Goal: Task Accomplishment & Management: Manage account settings

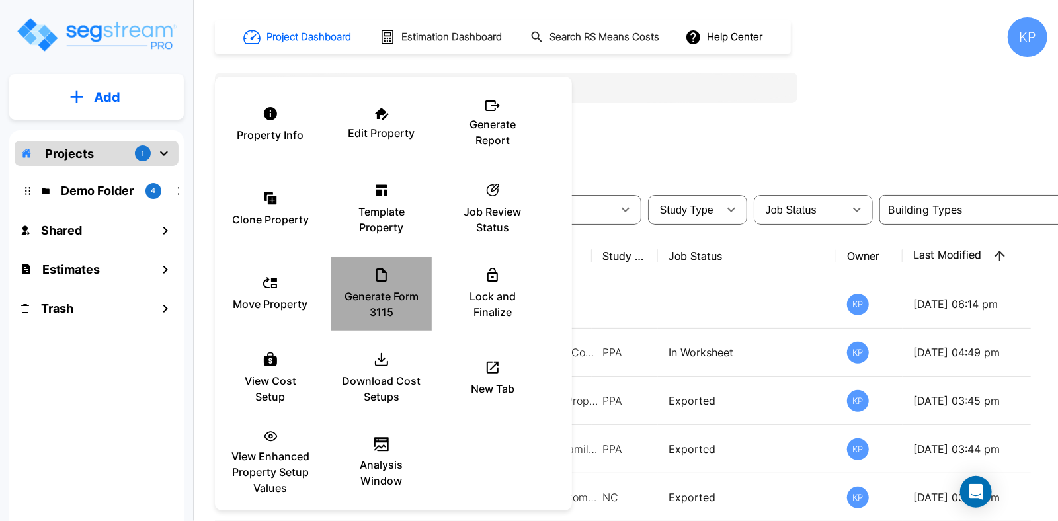
click at [387, 303] on p "Generate Form 3115" at bounding box center [381, 304] width 79 height 32
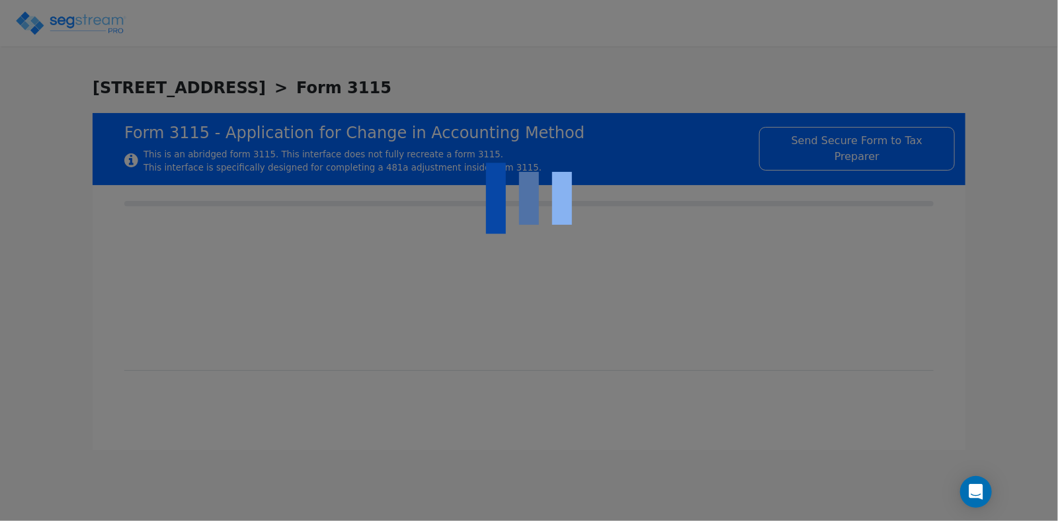
checkbox input "true"
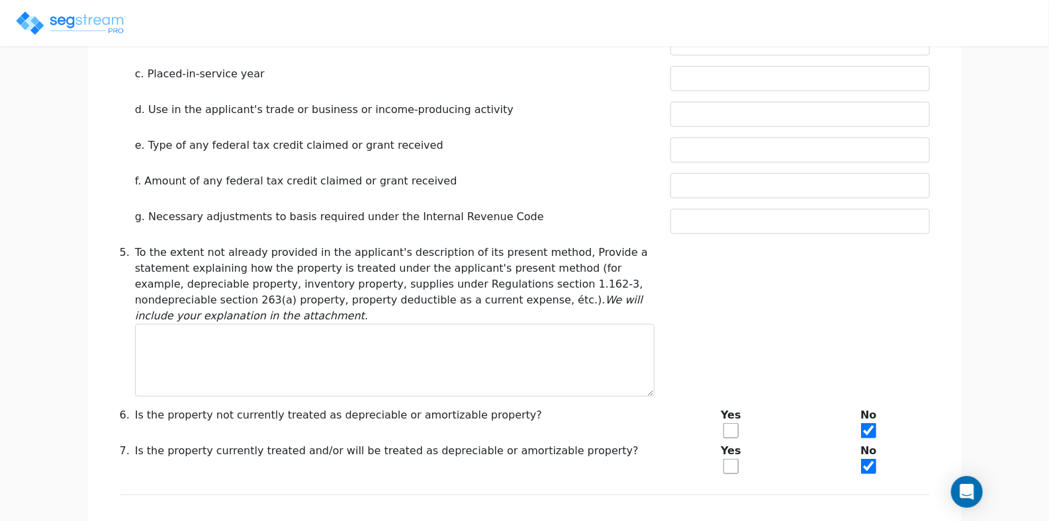
scroll to position [610, 0]
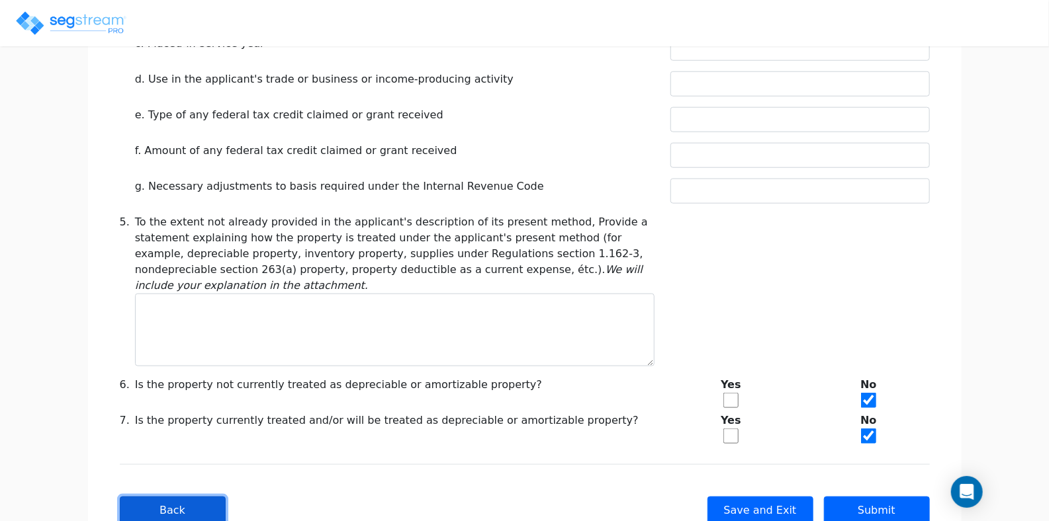
click at [157, 497] on button "Back" at bounding box center [173, 511] width 106 height 28
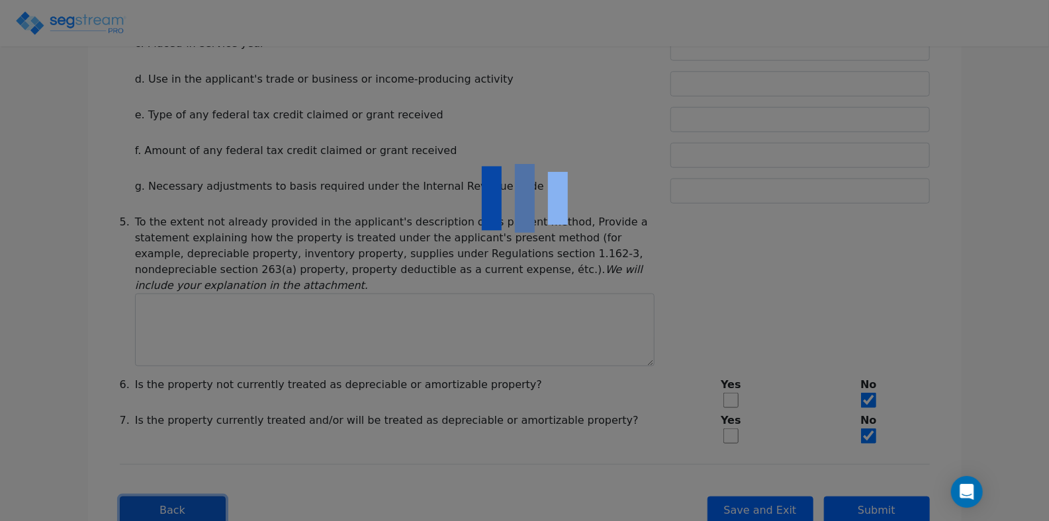
type input "-287,471.16"
checkbox input "true"
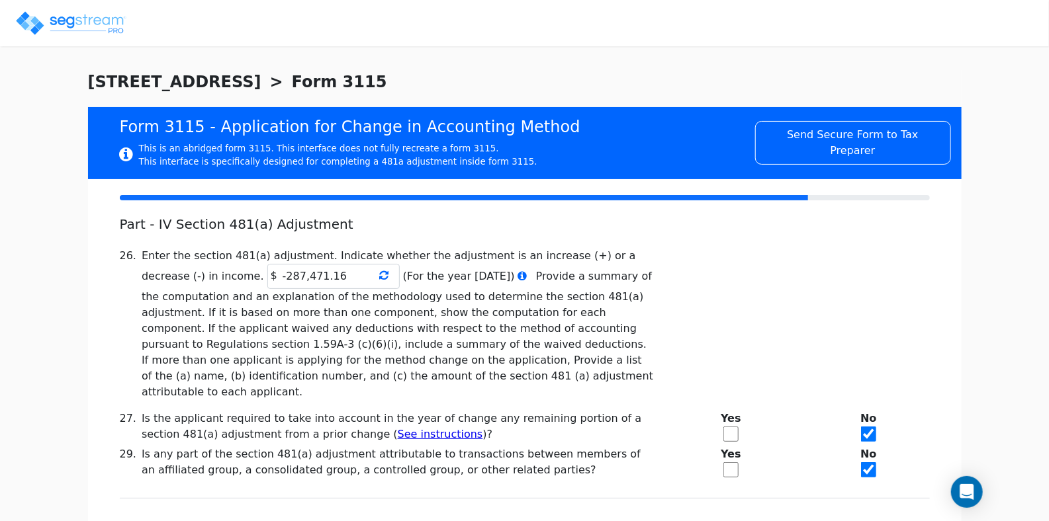
scroll to position [0, 0]
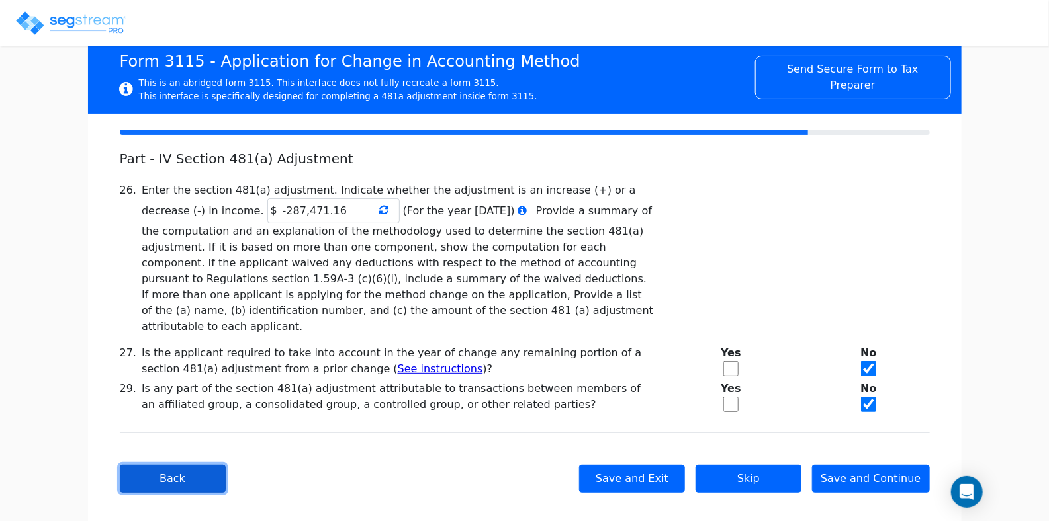
click at [181, 465] on button "Back" at bounding box center [173, 479] width 106 height 28
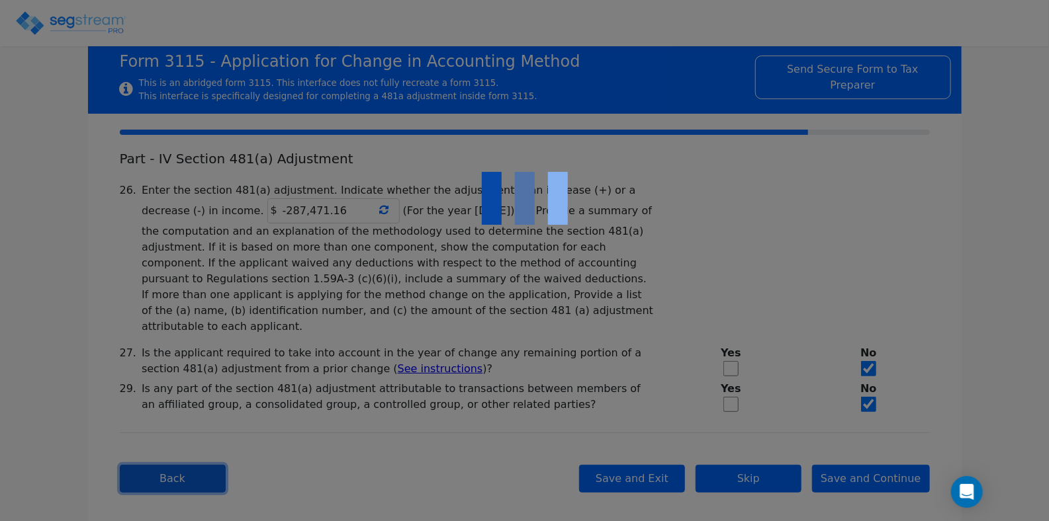
checkbox input "true"
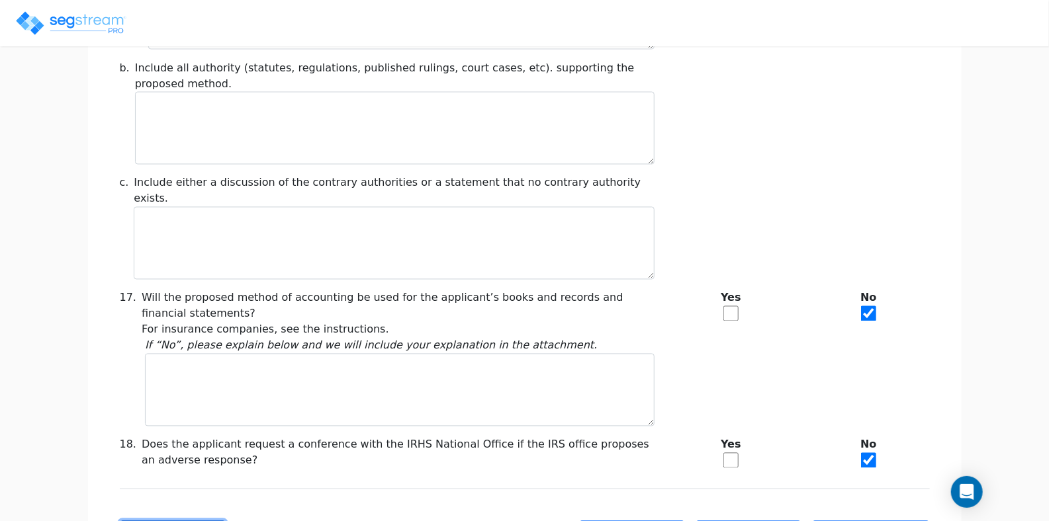
scroll to position [1134, 0]
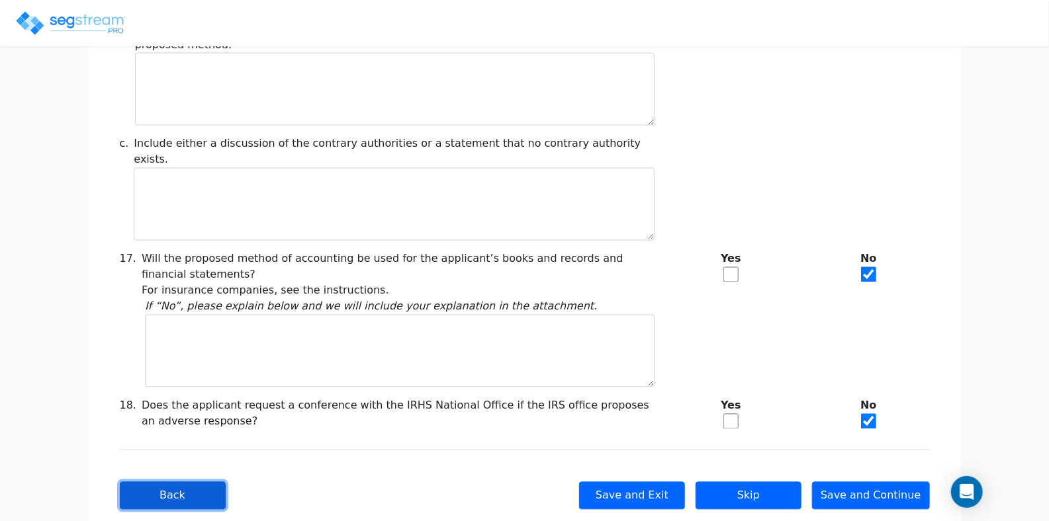
click at [181, 482] on button "Back" at bounding box center [173, 496] width 106 height 28
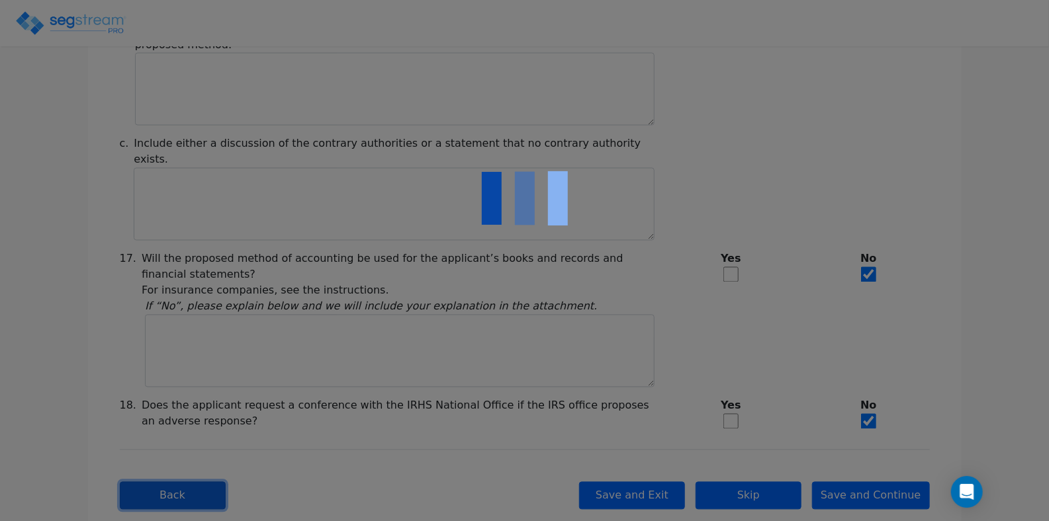
checkbox input "true"
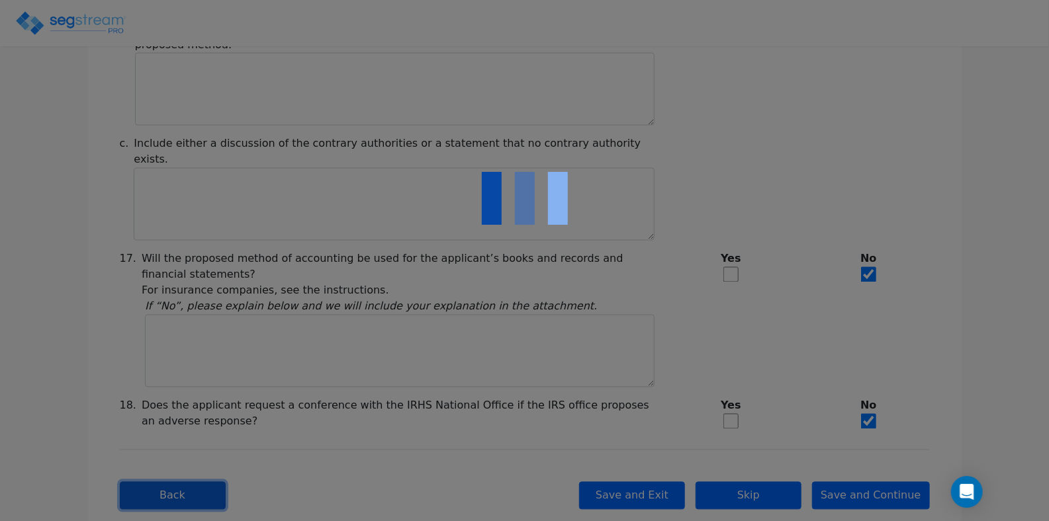
checkbox input "true"
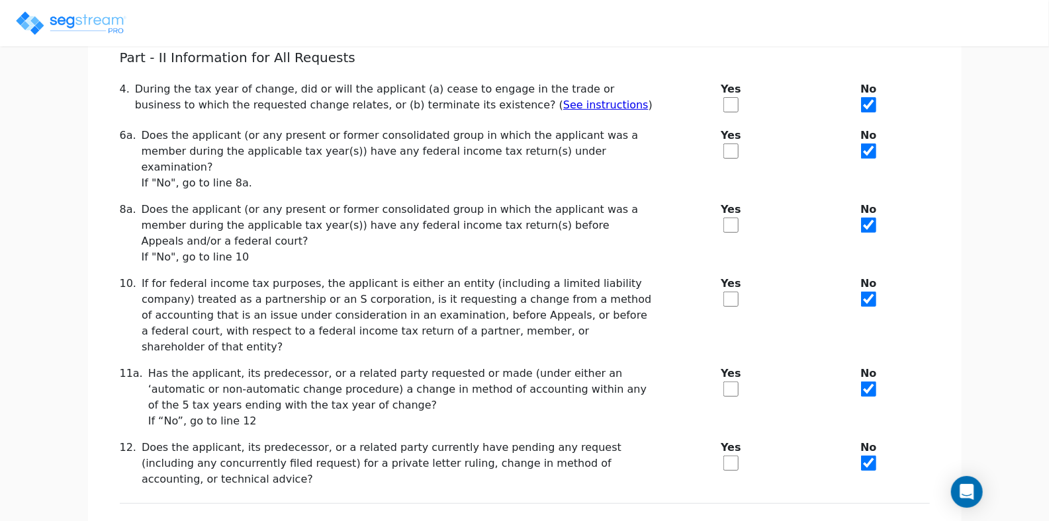
scroll to position [216, 0]
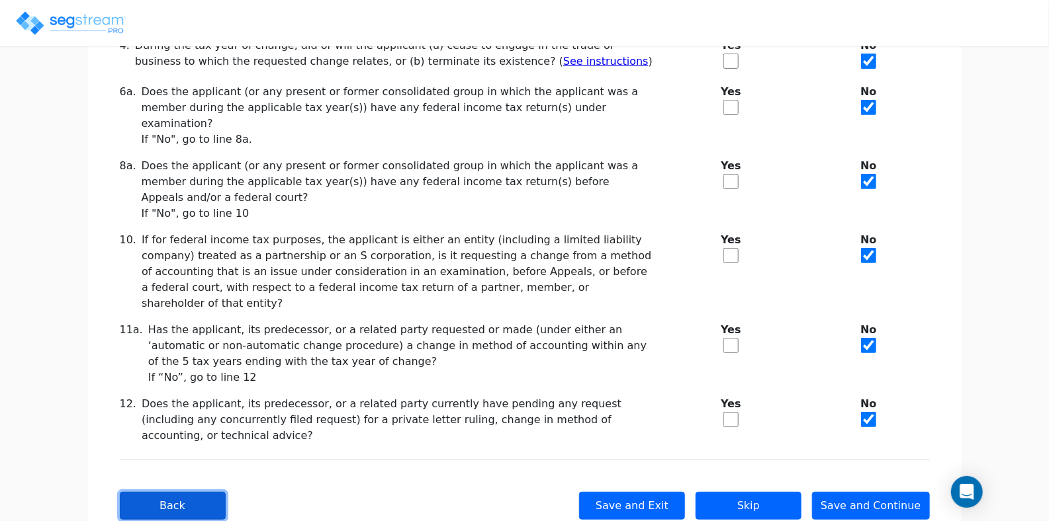
click at [180, 492] on button "Back" at bounding box center [173, 506] width 106 height 28
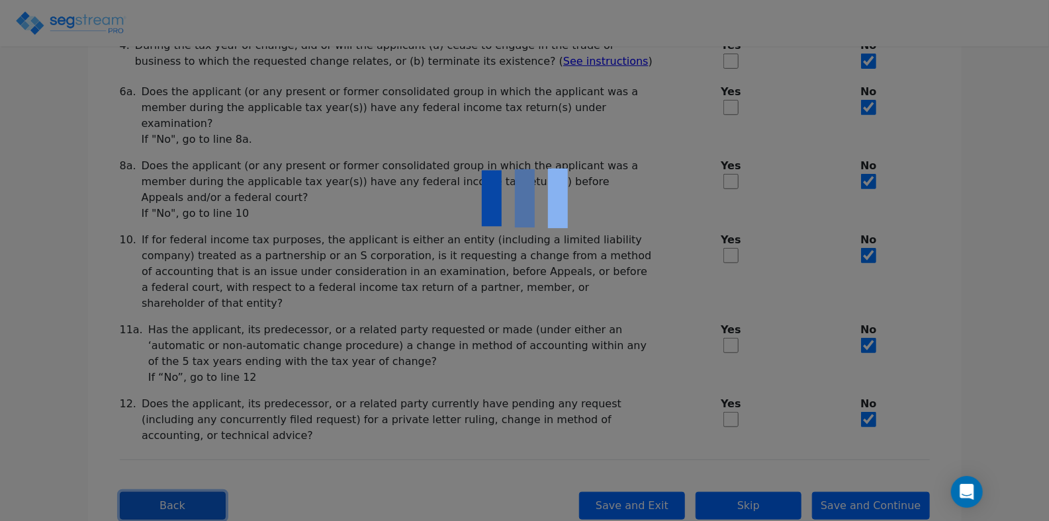
checkbox input "true"
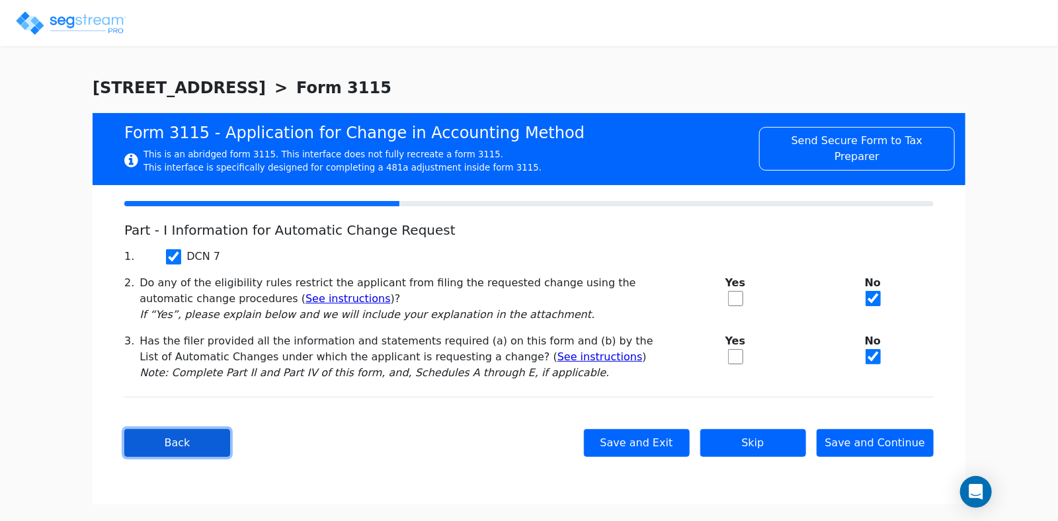
click at [182, 451] on button "Back" at bounding box center [177, 443] width 106 height 28
type input "SAC TOWN VENTURES LLC"
type input "6412 TUPELO DE"
type input "[DATE]"
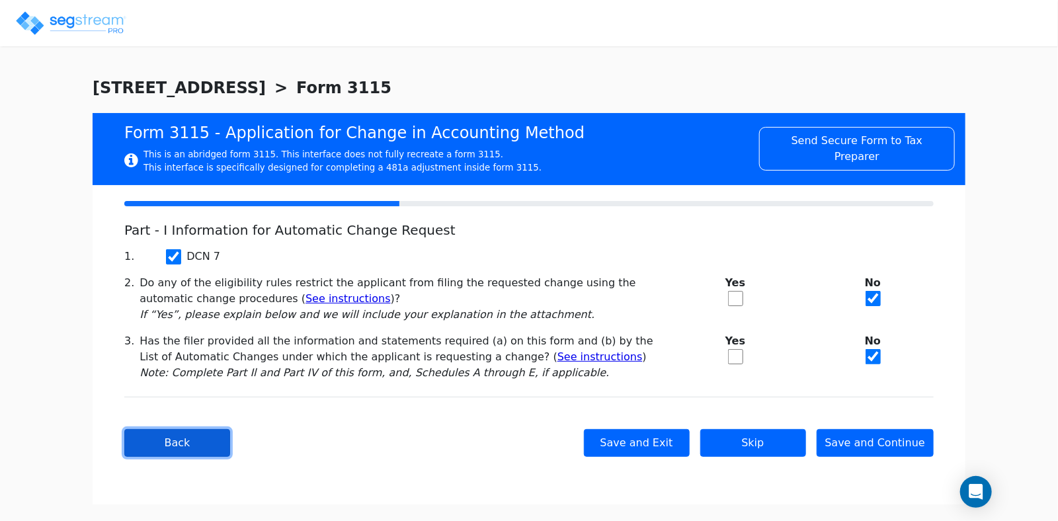
type input "95621"
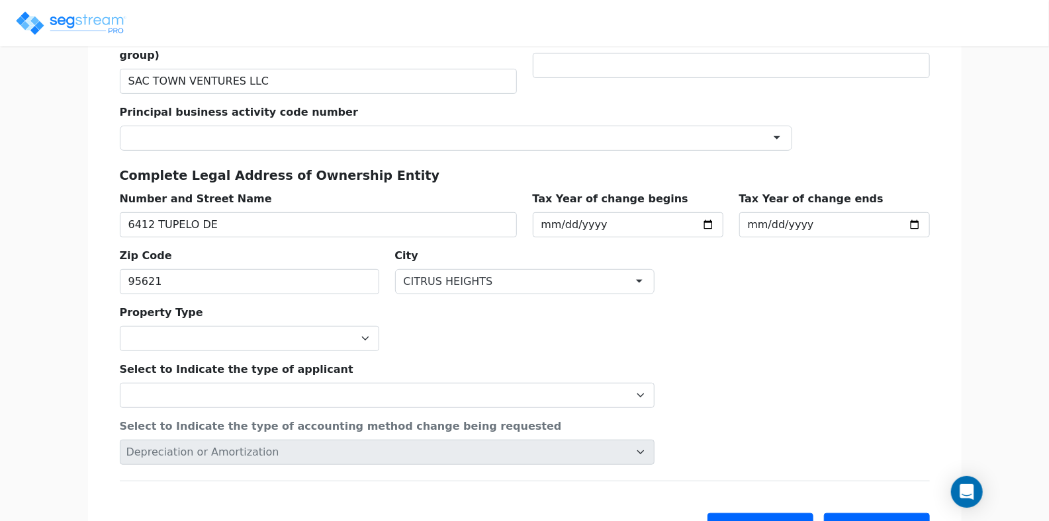
scroll to position [271, 0]
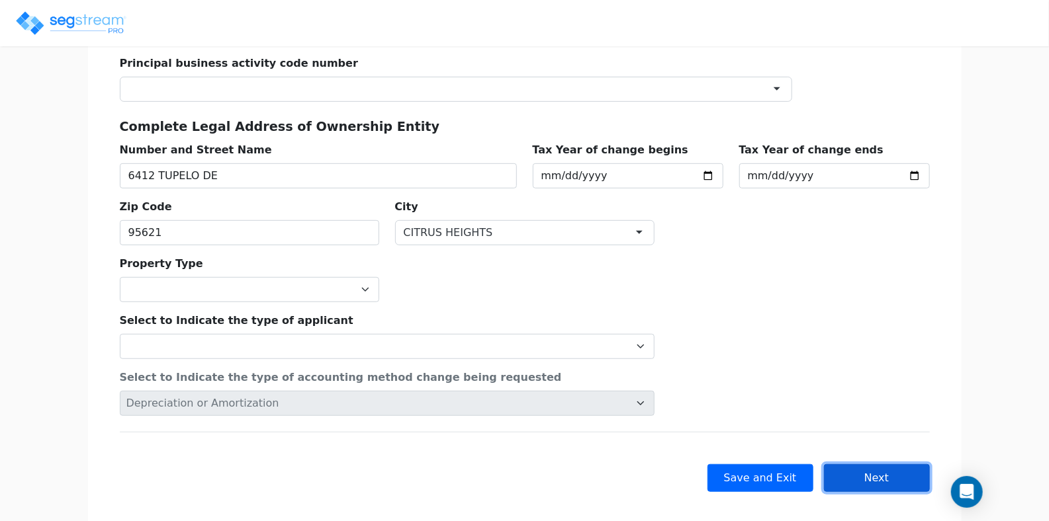
click at [869, 464] on button "Next" at bounding box center [877, 478] width 106 height 28
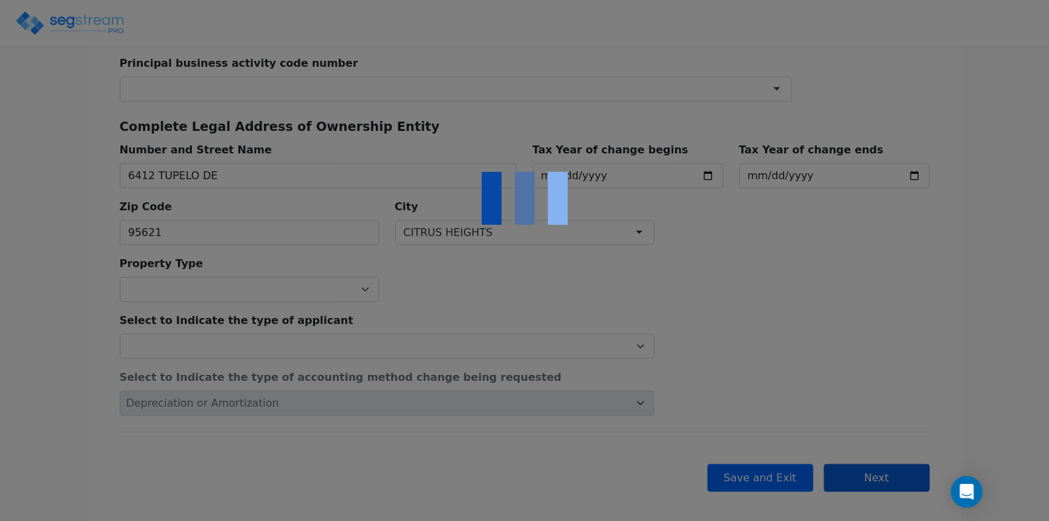
scroll to position [0, 0]
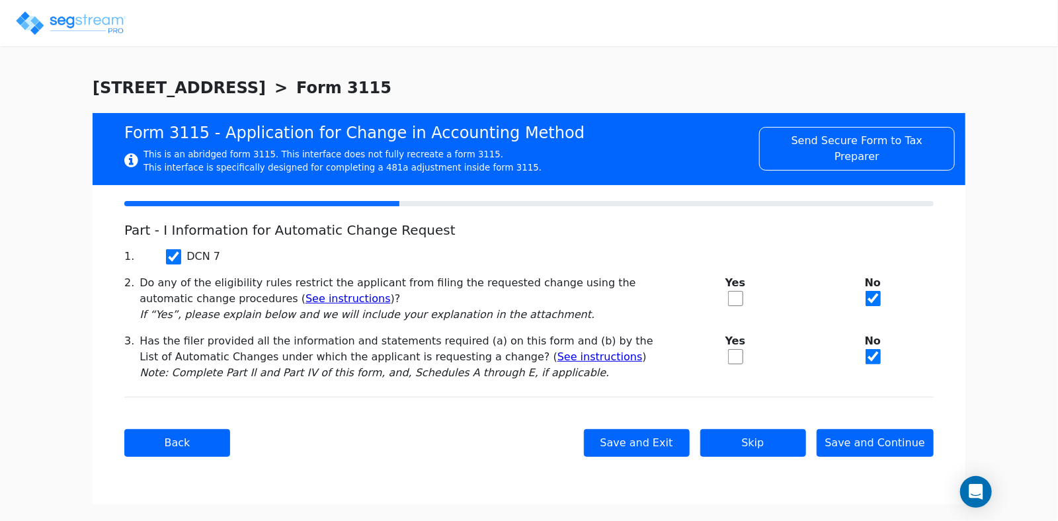
click at [729, 361] on input "checkbox" at bounding box center [735, 356] width 15 height 15
checkbox input "true"
click at [894, 446] on button "Save and Continue" at bounding box center [876, 443] width 118 height 28
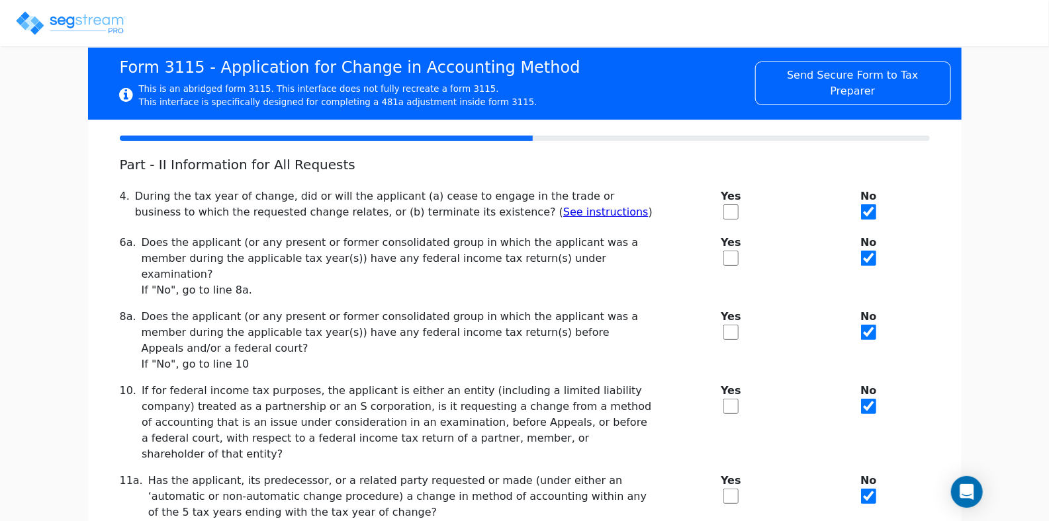
scroll to position [198, 0]
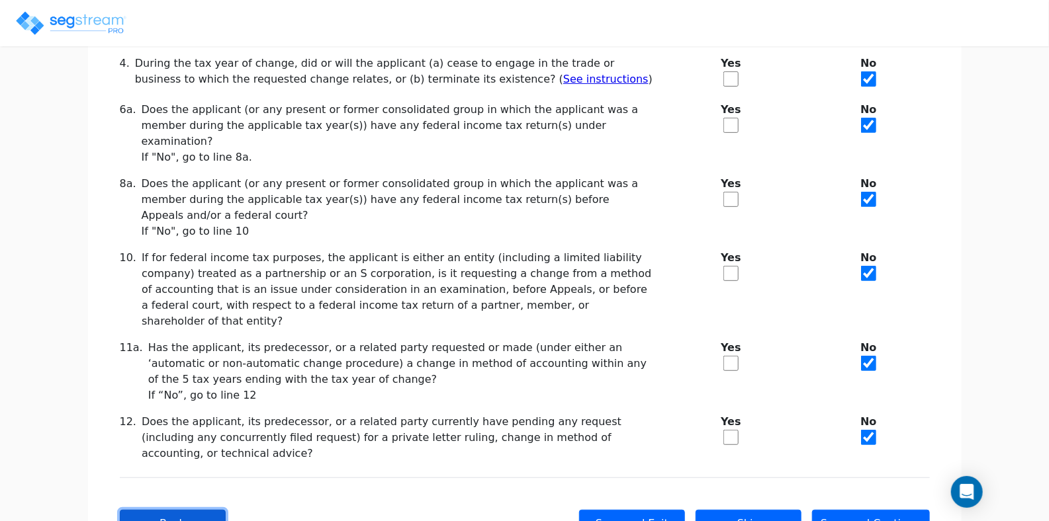
click at [185, 510] on button "Back" at bounding box center [173, 524] width 106 height 28
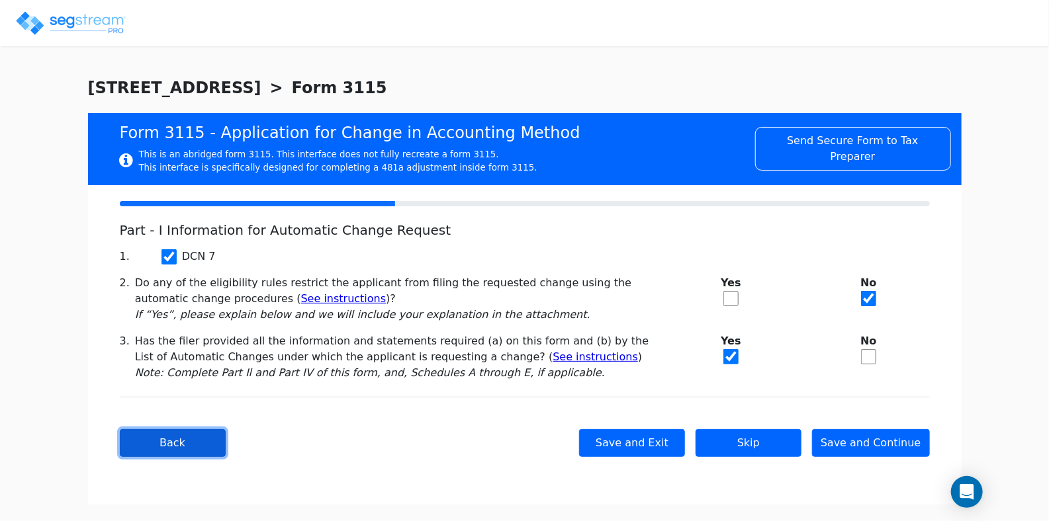
scroll to position [0, 0]
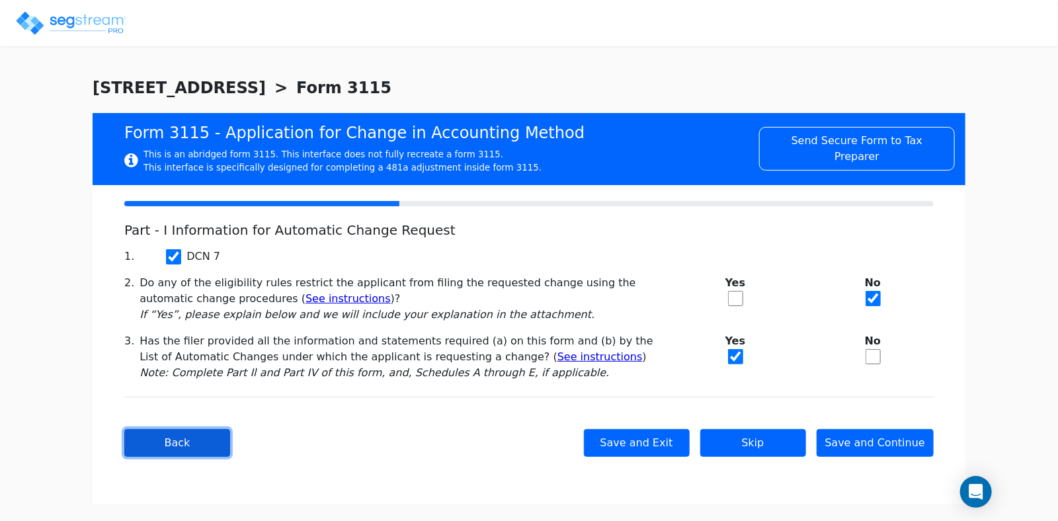
click at [188, 447] on button "Back" at bounding box center [177, 443] width 106 height 28
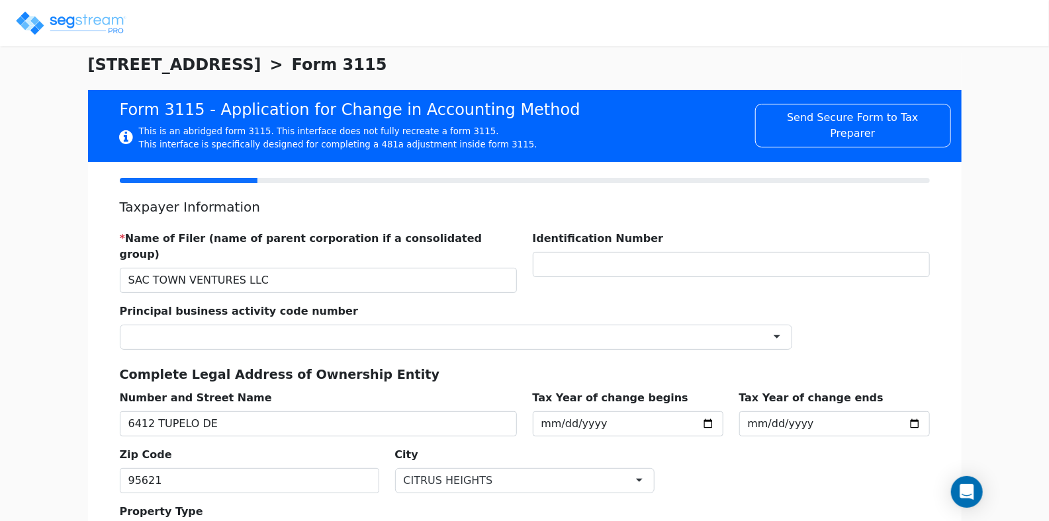
scroll to position [264, 0]
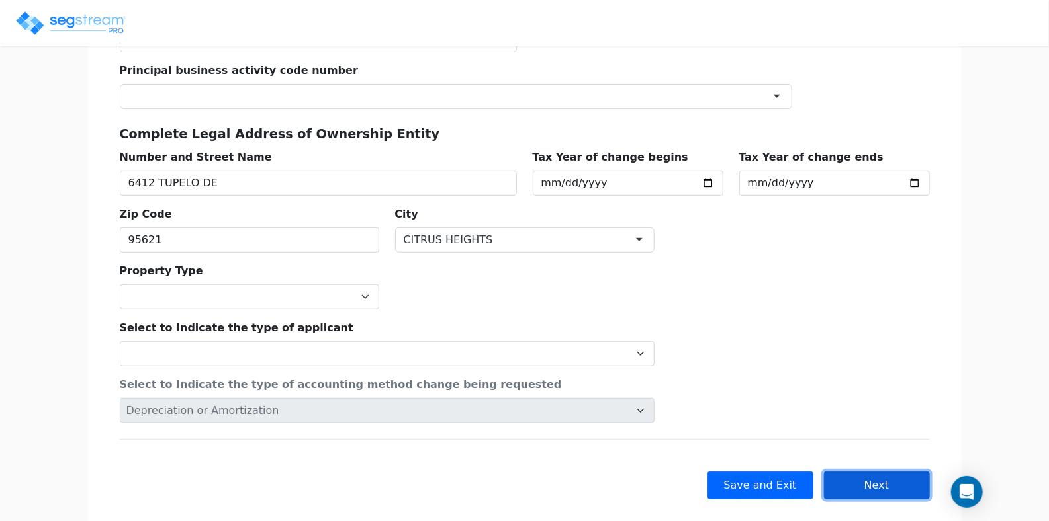
click at [859, 472] on button "Next" at bounding box center [877, 486] width 106 height 28
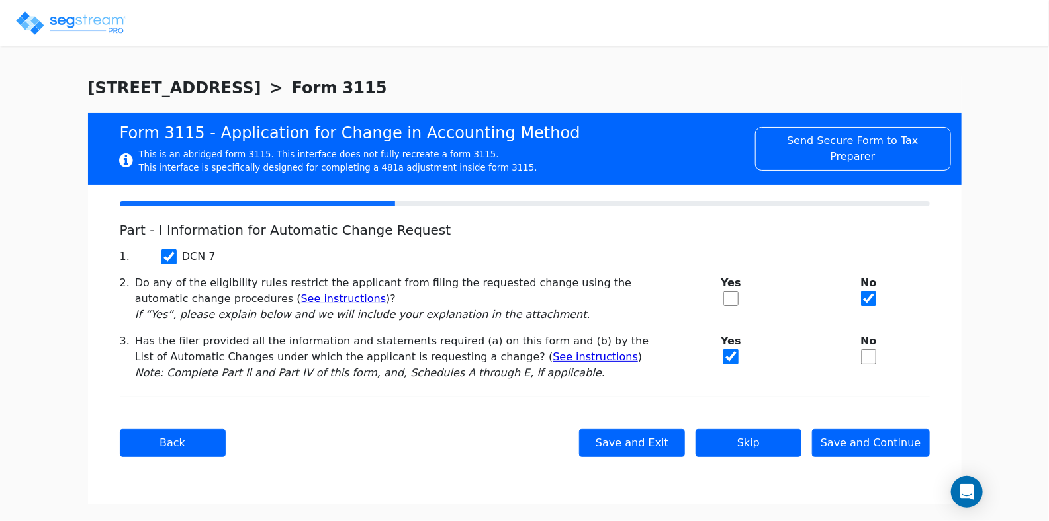
scroll to position [0, 0]
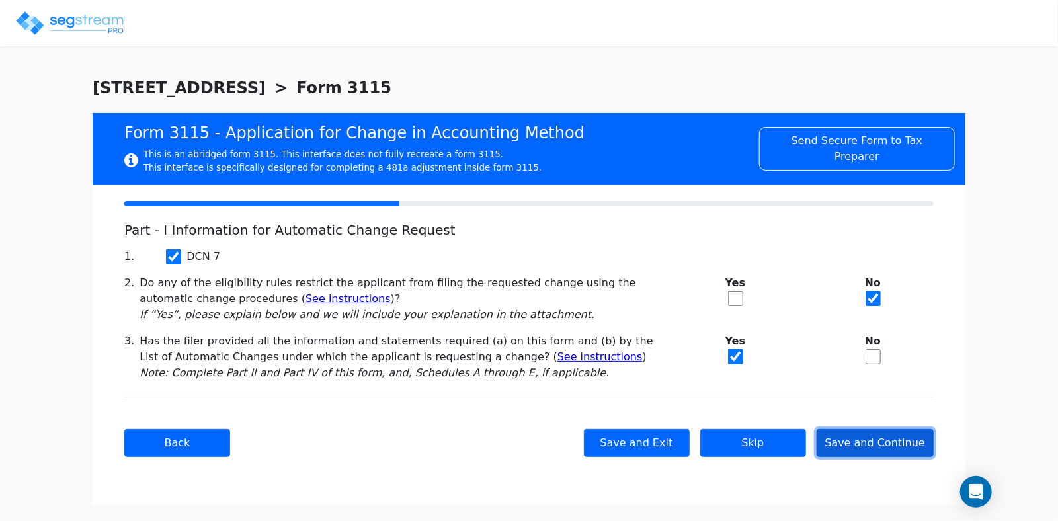
click at [865, 445] on button "Save and Continue" at bounding box center [876, 443] width 118 height 28
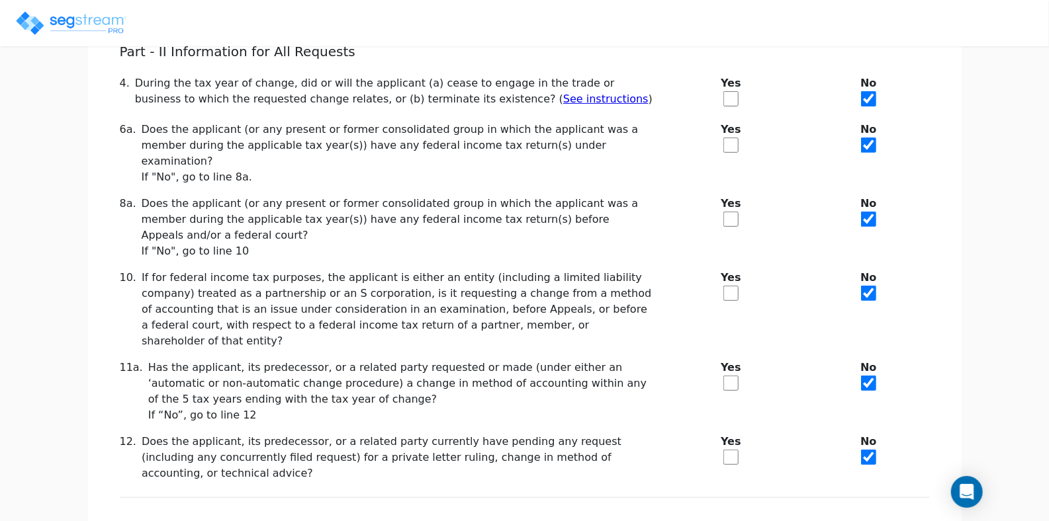
scroll to position [216, 0]
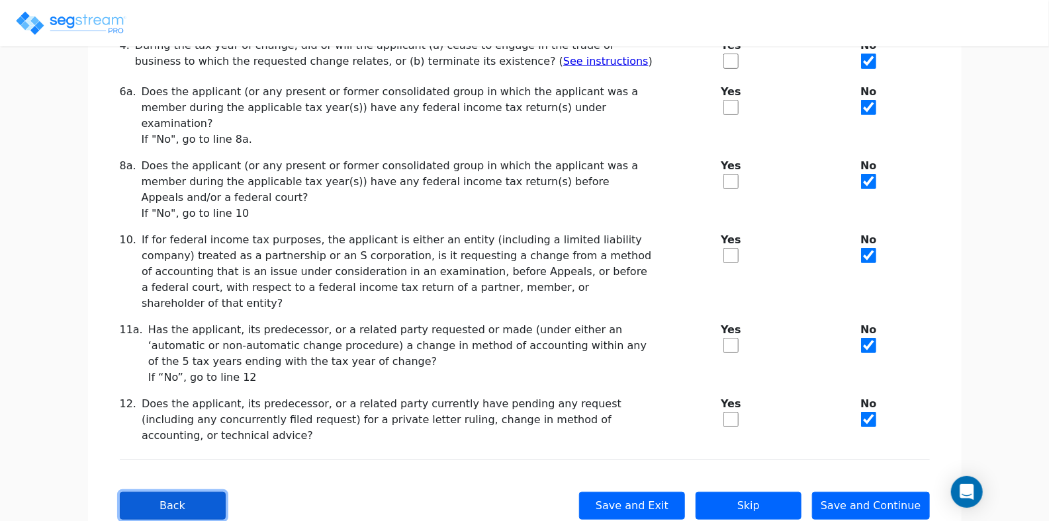
click at [184, 492] on button "Back" at bounding box center [173, 506] width 106 height 28
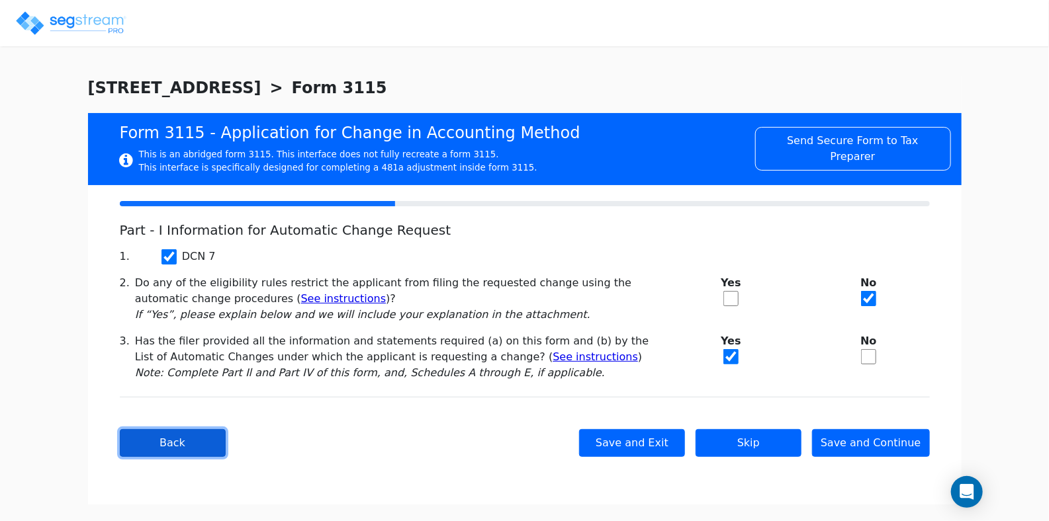
scroll to position [0, 0]
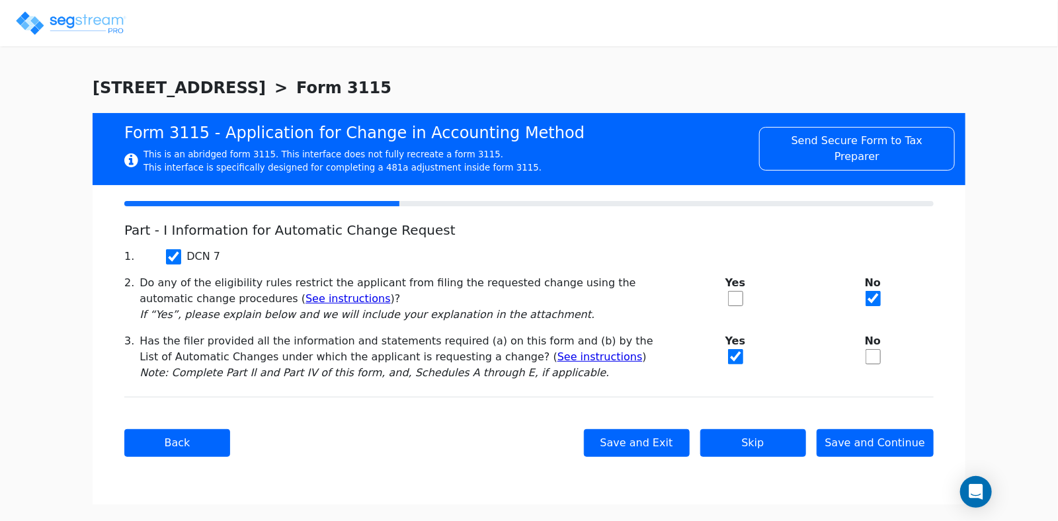
click at [878, 357] on input "checkbox" at bounding box center [873, 356] width 15 height 15
checkbox input "true"
checkbox input "false"
click at [879, 432] on button "Save and Continue" at bounding box center [876, 443] width 118 height 28
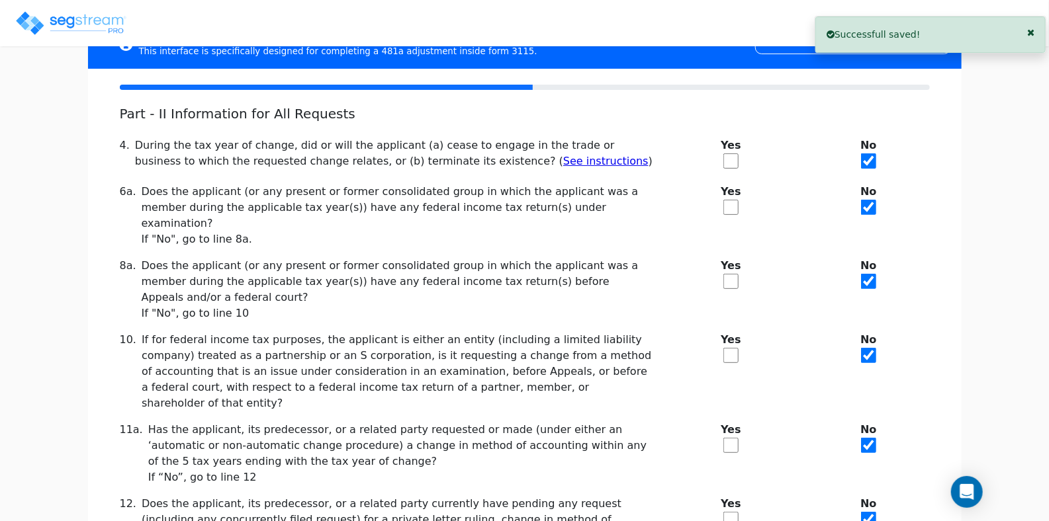
scroll to position [216, 0]
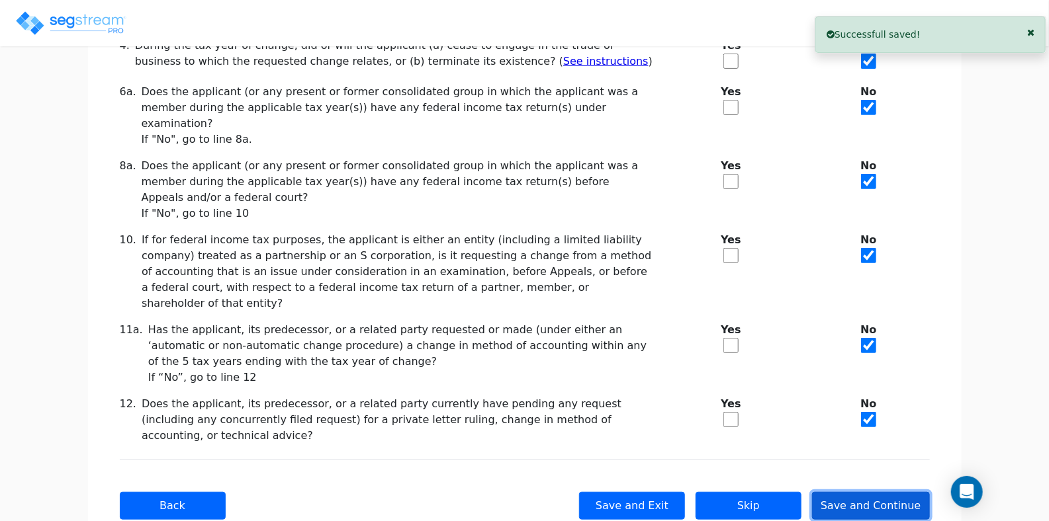
click at [871, 492] on button "Save and Continue" at bounding box center [871, 506] width 118 height 28
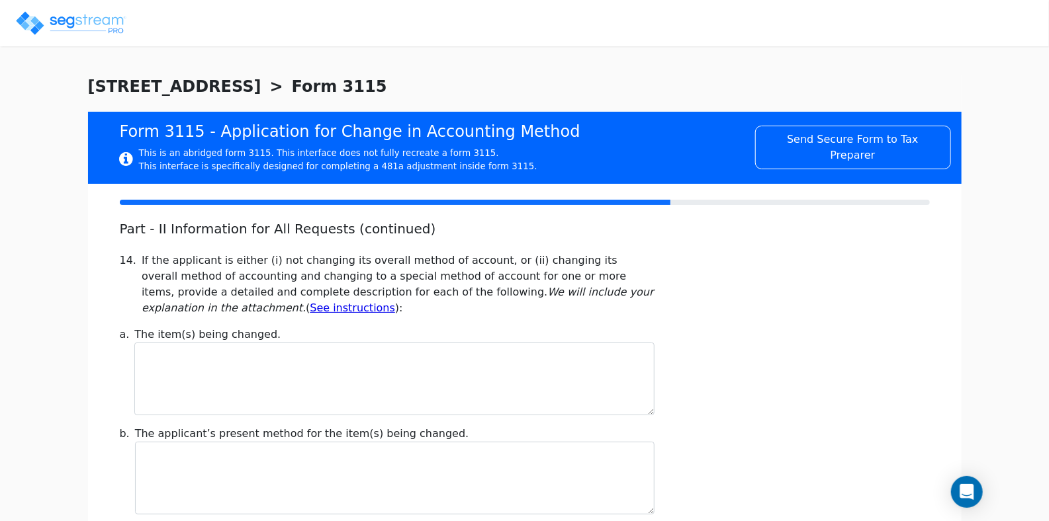
scroll to position [0, 0]
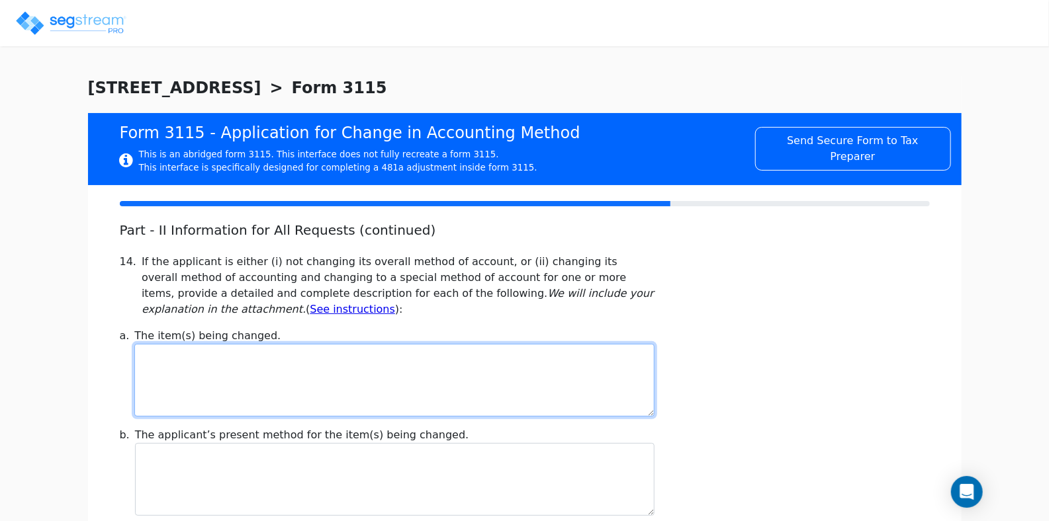
click at [157, 366] on textarea at bounding box center [393, 380] width 519 height 73
paste textarea "unclaimed depreciation of $8,787on residential rental property placed in servic…"
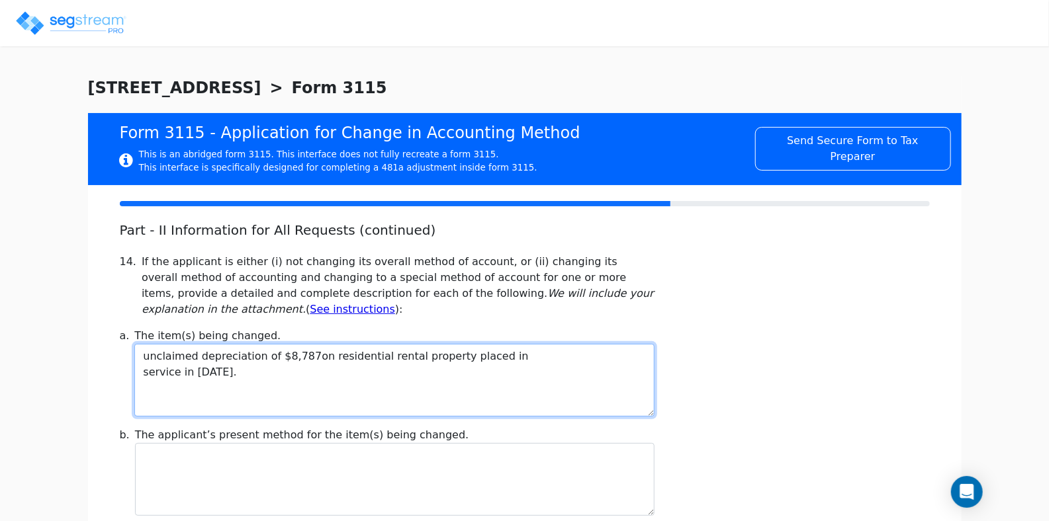
drag, startPoint x: 335, startPoint y: 359, endPoint x: 327, endPoint y: 363, distance: 8.0
click at [327, 363] on textarea "unclaimed depreciation of $8,787on residential rental property placed in servic…" at bounding box center [393, 380] width 519 height 73
click at [320, 357] on textarea "unclaimed depreciation of $8,787on residential rental property placed in servic…" at bounding box center [393, 380] width 519 height 73
drag, startPoint x: 199, startPoint y: 373, endPoint x: 226, endPoint y: 371, distance: 27.2
click at [226, 371] on textarea "unclaimed depreciation of $8,787on commercial rental property placed in service…" at bounding box center [393, 380] width 519 height 73
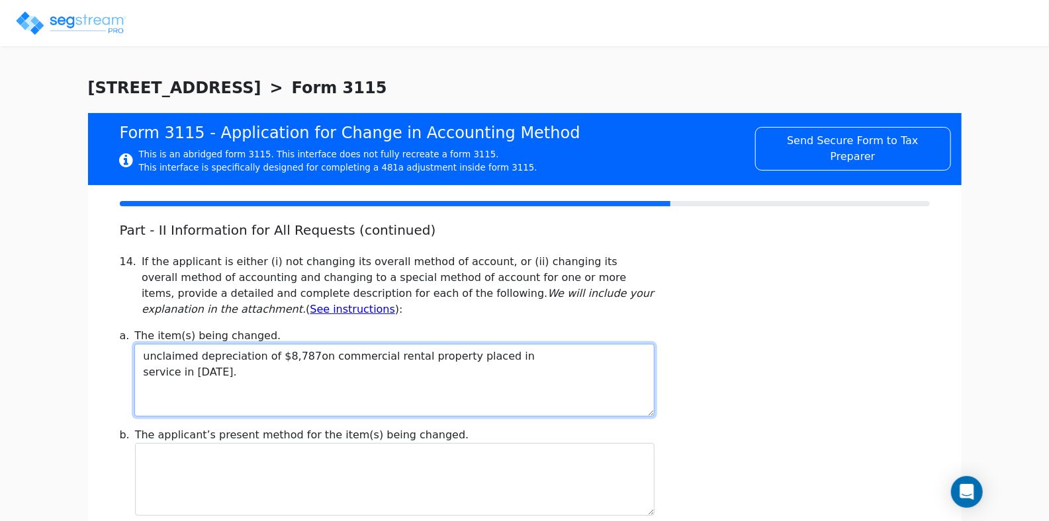
drag, startPoint x: 282, startPoint y: 359, endPoint x: 304, endPoint y: 360, distance: 21.8
click at [304, 360] on textarea "unclaimed depreciation of $8,787on commercial rental property placed in service…" at bounding box center [393, 380] width 519 height 73
paste textarea "34432"
type textarea "unclaimed depreciation of $34432on commercial rental property placed in service…"
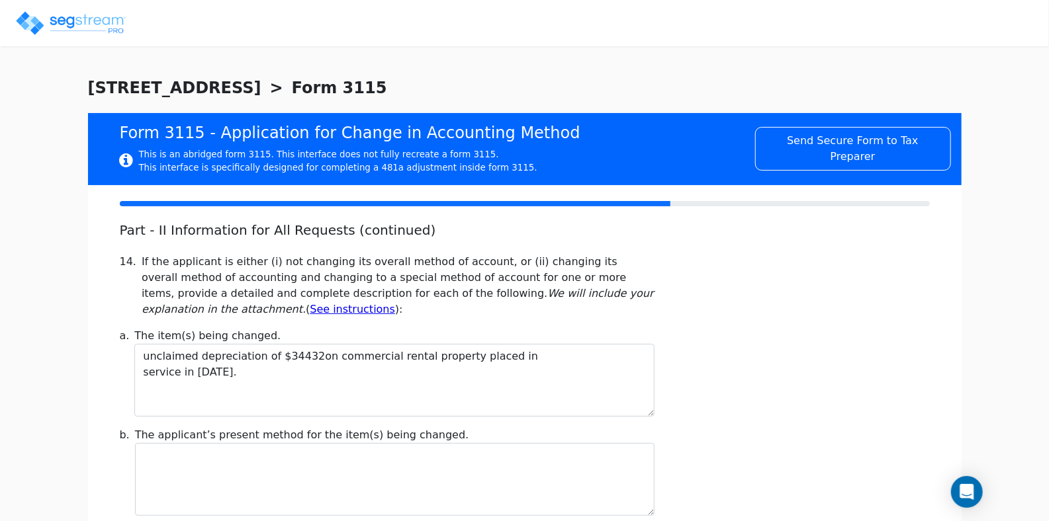
scroll to position [198, 0]
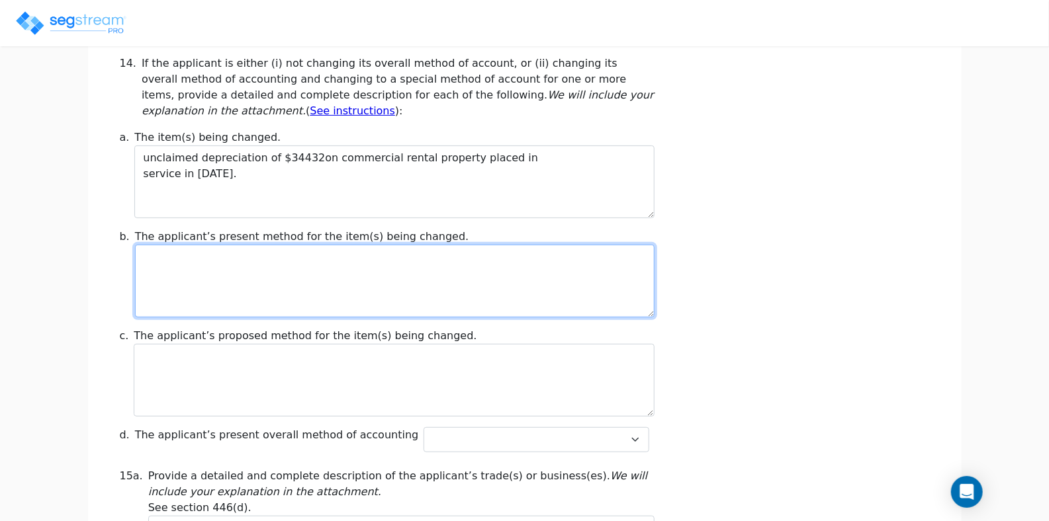
click at [181, 267] on textarea at bounding box center [394, 281] width 519 height 73
paste textarea "Item being changed: unclaimed depreciation has been taken in 2022,2023"
type textarea "Item being changed: unclaimed depreciation has been taken in 2022,2023"
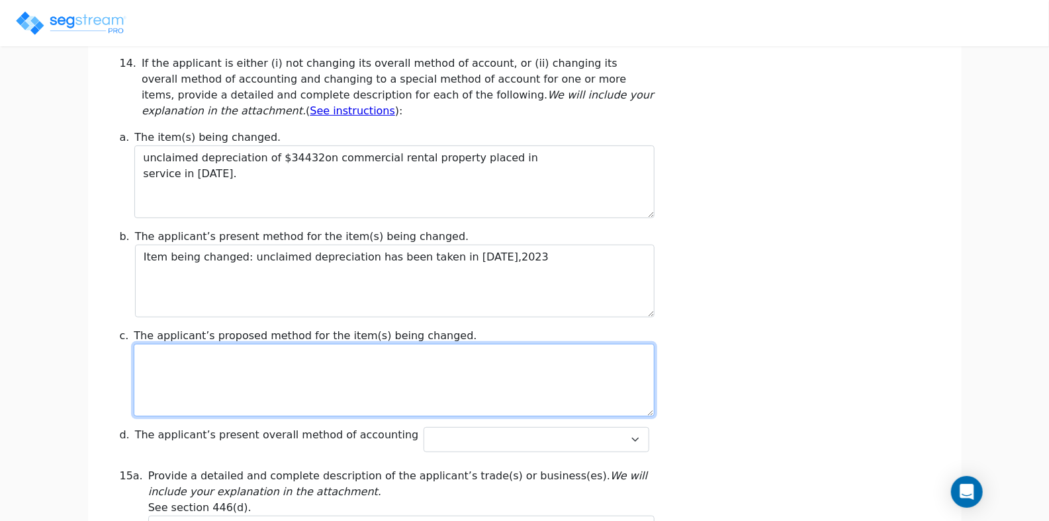
click at [154, 357] on textarea at bounding box center [394, 380] width 520 height 73
paste textarea "Proposed method: depreciation under §168 (MACRS) using mid-month straight-line …"
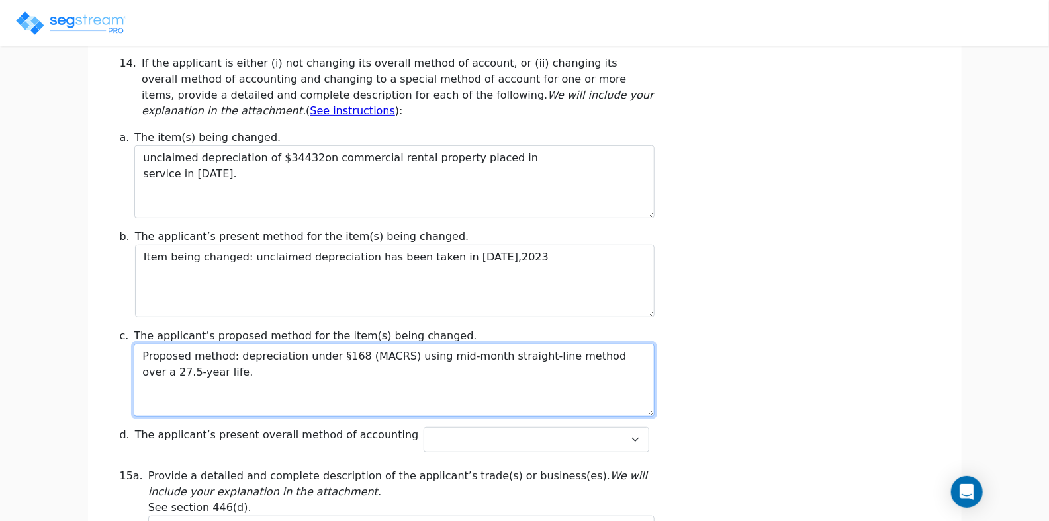
drag, startPoint x: 200, startPoint y: 370, endPoint x: 183, endPoint y: 370, distance: 17.2
click at [183, 370] on textarea "Proposed method: depreciation under §168 (MACRS) using mid-month straight-line …" at bounding box center [394, 380] width 520 height 73
click at [441, 361] on textarea "Proposed method: depreciation under §168 (MACRS) using mid-month straight-line …" at bounding box center [394, 380] width 520 height 73
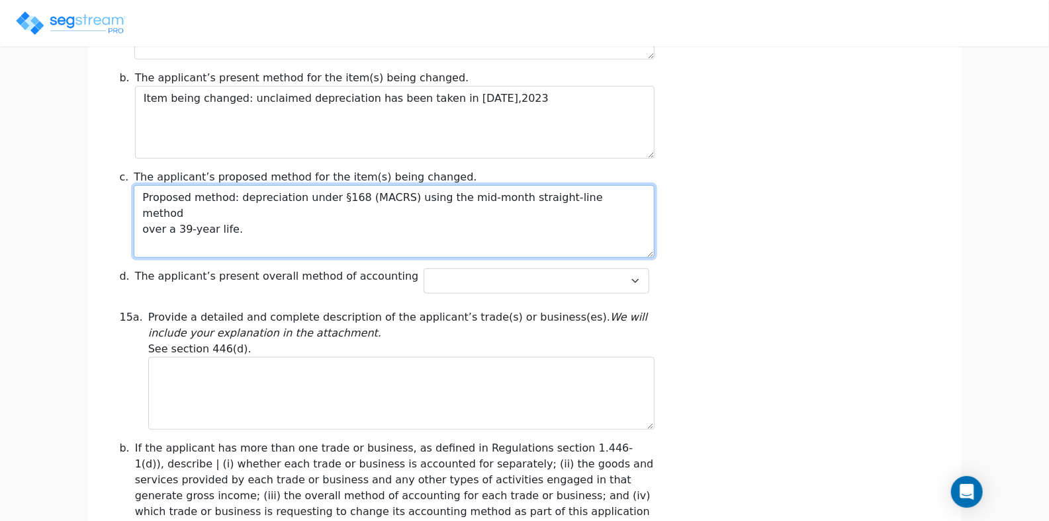
scroll to position [397, 0]
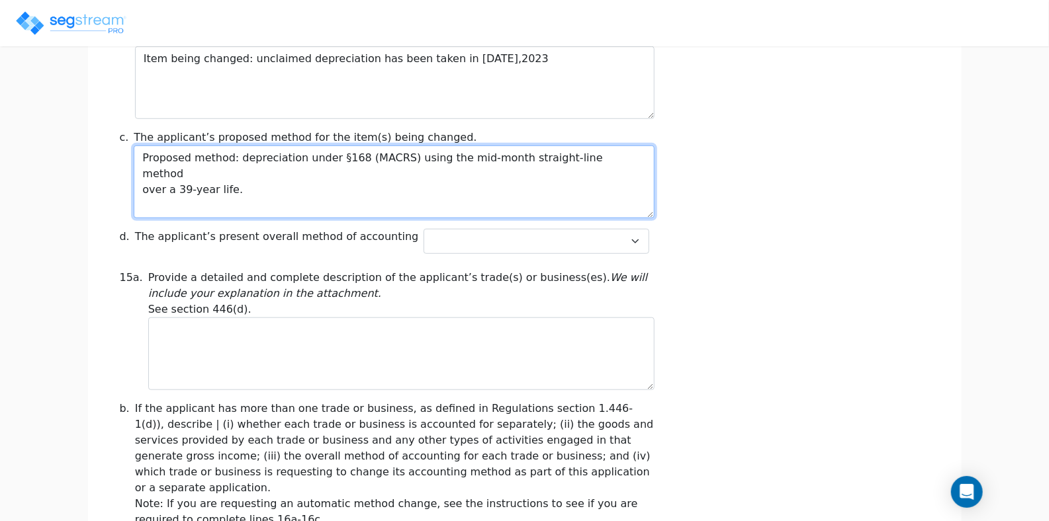
type textarea "Proposed method: depreciation under §168 (MACRS) using the mid-month straight-l…"
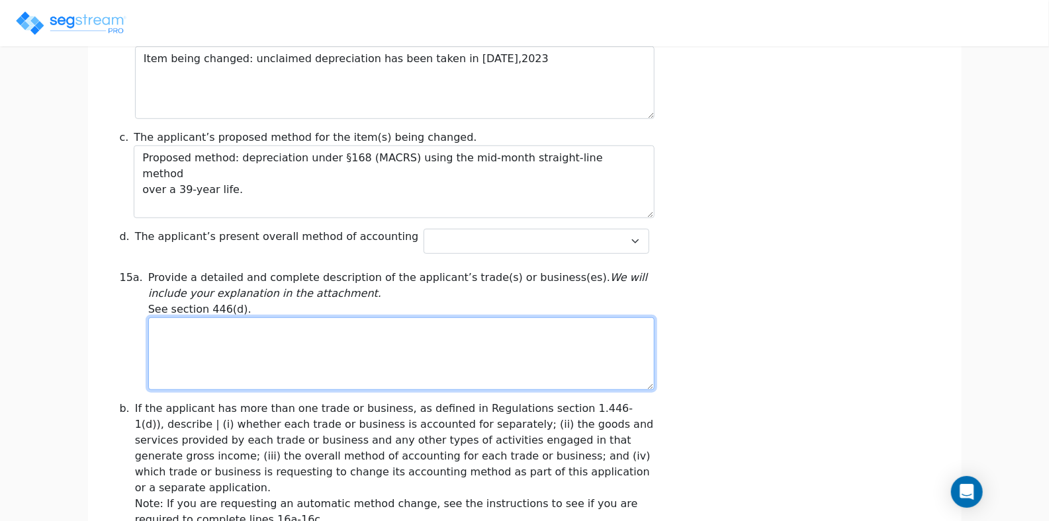
click at [220, 347] on textarea at bounding box center [401, 354] width 506 height 73
paste textarea "Form 3115, Part II, Line 15a Description of Trade(s) of Business(es)"
type textarea "Form 3115, Part II, Line 15a Description of Trade(s) of Business(es)"
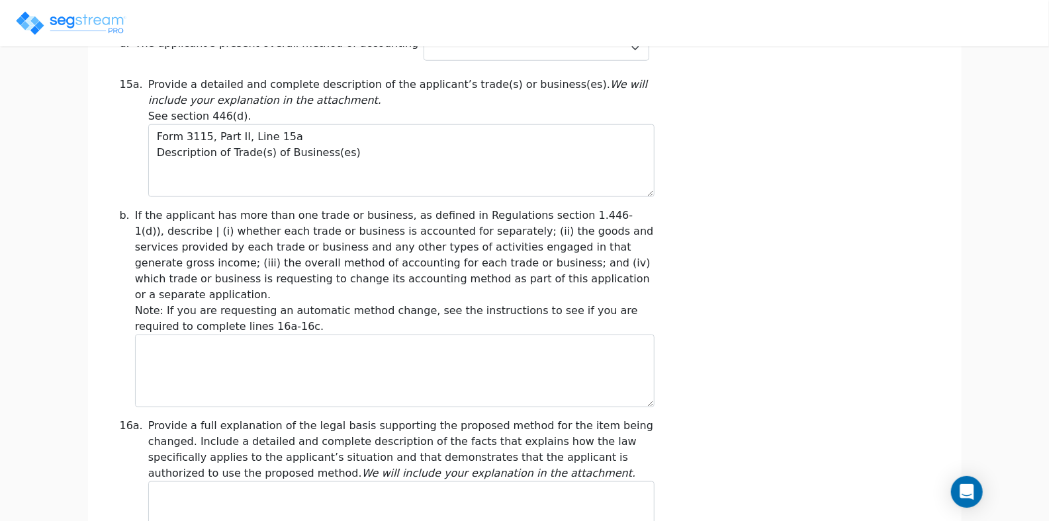
scroll to position [529, 0]
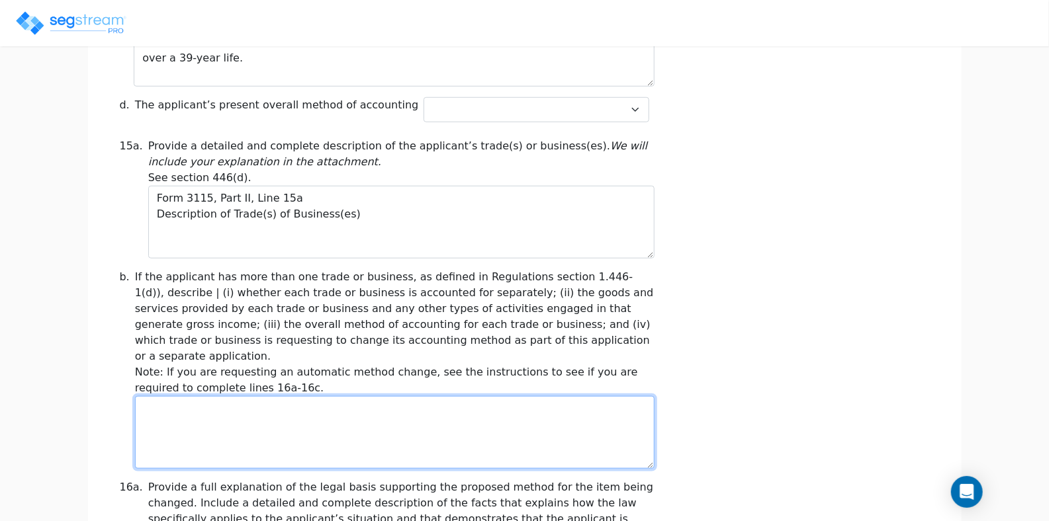
click at [160, 400] on textarea at bounding box center [394, 432] width 519 height 73
paste textarea "The taxpayer’s only business activity is residential rental real estate. The pr…"
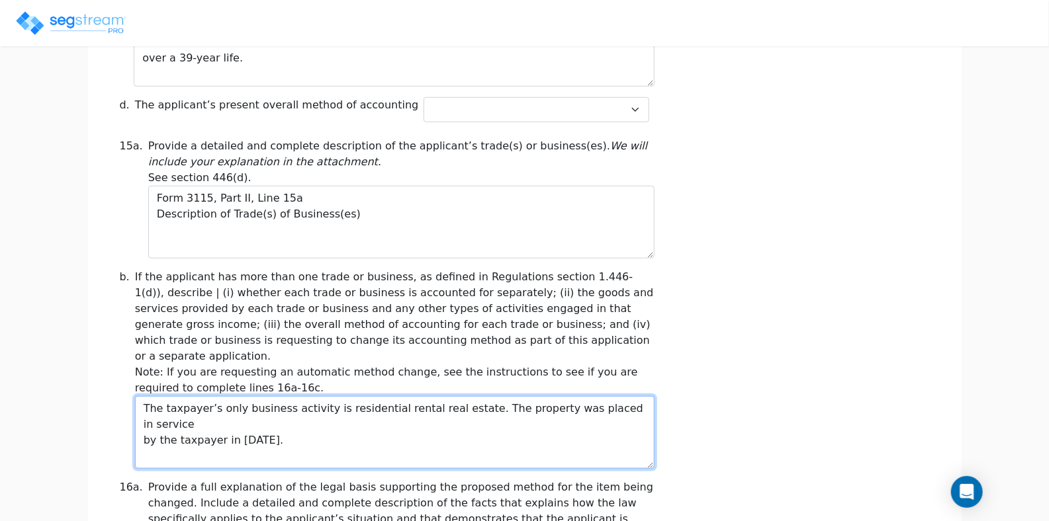
drag, startPoint x: 378, startPoint y: 395, endPoint x: 330, endPoint y: 396, distance: 47.6
click at [330, 396] on textarea "The taxpayer’s only business activity is residential rental real estate. The pr…" at bounding box center [394, 432] width 519 height 73
click at [363, 413] on textarea "The taxpayer’s only business activity is commercial rental real estate. The pro…" at bounding box center [394, 432] width 519 height 73
click at [397, 396] on textarea "The taxpayer’s only business activity is commercial rental real estate. The pro…" at bounding box center [394, 432] width 519 height 73
drag, startPoint x: 330, startPoint y: 392, endPoint x: 459, endPoint y: 395, distance: 129.0
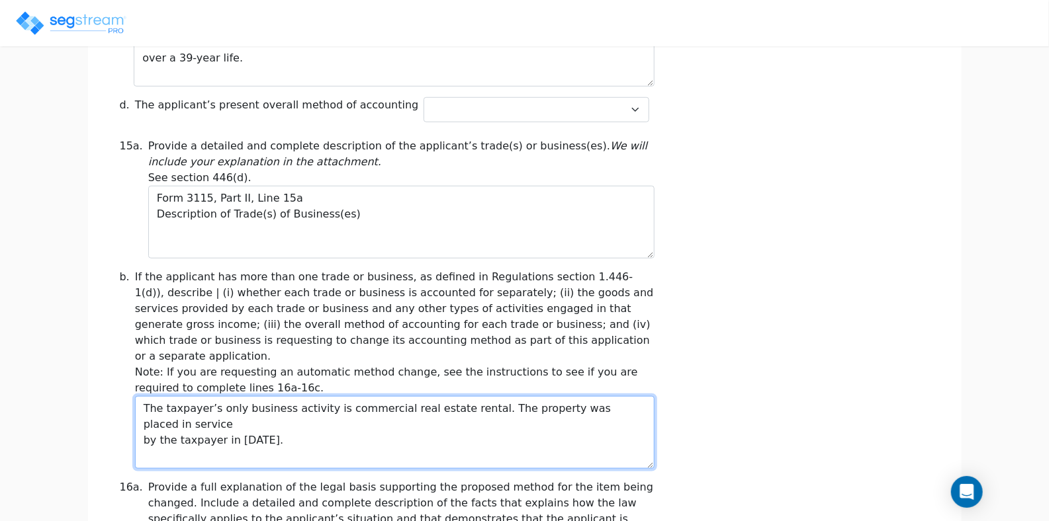
click at [459, 396] on textarea "The taxpayer’s only business activity is commercial real estate rental. The pro…" at bounding box center [394, 432] width 519 height 73
drag, startPoint x: 265, startPoint y: 407, endPoint x: 237, endPoint y: 410, distance: 28.0
click at [237, 410] on textarea "The taxpayer’s only business activity is commercial real estate rental. The pro…" at bounding box center [394, 432] width 519 height 73
drag, startPoint x: 331, startPoint y: 393, endPoint x: 463, endPoint y: 394, distance: 132.3
click at [463, 396] on textarea "The taxpayer’s only business activity is commercial real estate rental. The pro…" at bounding box center [394, 432] width 519 height 73
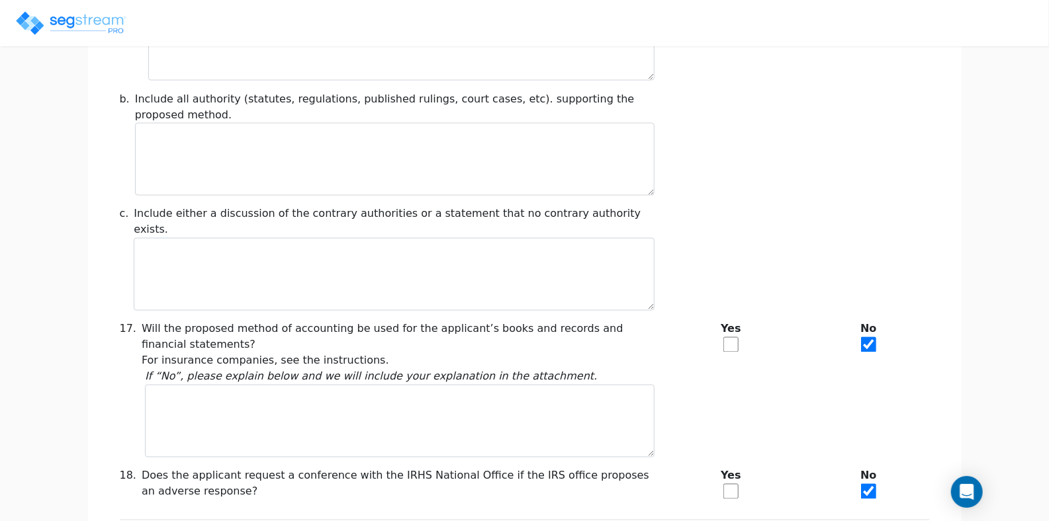
scroll to position [1134, 0]
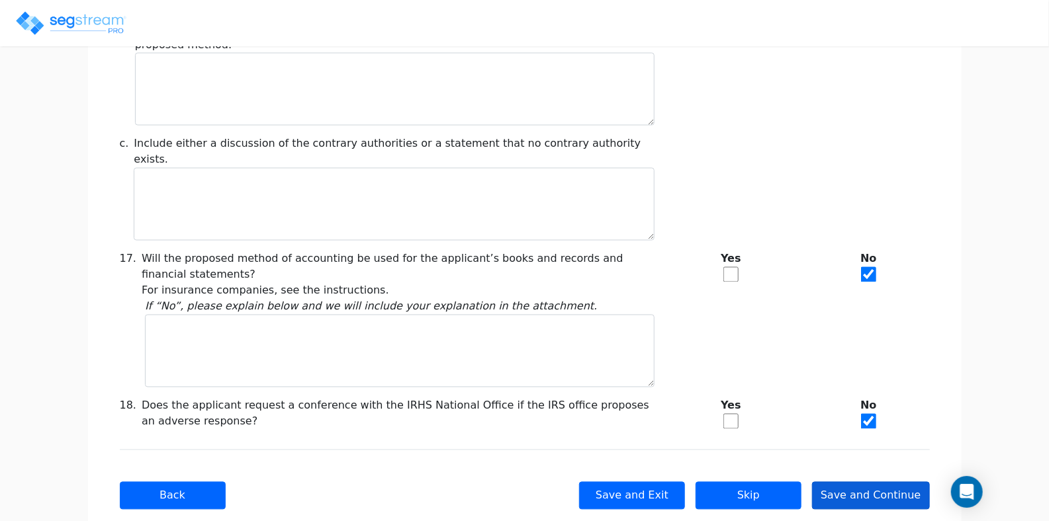
type textarea "The taxpayer’s only business activity is commercial real estate rental. The pro…"
click at [847, 482] on button "Save and Continue" at bounding box center [871, 496] width 118 height 28
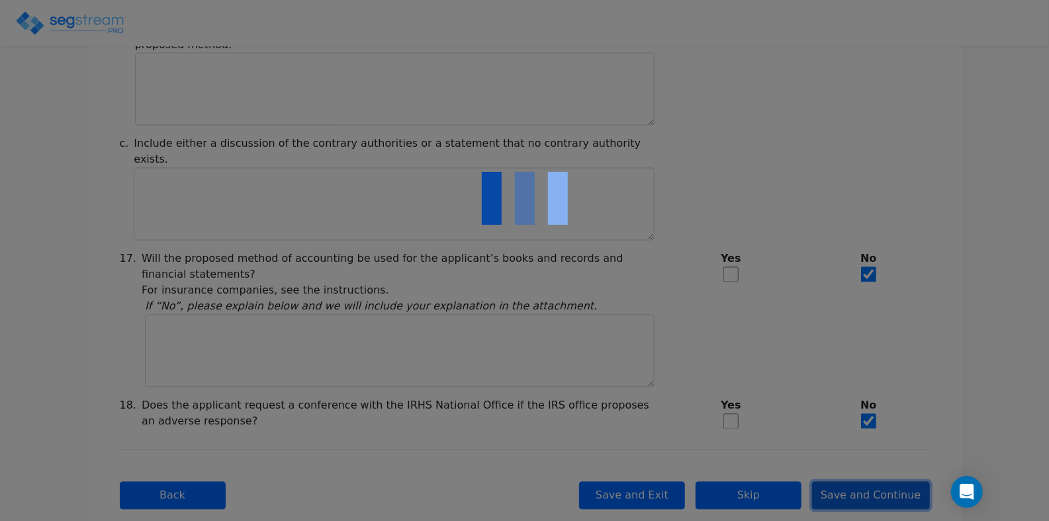
type input "-287,471.16"
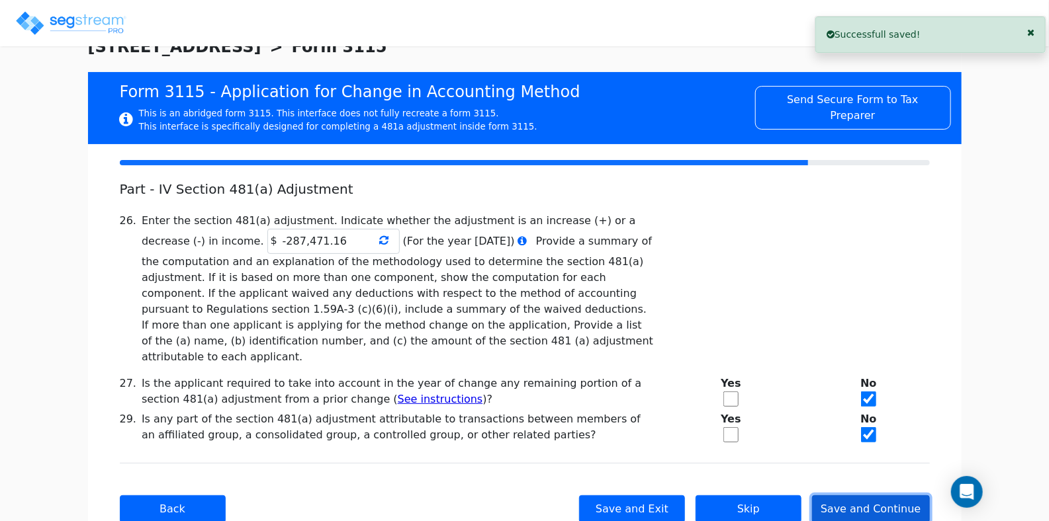
scroll to position [71, 0]
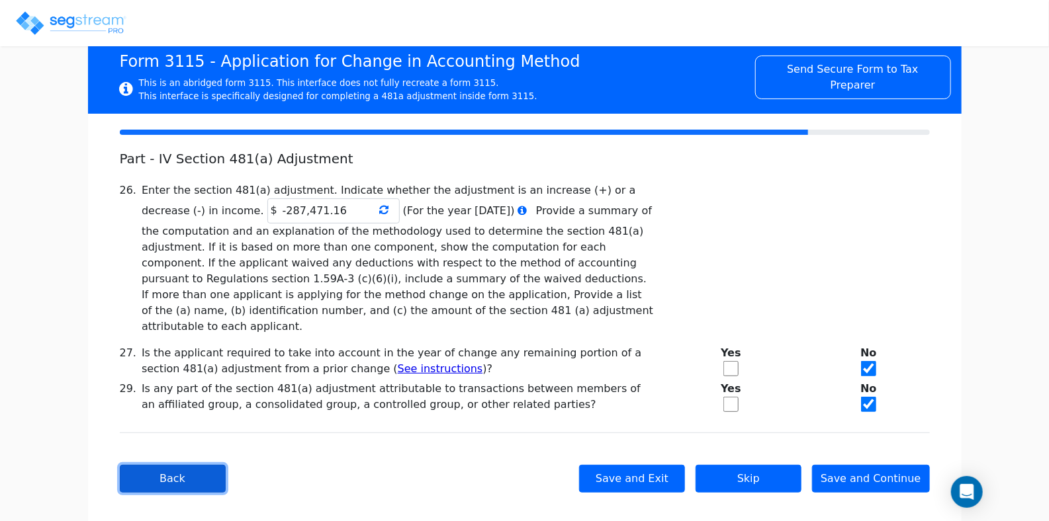
click at [196, 465] on button "Back" at bounding box center [173, 479] width 106 height 28
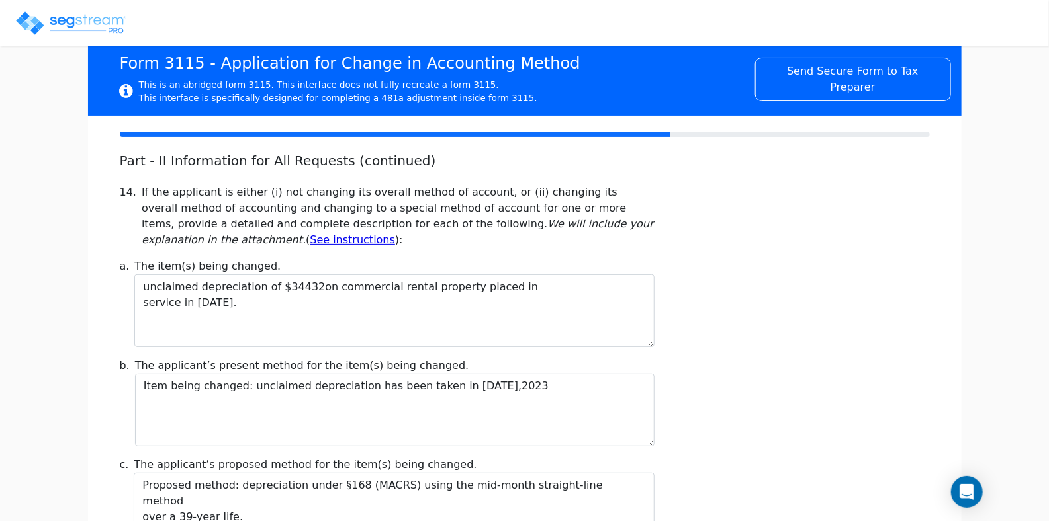
scroll to position [65, 0]
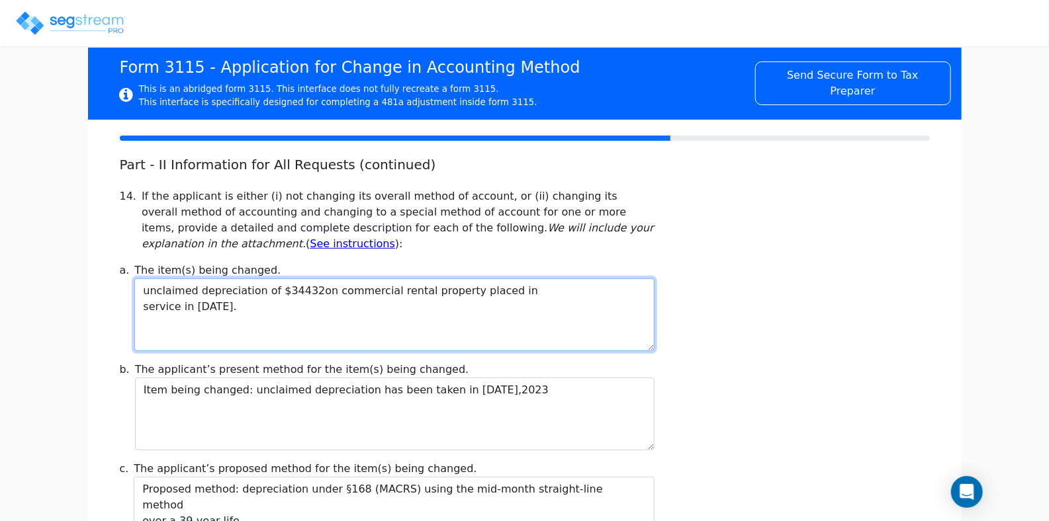
click at [327, 292] on textarea "unclaimed depreciation of $34432on commercial rental property placed in service…" at bounding box center [393, 315] width 519 height 73
click at [325, 293] on textarea "unclaimed depreciation of $34432on commercial rental property placed in service…" at bounding box center [393, 315] width 519 height 73
paste textarea "al estate rentalcommercial re"
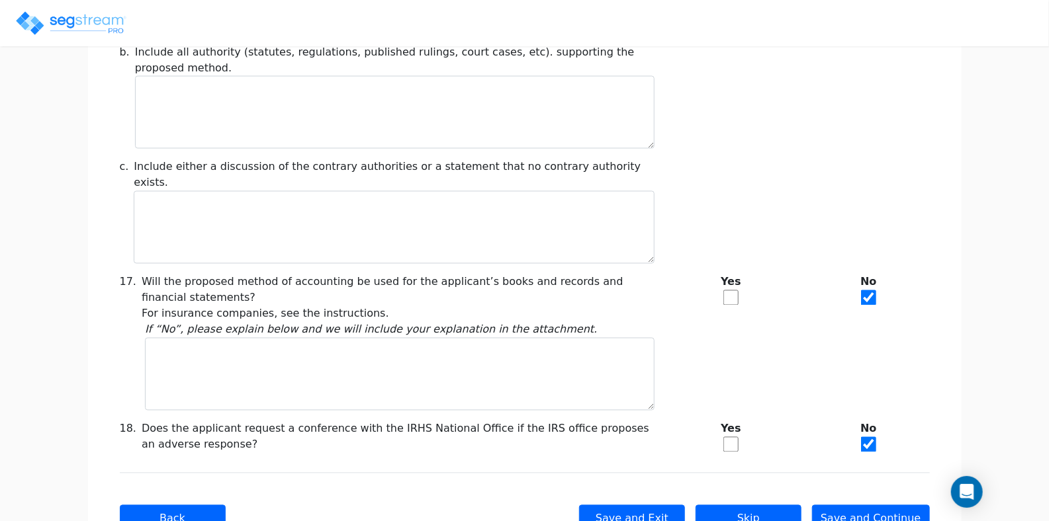
scroll to position [1134, 0]
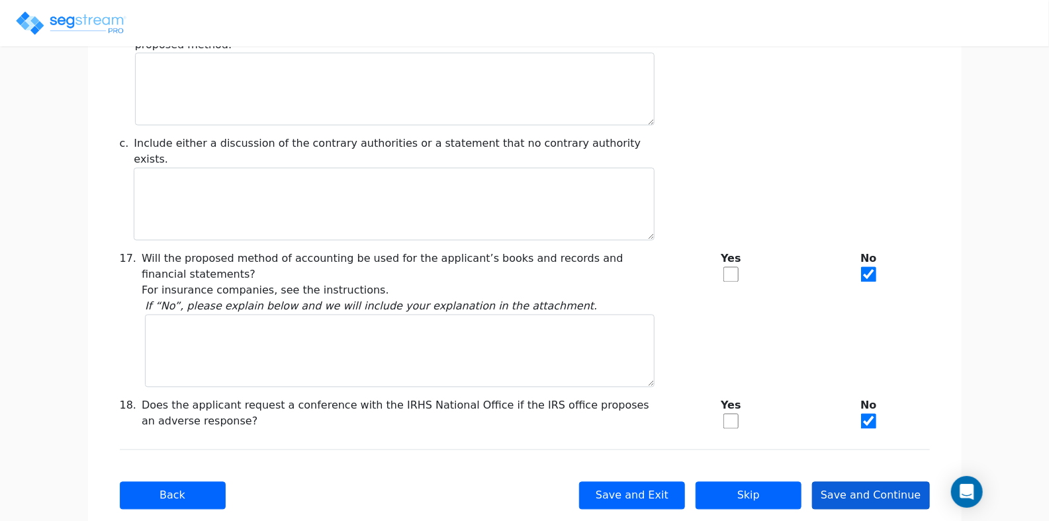
type textarea "unclaimed depreciation of $34432on commercial real estate property placed in se…"
click at [865, 482] on button "Save and Continue" at bounding box center [871, 496] width 118 height 28
type input "-287,471.16"
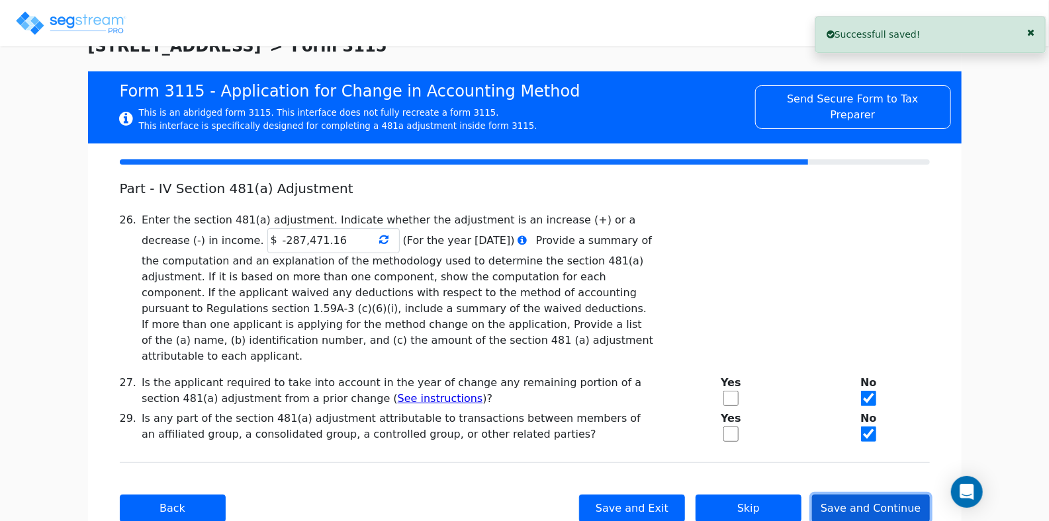
scroll to position [71, 0]
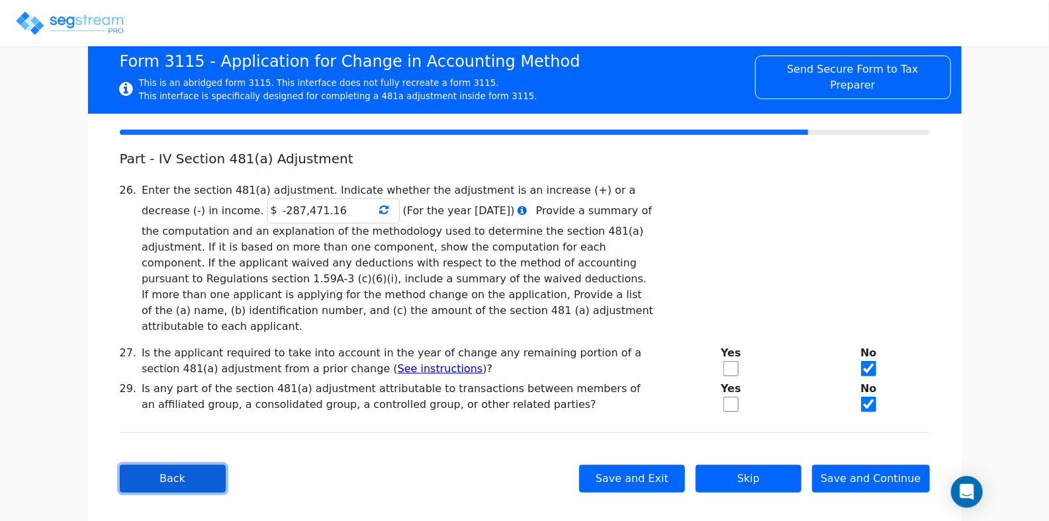
click at [191, 465] on button "Back" at bounding box center [173, 479] width 106 height 28
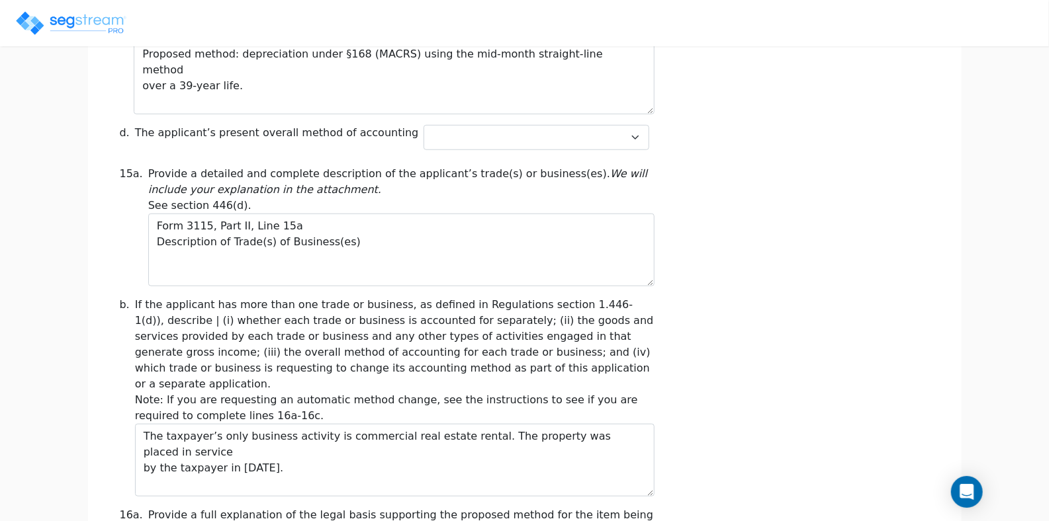
scroll to position [529, 0]
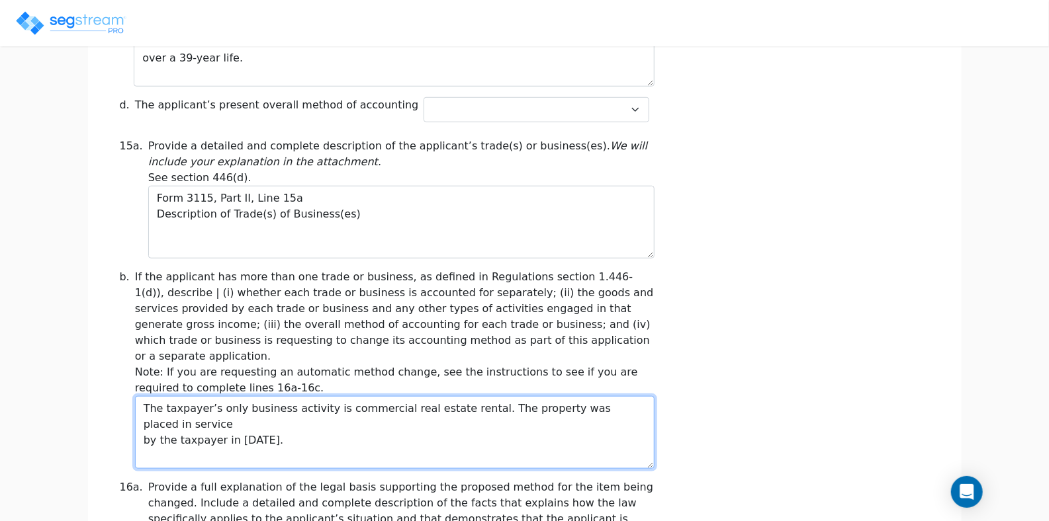
drag, startPoint x: 438, startPoint y: 394, endPoint x: 463, endPoint y: 392, distance: 25.3
click at [463, 396] on textarea "The taxpayer’s only business activity is commercial real estate rental. The pro…" at bounding box center [394, 432] width 519 height 73
click at [445, 409] on textarea "The taxpayer’s only business activity is commercial real estate property. The p…" at bounding box center [394, 432] width 519 height 73
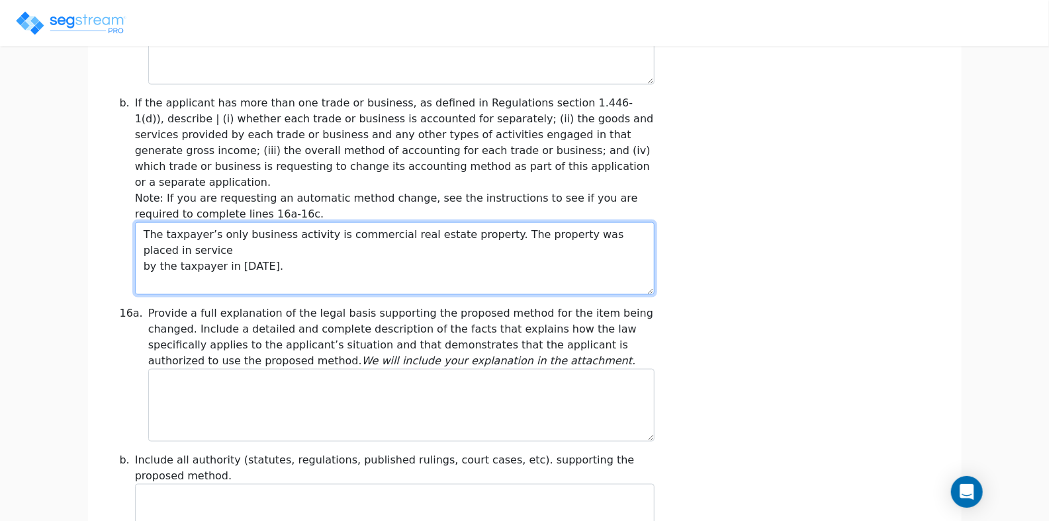
scroll to position [728, 0]
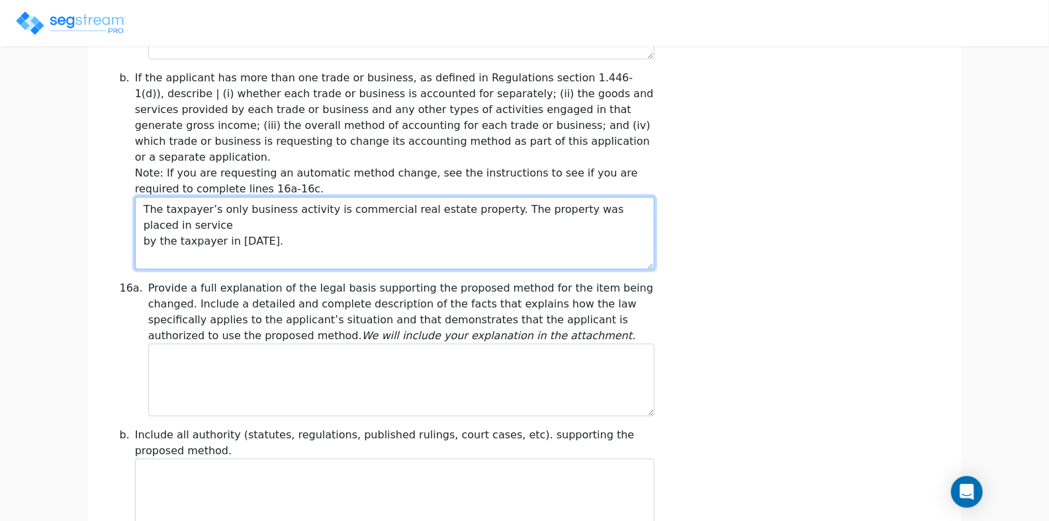
type textarea "The taxpayer’s only business activity is commercial real estate property. The p…"
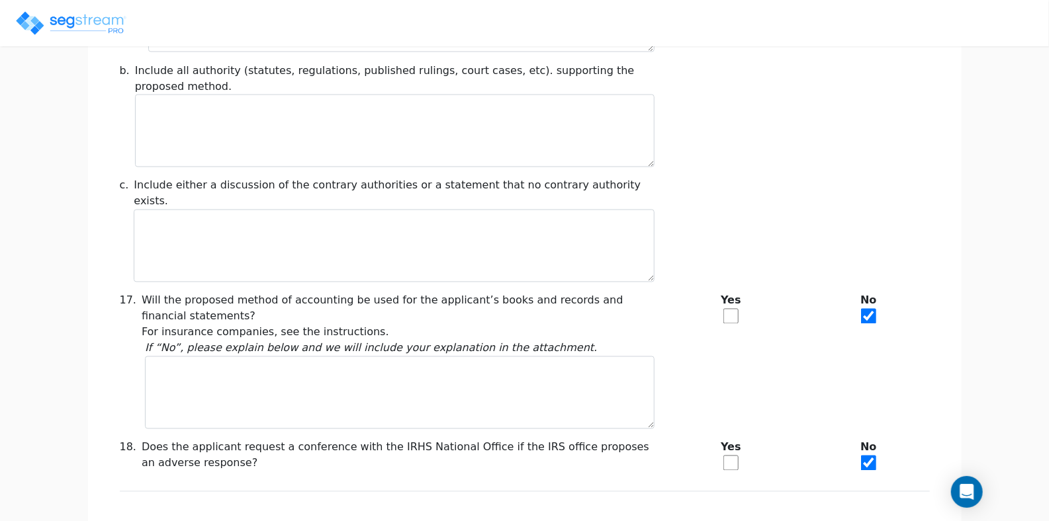
scroll to position [1134, 0]
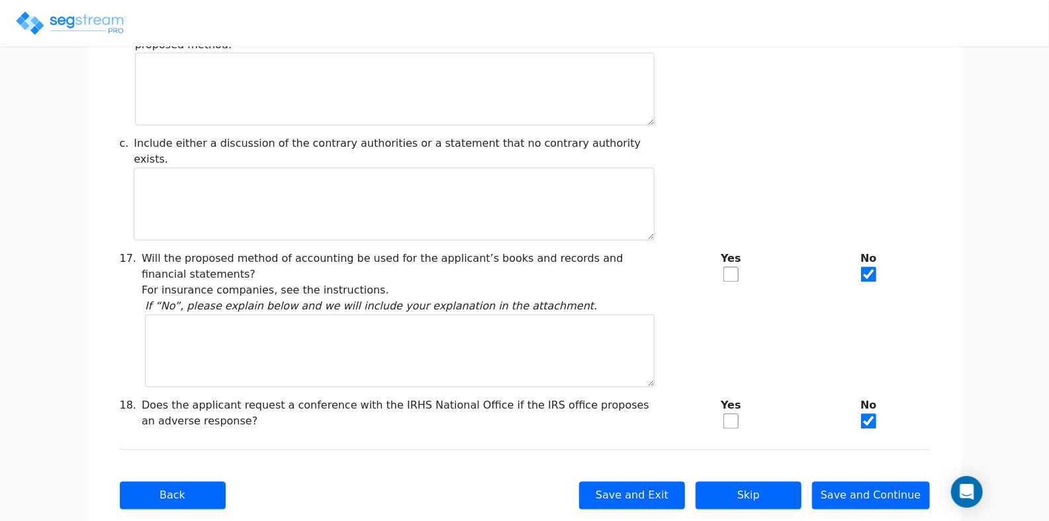
click at [730, 414] on input "checkbox" at bounding box center [730, 421] width 15 height 15
checkbox input "true"
checkbox input "false"
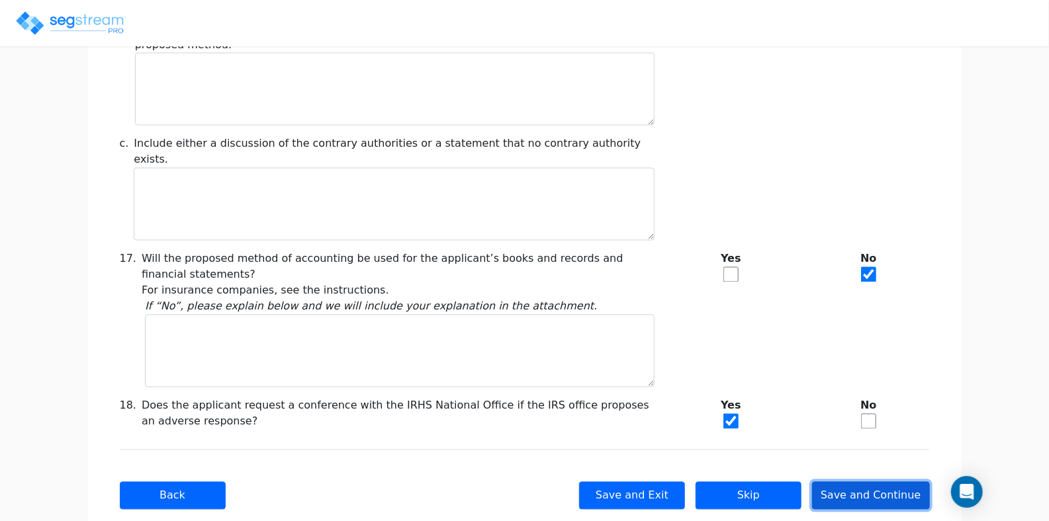
click at [878, 482] on button "Save and Continue" at bounding box center [871, 496] width 118 height 28
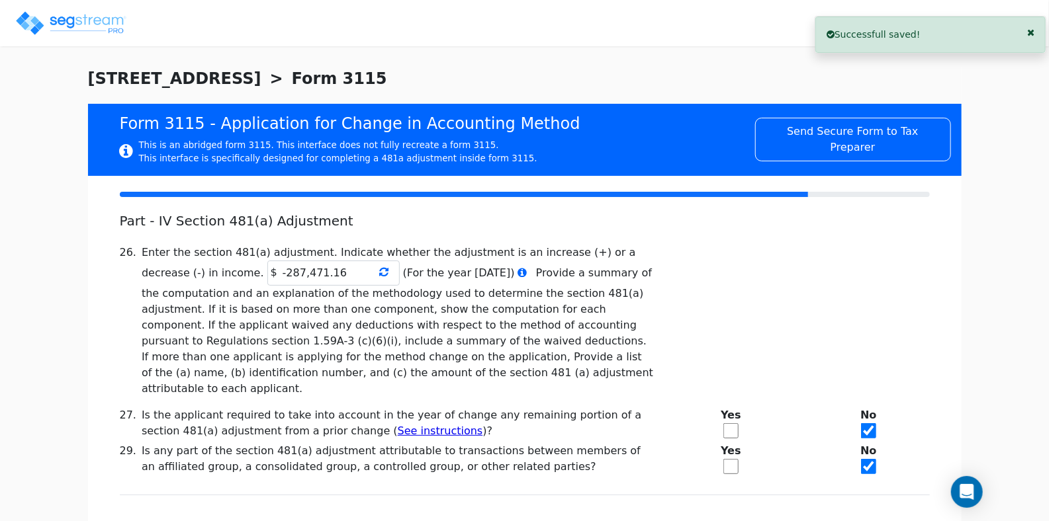
scroll to position [0, 0]
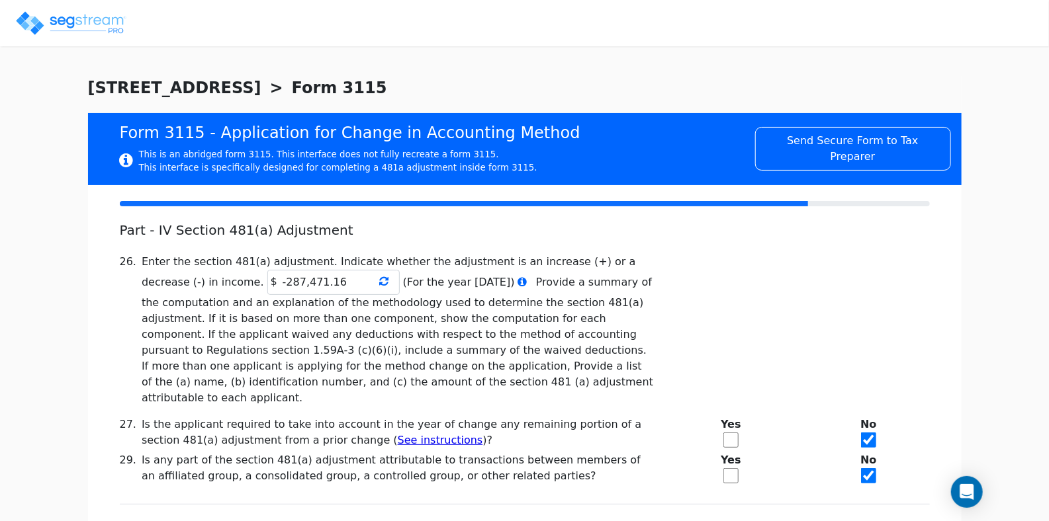
click at [470, 232] on h5 "Part - IV Section 481(a) Adjustment" at bounding box center [387, 230] width 535 height 16
click at [267, 282] on input "-287,471.16" at bounding box center [333, 282] width 132 height 25
drag, startPoint x: 200, startPoint y: 283, endPoint x: 252, endPoint y: 281, distance: 52.3
click at [267, 281] on input "-287,471.16" at bounding box center [333, 282] width 132 height 25
paste input "34432"
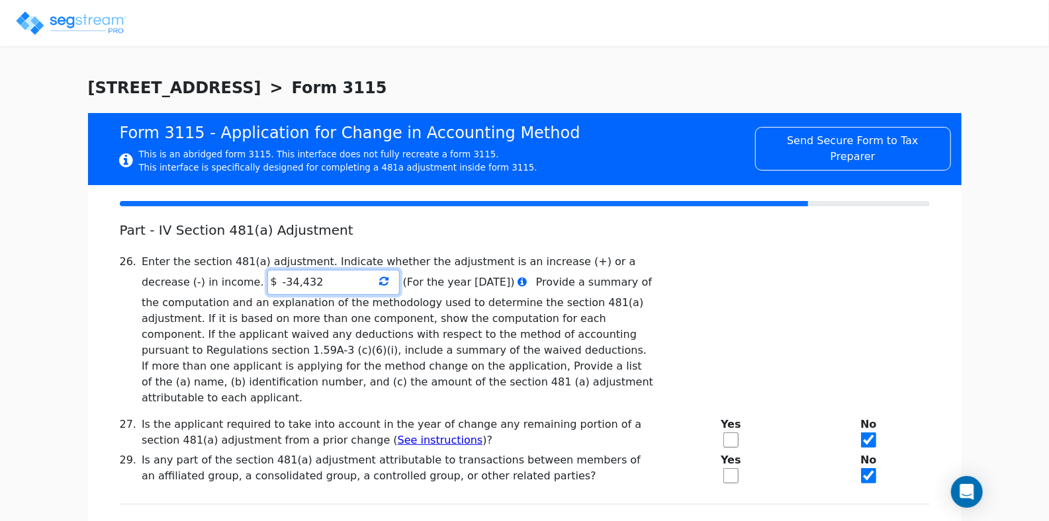
scroll to position [65, 0]
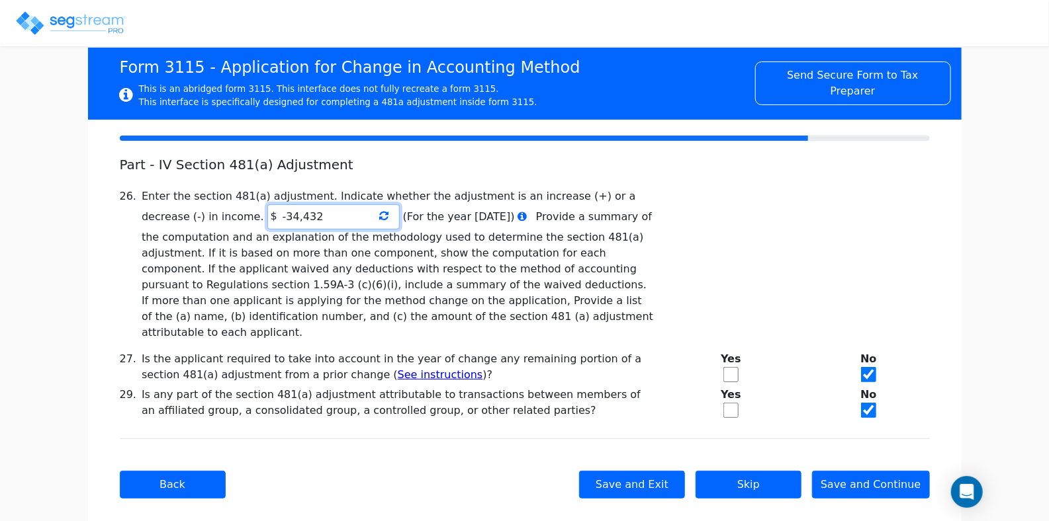
type input "-34,432"
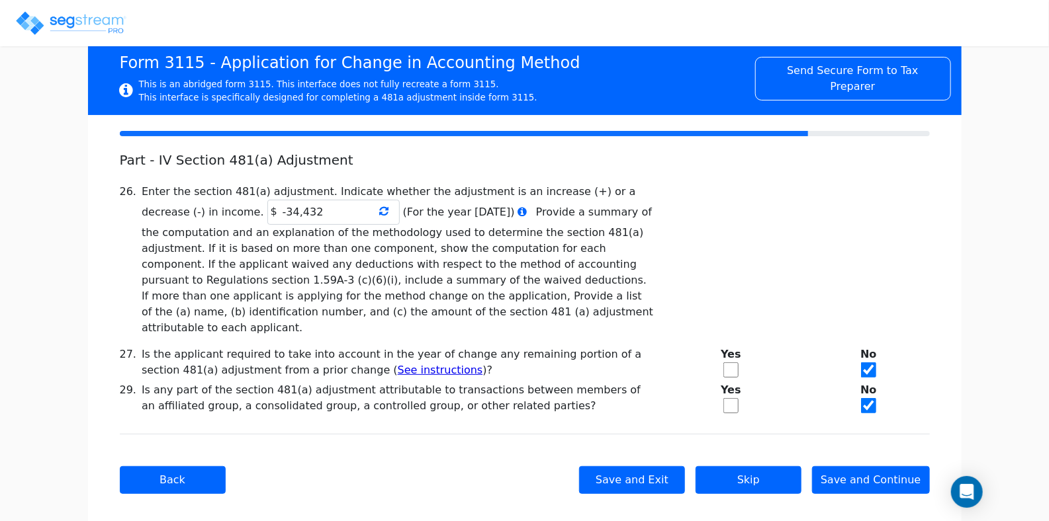
scroll to position [71, 0]
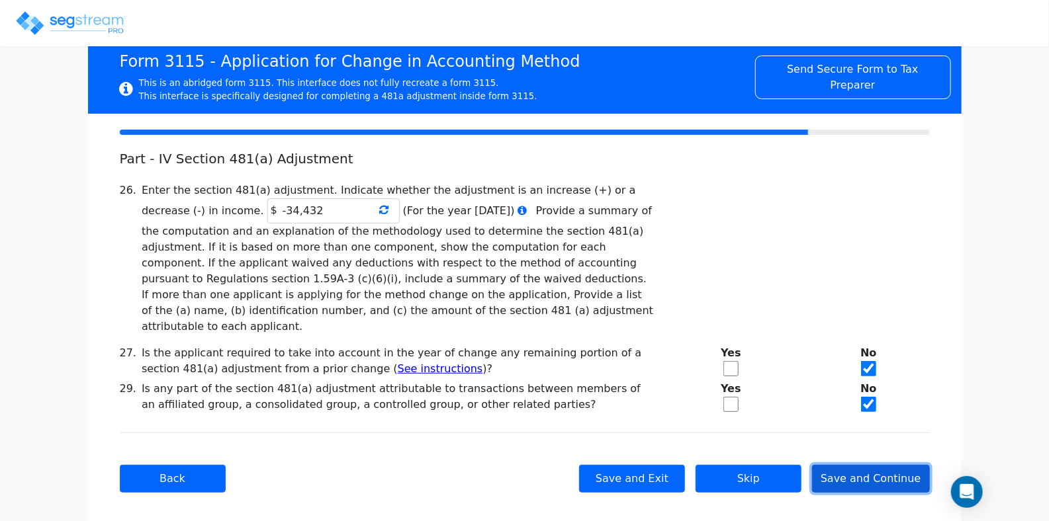
click at [843, 465] on button "Save and Continue" at bounding box center [871, 479] width 118 height 28
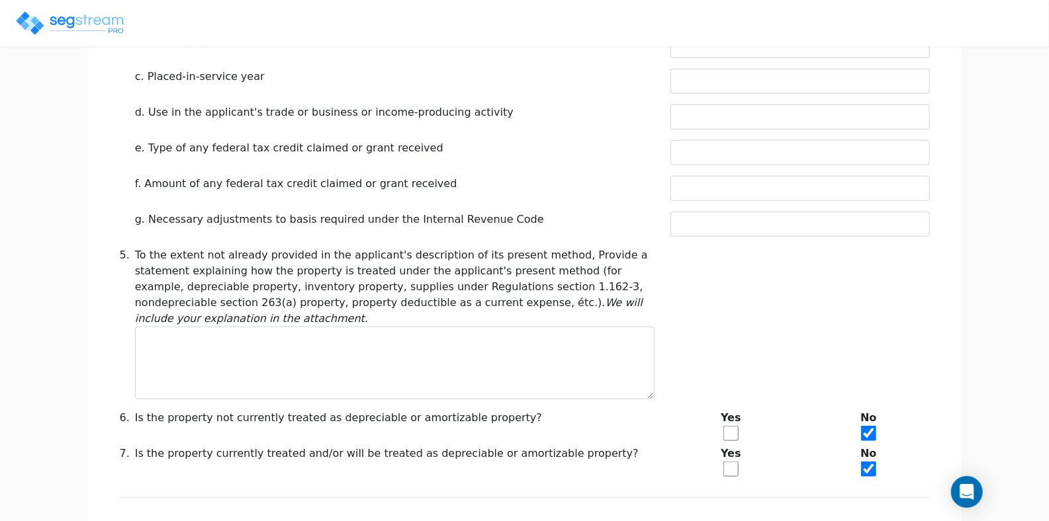
scroll to position [595, 0]
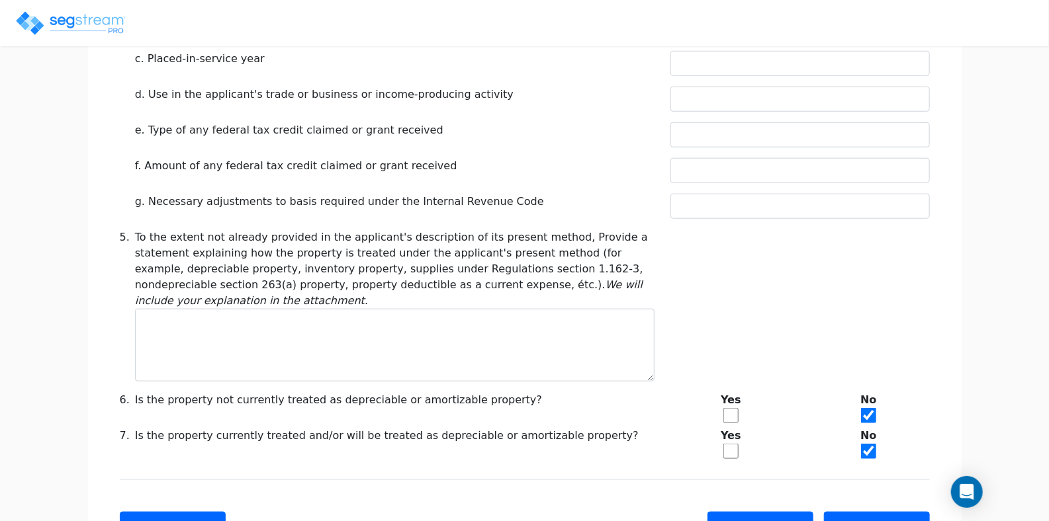
click at [732, 444] on input "checkbox" at bounding box center [730, 451] width 15 height 15
checkbox input "true"
checkbox input "false"
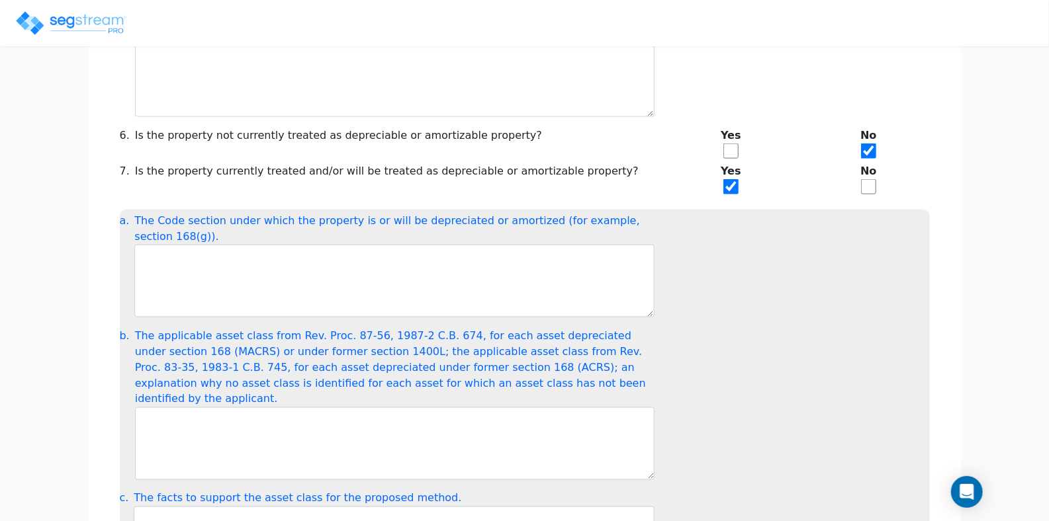
scroll to position [860, 0]
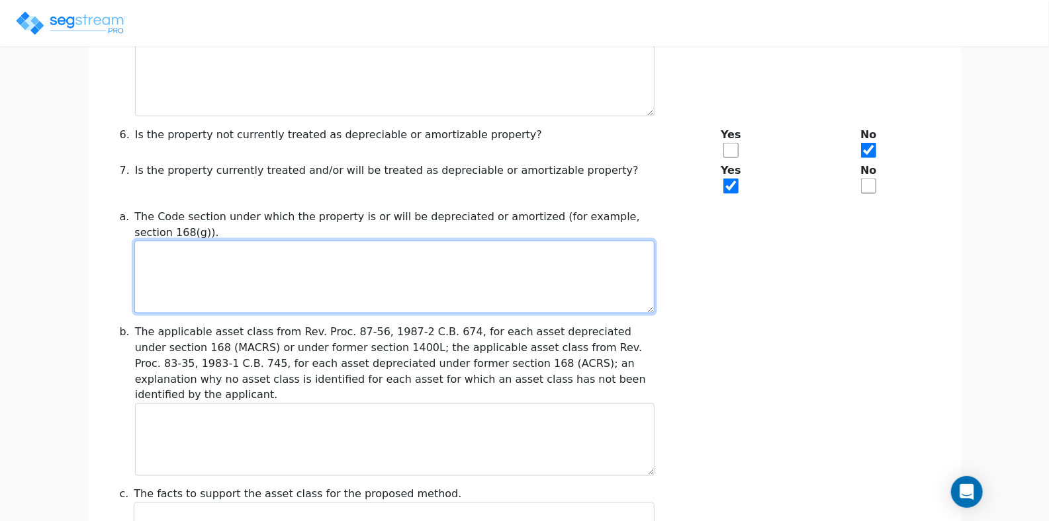
click at [163, 241] on textarea at bounding box center [393, 277] width 519 height 73
paste textarea "Line 7(a) Code section under which the property will be depreciated: Section 16…"
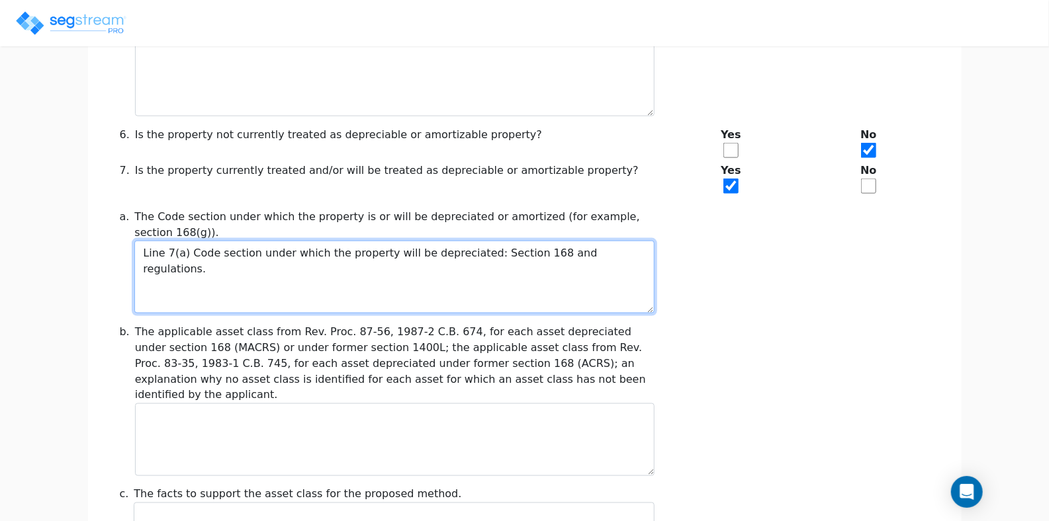
type textarea "Line 7(a) Code section under which the property will be depreciated: Section 16…"
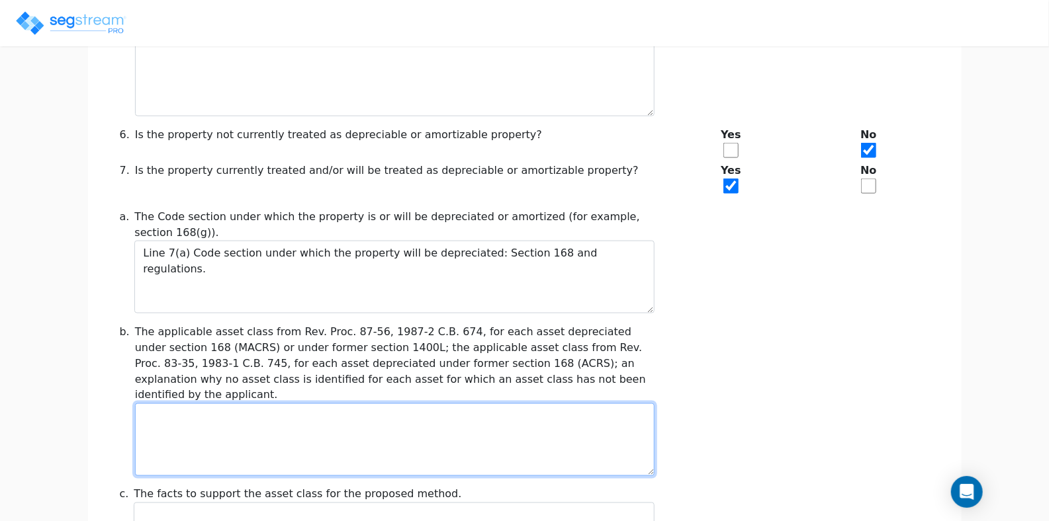
click at [228, 404] on textarea at bounding box center [394, 440] width 519 height 73
paste textarea "Asset Class: residential rental property."
drag, startPoint x: 255, startPoint y: 351, endPoint x: 210, endPoint y: 347, distance: 45.2
click at [210, 404] on textarea "Asset Class: residential rental property." at bounding box center [394, 440] width 519 height 73
paste textarea "Asset Class: residential rental property."
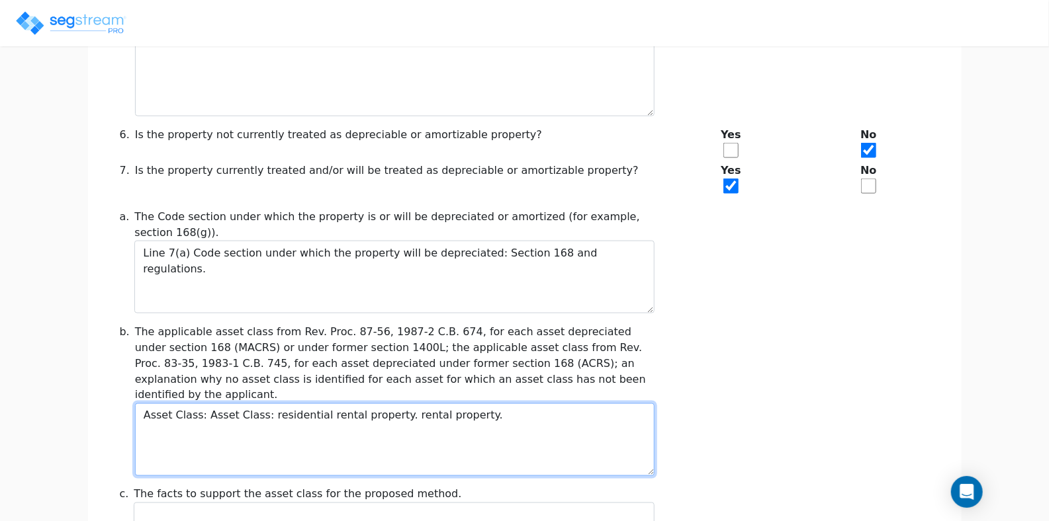
drag, startPoint x: 463, startPoint y: 353, endPoint x: 151, endPoint y: 331, distance: 313.0
click at [151, 331] on div "The applicable asset class from Rev. Proc. 87-56, 1987-2 C.B. 674, for each ass…" at bounding box center [394, 400] width 519 height 152
paste textarea "residential"
click at [290, 404] on textarea "Asset Class: residential rental property." at bounding box center [394, 440] width 519 height 73
drag, startPoint x: 257, startPoint y: 351, endPoint x: 212, endPoint y: 345, distance: 45.5
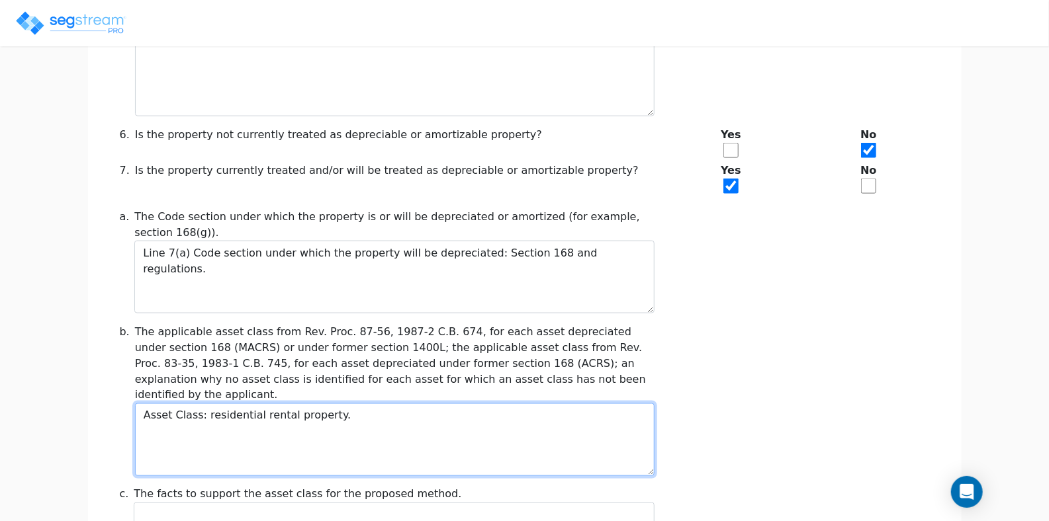
click at [212, 404] on textarea "Asset Class: residential rental property." at bounding box center [394, 440] width 519 height 73
click at [251, 404] on textarea "Asset Class: commercial rental property." at bounding box center [394, 440] width 519 height 73
click at [278, 404] on textarea "Asset Class: commercial rental property." at bounding box center [394, 440] width 519 height 73
click at [273, 404] on textarea "Asset Class: commercial rental property." at bounding box center [394, 440] width 519 height 73
drag, startPoint x: 266, startPoint y: 352, endPoint x: 292, endPoint y: 354, distance: 26.5
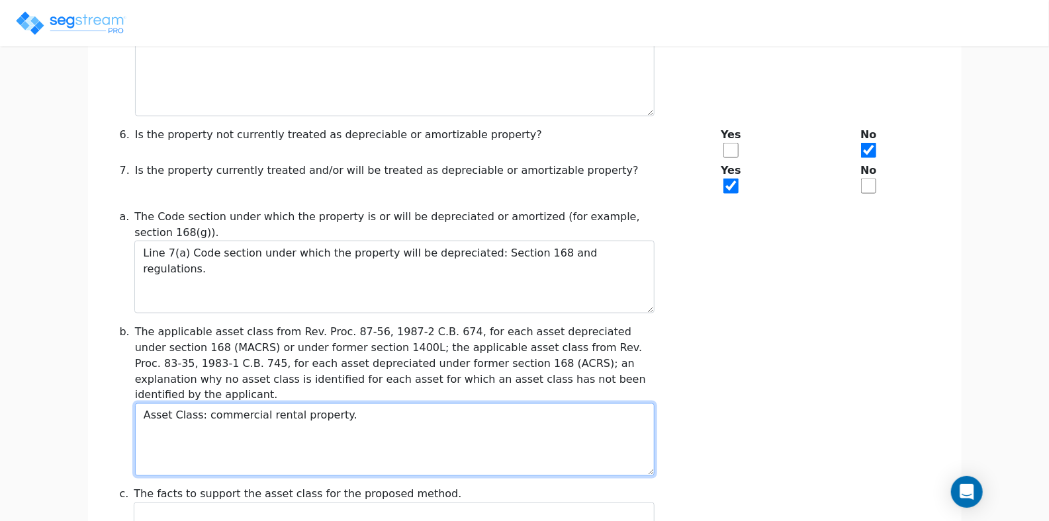
click at [292, 404] on textarea "Asset Class: commercial rental property." at bounding box center [394, 440] width 519 height 73
click at [355, 404] on textarea "Asset Class: commercial real esteas property." at bounding box center [394, 440] width 519 height 73
click at [294, 404] on textarea "Asset Class: commercial real esteas property." at bounding box center [394, 440] width 519 height 73
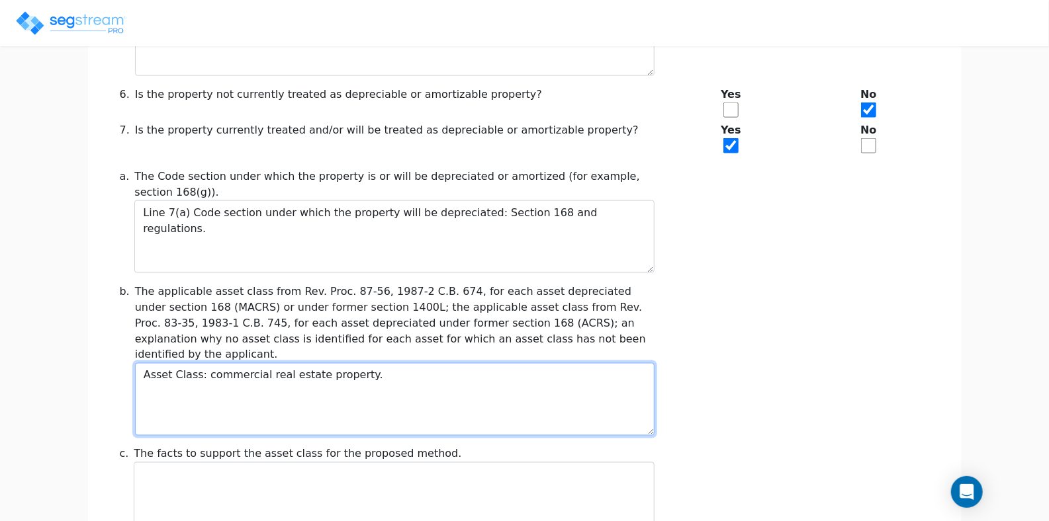
scroll to position [992, 0]
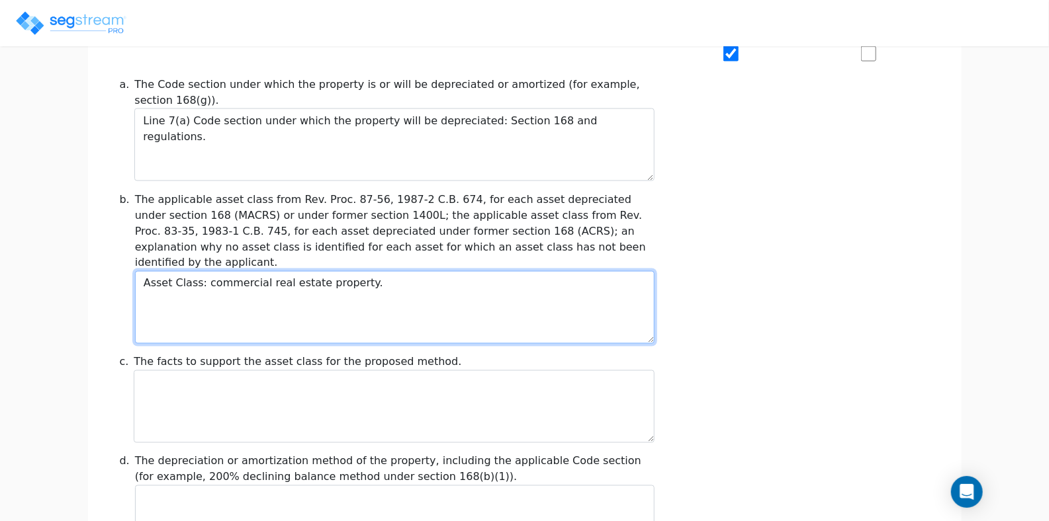
type textarea "Asset Class: commercial real estate property."
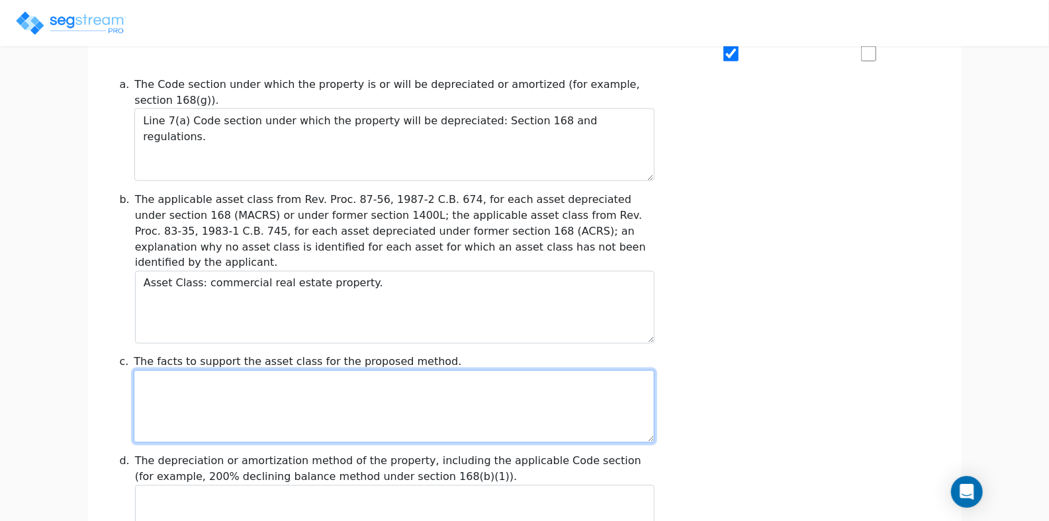
click at [171, 370] on textarea at bounding box center [394, 406] width 520 height 73
paste textarea "Line 7(c) Facts. Statement attached"
type textarea "Line 7(c) Facts. Statement attached"
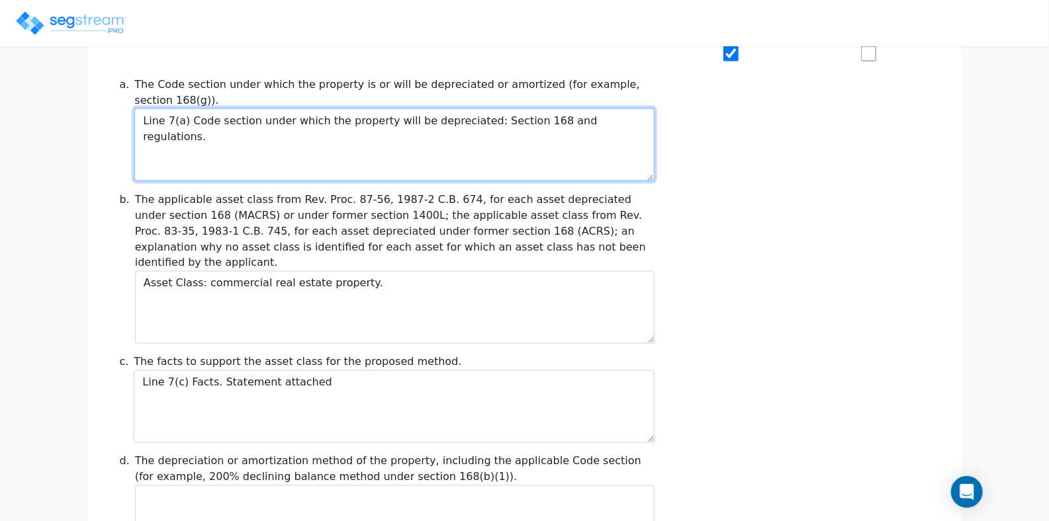
click at [191, 108] on textarea "Line 7(a) Code section under which the property will be depreciated: Section 16…" at bounding box center [393, 144] width 519 height 73
type textarea "Code section under which the property will be depreciated: Section 168 and regu…"
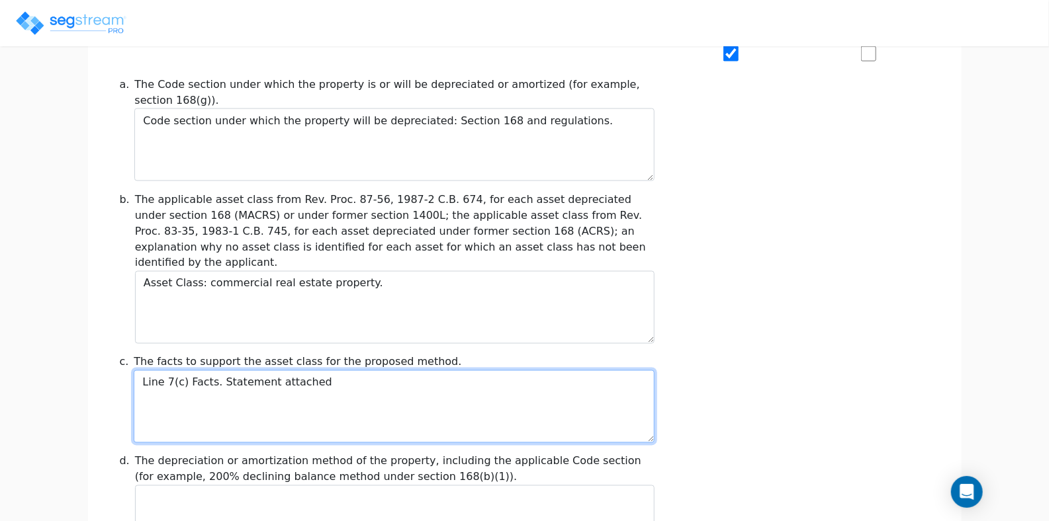
click at [194, 370] on textarea "Line 7(c) Facts. Statement attached" at bounding box center [394, 406] width 520 height 73
type textarea "Facts. Statement attached"
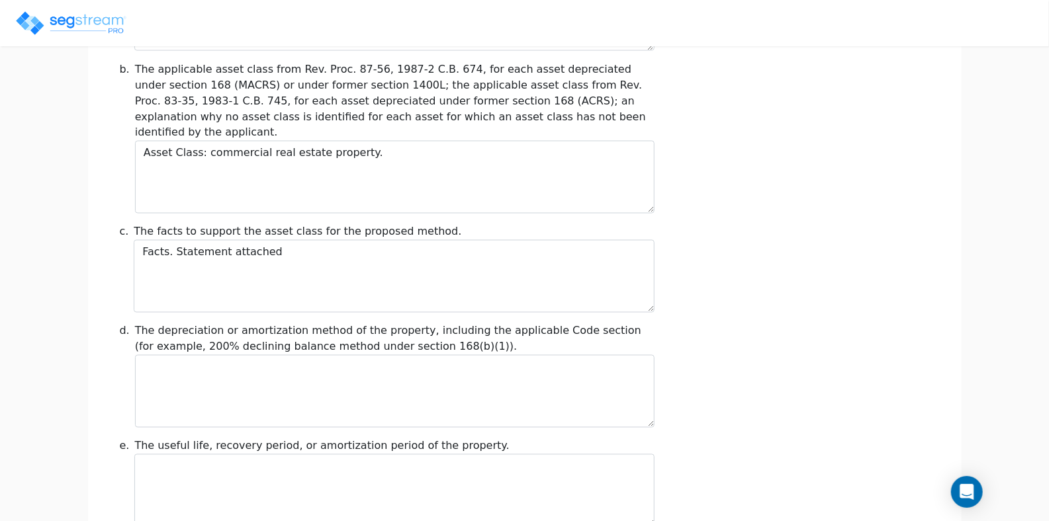
scroll to position [1124, 0]
click at [153, 453] on textarea at bounding box center [393, 489] width 519 height 73
paste textarea "Useful life: 27.5 years."
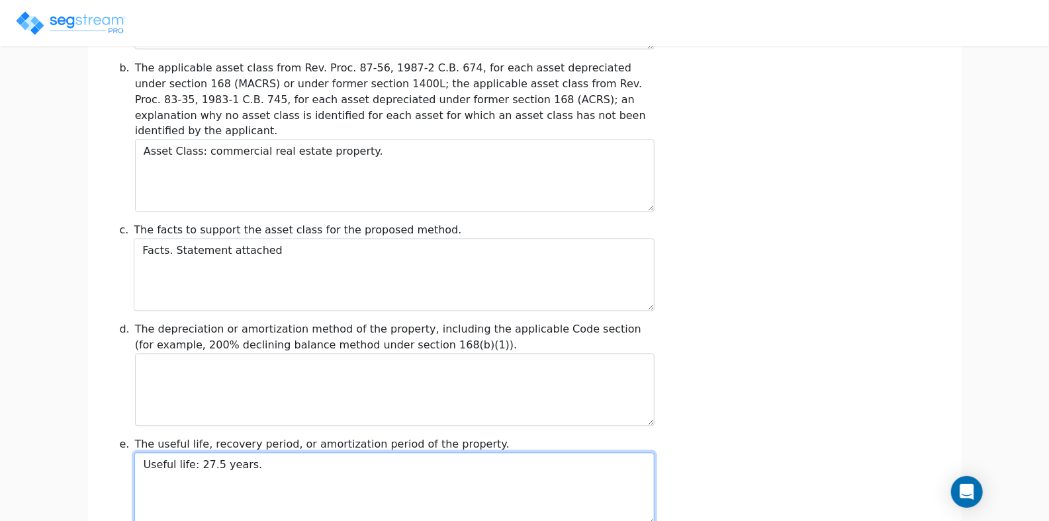
drag, startPoint x: 222, startPoint y: 400, endPoint x: 204, endPoint y: 396, distance: 17.8
click at [204, 453] on textarea "Useful life: 27.5 years." at bounding box center [393, 489] width 519 height 73
type textarea "Useful life: 39 years."
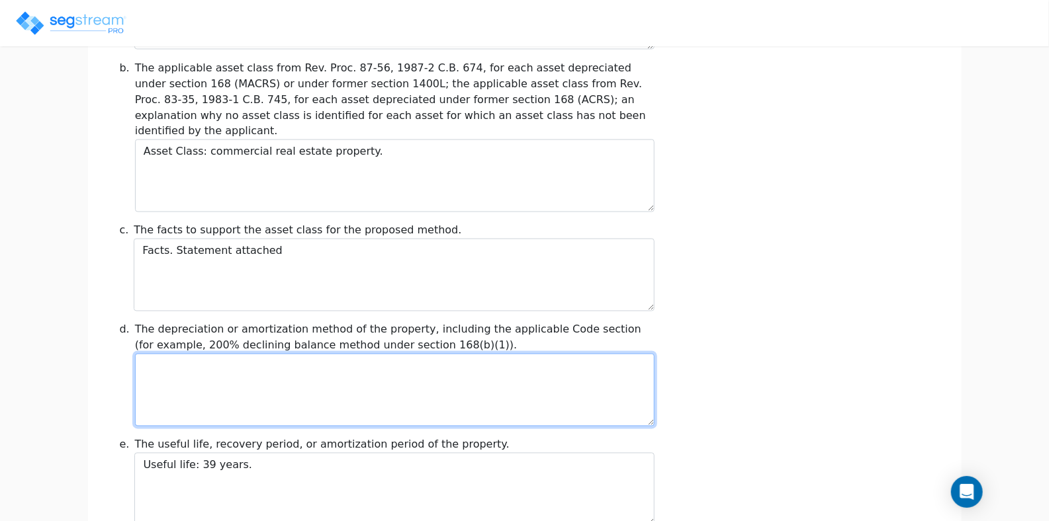
click at [181, 354] on textarea at bounding box center [394, 390] width 519 height 73
paste textarea "Depreciation method: Section 168 (MACRS) straight-line."
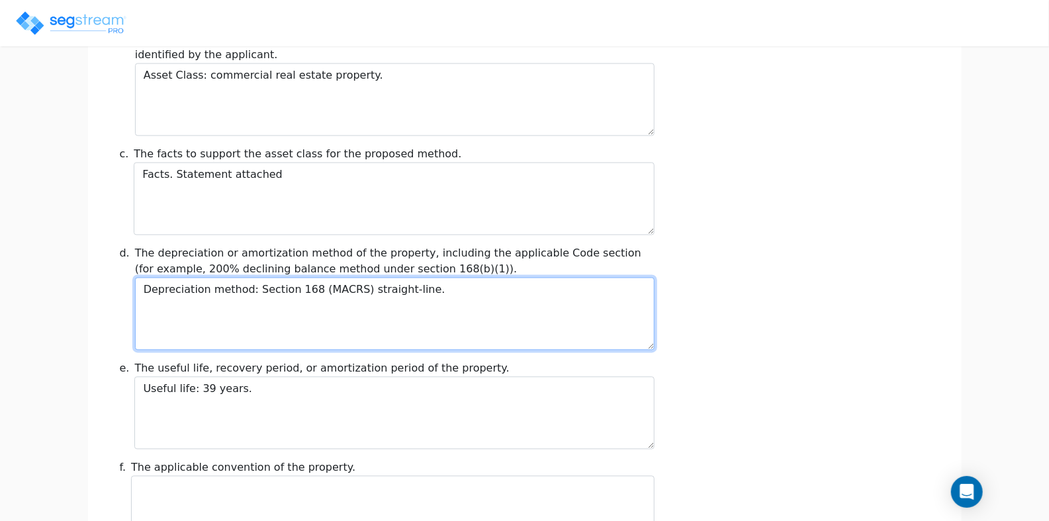
scroll to position [1256, 0]
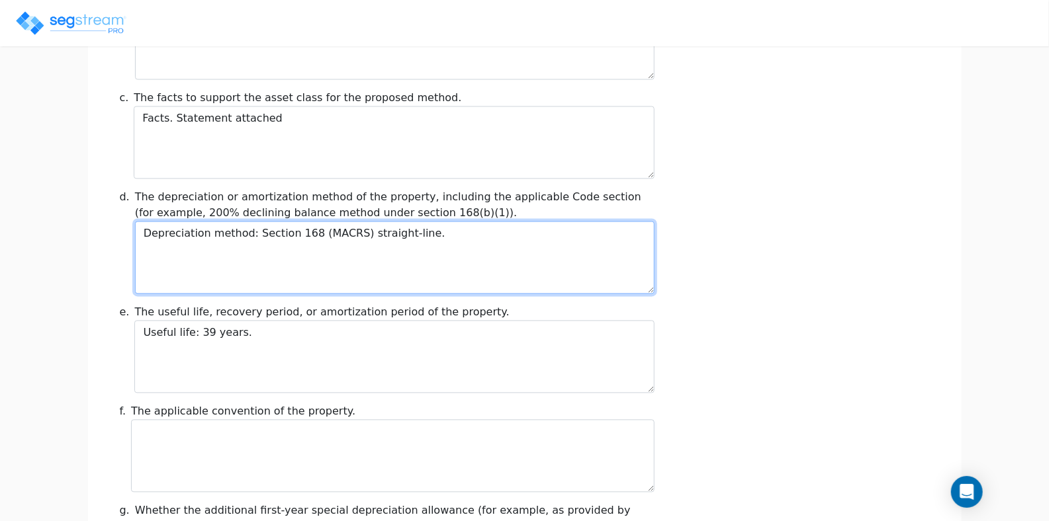
type textarea "Depreciation method: Section 168 (MACRS) straight-line."
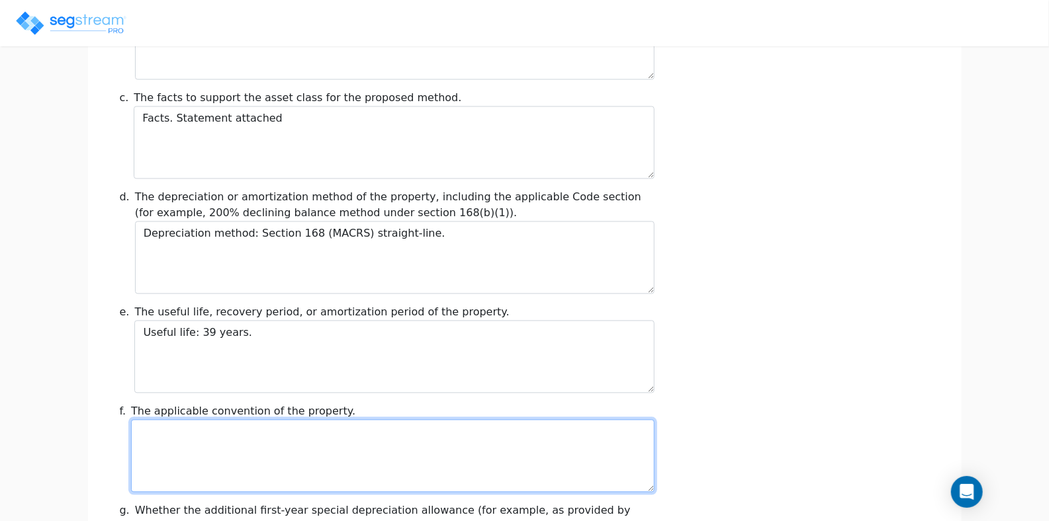
click at [159, 420] on textarea at bounding box center [392, 456] width 523 height 73
paste textarea "Convention: Mid-month."
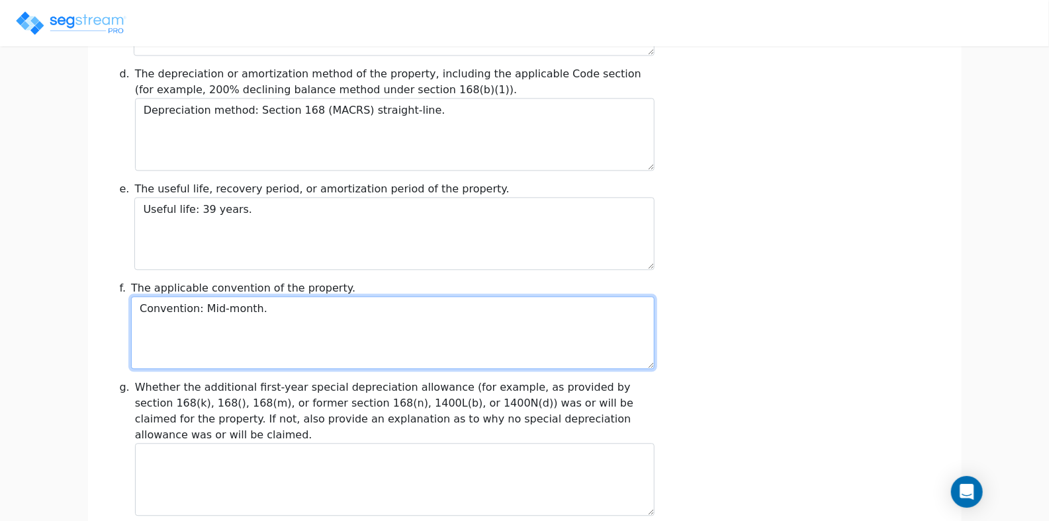
scroll to position [1389, 0]
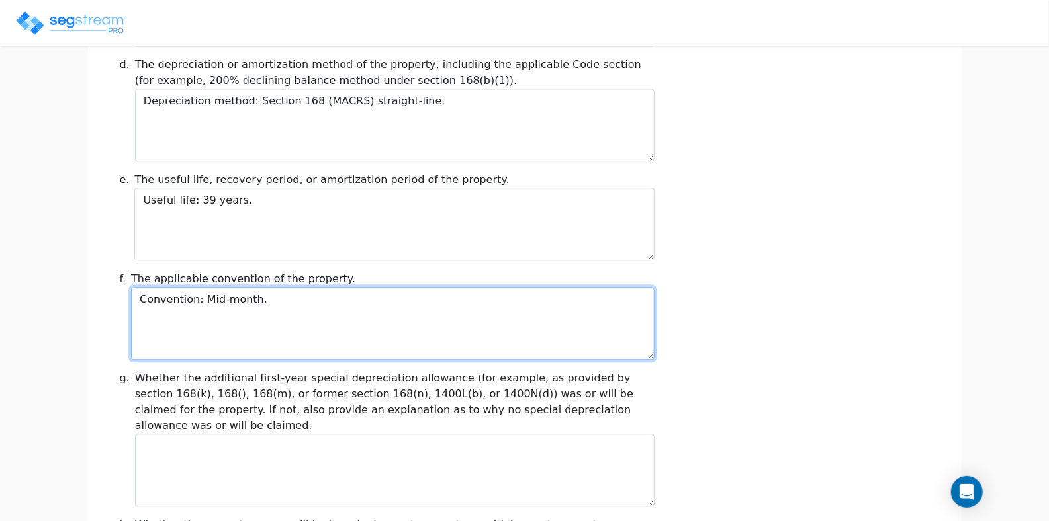
type textarea "Convention: Mid-month."
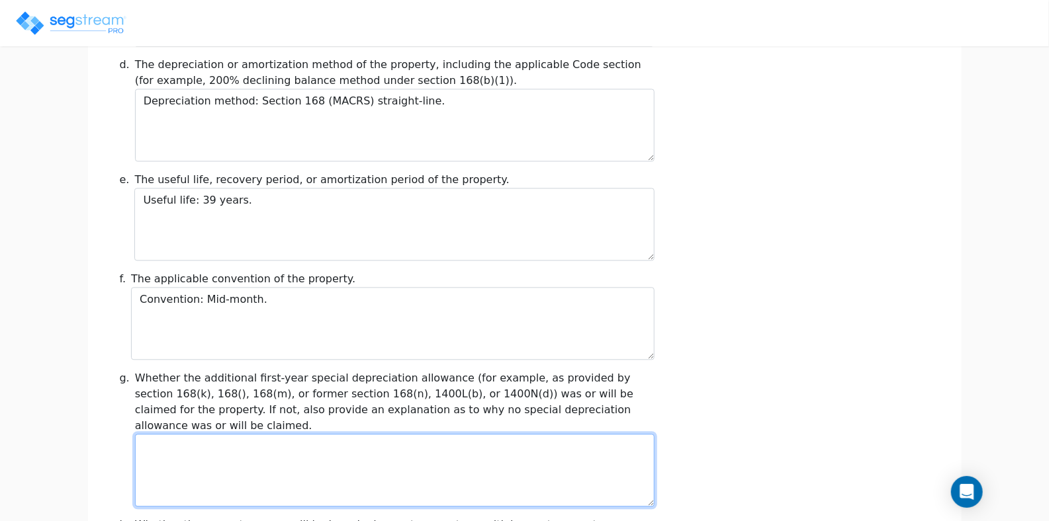
click at [157, 434] on textarea at bounding box center [394, 470] width 519 height 73
paste textarea "First-year special depreciation: No, property does not qualify."
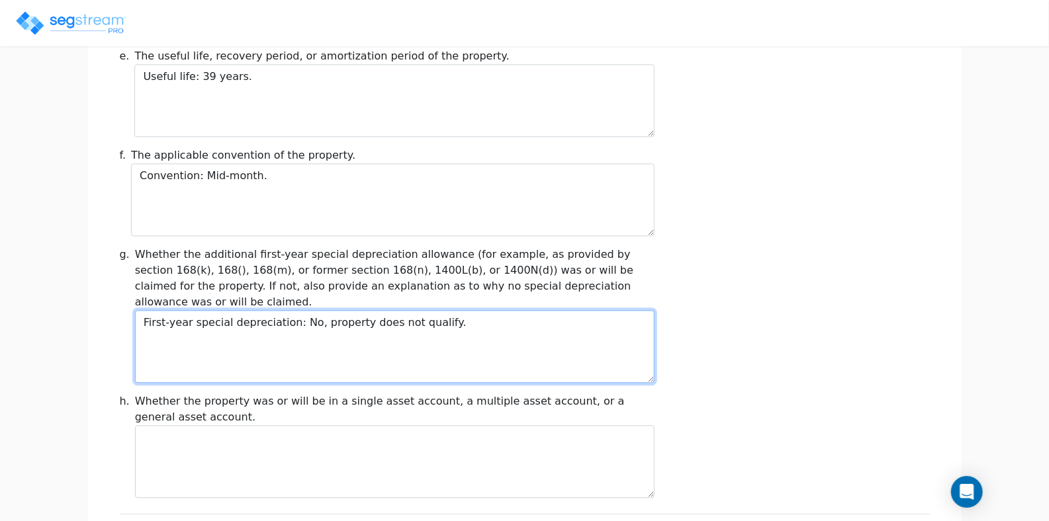
scroll to position [1522, 0]
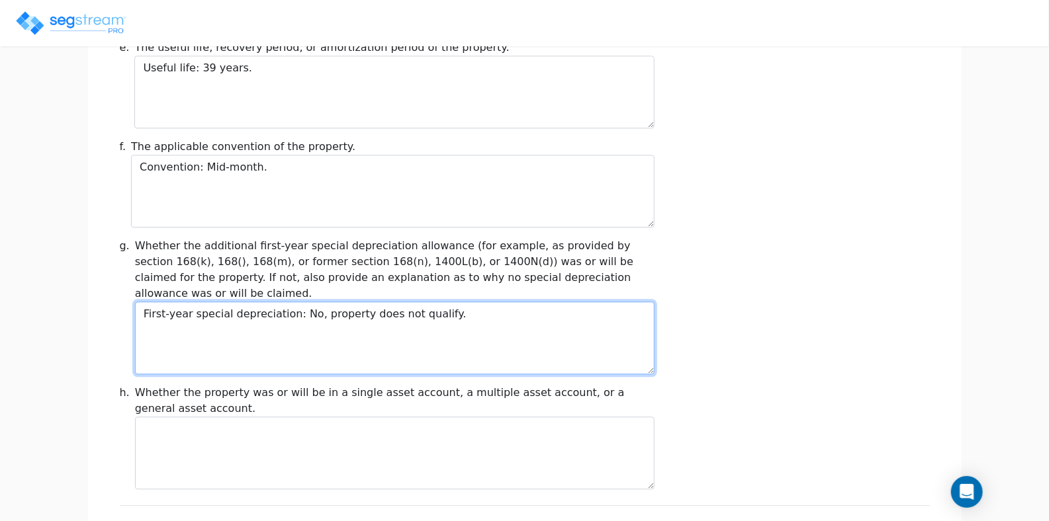
type textarea "First-year special depreciation: No, property does not qualify."
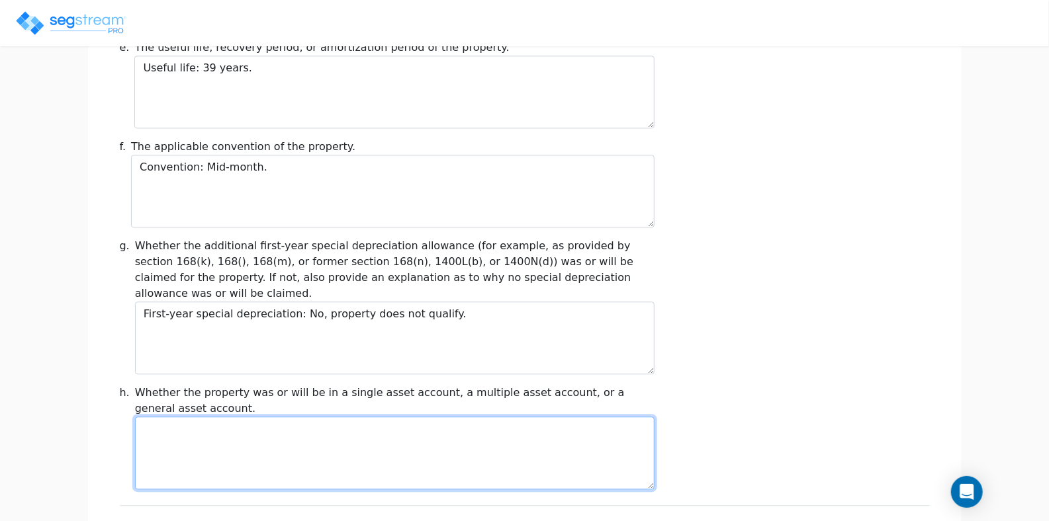
click at [187, 417] on textarea at bounding box center [394, 453] width 519 height 73
paste textarea "Account: Single asset account."
type textarea "Account: Single asset account."
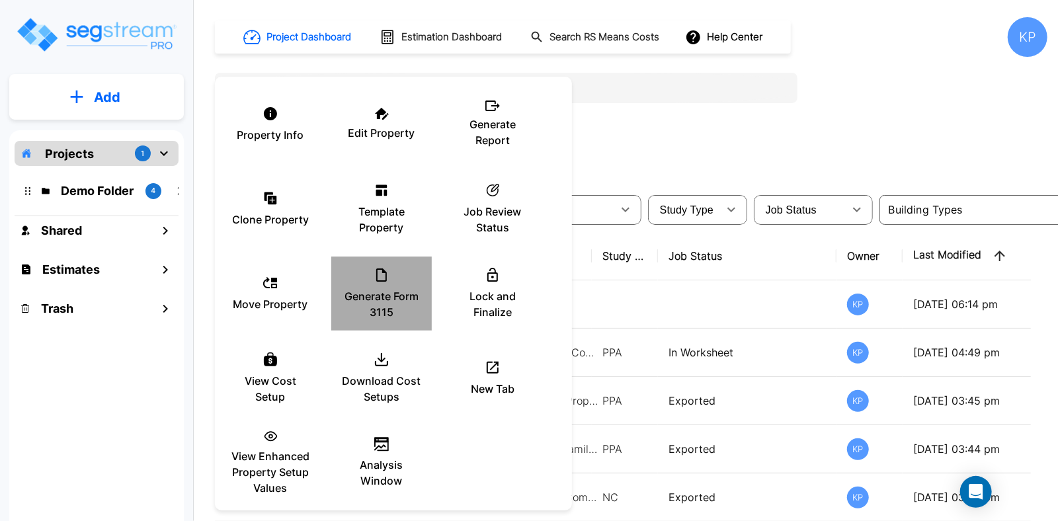
click at [380, 283] on div "Generate Form 3115" at bounding box center [381, 294] width 79 height 66
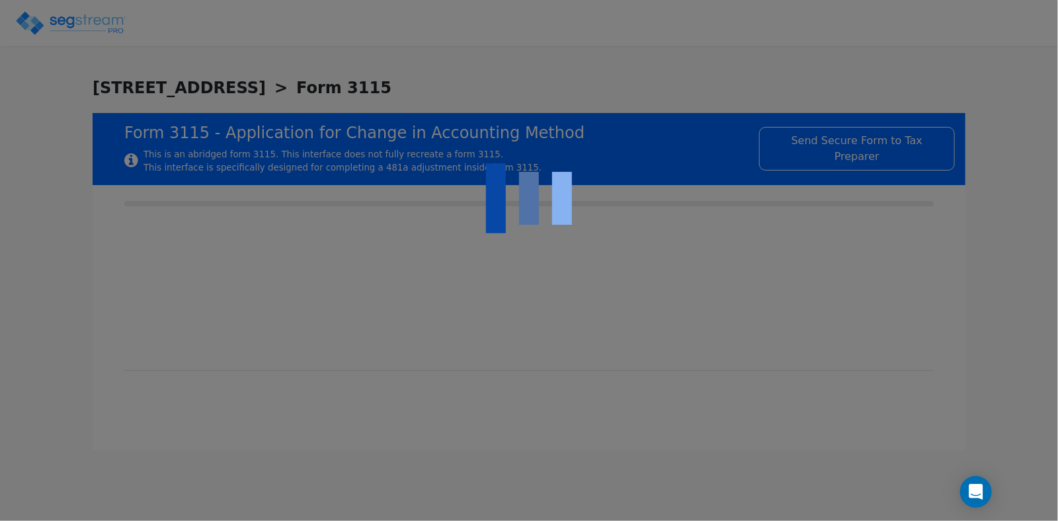
checkbox input "true"
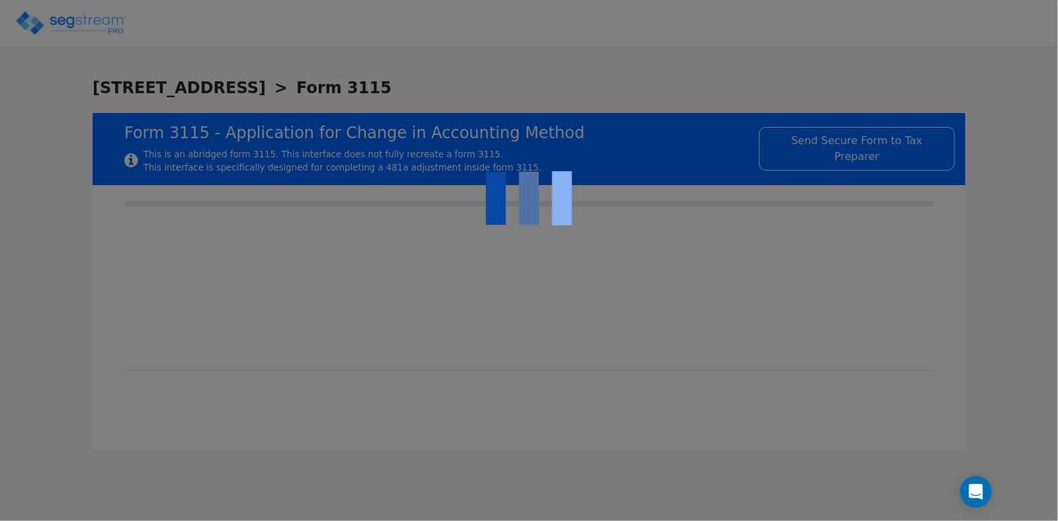
type textarea "Code section under which the property will be depreciated: Section 168 and regu…"
type textarea "Asset Class: commercial real estate property."
type textarea "Facts. Statement attached"
type textarea "Depreciation method: Section 168 (MACRS) straight-line."
type textarea "Useful life: 39 years."
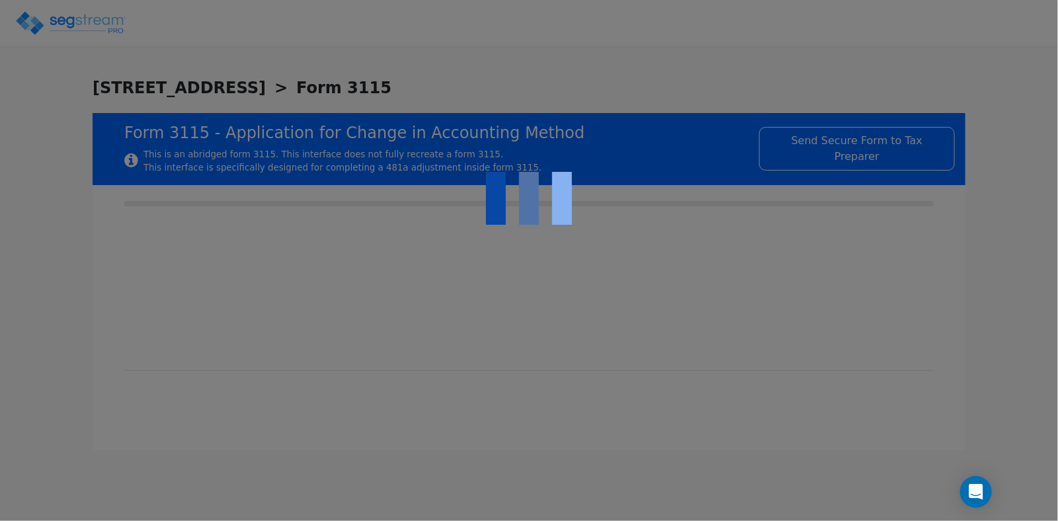
type textarea "Convention: Mid-month."
type textarea "First-year special depreciation: No, property does not qualify."
type textarea "Account: Single asset account."
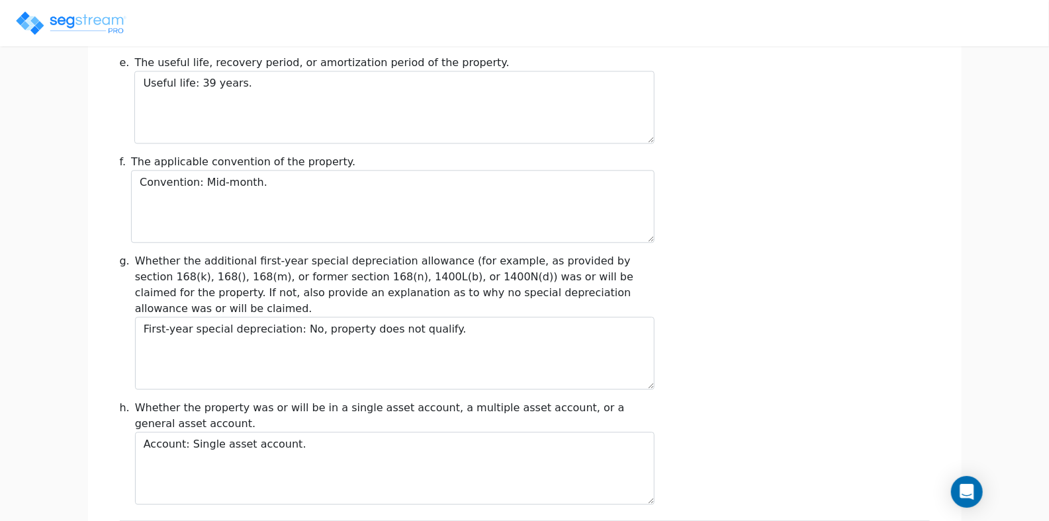
scroll to position [1545, 0]
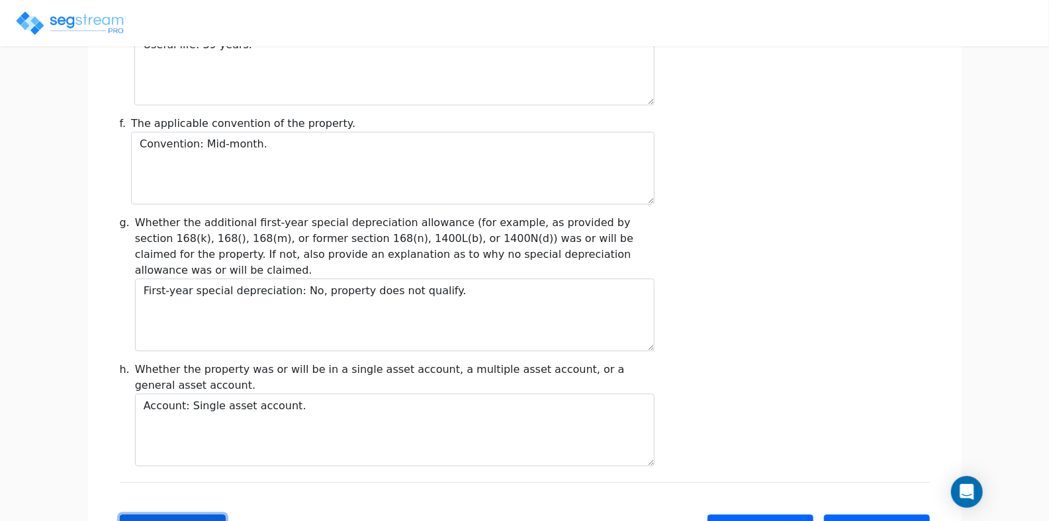
click at [149, 515] on button "Back" at bounding box center [173, 529] width 106 height 28
type input "-34,432"
checkbox input "true"
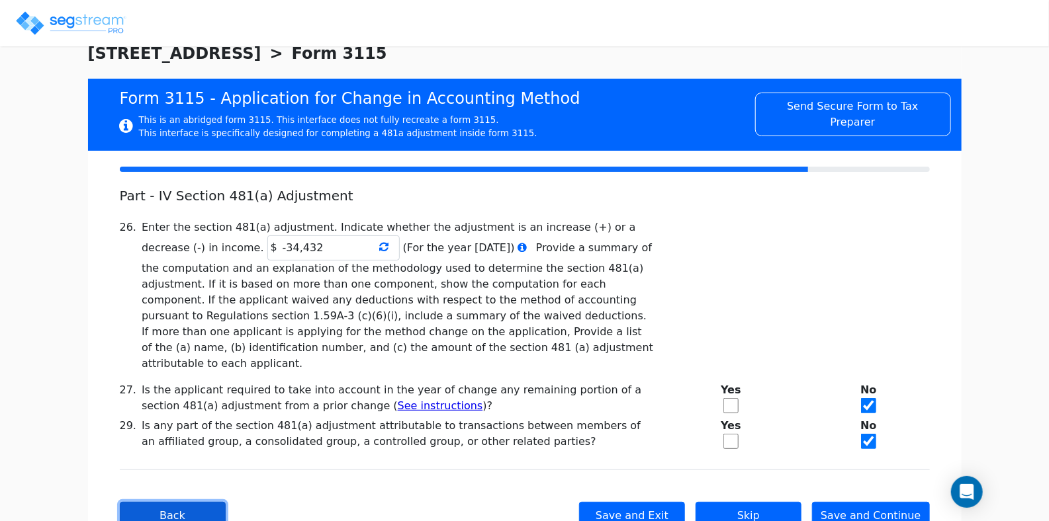
scroll to position [71, 0]
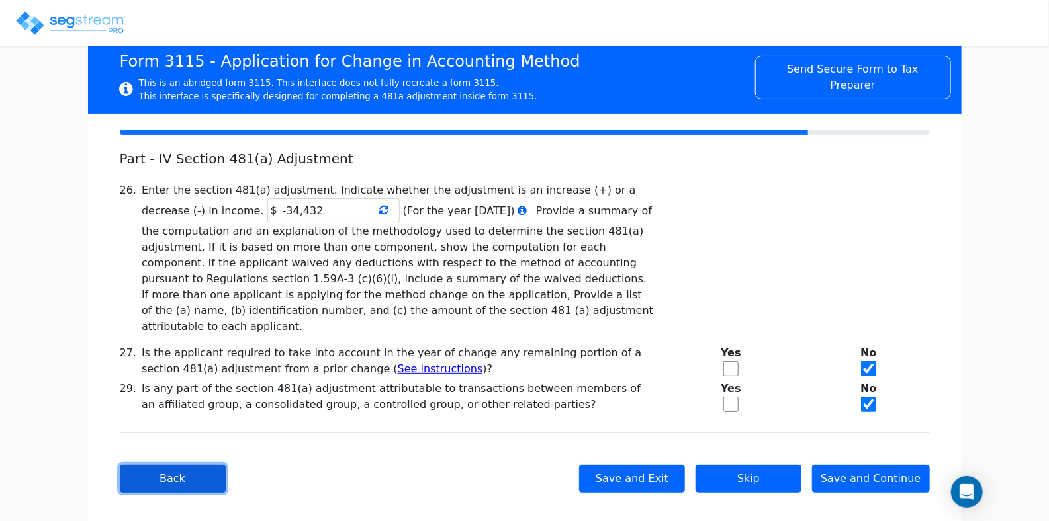
click at [157, 465] on button "Back" at bounding box center [173, 479] width 106 height 28
type textarea "unclaimed depreciation of $34432on commercial real estate property placed in se…"
type textarea "Item being changed: unclaimed depreciation has been taken in 2022,2023"
type textarea "Proposed method: depreciation under §168 (MACRS) using the mid-month straight-l…"
type textarea "Form 3115, Part II, Line 15a Description of Trade(s) of Business(es)"
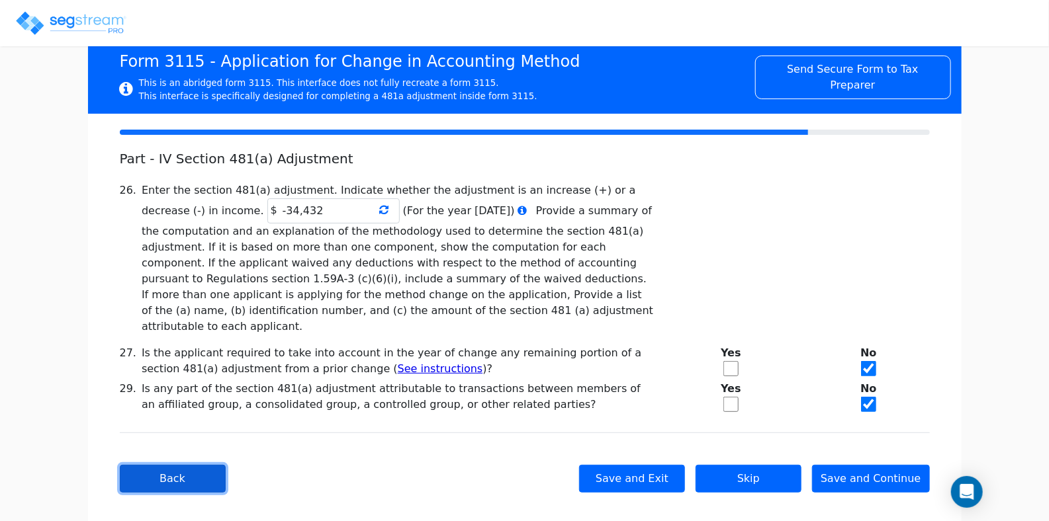
type textarea "The taxpayer’s only business activity is commercial real estate property. The p…"
checkbox input "true"
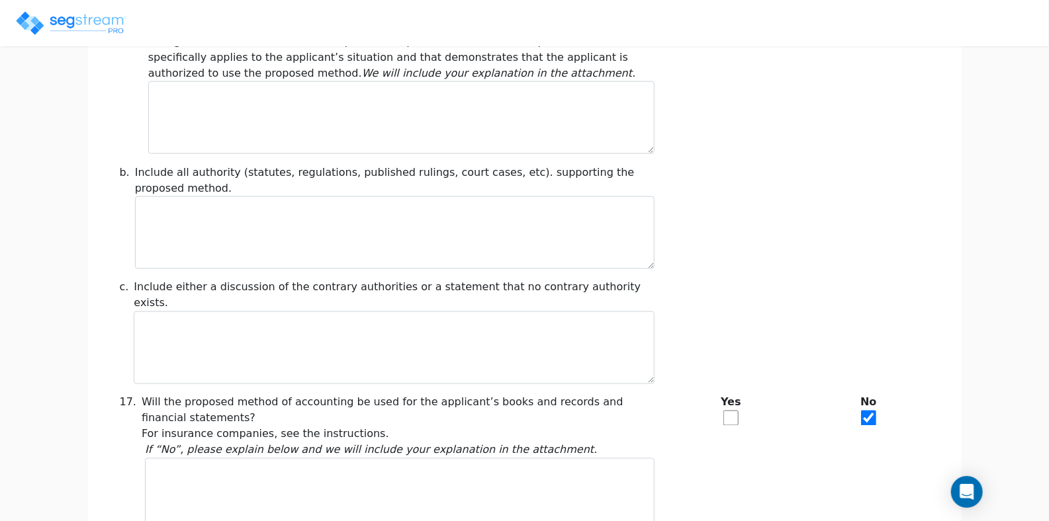
scroll to position [1134, 0]
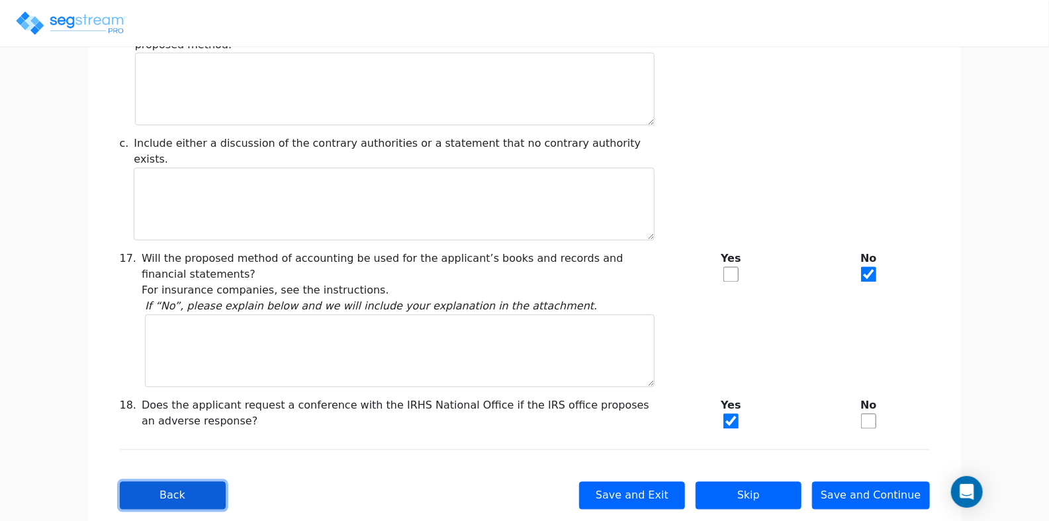
click at [160, 482] on button "Back" at bounding box center [173, 496] width 106 height 28
checkbox input "true"
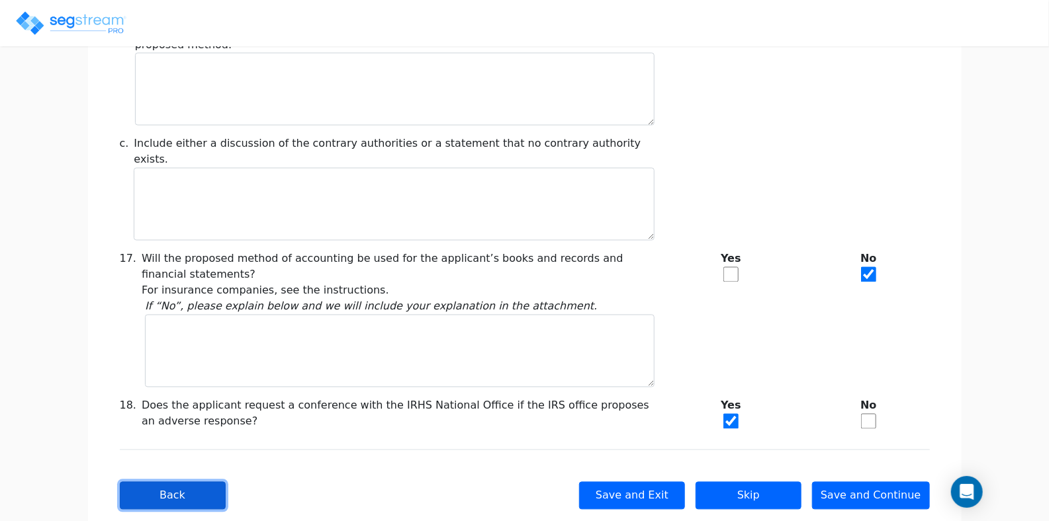
checkbox input "true"
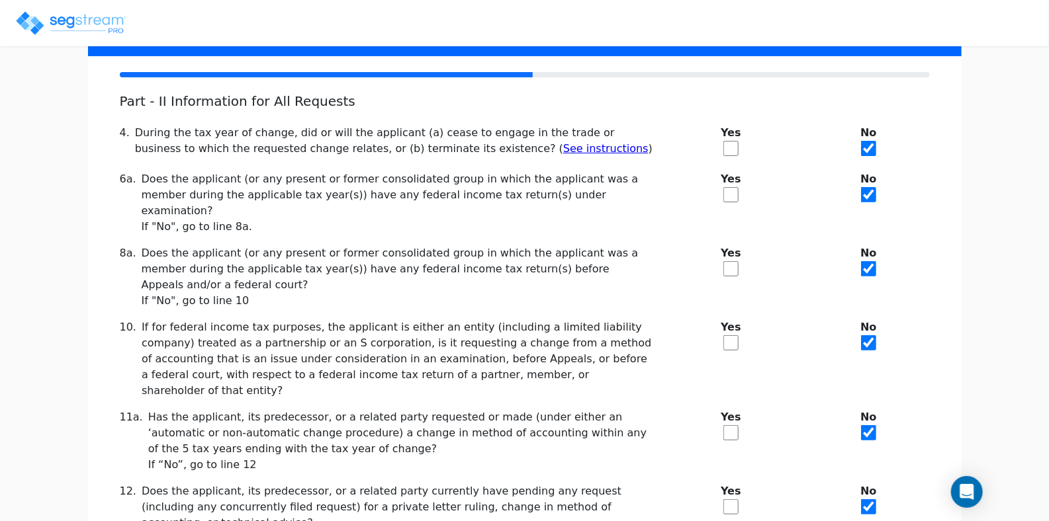
scroll to position [216, 0]
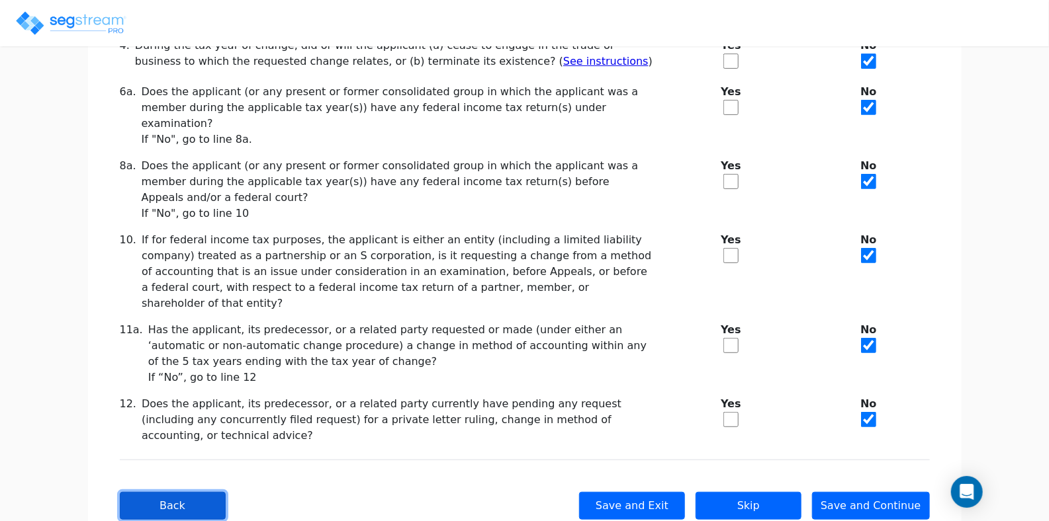
click at [161, 492] on button "Back" at bounding box center [173, 506] width 106 height 28
checkbox input "true"
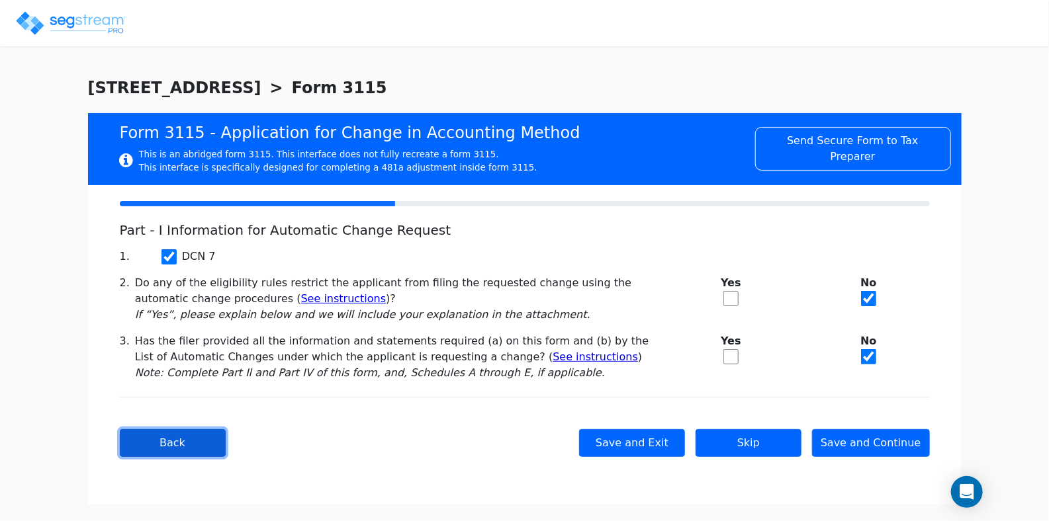
scroll to position [0, 0]
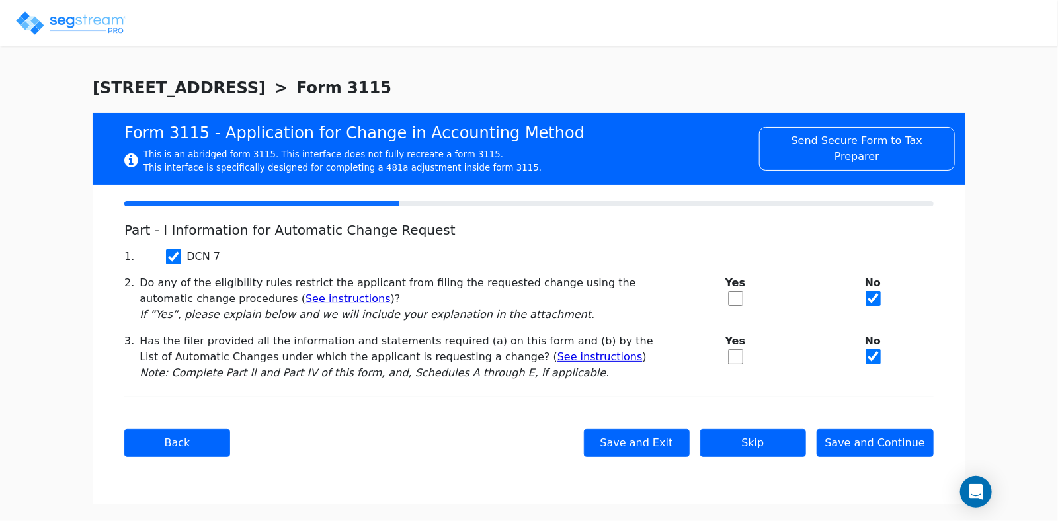
click at [735, 361] on input "checkbox" at bounding box center [735, 356] width 15 height 15
checkbox input "true"
checkbox input "false"
click at [892, 450] on button "Save and Continue" at bounding box center [876, 443] width 118 height 28
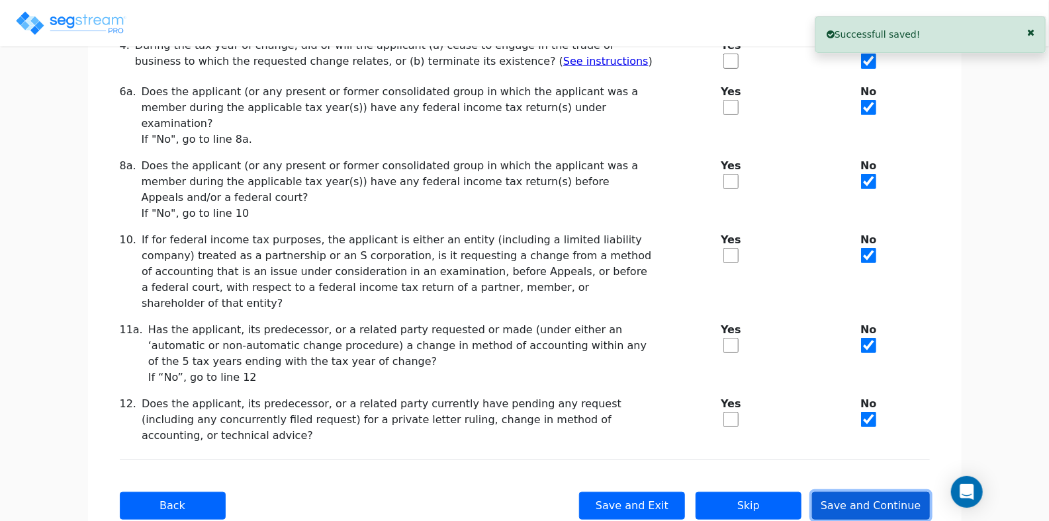
click at [880, 492] on button "Save and Continue" at bounding box center [871, 506] width 118 height 28
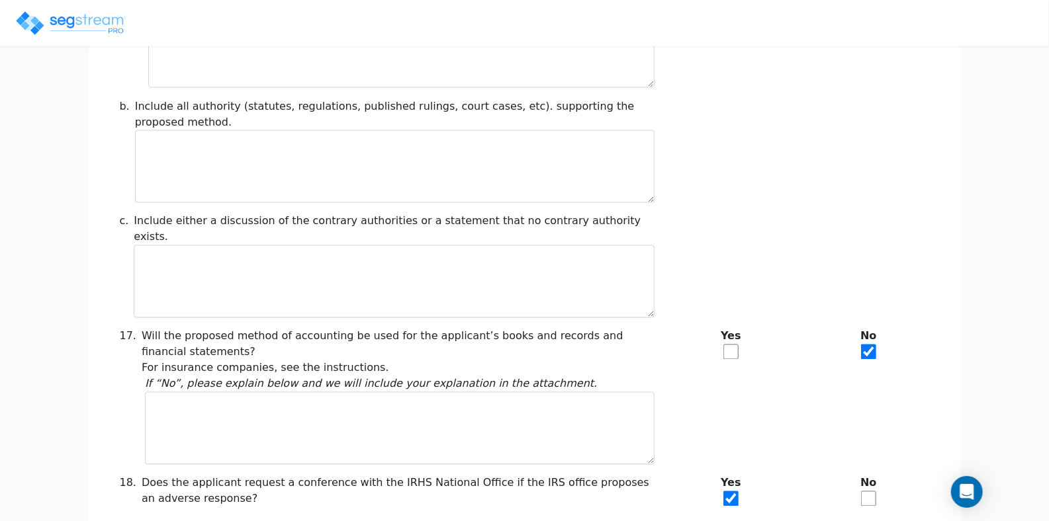
scroll to position [1134, 0]
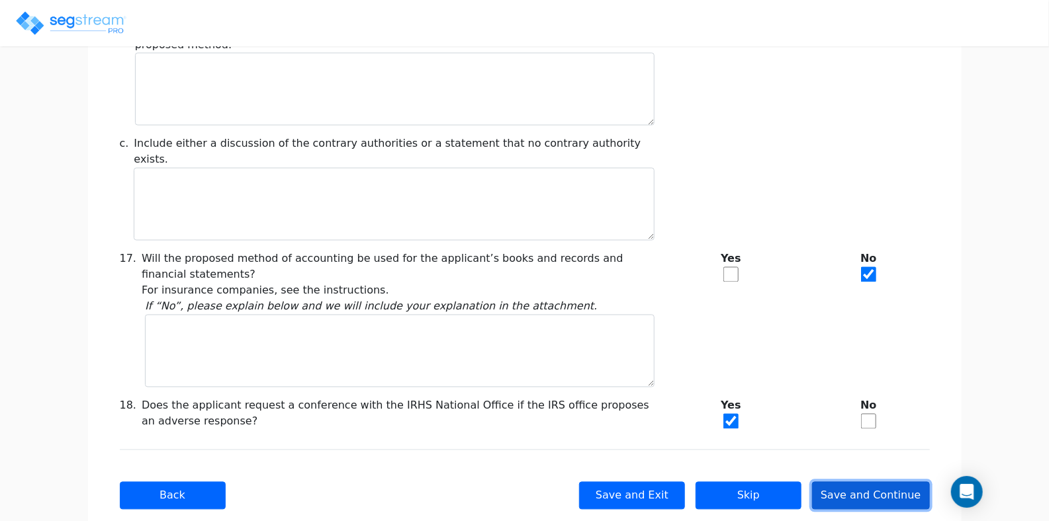
click at [860, 482] on button "Save and Continue" at bounding box center [871, 496] width 118 height 28
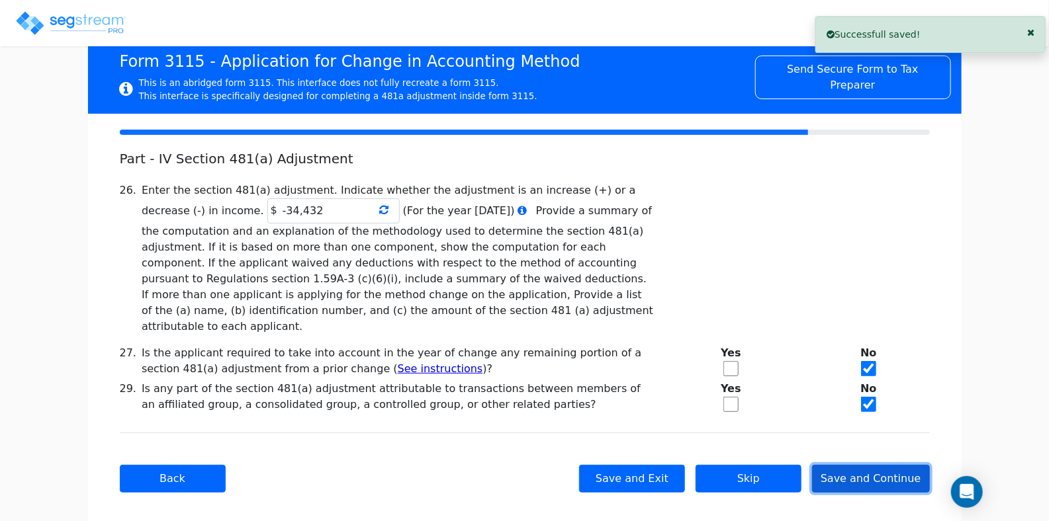
scroll to position [71, 0]
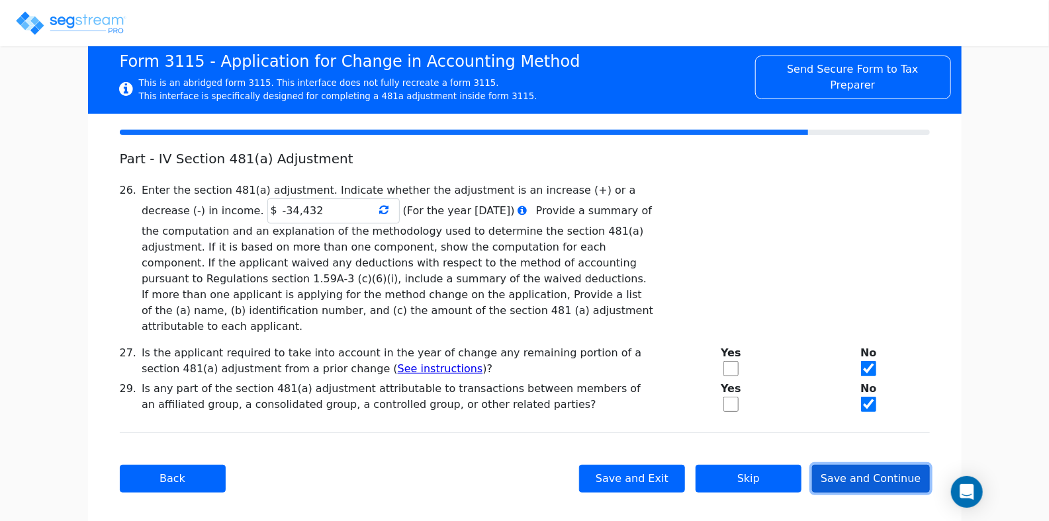
click at [845, 465] on button "Save and Continue" at bounding box center [871, 479] width 118 height 28
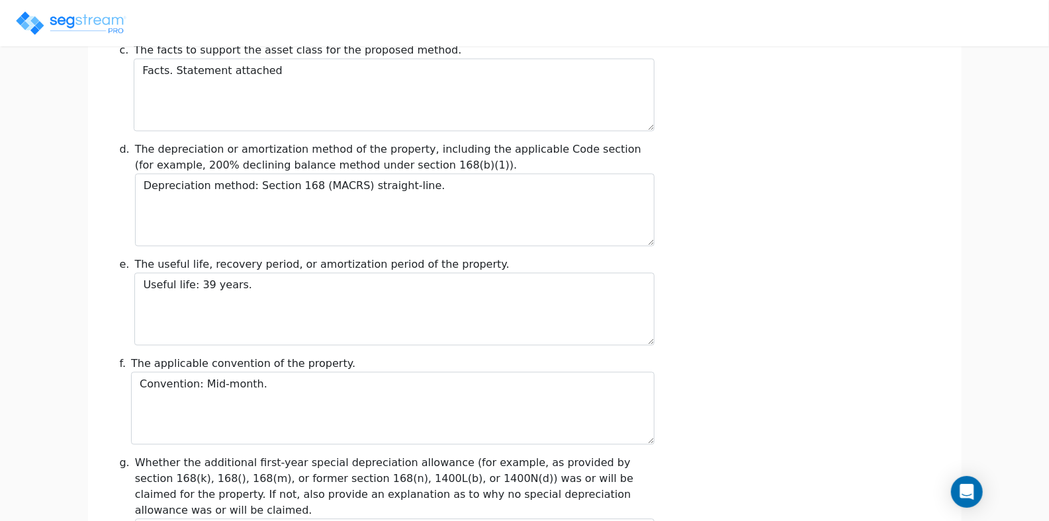
scroll to position [1522, 0]
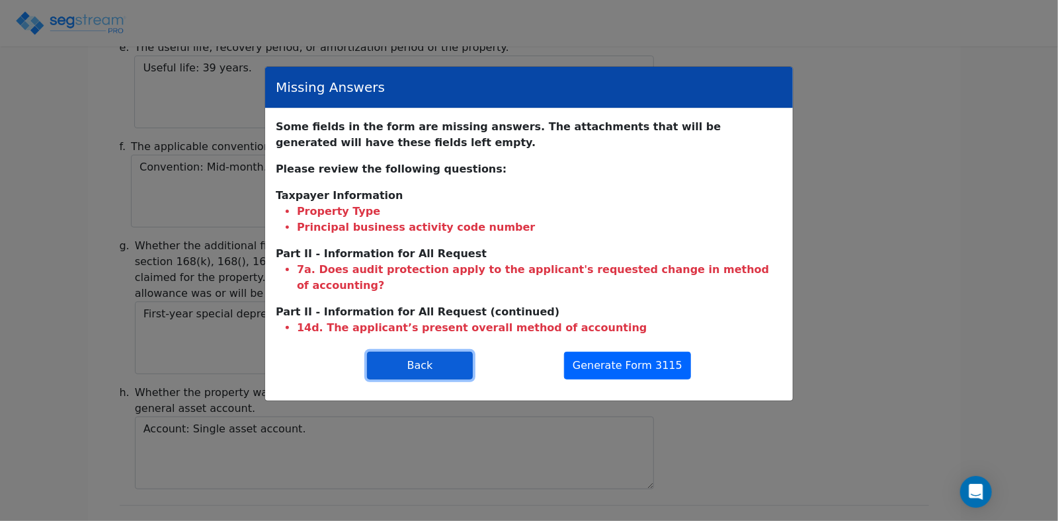
click at [453, 352] on button "Back" at bounding box center [420, 366] width 106 height 28
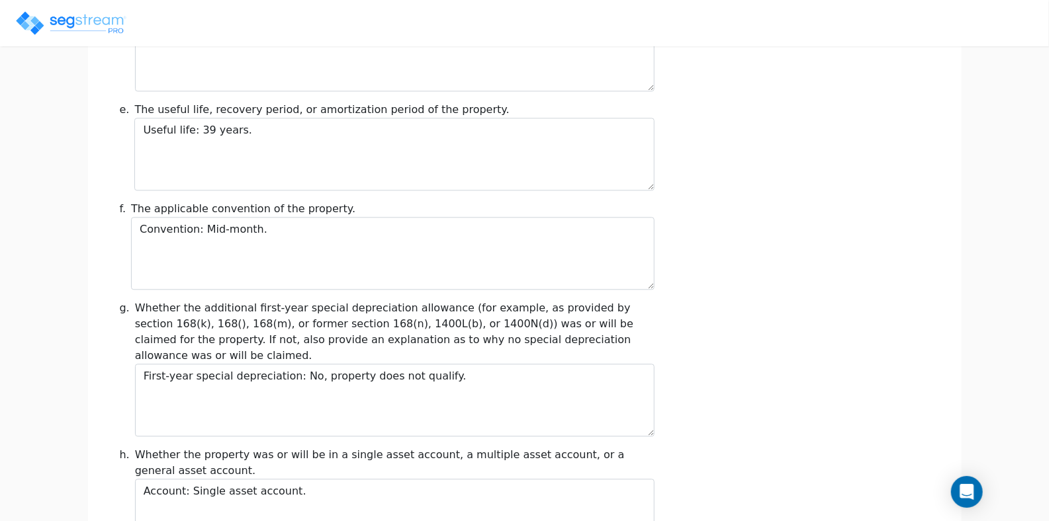
scroll to position [1545, 0]
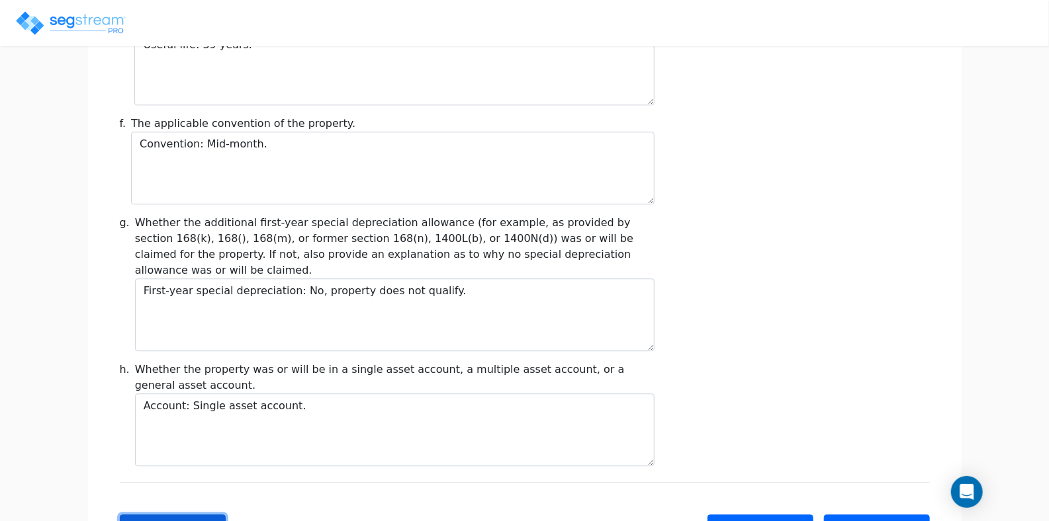
click at [195, 515] on button "Back" at bounding box center [173, 529] width 106 height 28
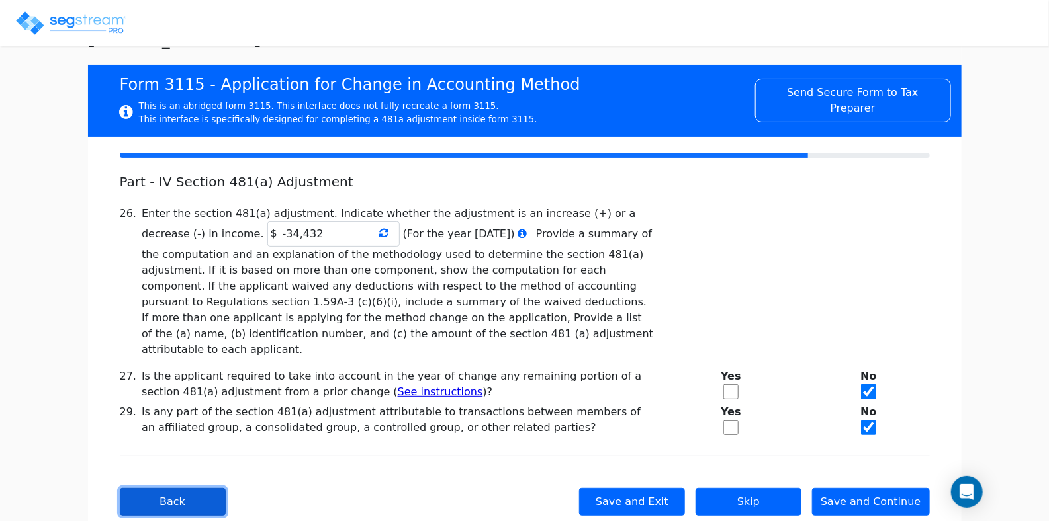
scroll to position [71, 0]
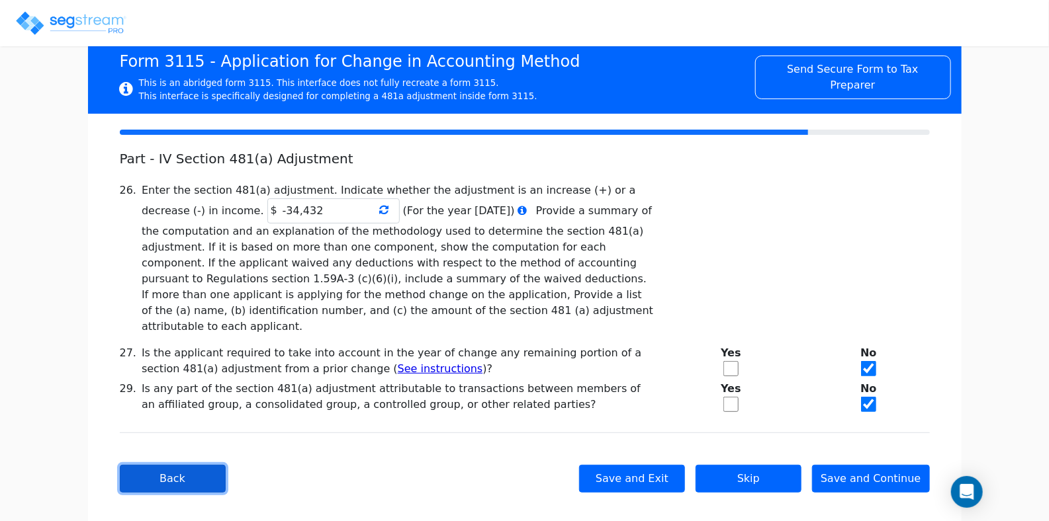
click at [195, 466] on button "Back" at bounding box center [173, 479] width 106 height 28
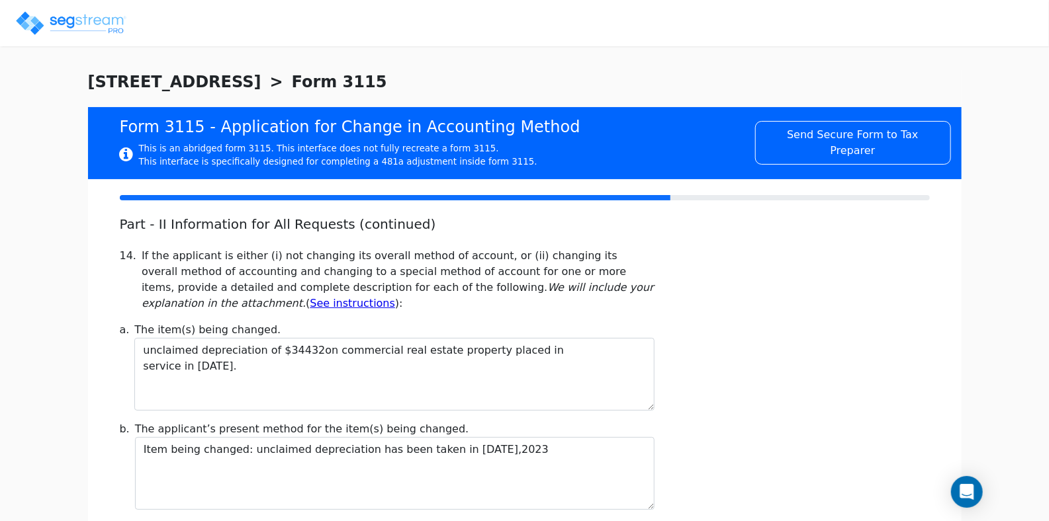
scroll to position [0, 0]
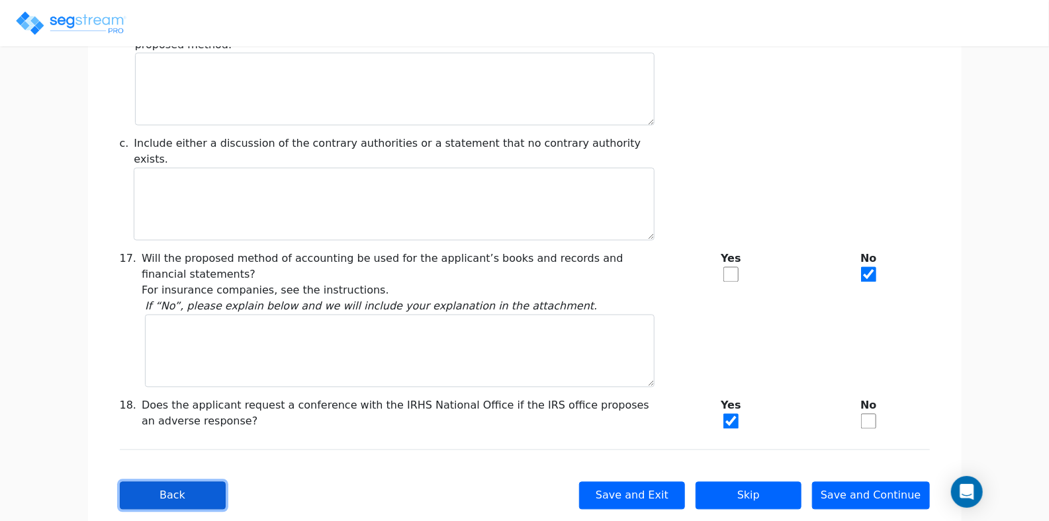
click at [193, 482] on button "Back" at bounding box center [173, 496] width 106 height 28
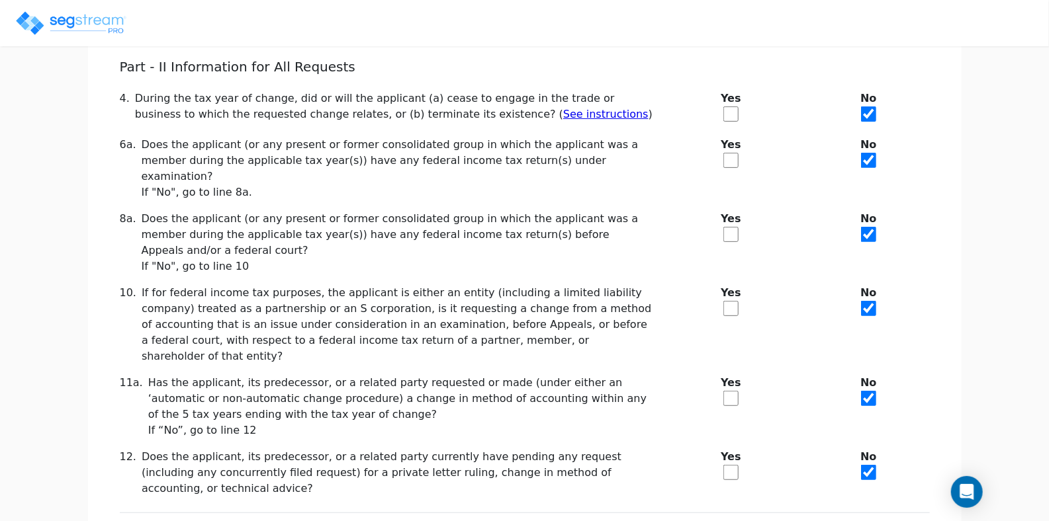
scroll to position [216, 0]
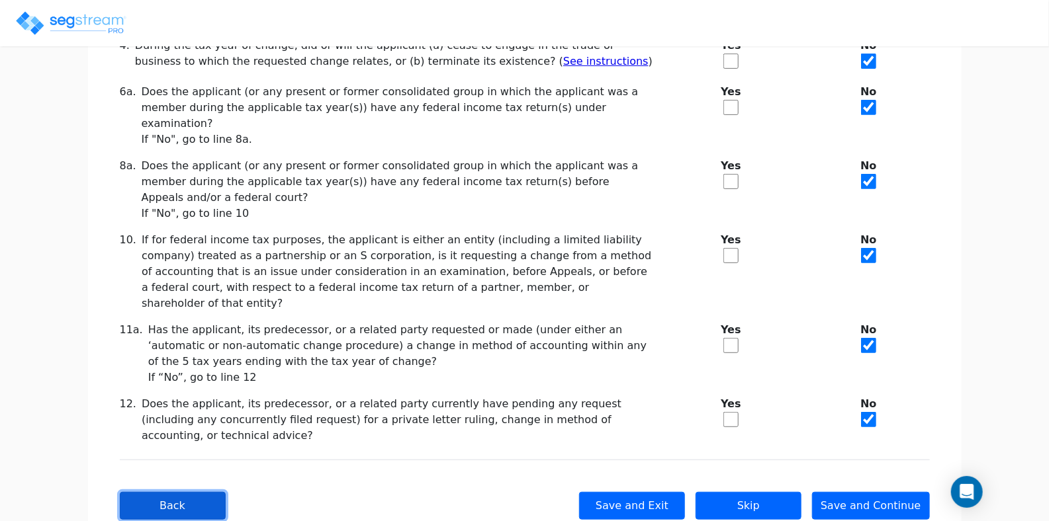
click at [191, 492] on button "Back" at bounding box center [173, 506] width 106 height 28
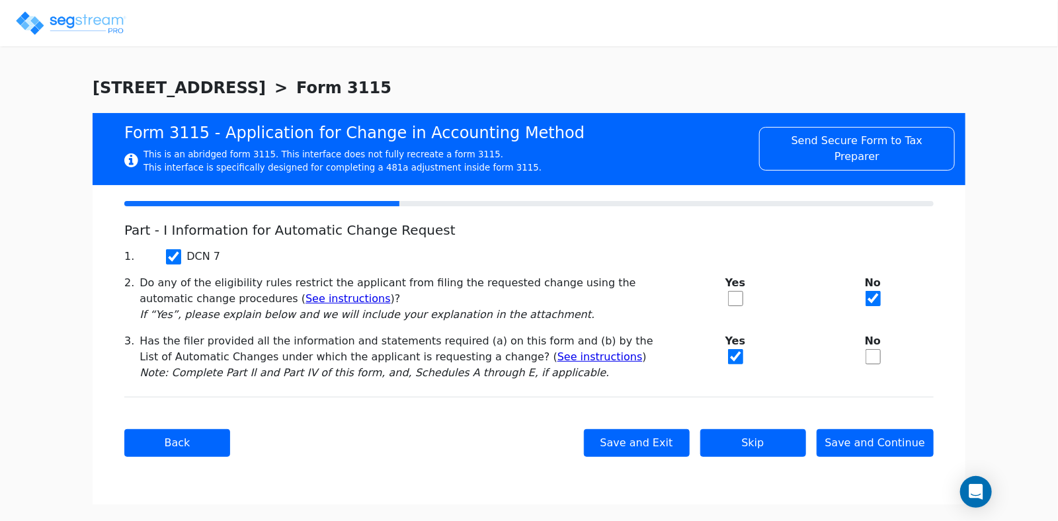
click at [191, 461] on div "Back Save and Exit Skip Save and Continue Next Submit" at bounding box center [529, 443] width 810 height 92
click at [190, 454] on button "Back" at bounding box center [177, 443] width 106 height 28
type input "SAC TOWN VENTURES LLC"
type input "6412 TUPELO DE"
type input "2025-01-01"
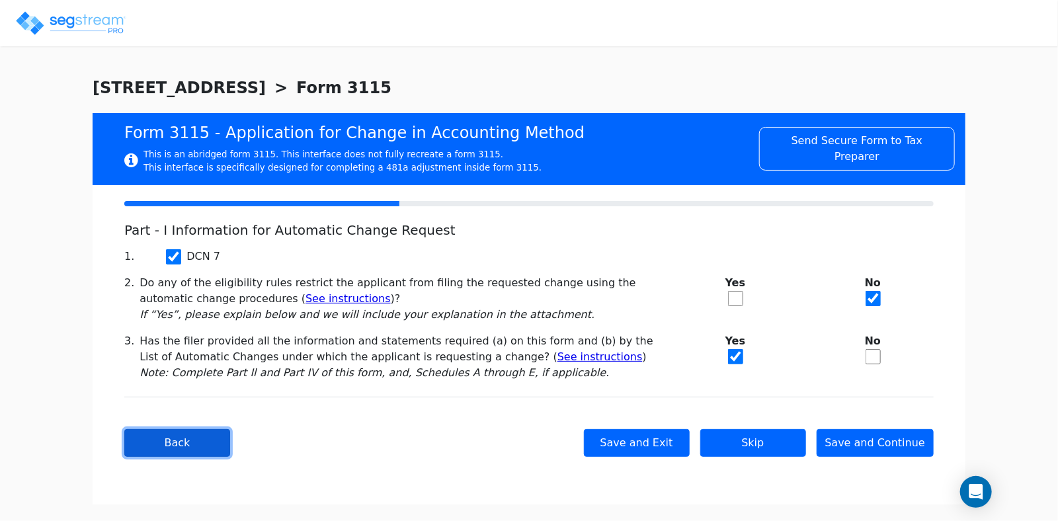
type input "2025-12-31"
type input "95621"
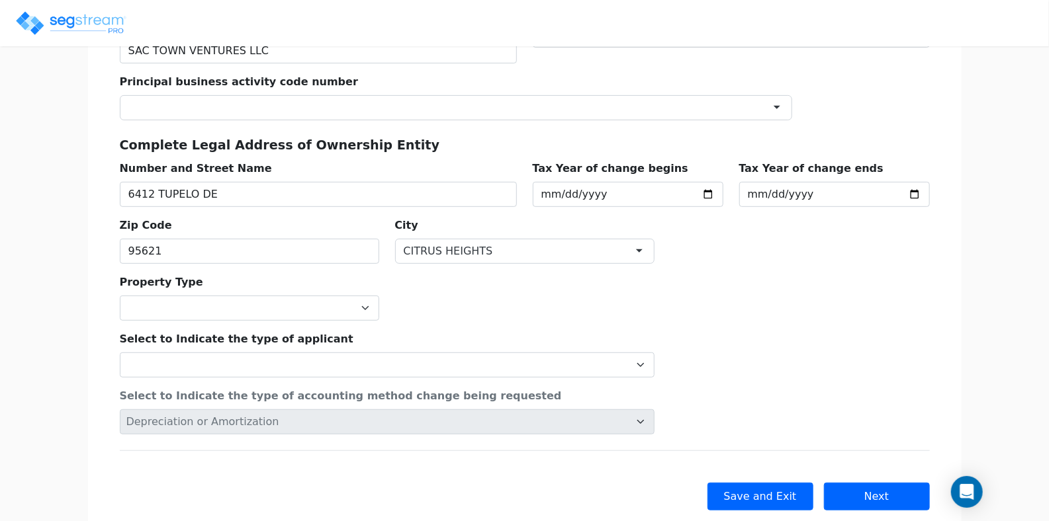
scroll to position [264, 0]
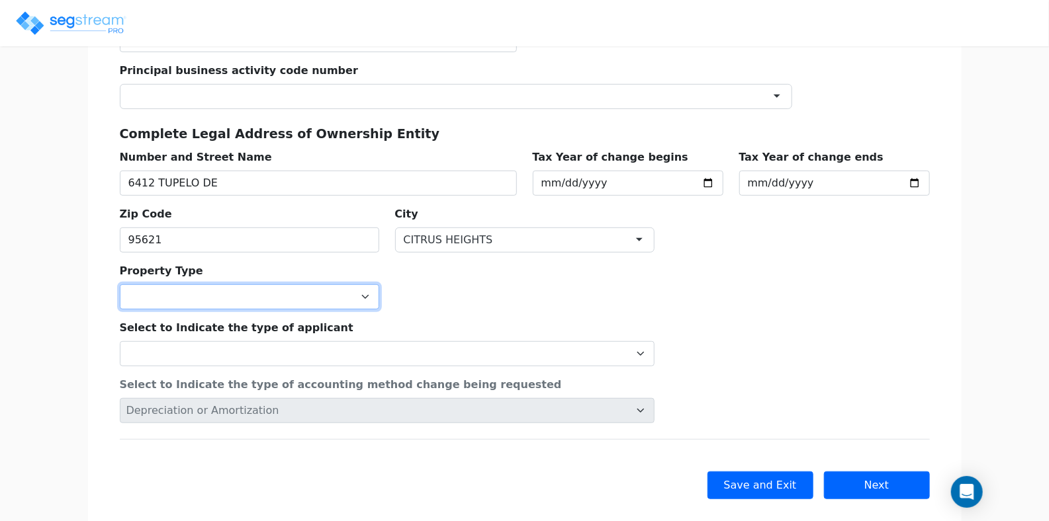
click at [296, 288] on select "Commercial Residential" at bounding box center [249, 296] width 259 height 25
select select "Commercial"
click at [120, 284] on select "Commercial Residential" at bounding box center [249, 296] width 259 height 25
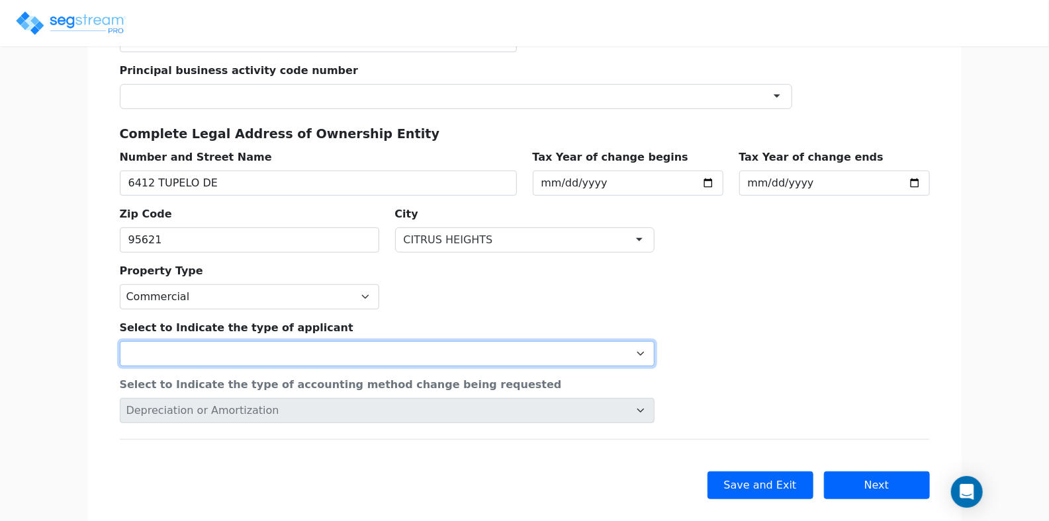
click at [258, 344] on select "Individual Corporation Controlled foreign corporation (Sec. 957) 10/50 corporat…" at bounding box center [387, 353] width 535 height 25
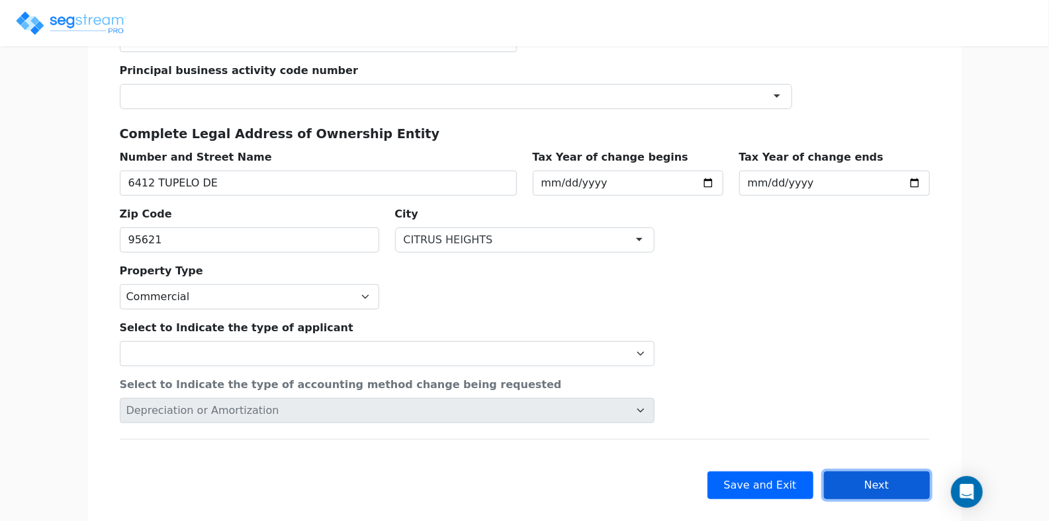
click at [888, 472] on button "Next" at bounding box center [877, 486] width 106 height 28
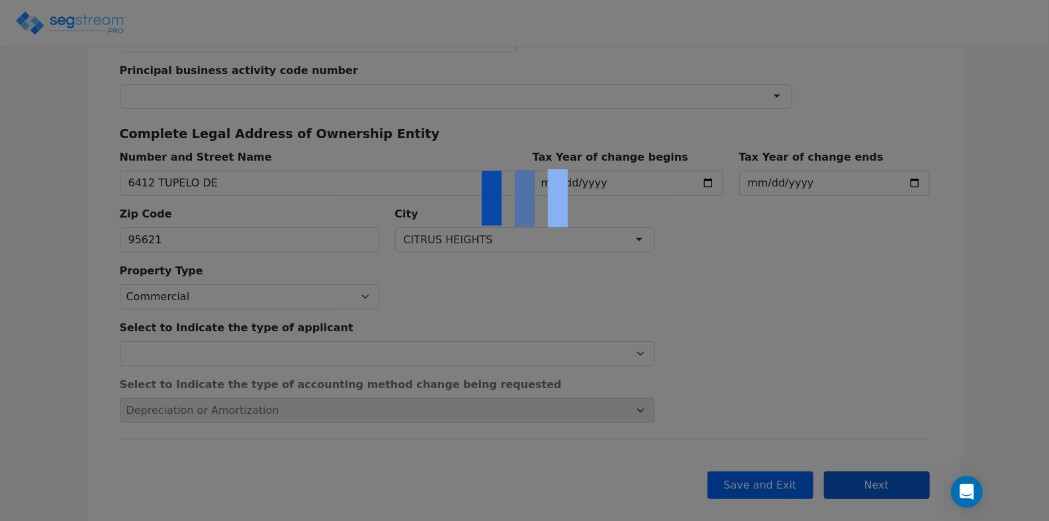
scroll to position [0, 0]
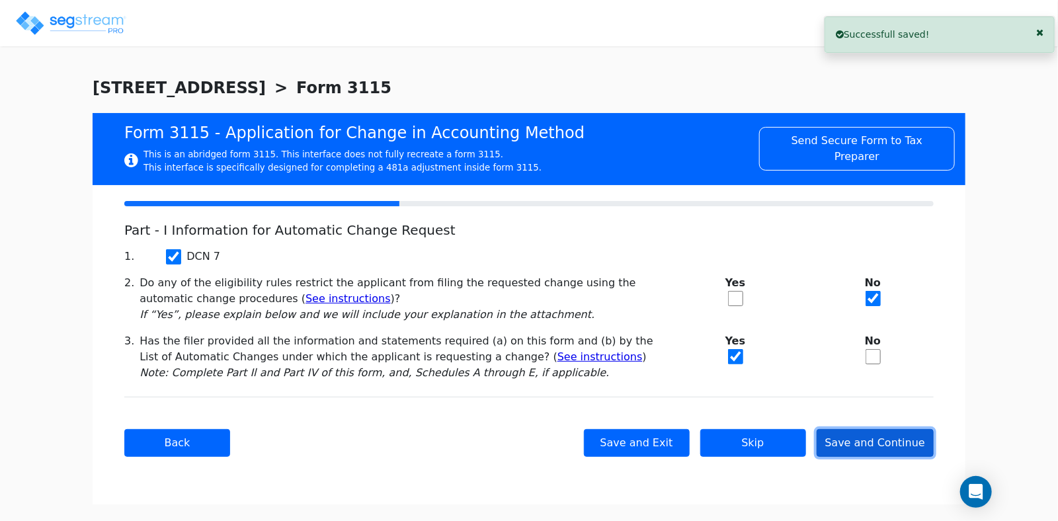
click at [883, 443] on button "Save and Continue" at bounding box center [876, 443] width 118 height 28
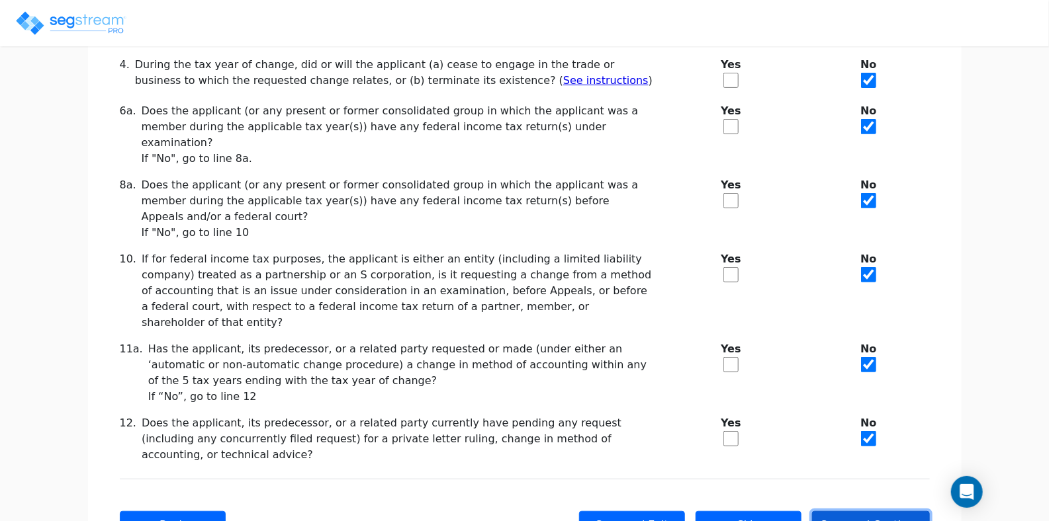
scroll to position [198, 0]
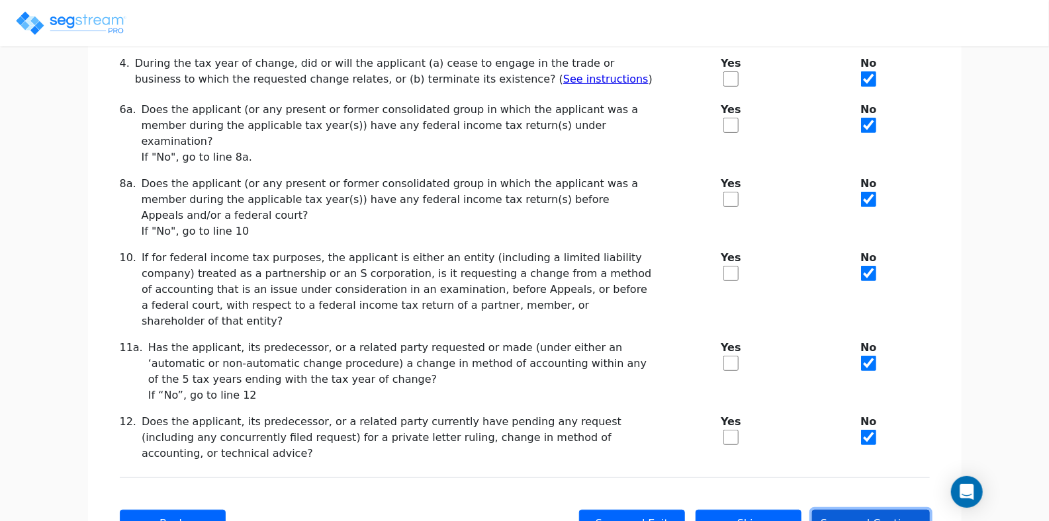
click at [850, 510] on button "Save and Continue" at bounding box center [871, 524] width 118 height 28
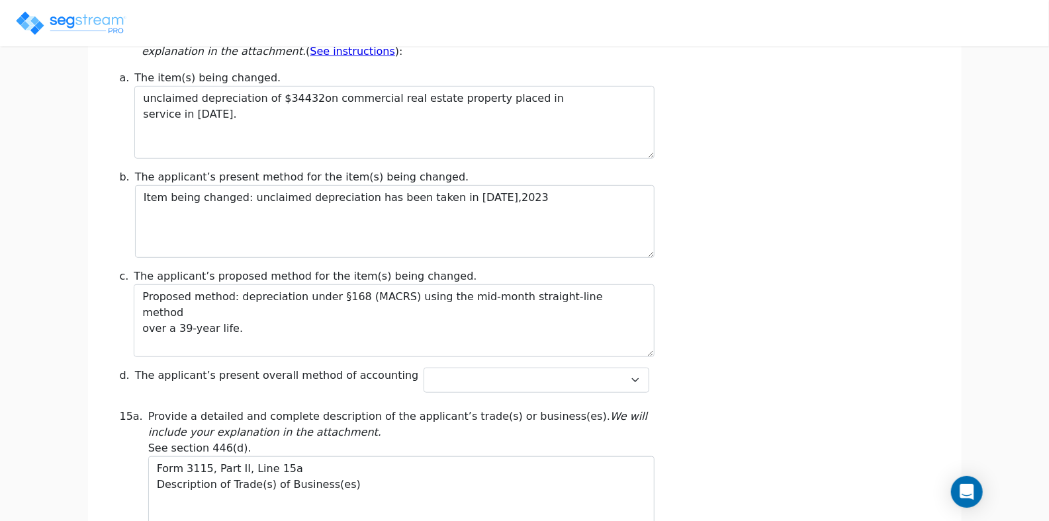
scroll to position [330, 0]
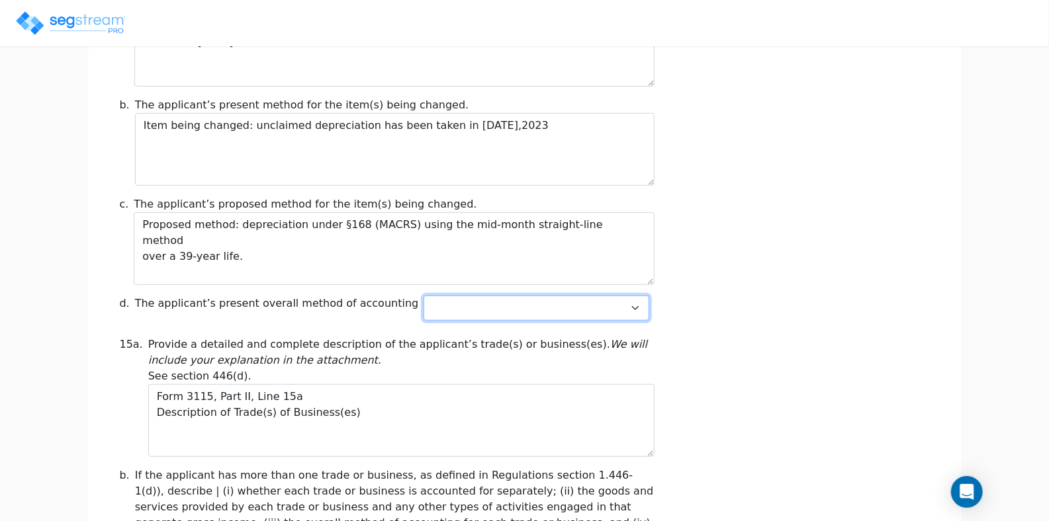
click at [635, 306] on select "Cash Accrual Hybrid" at bounding box center [535, 308] width 225 height 25
select select "Cash"
click at [423, 296] on select "Cash Accrual Hybrid" at bounding box center [535, 308] width 225 height 25
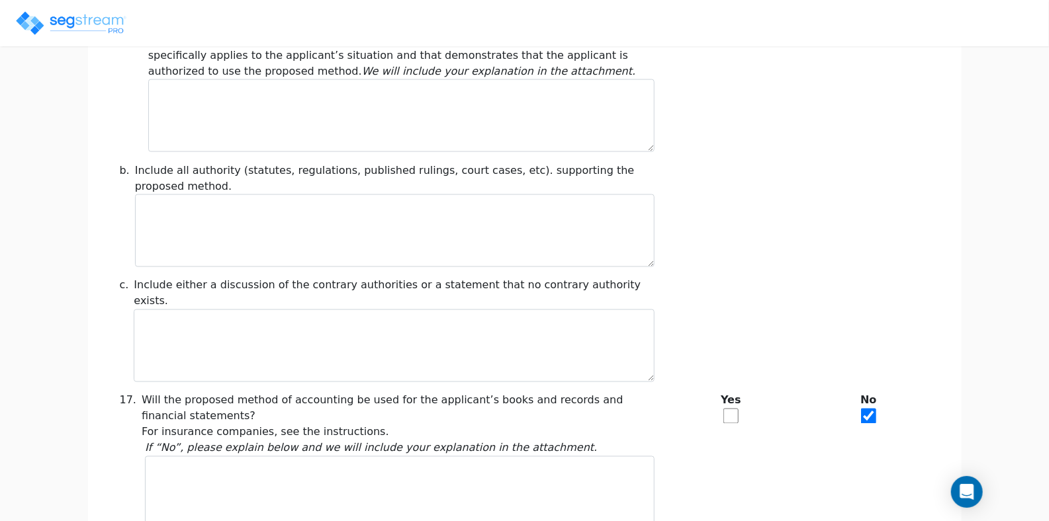
scroll to position [1134, 0]
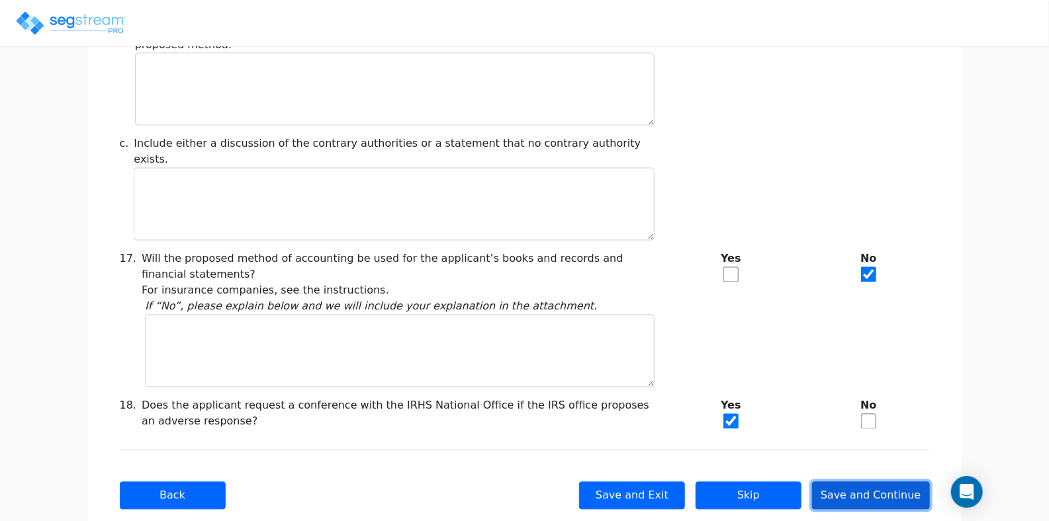
click at [863, 482] on button "Save and Continue" at bounding box center [871, 496] width 118 height 28
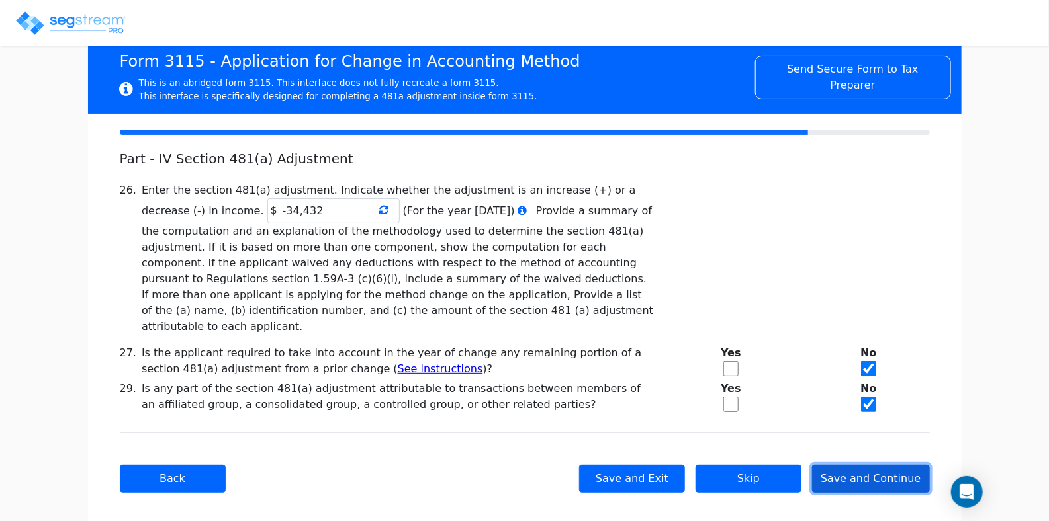
scroll to position [71, 0]
click at [883, 465] on button "Save and Continue" at bounding box center [871, 479] width 118 height 28
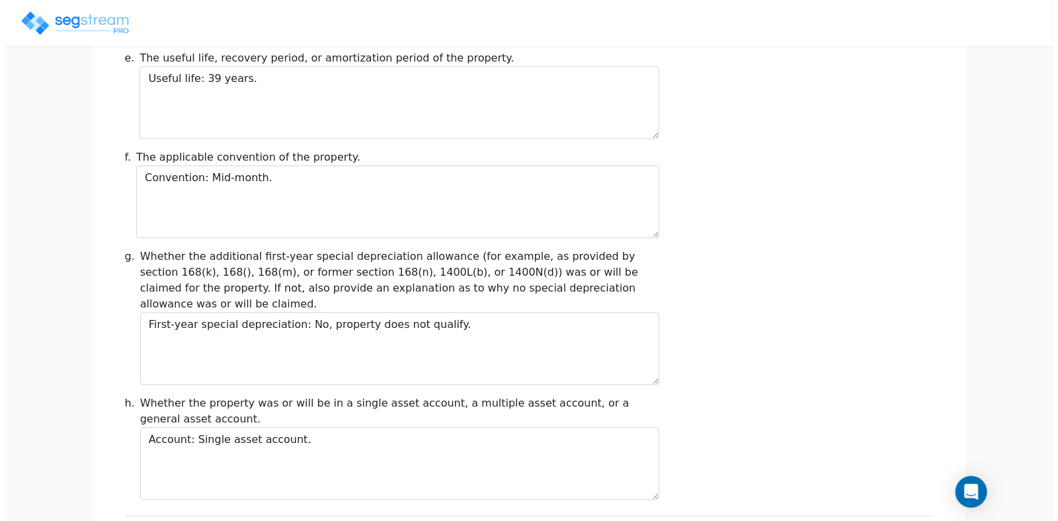
scroll to position [1545, 0]
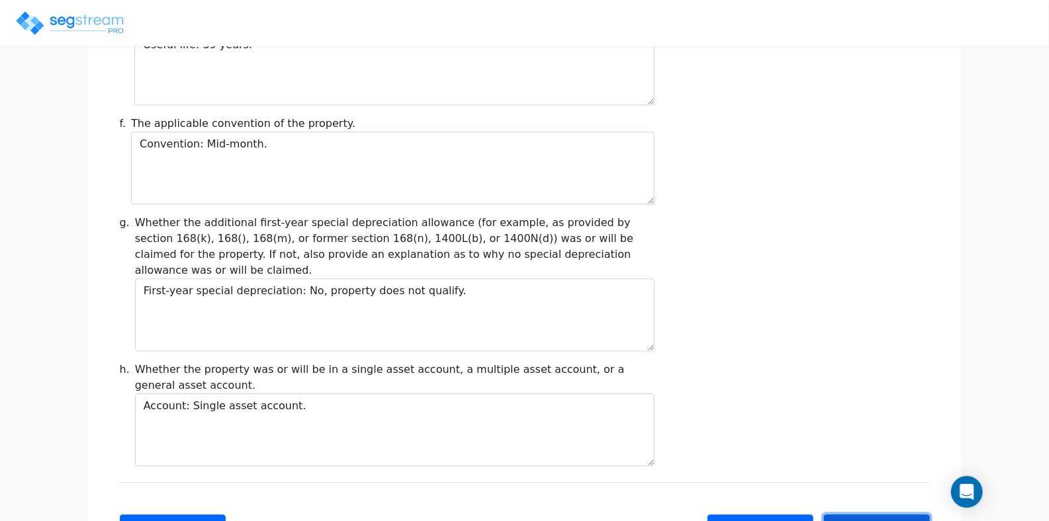
click at [857, 515] on button "Submit" at bounding box center [877, 529] width 106 height 28
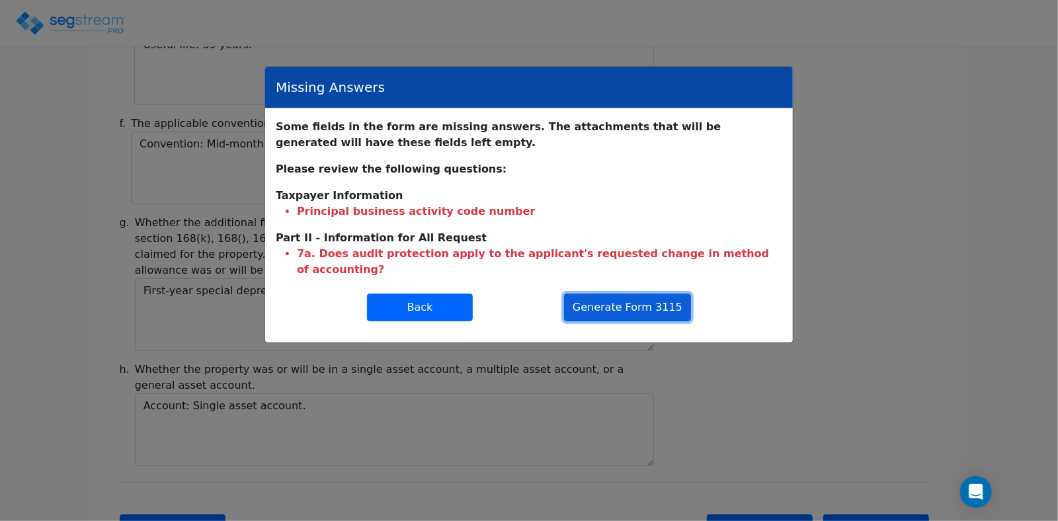
click at [618, 294] on button "Generate Form 3115" at bounding box center [627, 308] width 127 height 28
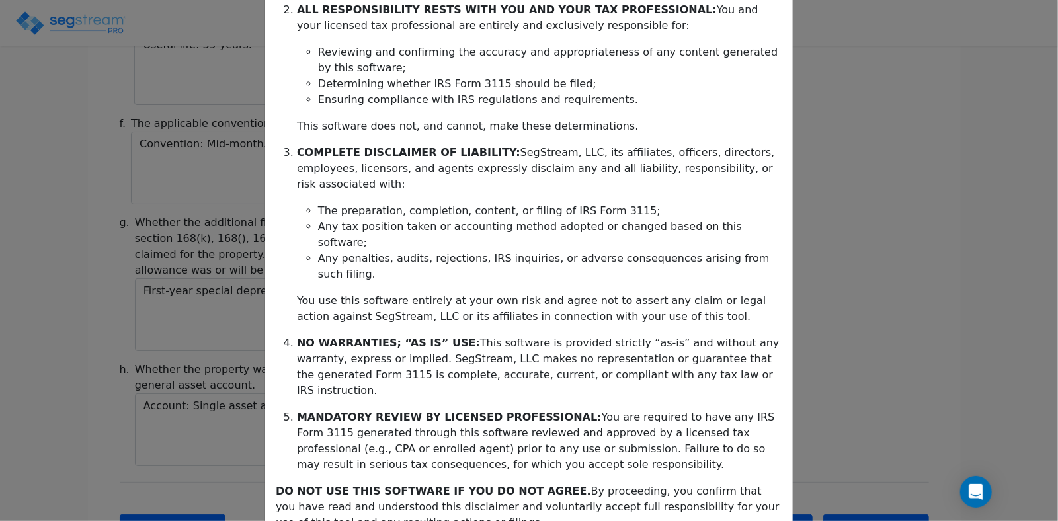
scroll to position [294, 0]
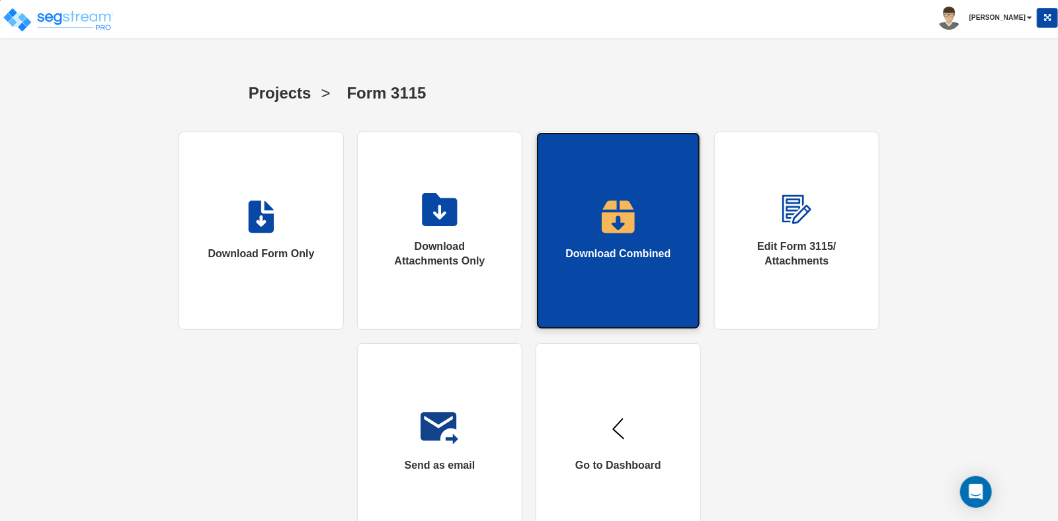
click at [632, 275] on link "Download Combined" at bounding box center [618, 231] width 165 height 198
click at [623, 234] on link "Download Combined" at bounding box center [618, 231] width 165 height 198
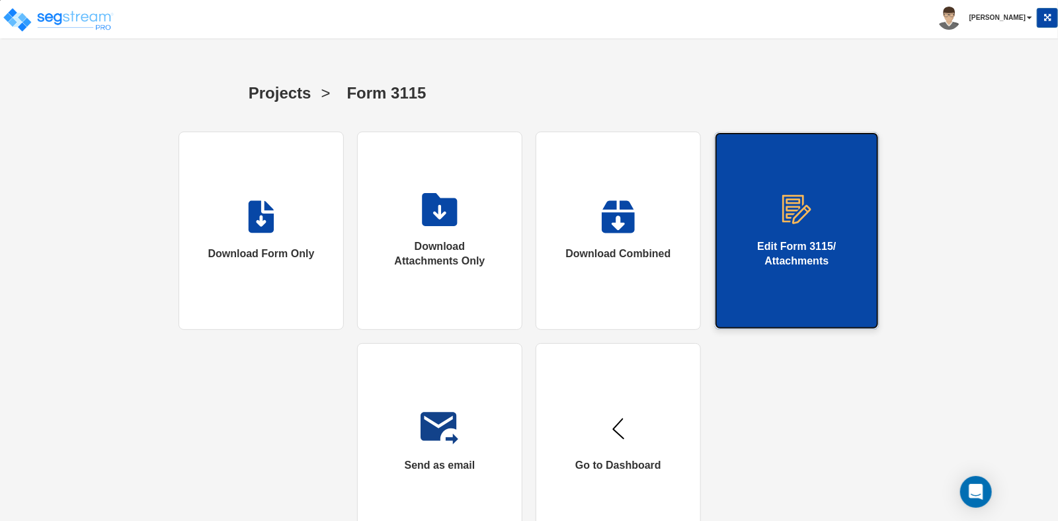
click at [777, 246] on div "Edit Form 3115/ Attachments" at bounding box center [797, 254] width 111 height 30
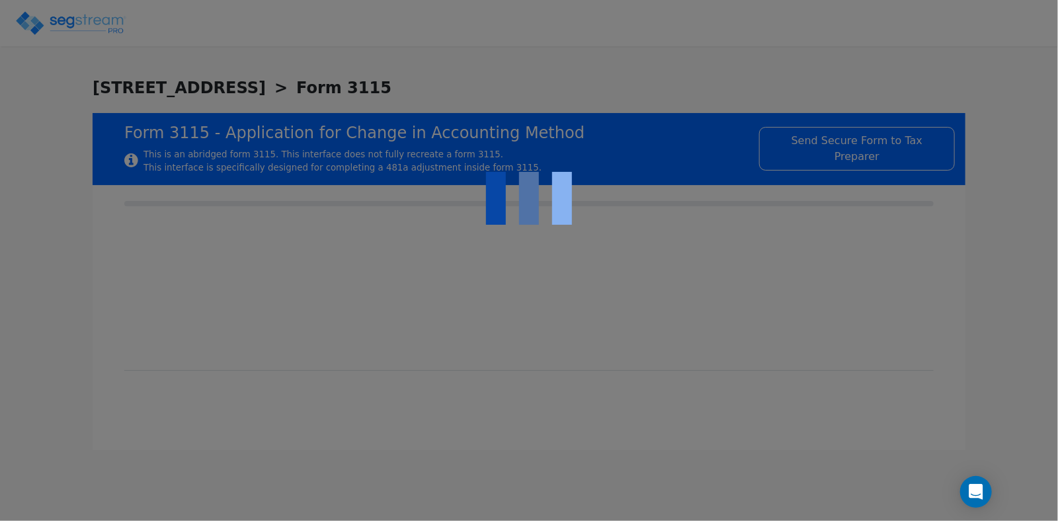
checkbox input "true"
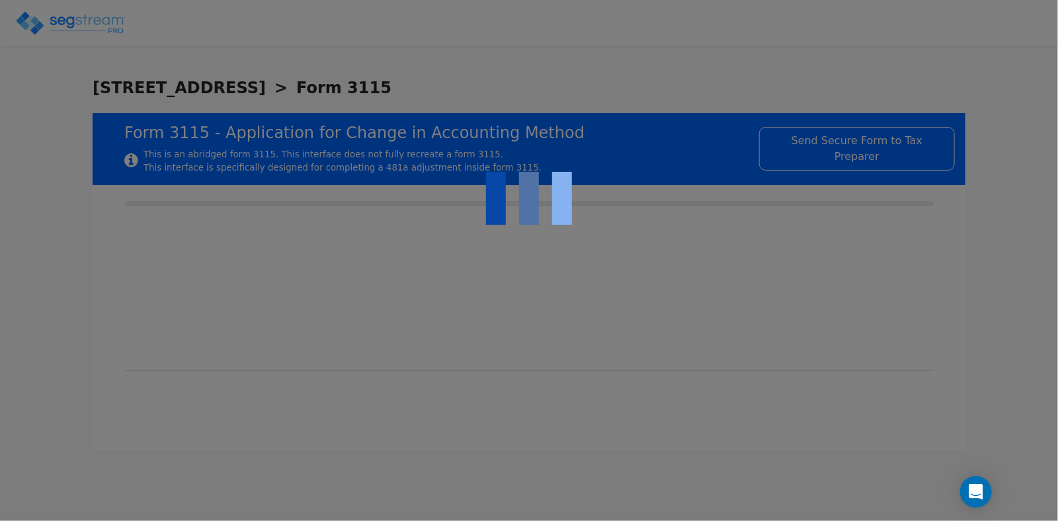
type textarea "Code section under which the property will be depreciated: Section 168 and regu…"
type textarea "Asset Class: commercial real estate property."
type textarea "Facts. Statement attached"
type textarea "Depreciation method: Section 168 (MACRS) straight-line."
type textarea "Useful life: 39 years."
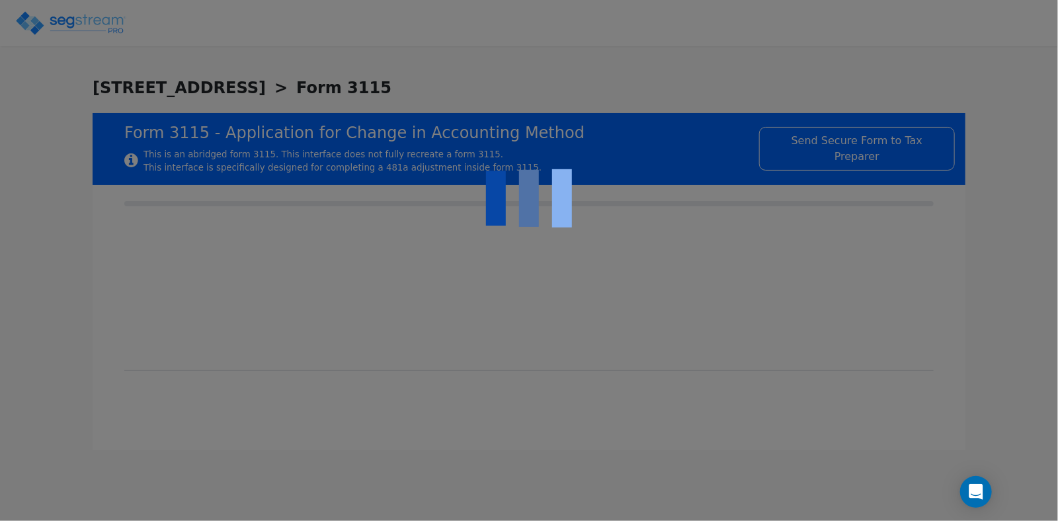
type textarea "Convention: Mid-month."
type textarea "First-year special depreciation: No, property does not qualify."
type textarea "Account: Single asset account."
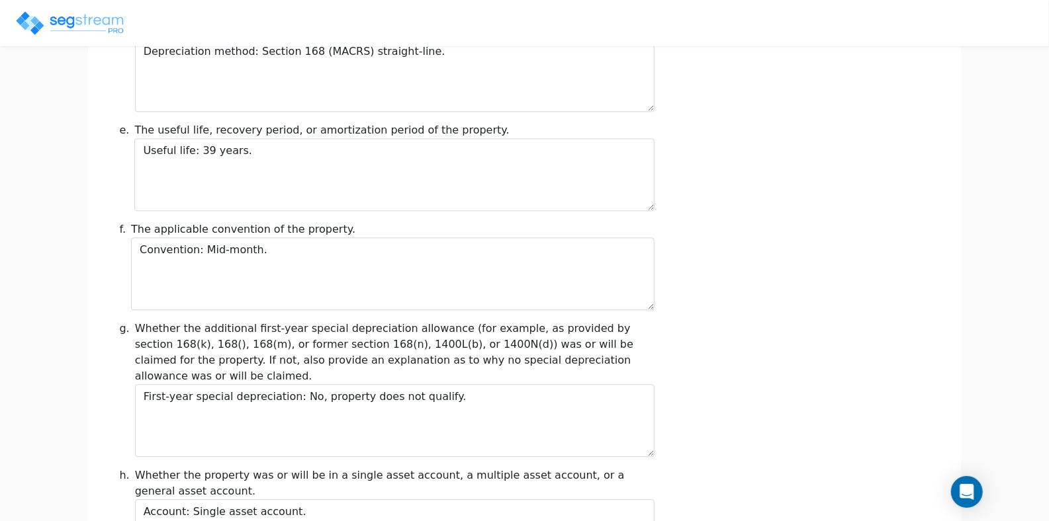
scroll to position [1545, 0]
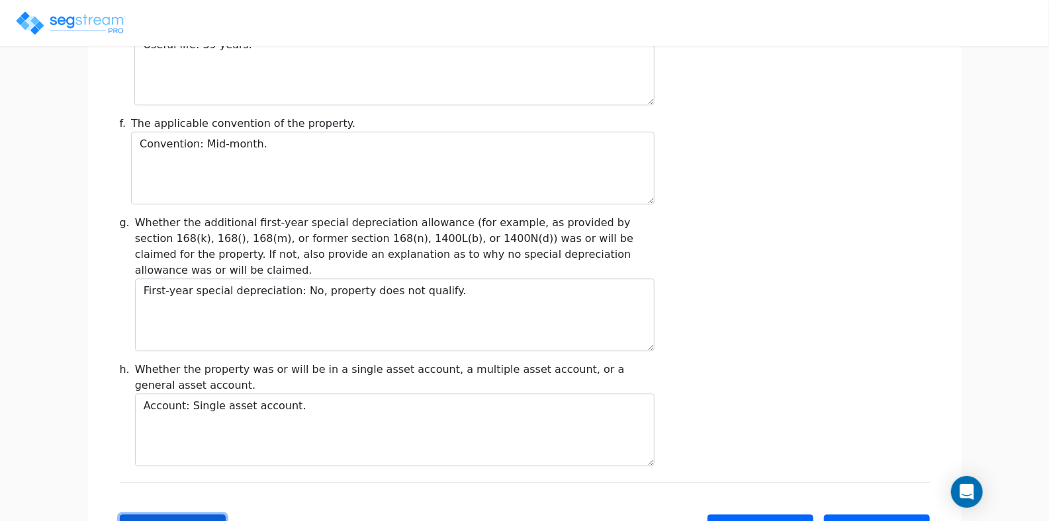
click at [163, 515] on button "Back" at bounding box center [173, 529] width 106 height 28
type input "-34,432"
checkbox input "true"
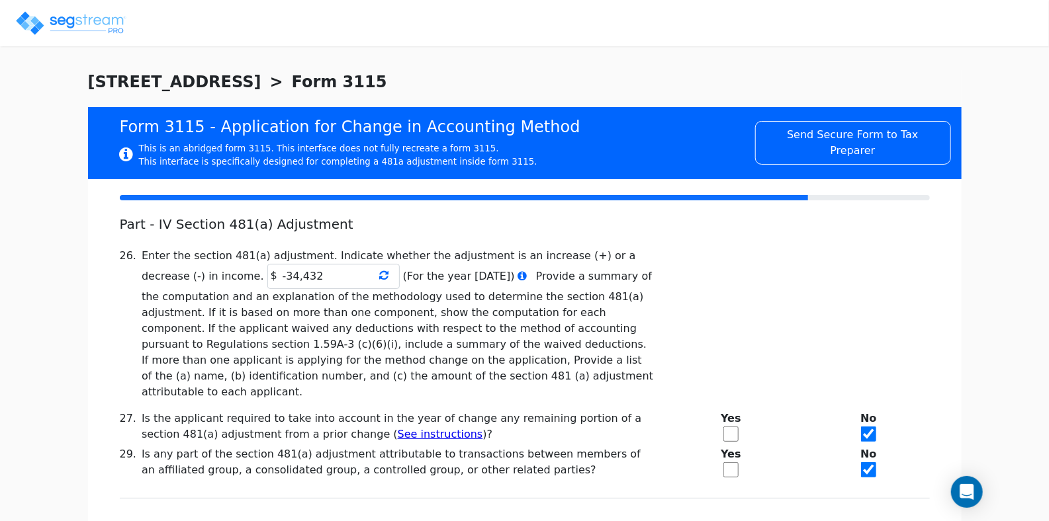
scroll to position [0, 0]
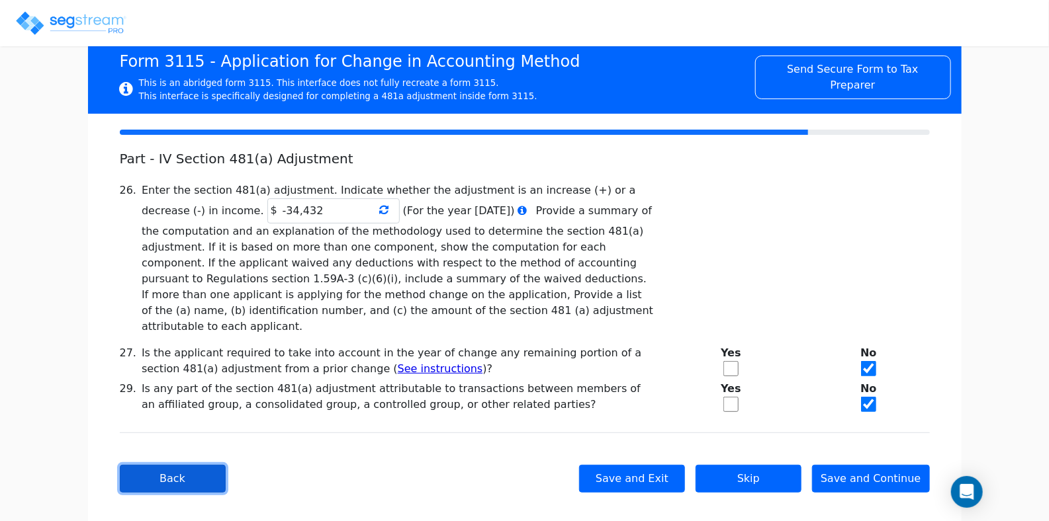
click at [170, 465] on button "Back" at bounding box center [173, 479] width 106 height 28
type textarea "unclaimed depreciation of $34432on commercial real estate property placed in se…"
type textarea "Item being changed: unclaimed depreciation has been taken in 2022,2023"
type textarea "Proposed method: depreciation under §168 (MACRS) using the mid-month straight-l…"
select select "Cash"
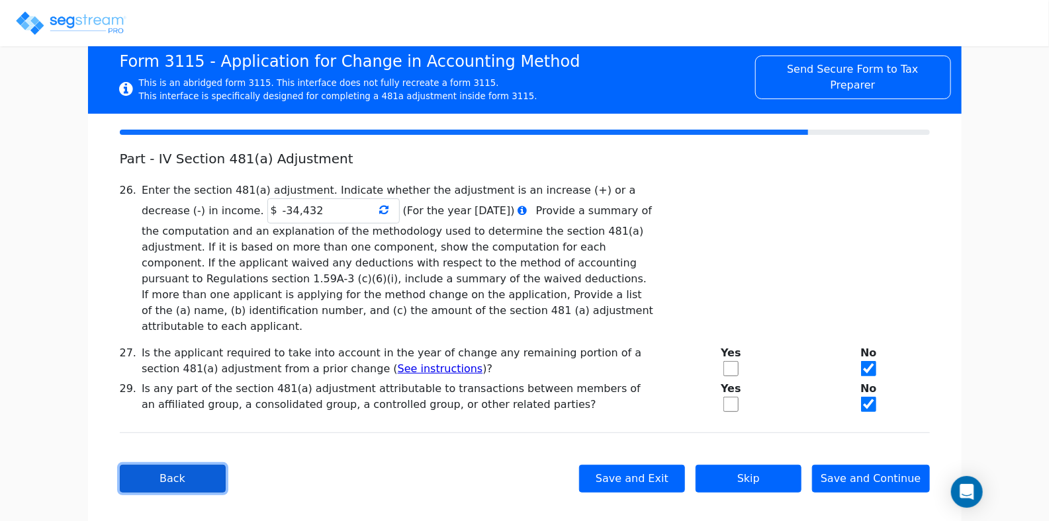
type textarea "Form 3115, Part II, Line 15a Description of Trade(s) of Business(es)"
type textarea "The taxpayer’s only business activity is commercial real estate property. The p…"
checkbox input "true"
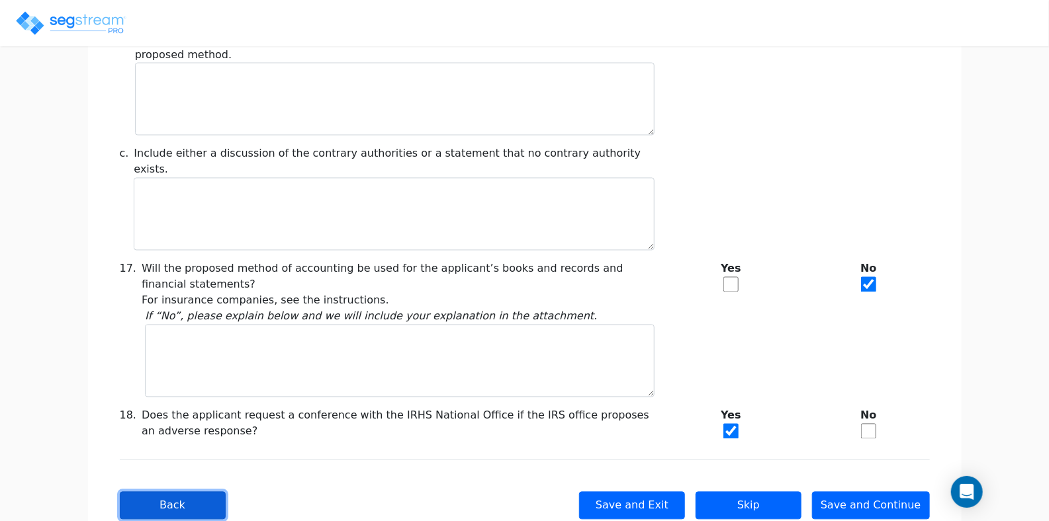
click at [173, 492] on button "Back" at bounding box center [173, 506] width 106 height 28
checkbox input "true"
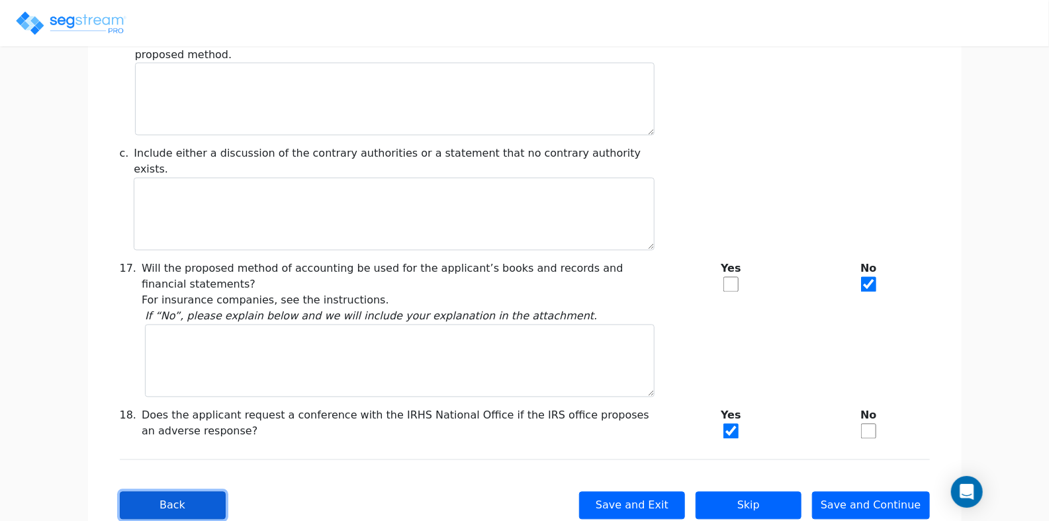
checkbox input "true"
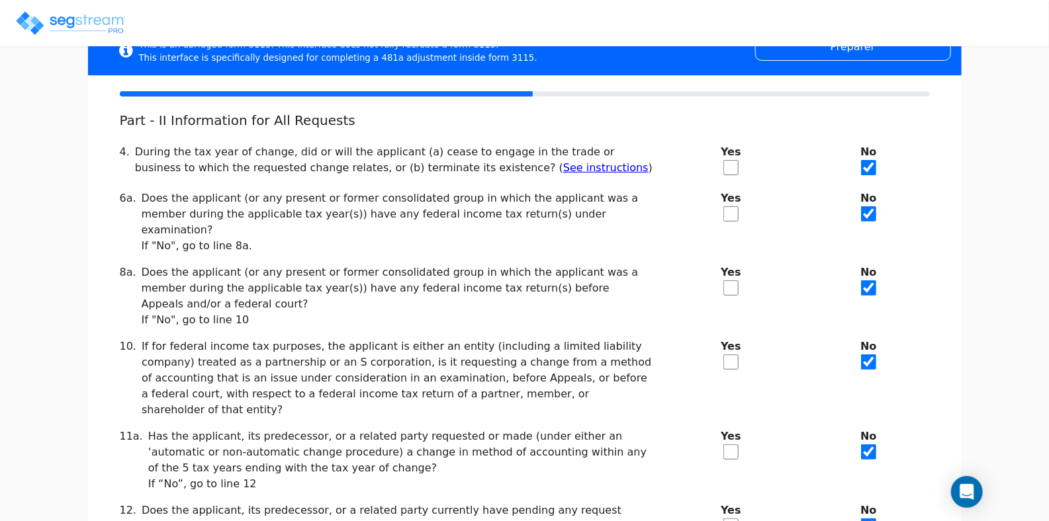
scroll to position [216, 0]
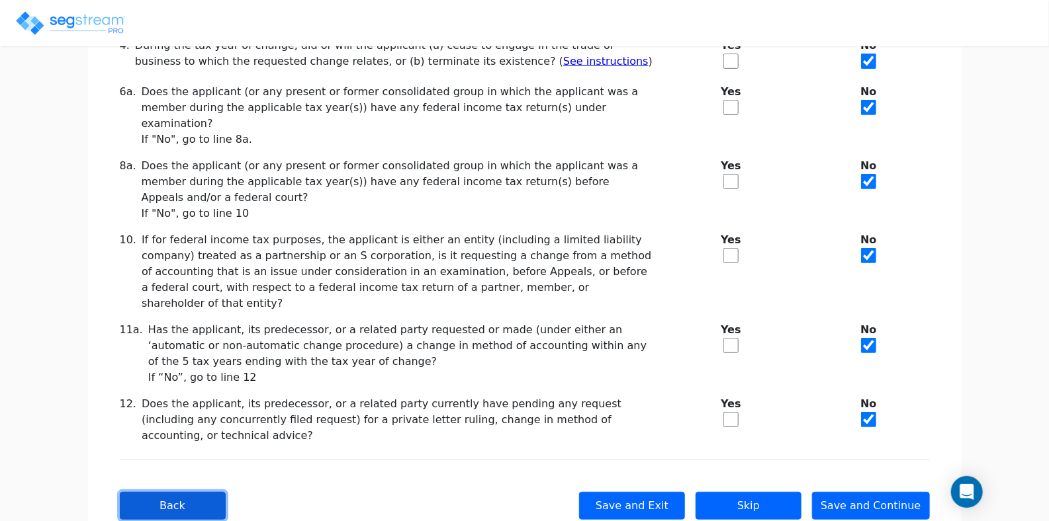
click at [174, 492] on button "Back" at bounding box center [173, 506] width 106 height 28
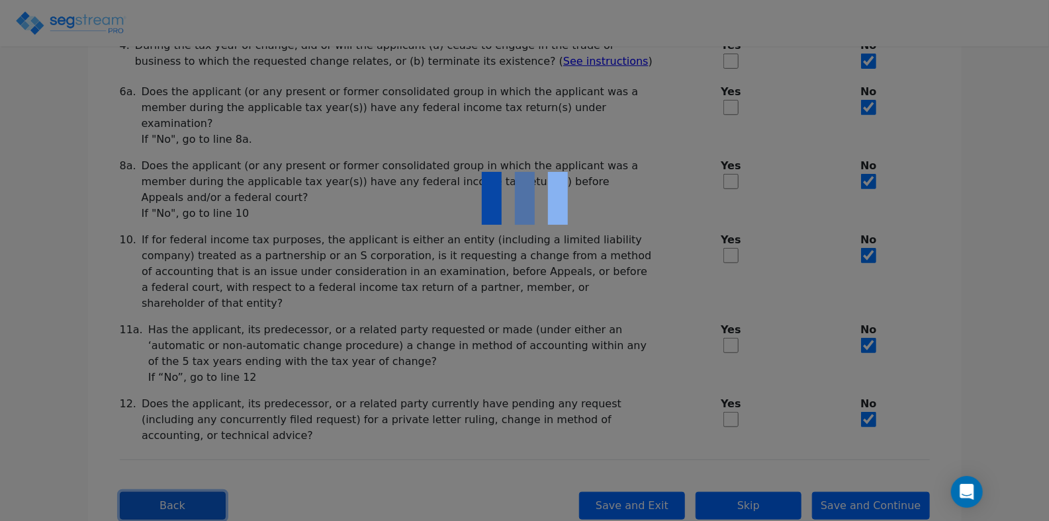
checkbox input "true"
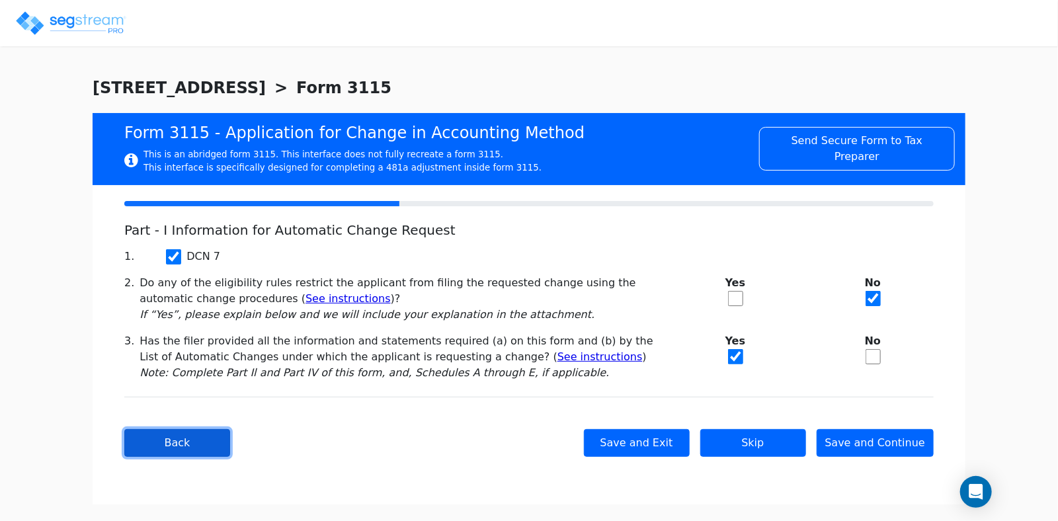
click at [195, 443] on button "Back" at bounding box center [177, 443] width 106 height 28
type input "SAC TOWN VENTURES LLC"
type input "6412 TUPELO DE"
type input "2025-01-01"
type input "2025-12-31"
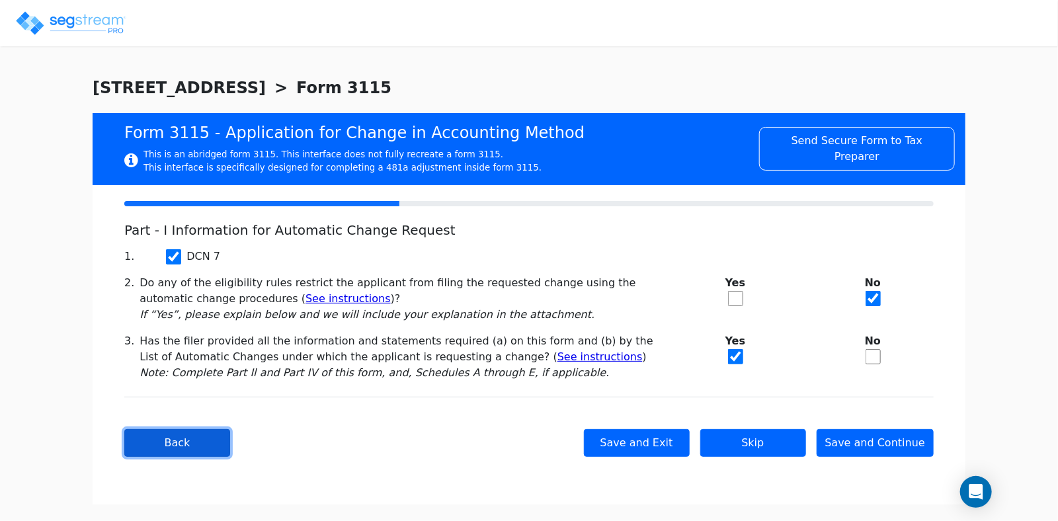
type input "95621"
select select "Commercial"
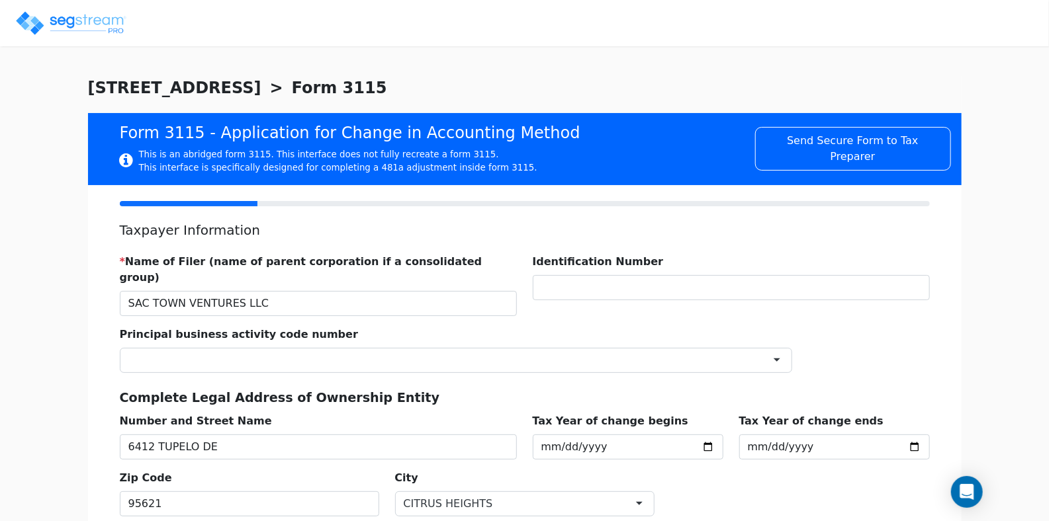
scroll to position [198, 0]
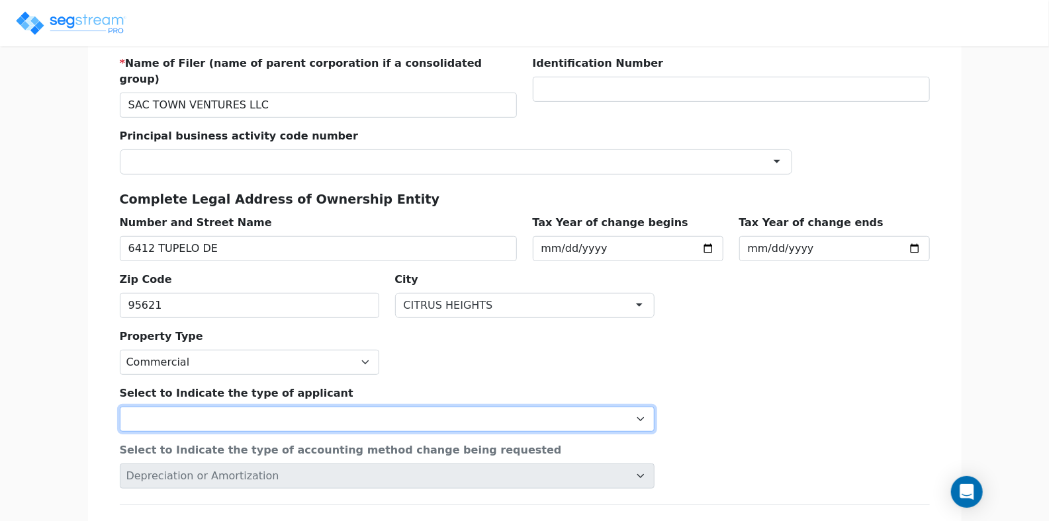
click at [470, 407] on select "Individual Corporation Controlled foreign corporation (Sec. 957) 10/50 corporat…" at bounding box center [387, 419] width 535 height 25
select select "Partnership"
click at [120, 407] on select "Individual Corporation Controlled foreign corporation (Sec. 957) 10/50 corporat…" at bounding box center [387, 419] width 535 height 25
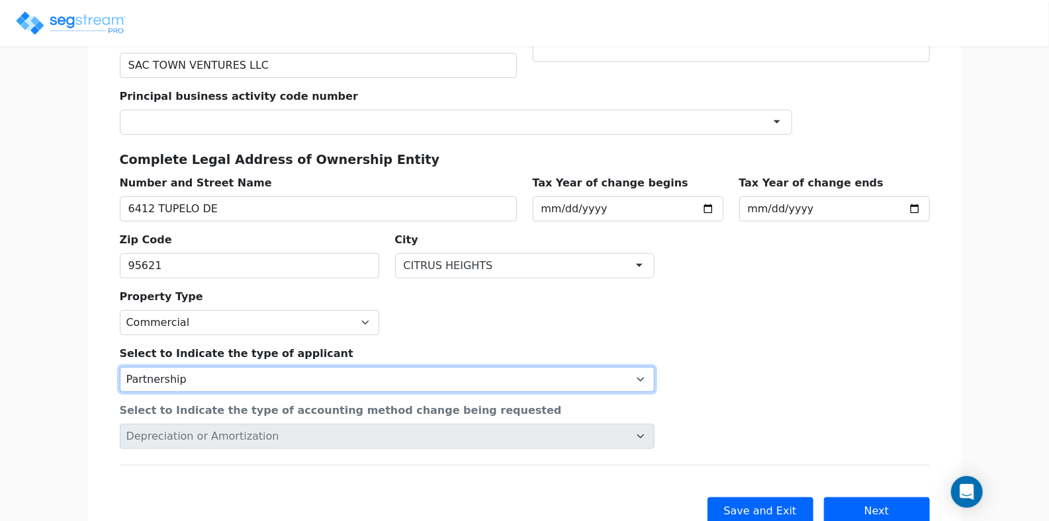
scroll to position [271, 0]
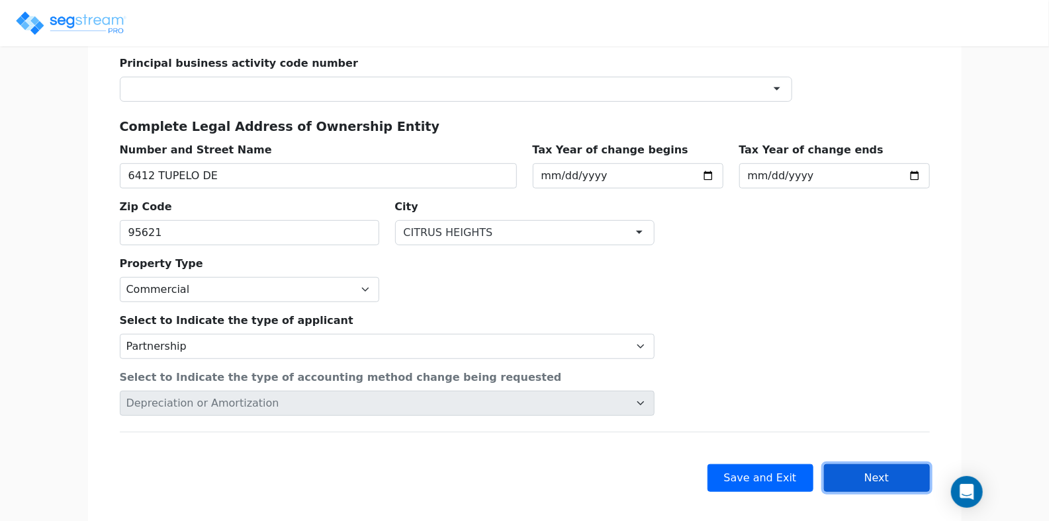
click at [863, 465] on button "Next" at bounding box center [877, 478] width 106 height 28
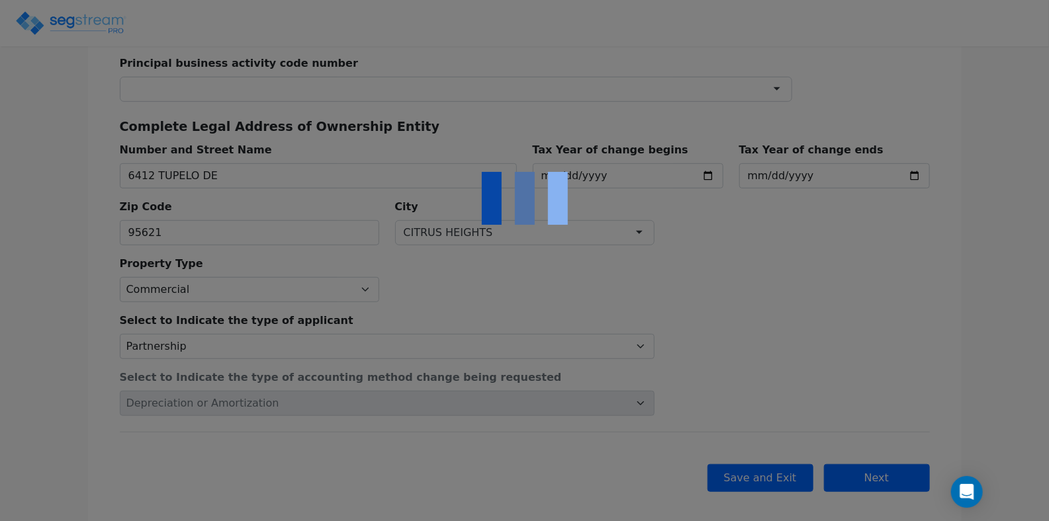
scroll to position [0, 0]
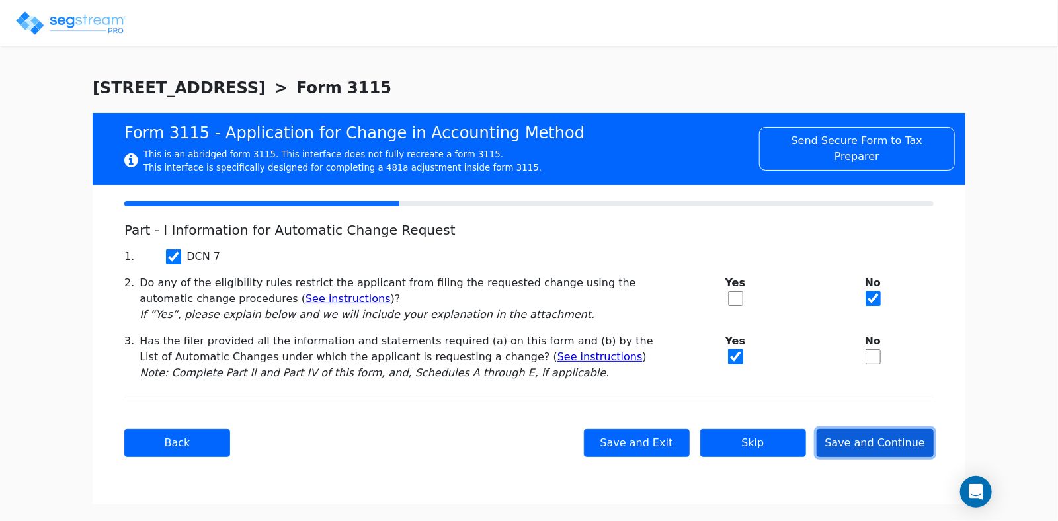
click at [862, 442] on button "Save and Continue" at bounding box center [876, 443] width 118 height 28
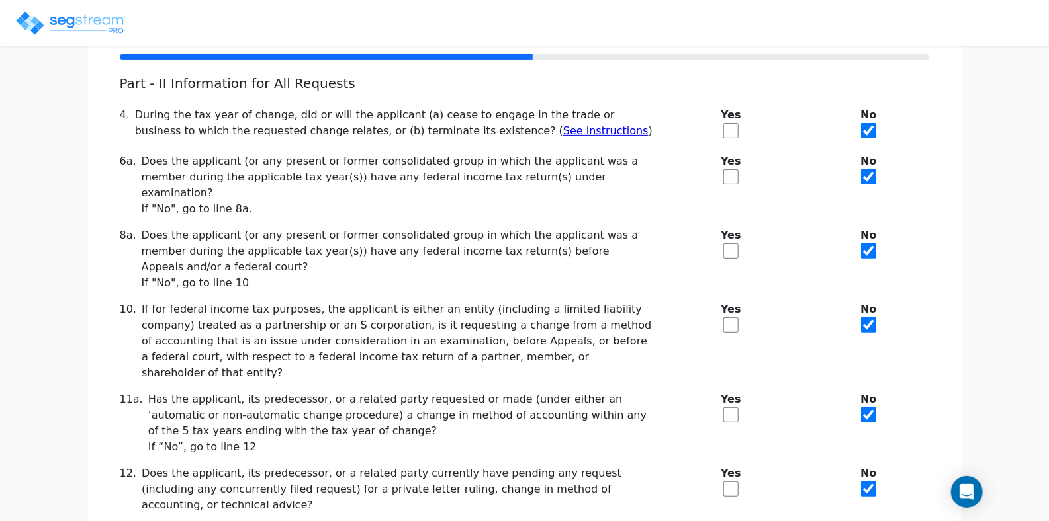
scroll to position [216, 0]
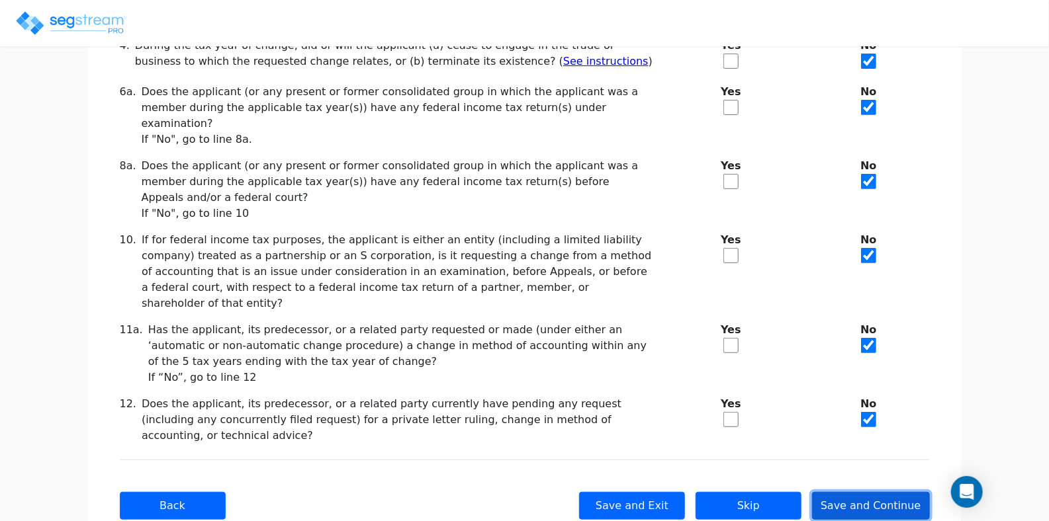
click at [865, 492] on button "Save and Continue" at bounding box center [871, 506] width 118 height 28
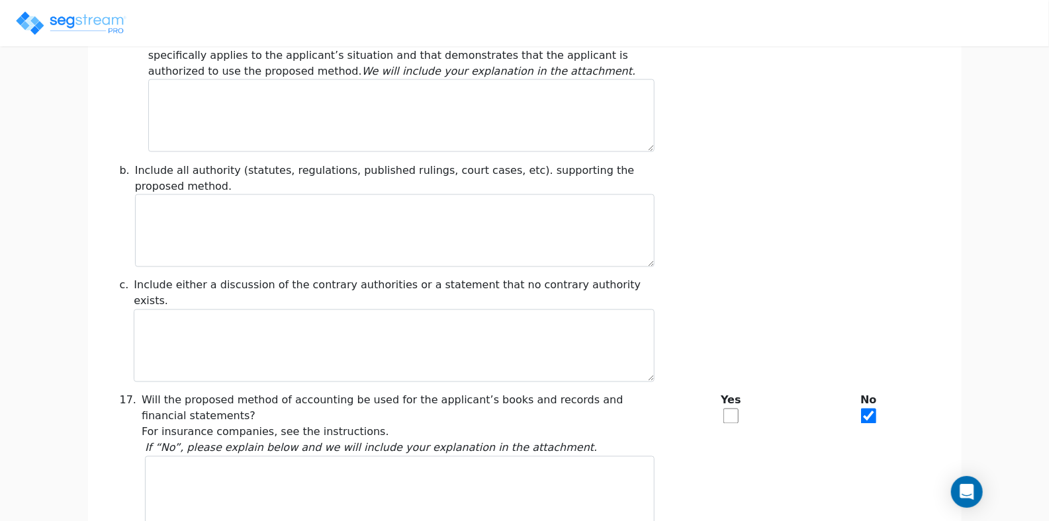
scroll to position [1134, 0]
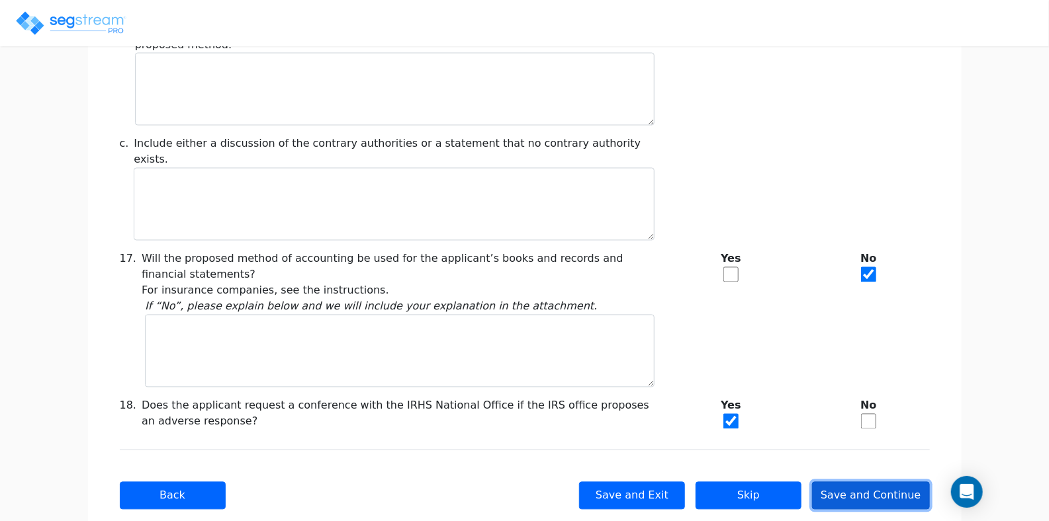
click at [860, 482] on button "Save and Continue" at bounding box center [871, 496] width 118 height 28
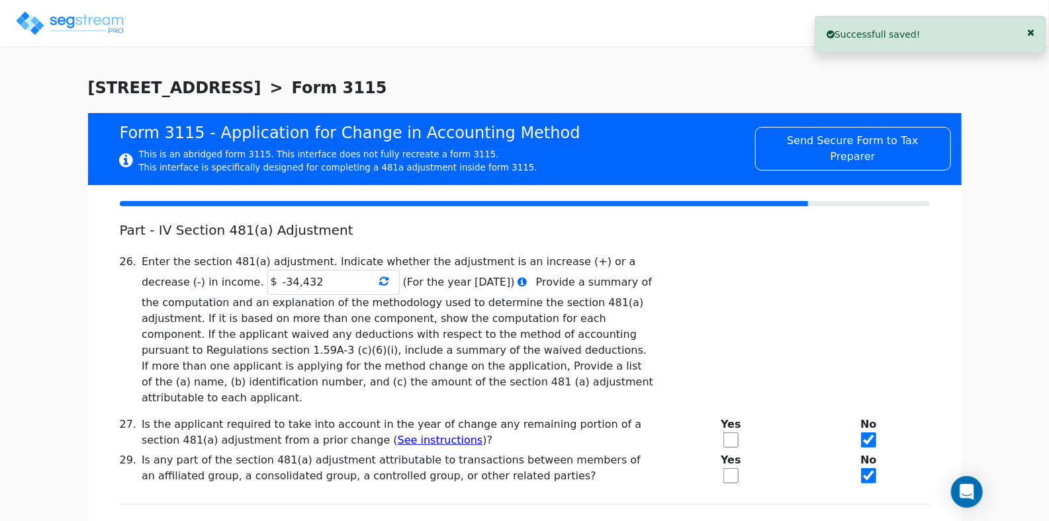
scroll to position [71, 0]
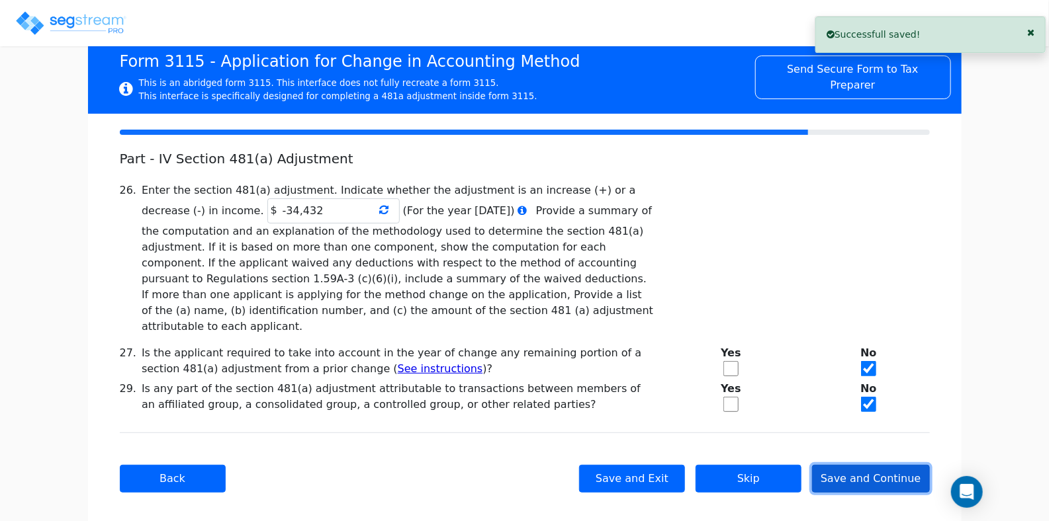
click at [863, 467] on button "Save and Continue" at bounding box center [871, 479] width 118 height 28
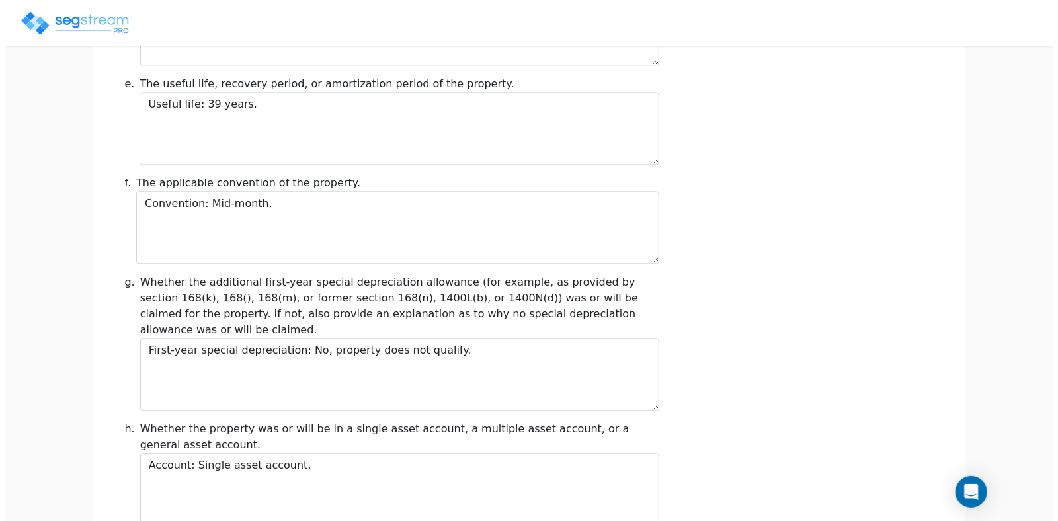
scroll to position [1545, 0]
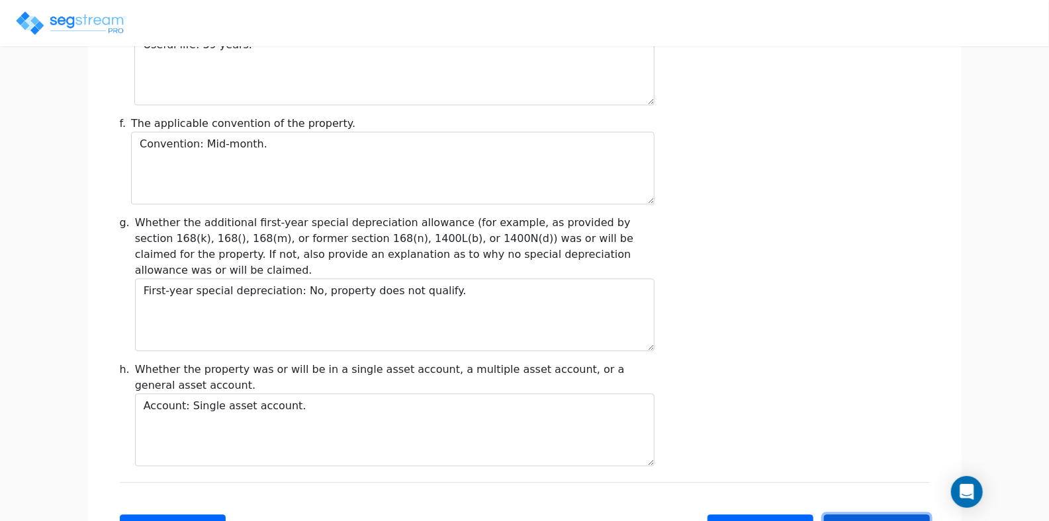
click at [857, 515] on button "Submit" at bounding box center [877, 529] width 106 height 28
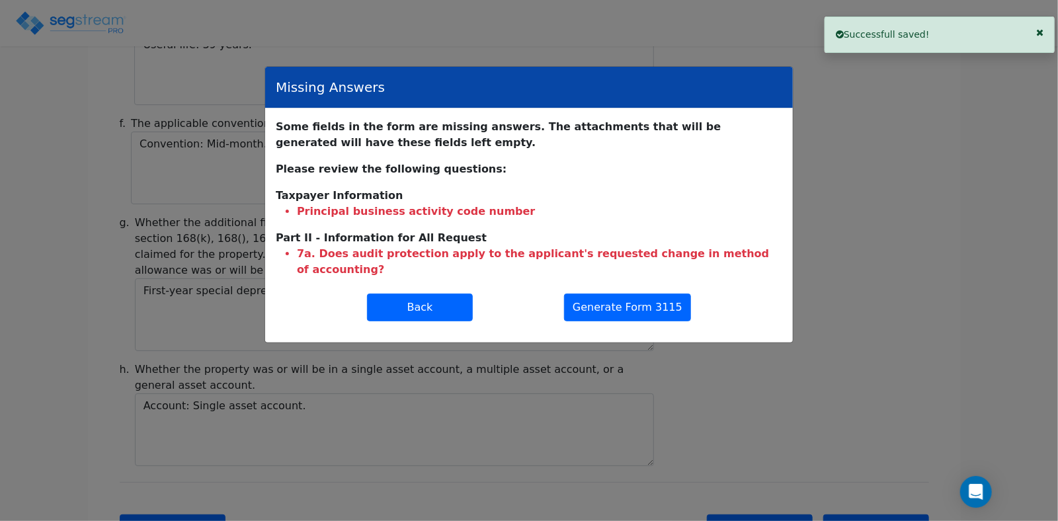
click at [425, 253] on li "7a. Does audit protection apply to the applicant's requested change in method o…" at bounding box center [540, 262] width 486 height 32
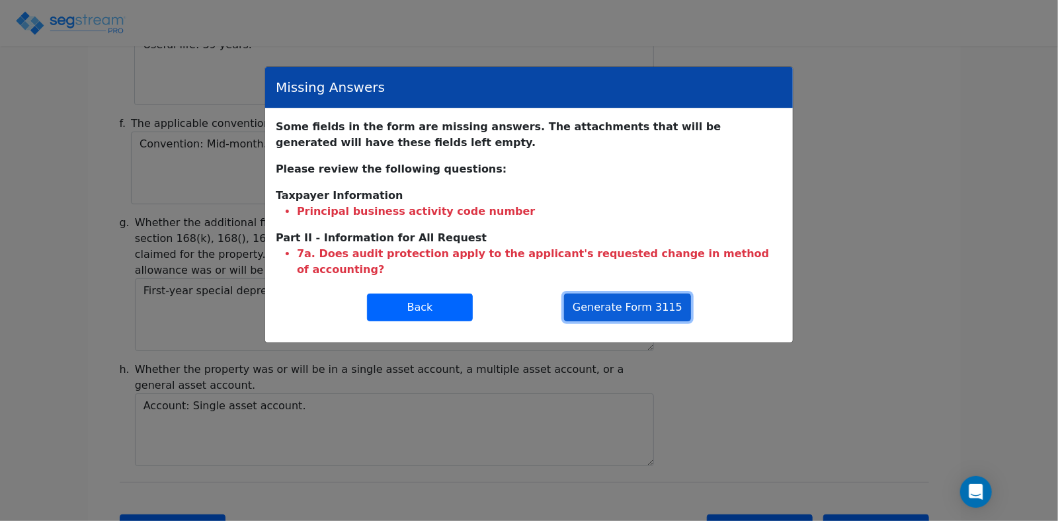
click at [623, 294] on button "Generate Form 3115" at bounding box center [627, 308] width 127 height 28
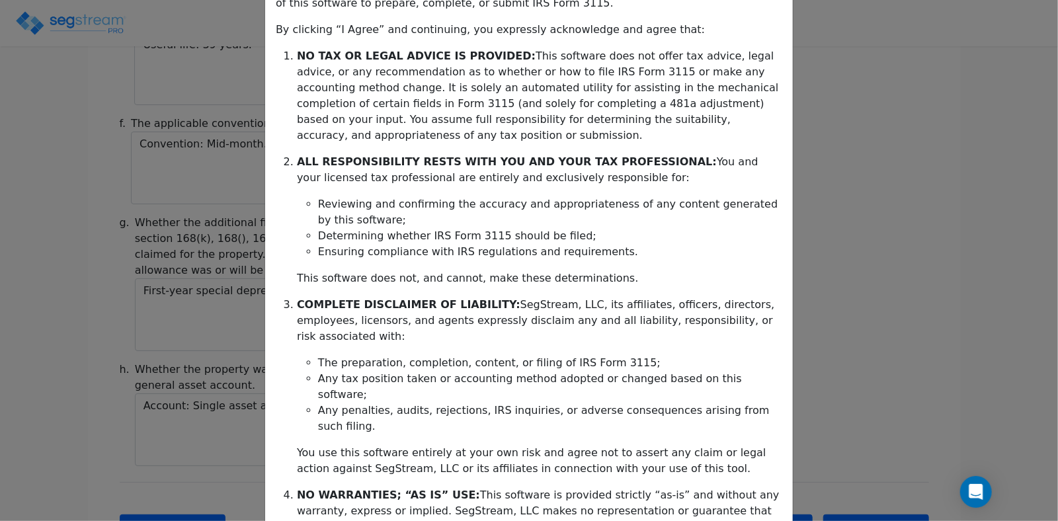
scroll to position [294, 0]
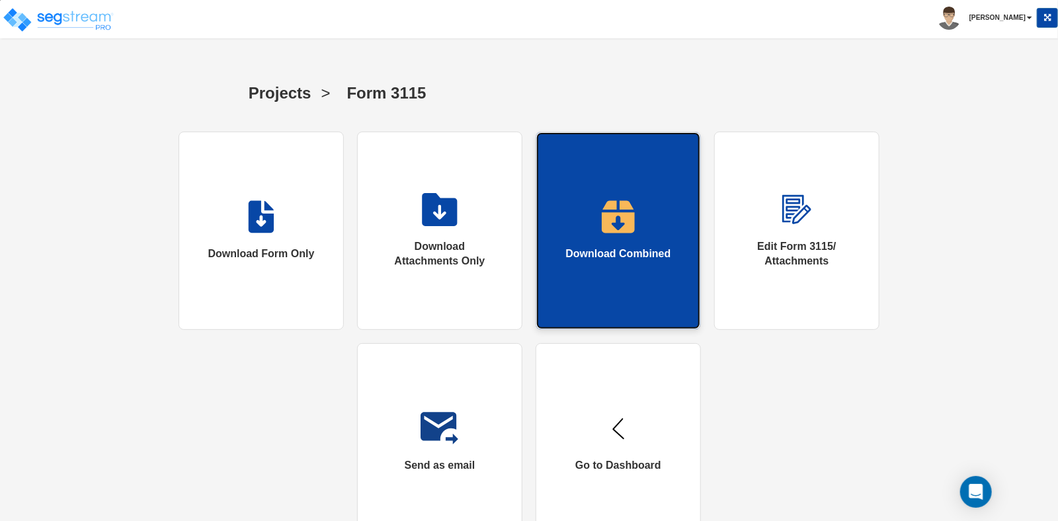
click at [610, 244] on link "Download Combined" at bounding box center [618, 231] width 165 height 198
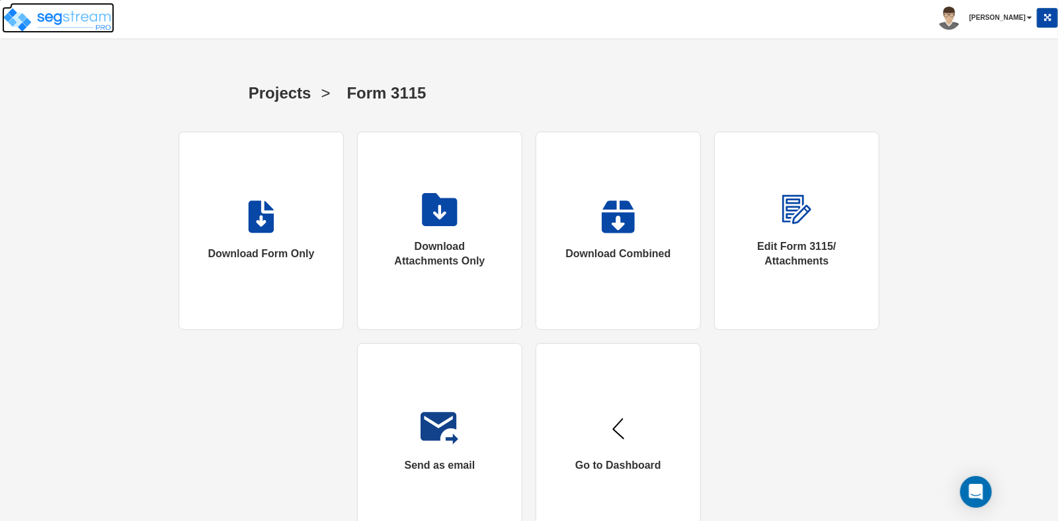
click at [81, 14] on img at bounding box center [58, 20] width 112 height 26
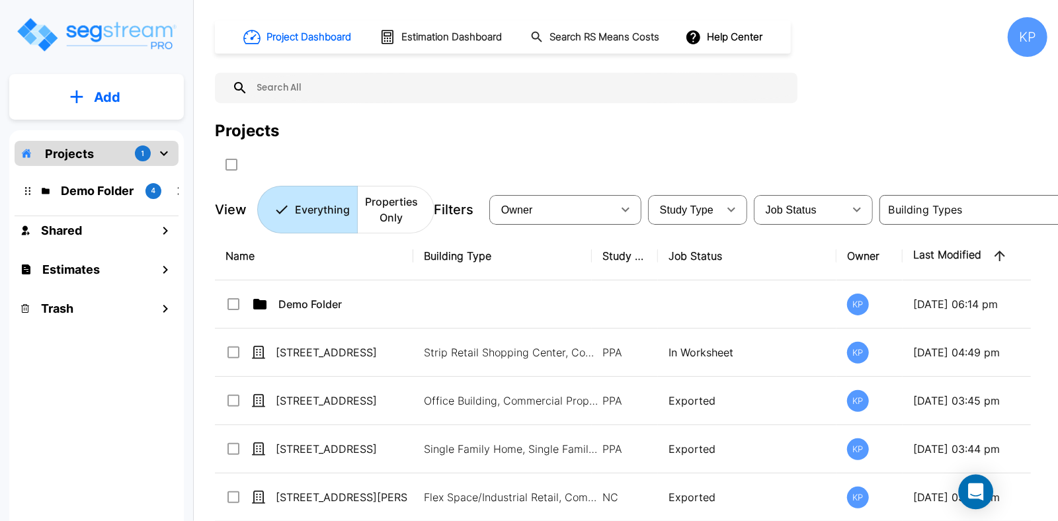
click at [979, 494] on icon "Open Intercom Messenger" at bounding box center [976, 492] width 15 height 17
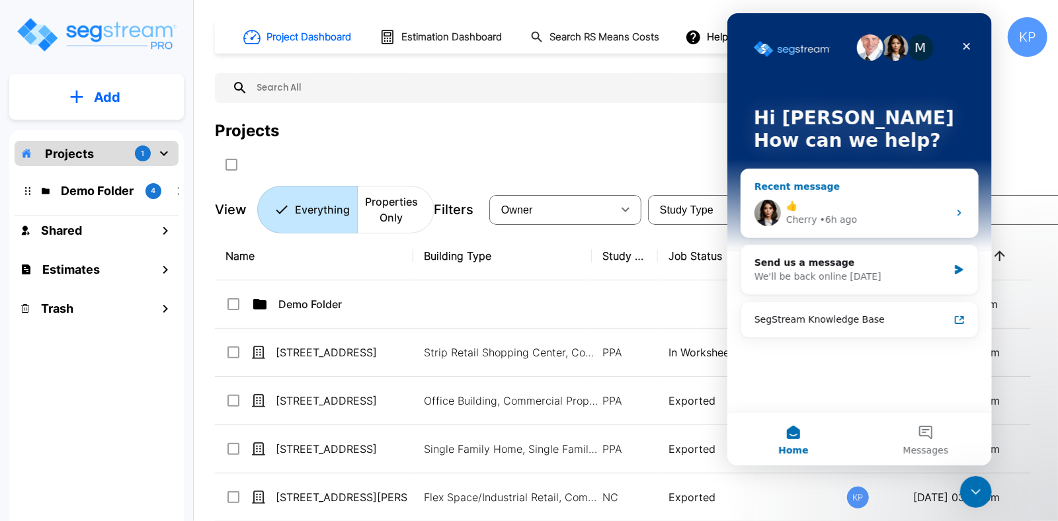
click at [957, 212] on icon "Intercom messenger" at bounding box center [959, 213] width 11 height 11
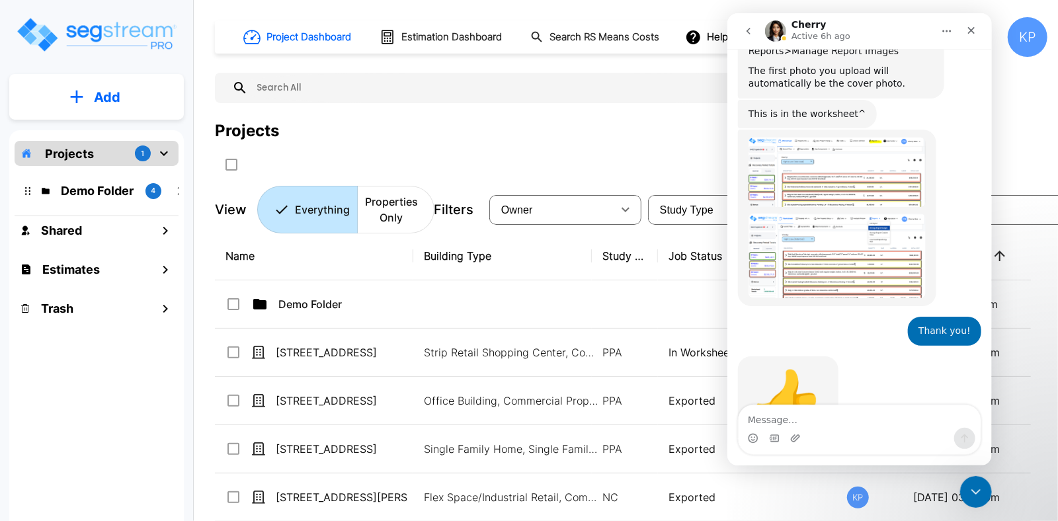
scroll to position [668, 0]
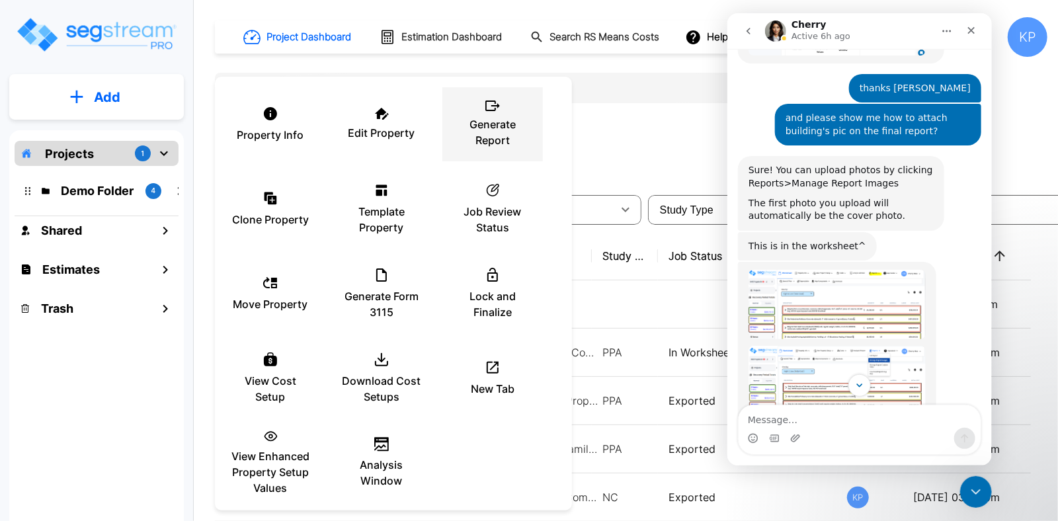
click at [481, 126] on p "Generate Report" at bounding box center [492, 132] width 79 height 32
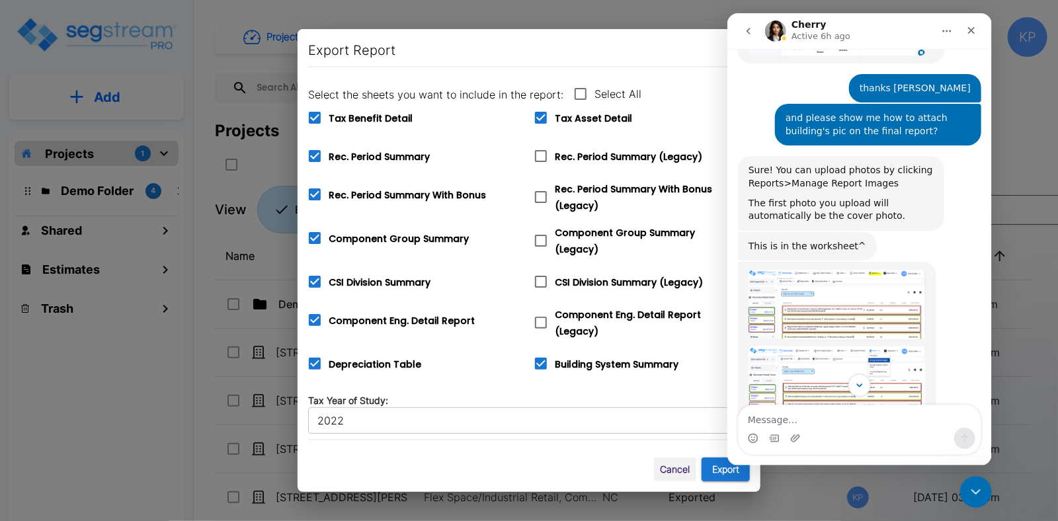
scroll to position [0, 0]
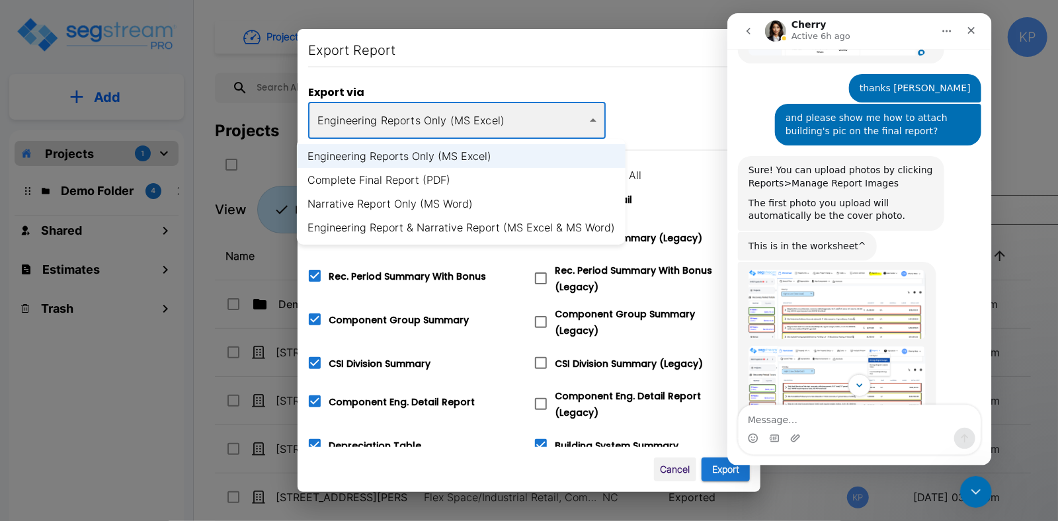
click at [437, 119] on body "× Your report is being generated. Be patient! × We're working on your Modificat…" at bounding box center [529, 260] width 1058 height 521
click at [645, 102] on div at bounding box center [529, 260] width 1058 height 521
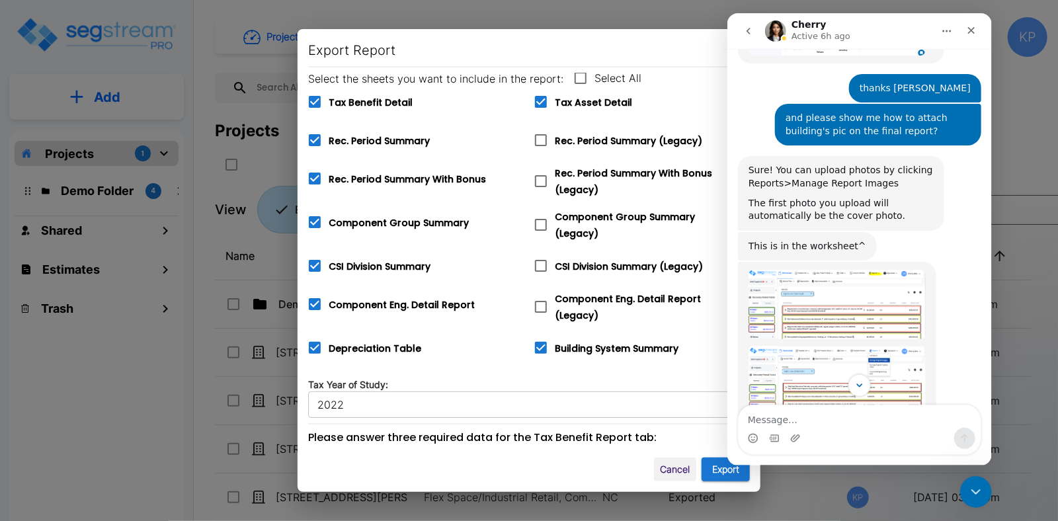
scroll to position [257, 0]
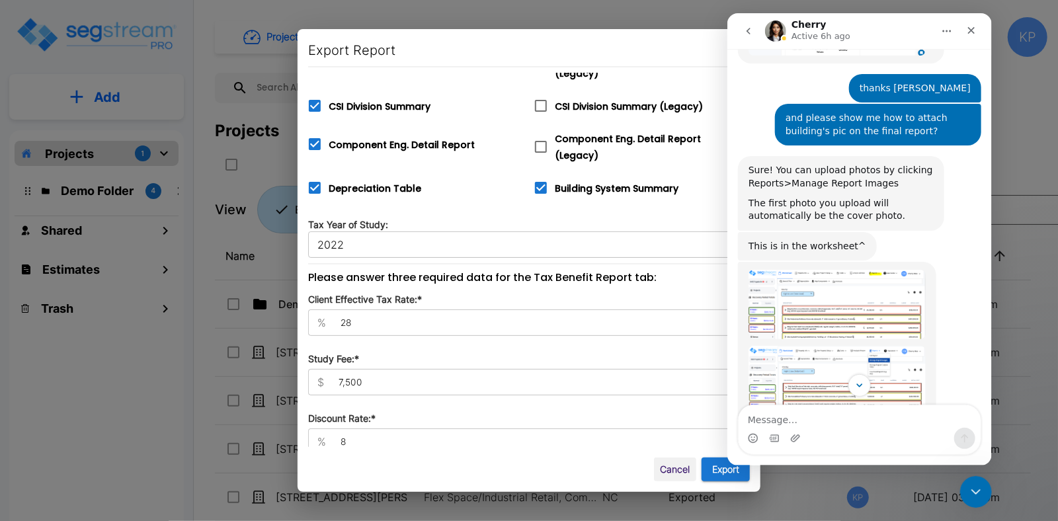
click at [683, 474] on button "Cancel" at bounding box center [675, 470] width 42 height 24
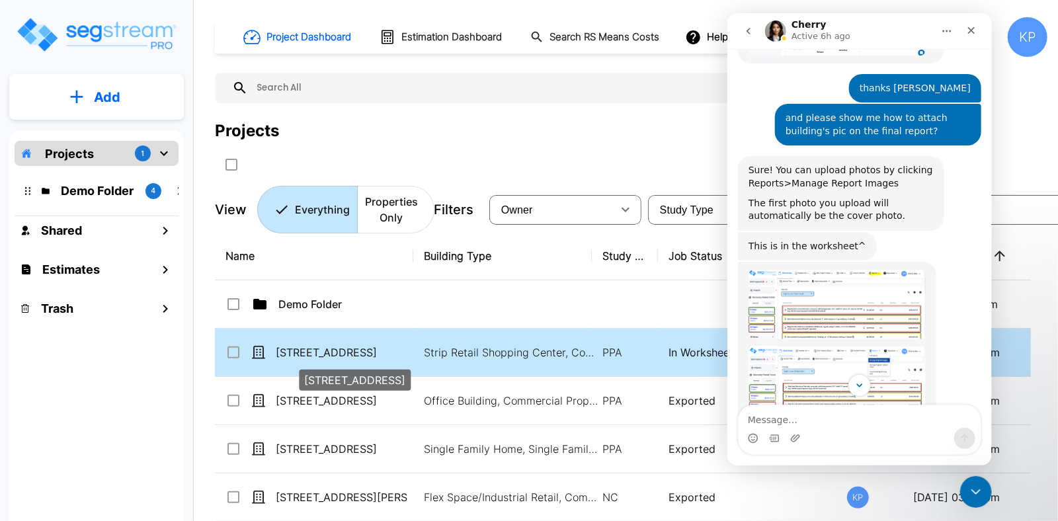
click at [309, 352] on p "[STREET_ADDRESS]" at bounding box center [342, 353] width 132 height 16
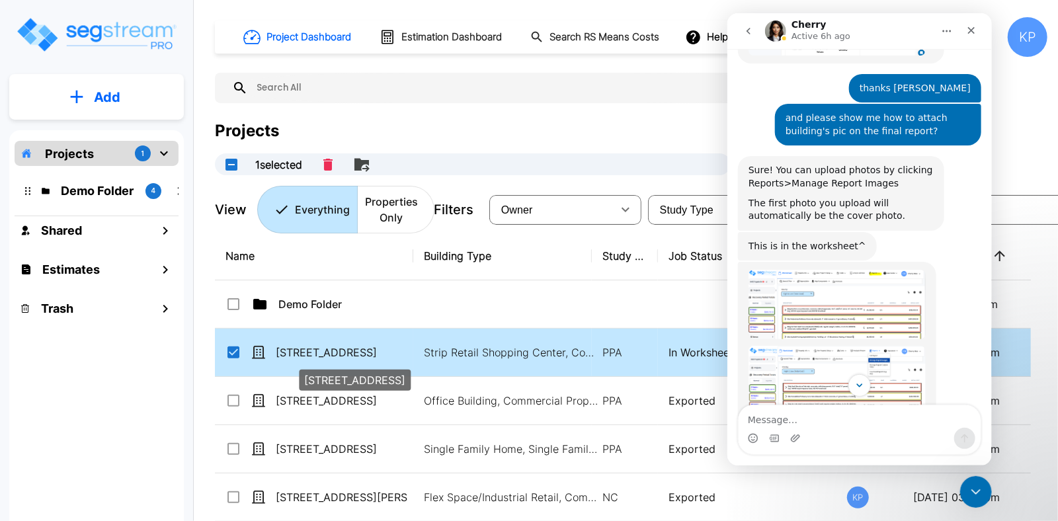
click at [306, 349] on p "[STREET_ADDRESS]" at bounding box center [342, 353] width 132 height 16
checkbox input "false"
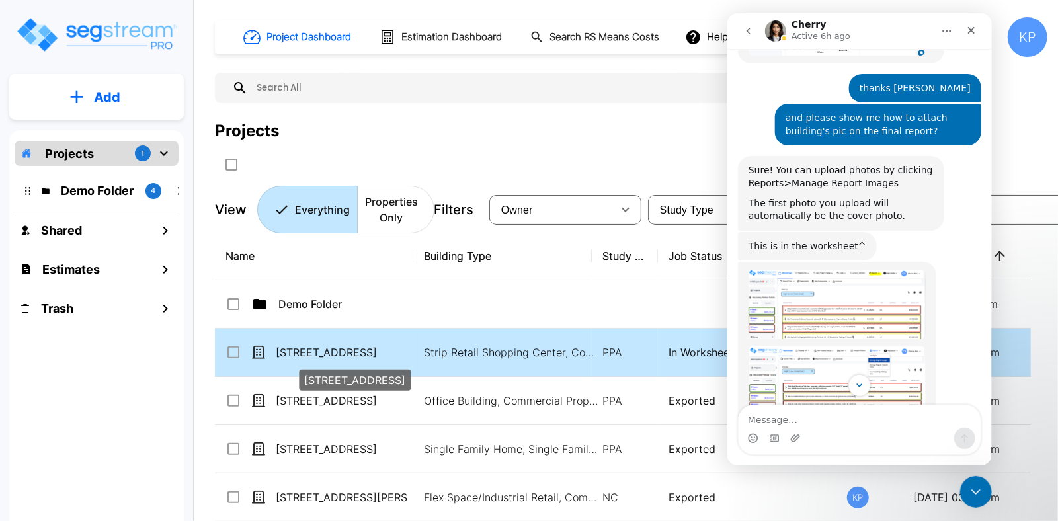
click at [306, 349] on p "[STREET_ADDRESS]" at bounding box center [342, 353] width 132 height 16
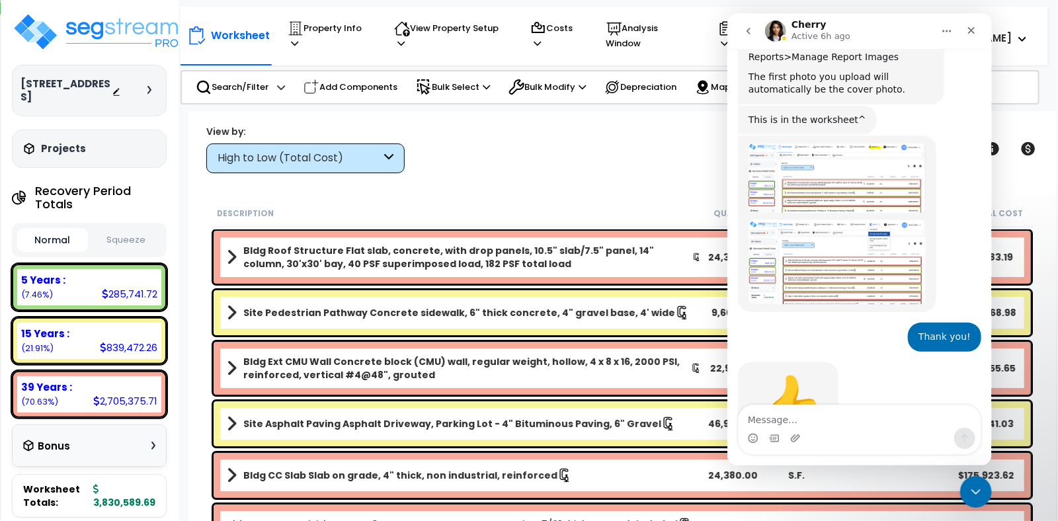
scroll to position [800, 0]
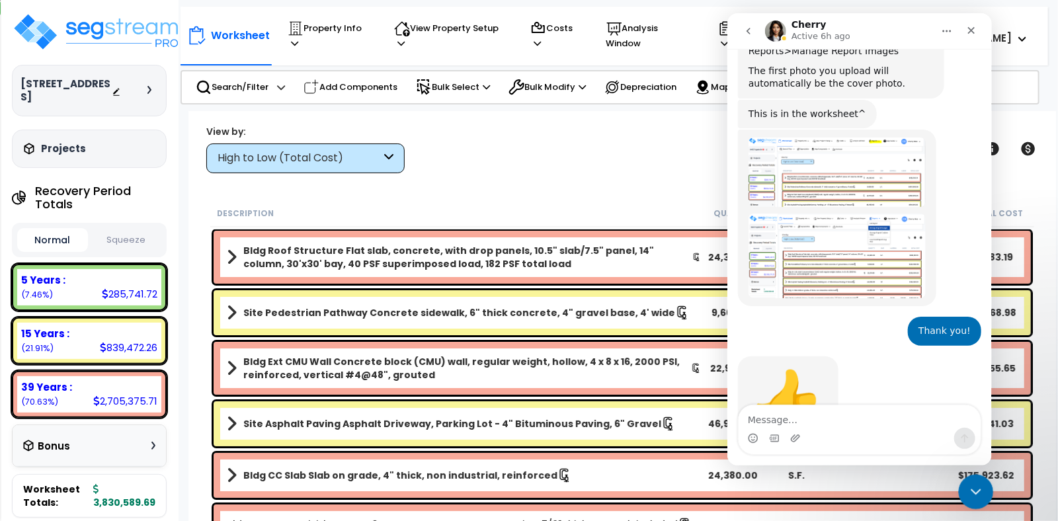
click at [976, 492] on icon "Close Intercom Messenger" at bounding box center [975, 490] width 16 height 16
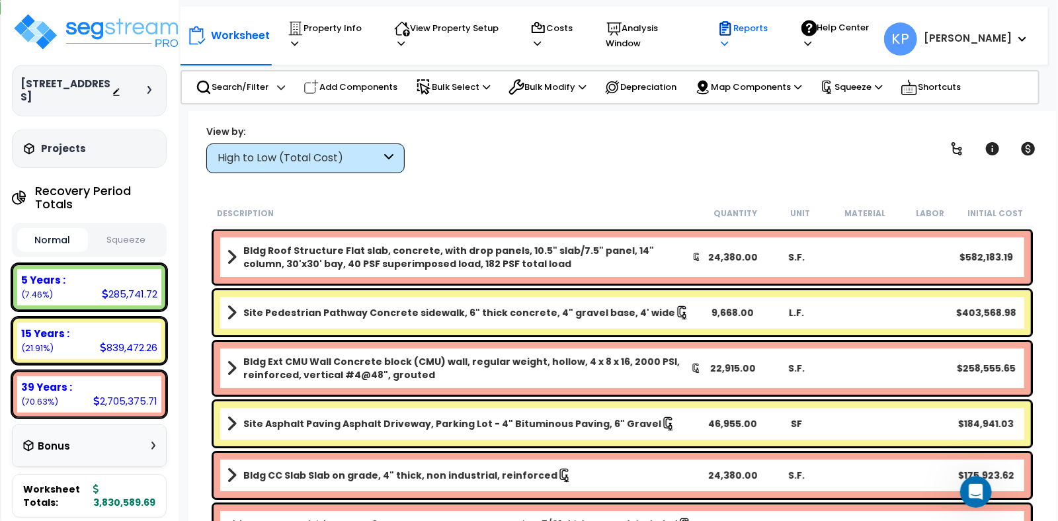
click at [728, 39] on icon at bounding box center [724, 43] width 7 height 9
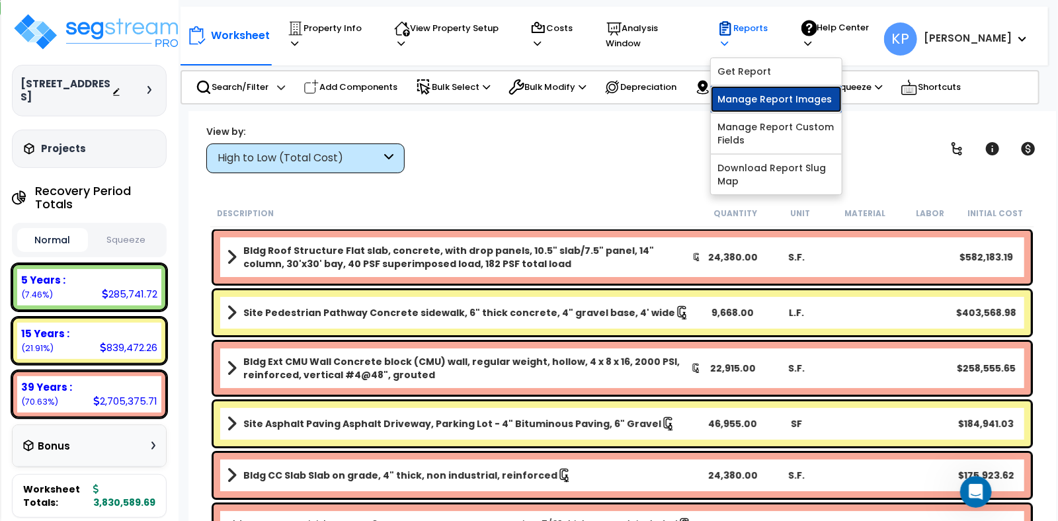
click at [763, 87] on link "Manage Report Images" at bounding box center [776, 99] width 131 height 26
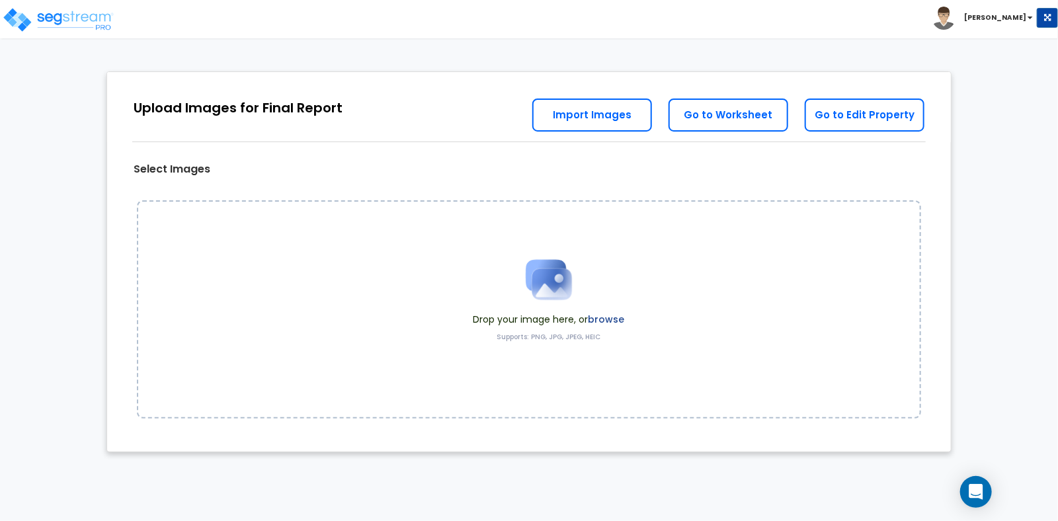
click at [445, 369] on div "Drop your image here, or browse Supports: PNG, JPG, JPEG, HEIC" at bounding box center [529, 309] width 785 height 218
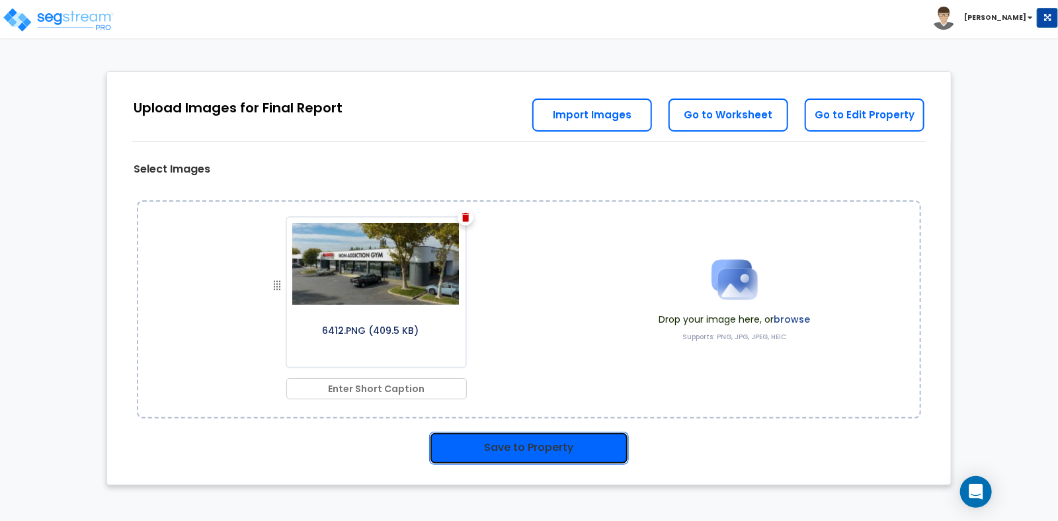
click at [514, 449] on button "Save to Property" at bounding box center [529, 448] width 200 height 33
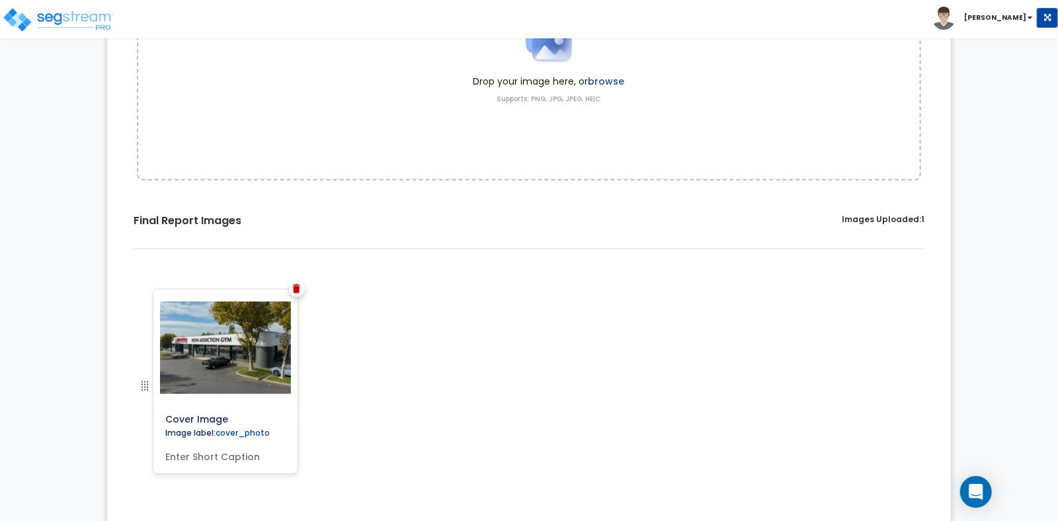
scroll to position [273, 0]
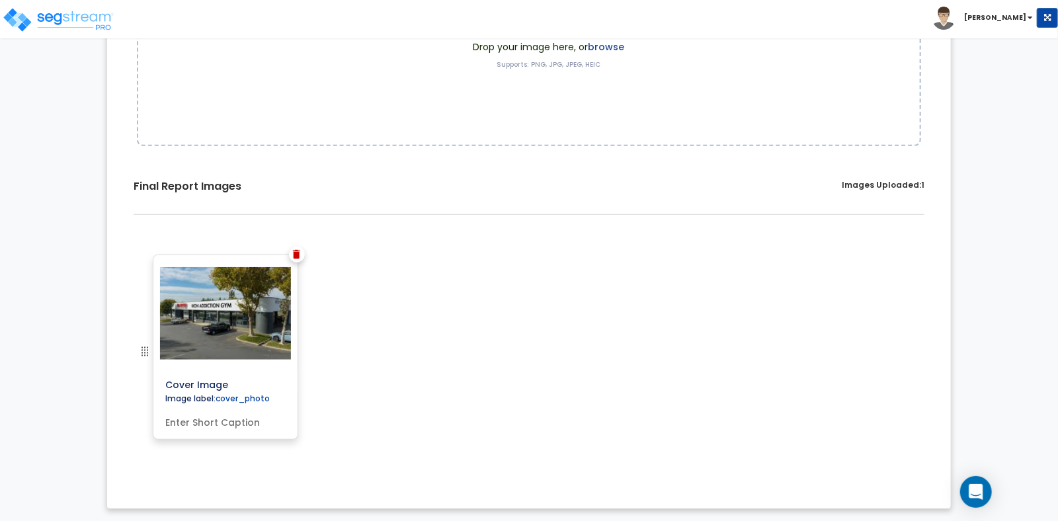
click at [228, 419] on input "text" at bounding box center [225, 420] width 131 height 19
click at [216, 422] on input "text" at bounding box center [225, 420] width 131 height 19
paste input "Property Front"
type input "Property Front"
click at [364, 380] on div "Cover Image Image label: cover_photo Property Front" at bounding box center [529, 362] width 824 height 234
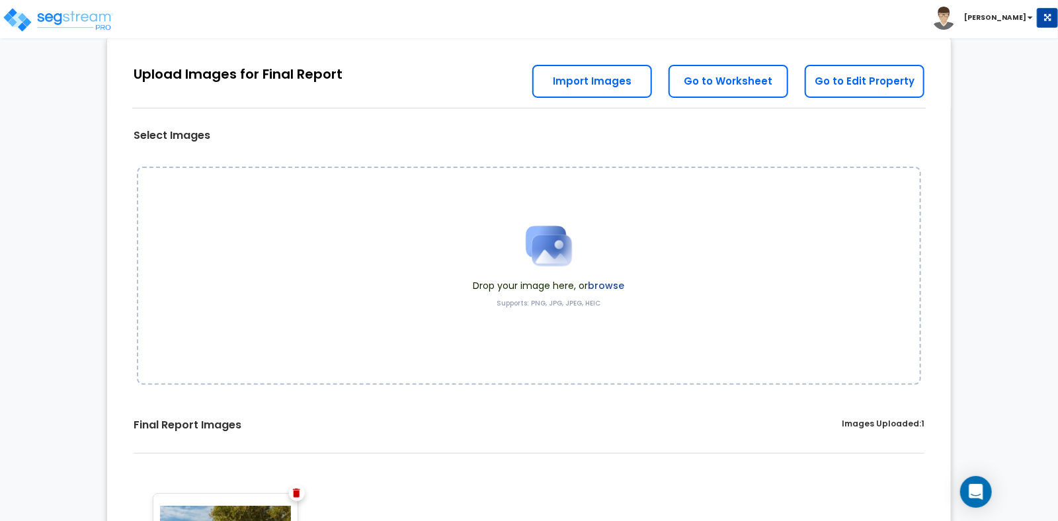
scroll to position [8, 0]
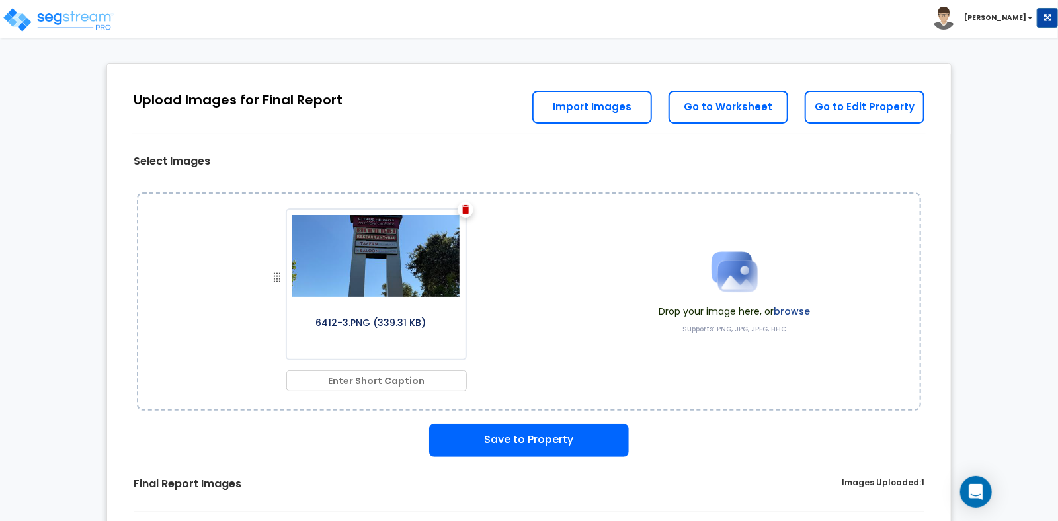
click at [351, 383] on input "text" at bounding box center [376, 380] width 181 height 21
click at [399, 382] on input "text" at bounding box center [376, 380] width 181 height 21
paste input "Signage"
type input "Signage"
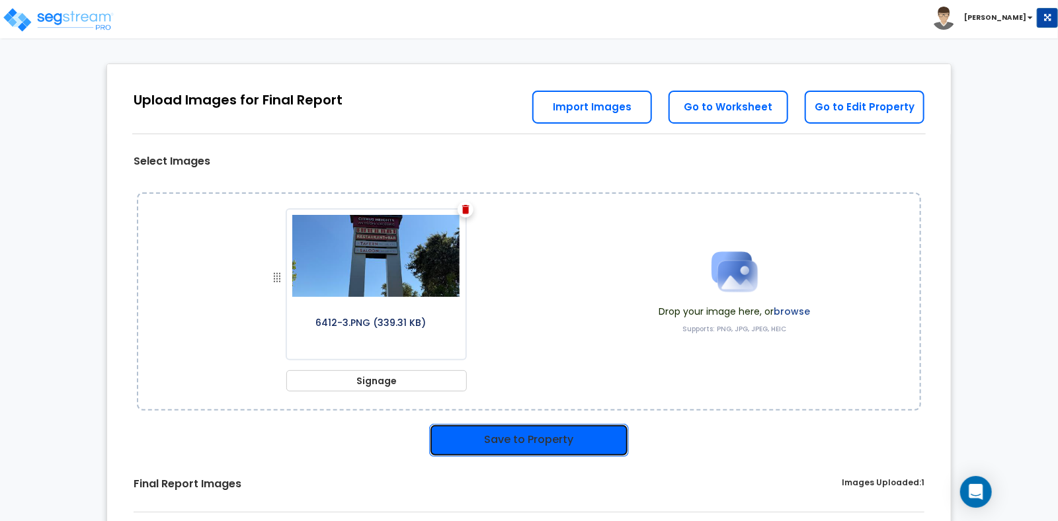
click at [534, 447] on button "Save to Property" at bounding box center [529, 440] width 200 height 33
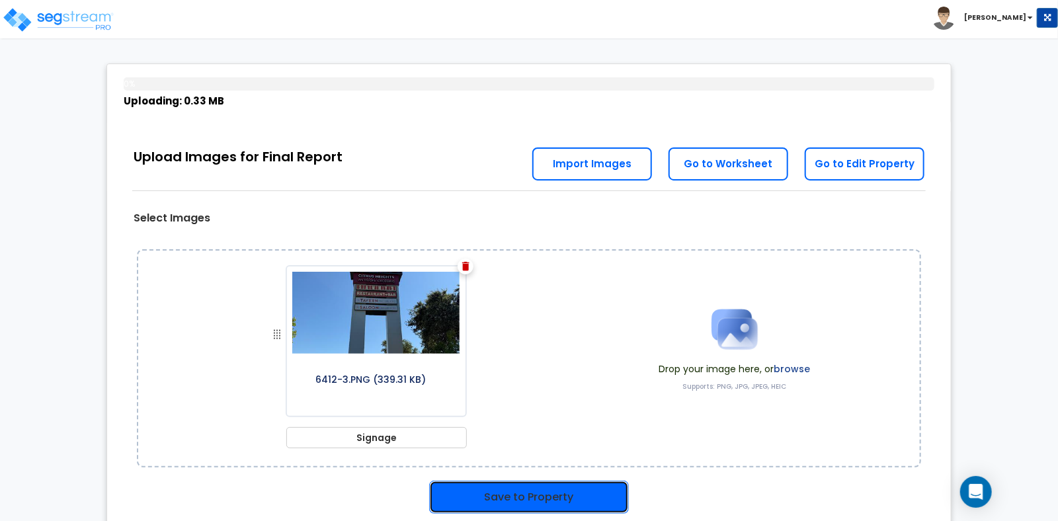
scroll to position [65, 0]
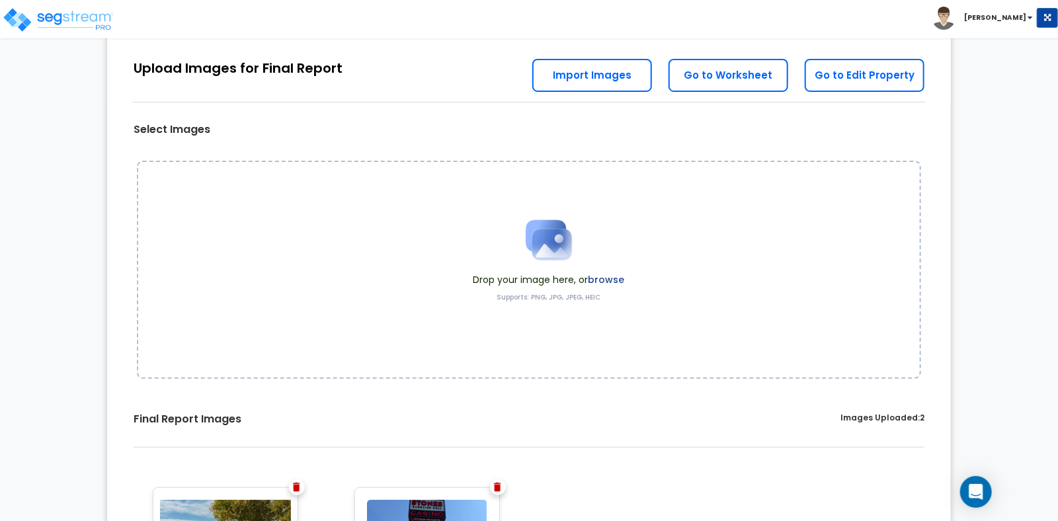
scroll to position [56, 0]
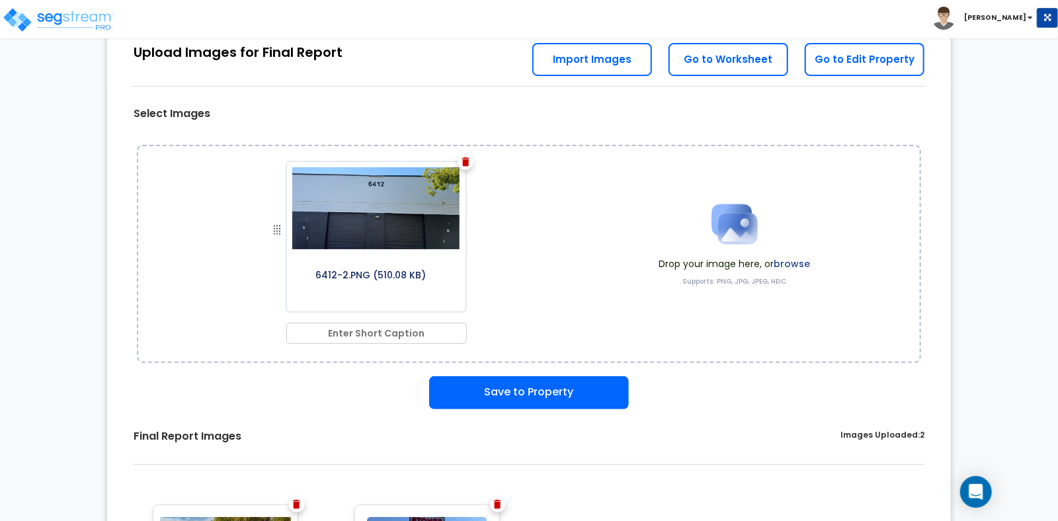
click at [371, 337] on input "text" at bounding box center [376, 333] width 181 height 21
type input "a"
click at [368, 335] on input "text" at bounding box center [376, 333] width 181 height 21
paste input "Address"
type input "Address"
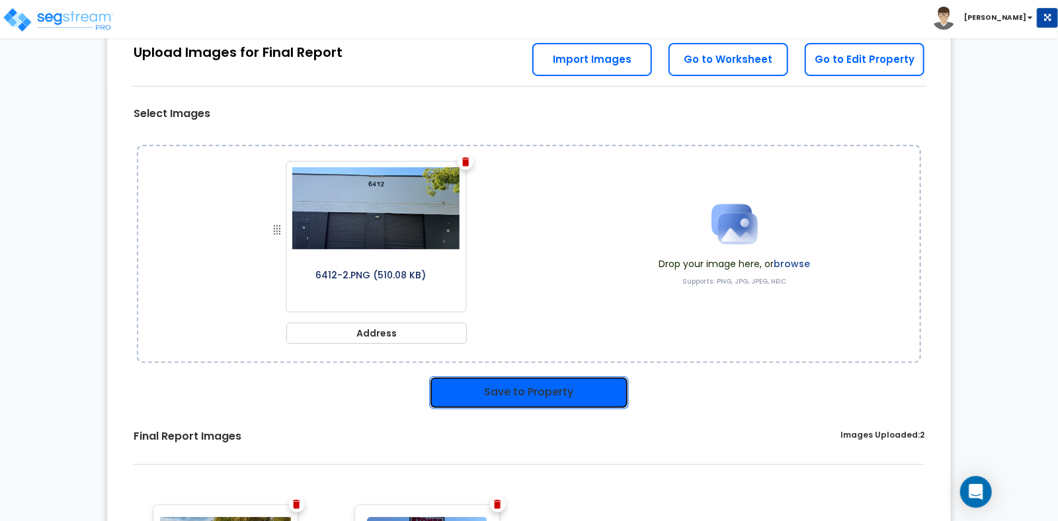
click at [524, 402] on button "Save to Property" at bounding box center [529, 392] width 200 height 33
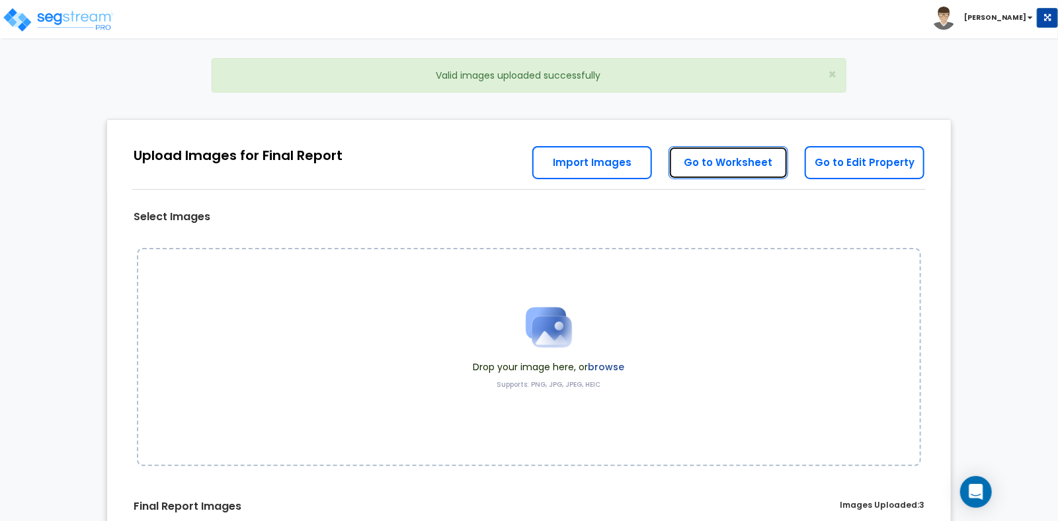
click at [740, 160] on link "Go to Worksheet" at bounding box center [729, 162] width 120 height 33
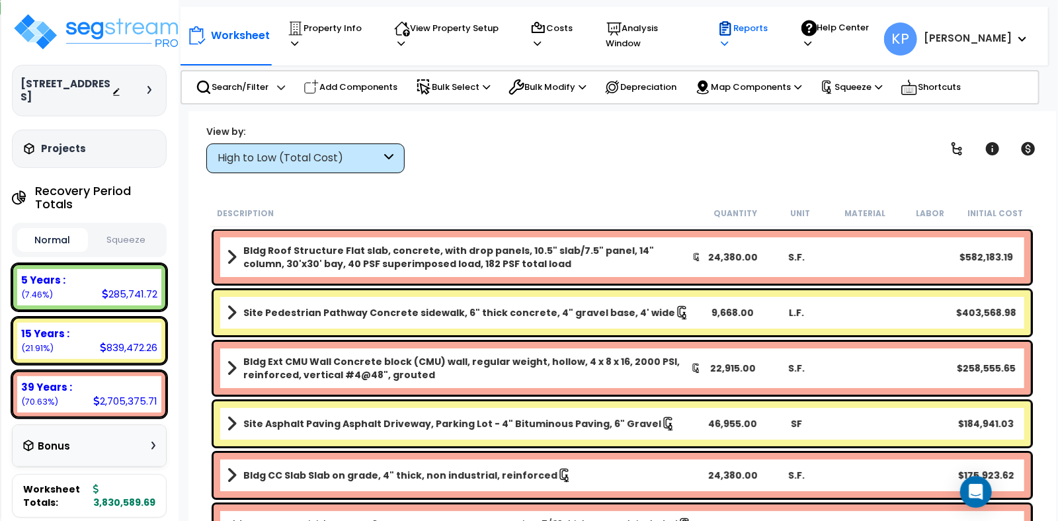
click at [773, 30] on p "Reports" at bounding box center [747, 36] width 58 height 30
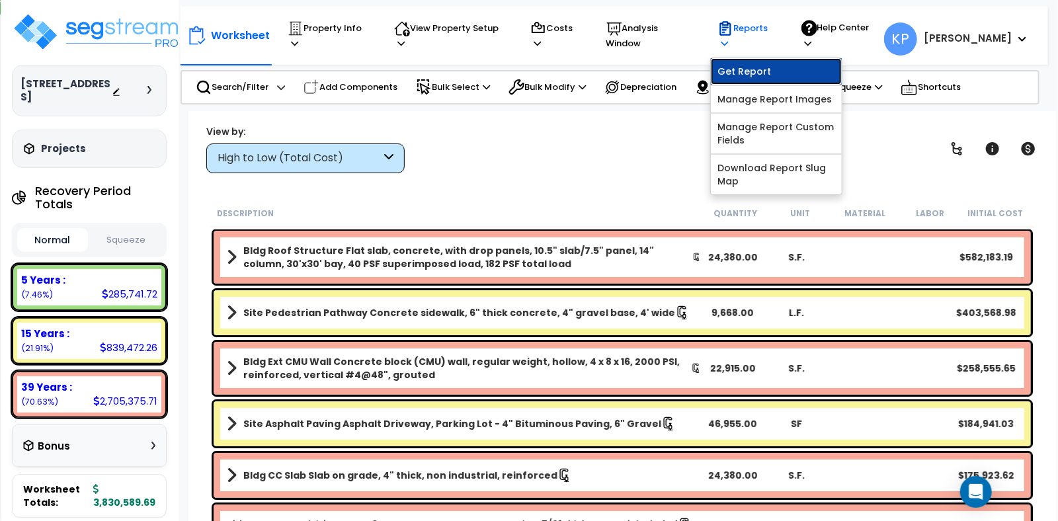
click at [769, 67] on link "Get Report" at bounding box center [776, 71] width 131 height 26
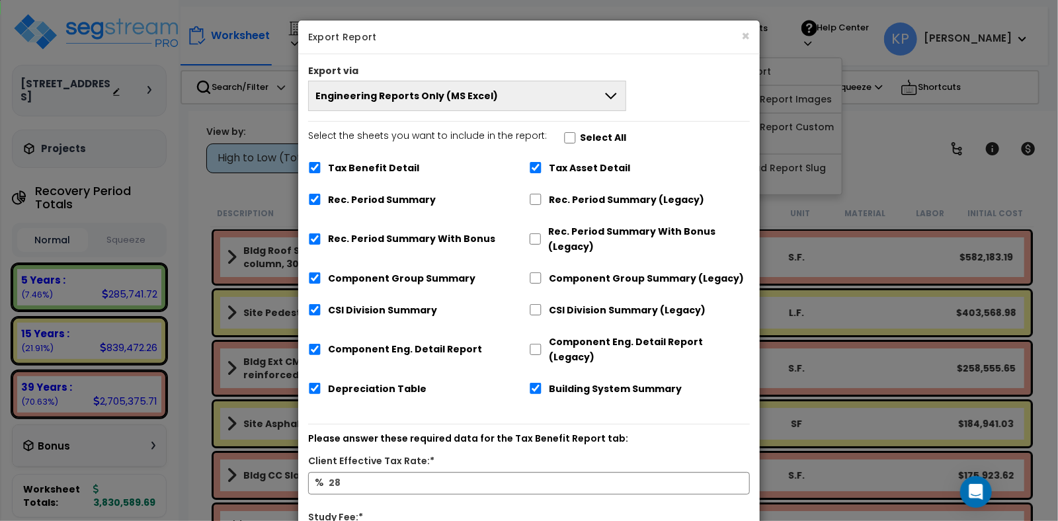
click at [449, 100] on span "Engineering Reports Only (MS Excel)" at bounding box center [407, 95] width 183 height 13
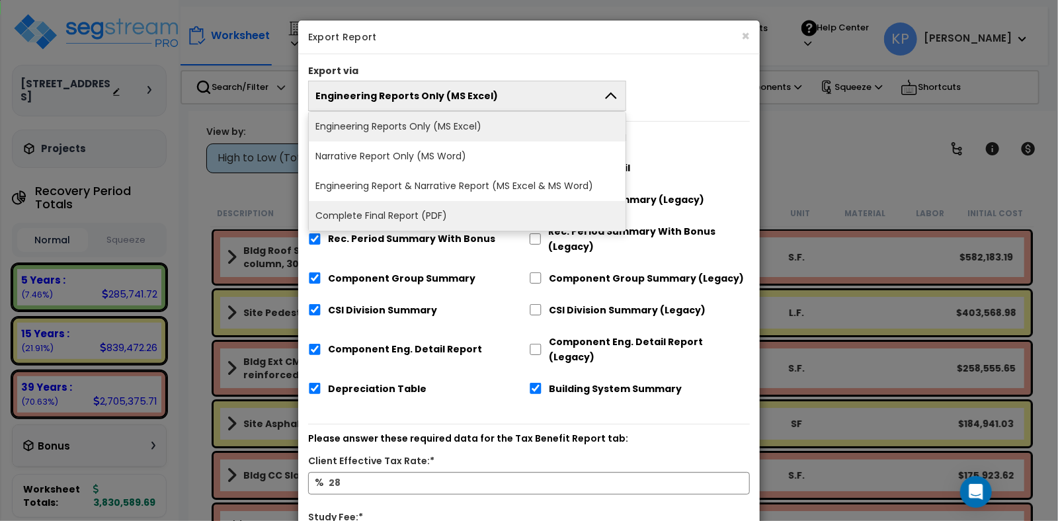
click at [376, 210] on li "Complete Final Report (PDF)" at bounding box center [467, 216] width 317 height 30
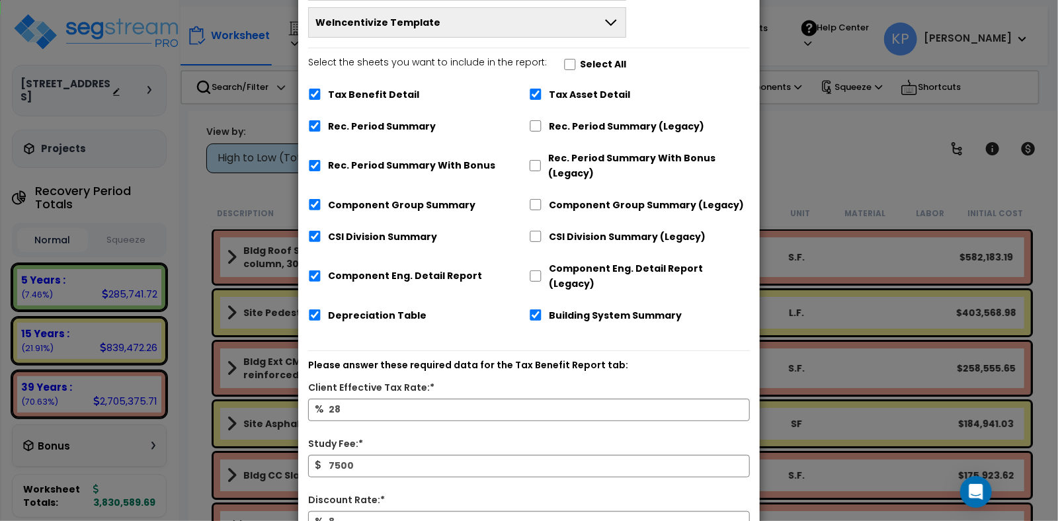
scroll to position [63, 0]
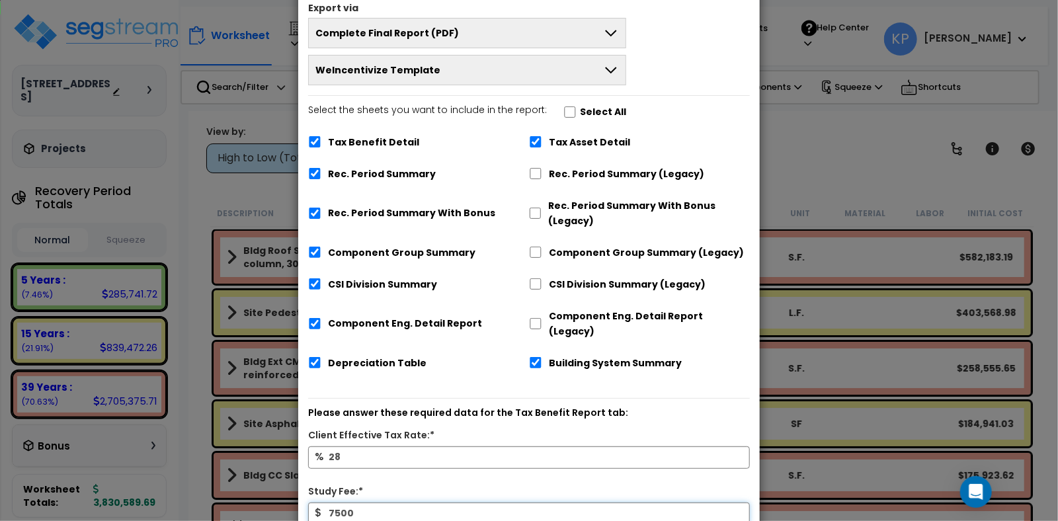
click at [356, 503] on input "7500" at bounding box center [529, 514] width 442 height 22
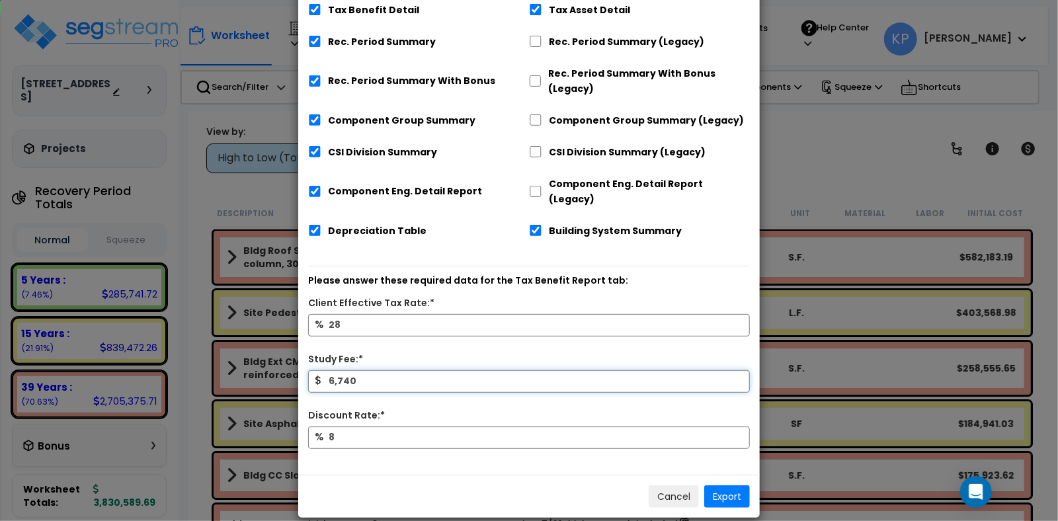
type input "6,740"
click at [736, 486] on button "Export" at bounding box center [728, 497] width 46 height 22
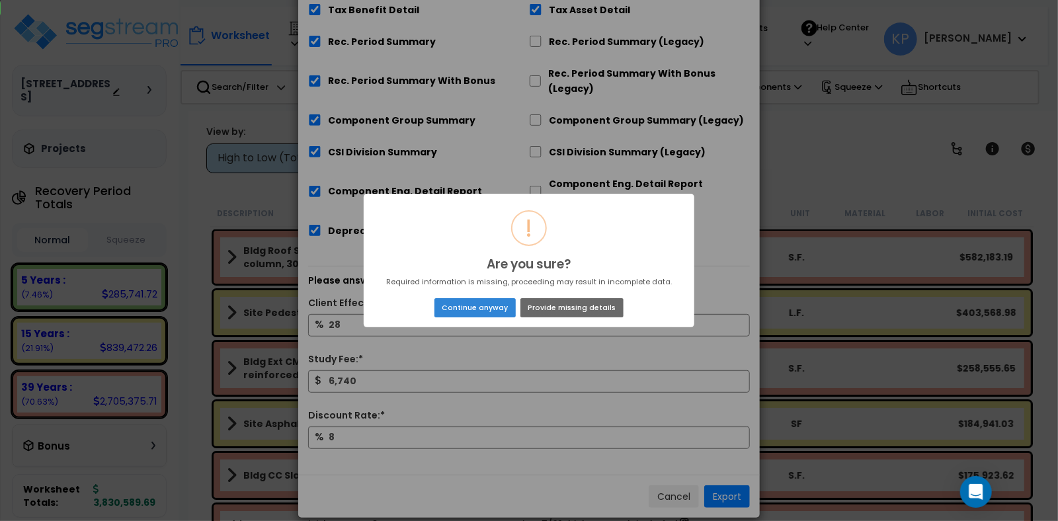
click at [593, 308] on button "Provide missing details" at bounding box center [572, 307] width 103 height 19
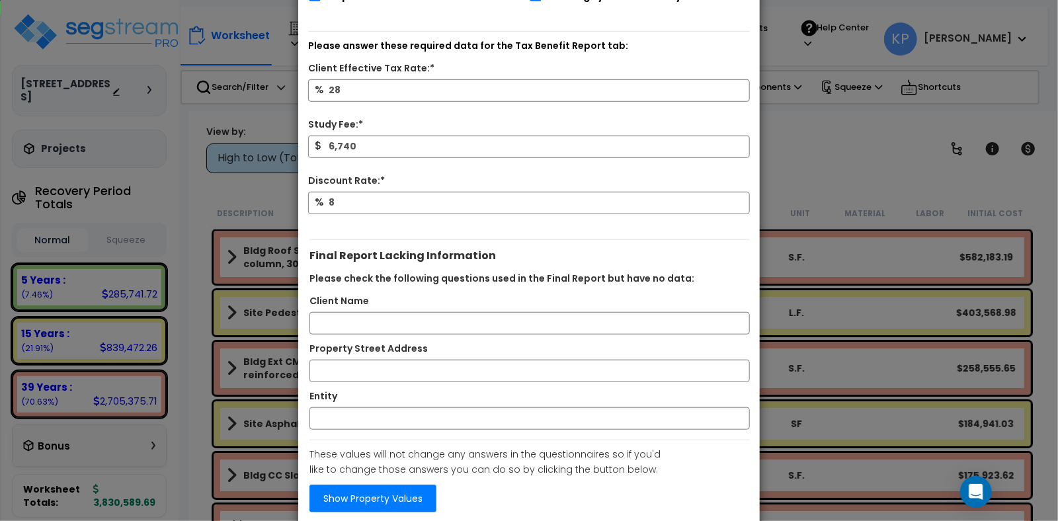
scroll to position [419, 0]
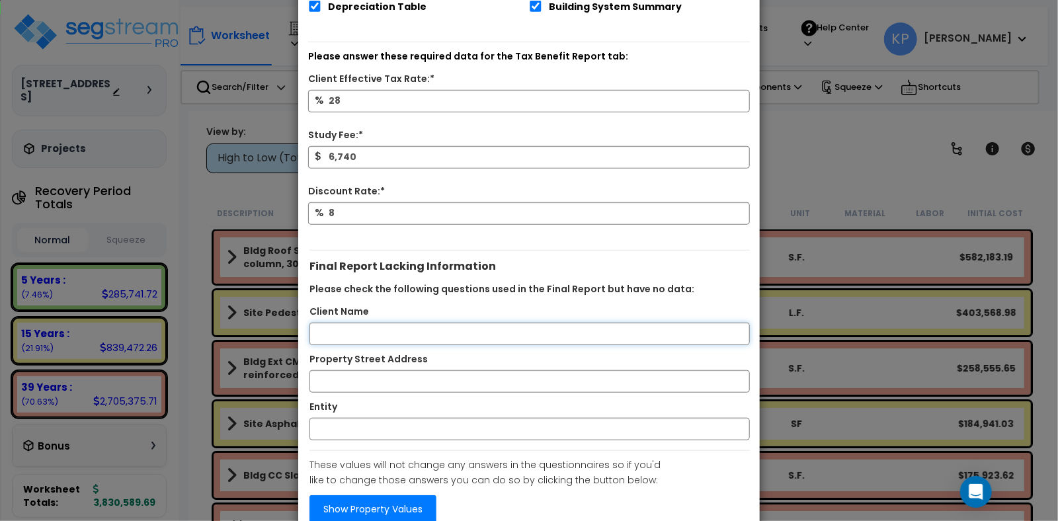
click at [319, 323] on input "Client Name" at bounding box center [530, 334] width 441 height 22
type input "s"
type input "SAC TOWN VENTURES LLC"
click at [333, 370] on input "Property Street Address" at bounding box center [530, 381] width 441 height 22
type input "6412"
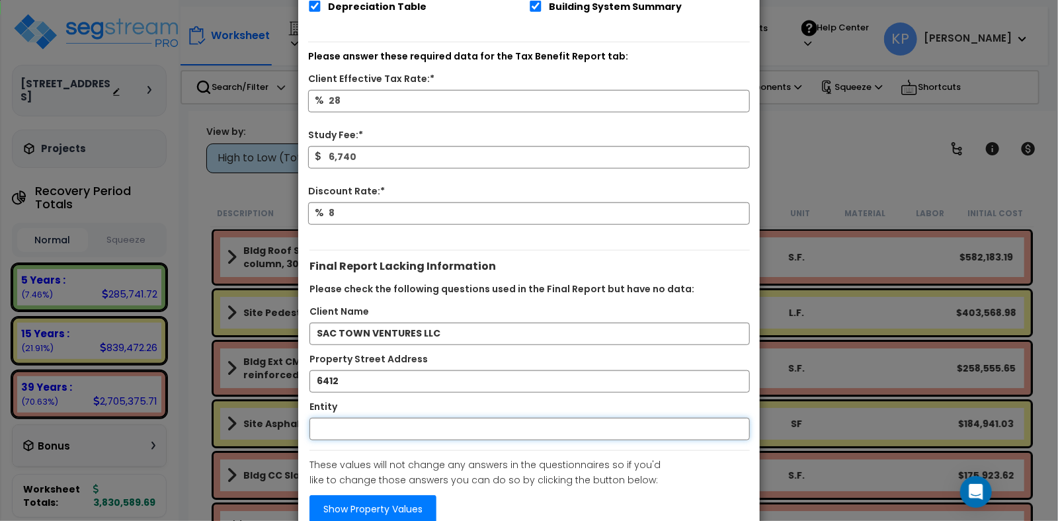
click at [322, 418] on input "Entity" at bounding box center [530, 429] width 441 height 22
drag, startPoint x: 435, startPoint y: 319, endPoint x: 312, endPoint y: 311, distance: 124.0
click at [312, 323] on input "SAC TOWN VENTURES LLC" at bounding box center [530, 334] width 441 height 22
click at [340, 418] on input "Entity" at bounding box center [530, 429] width 441 height 22
paste input "SAC TOWN VENTURES LLC"
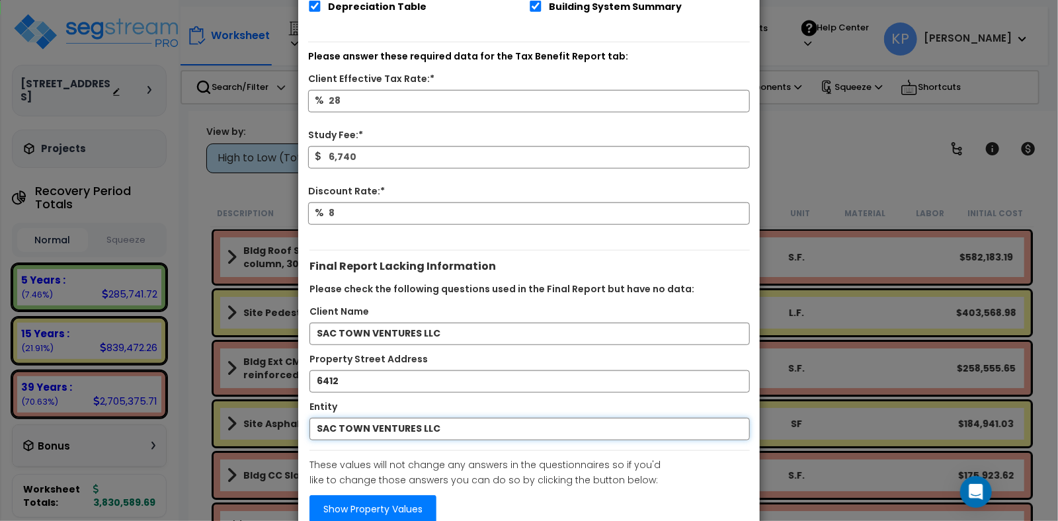
type input "SAC TOWN VENTURES LLC"
click at [355, 371] on input "6412" at bounding box center [530, 381] width 441 height 22
click at [548, 370] on input "6412 TUPELO DR, CISTRUS HEIGHTS, CA" at bounding box center [530, 381] width 441 height 22
click at [411, 370] on input "6412 TUPELO DR, CISTRUS HEIGHTS, CA 95621" at bounding box center [530, 381] width 441 height 22
type input "6412 TUPELO DR, CITRUS HEIGHTS, CA 95621"
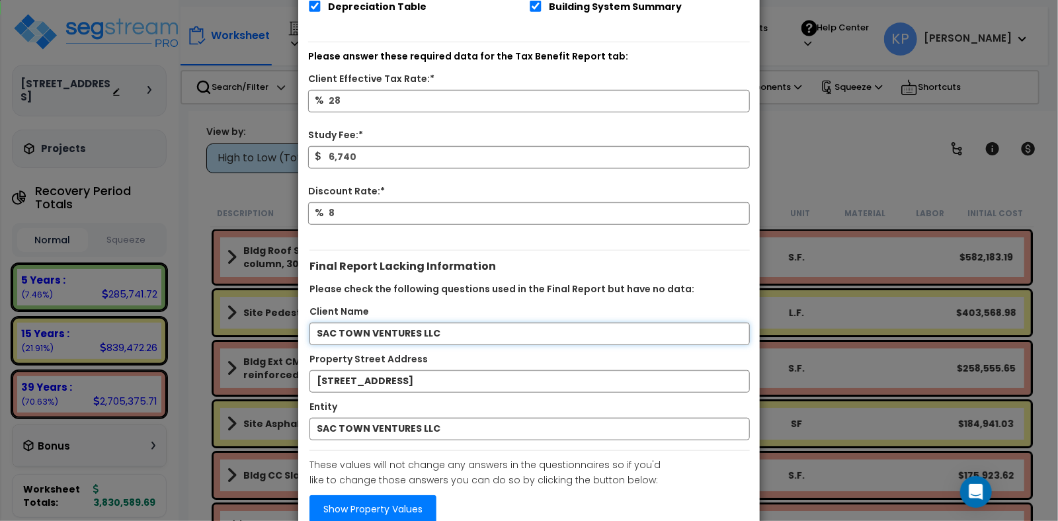
drag, startPoint x: 437, startPoint y: 314, endPoint x: 421, endPoint y: 319, distance: 16.5
click at [421, 323] on input "SAC TOWN VENTURES LLC" at bounding box center [530, 334] width 441 height 22
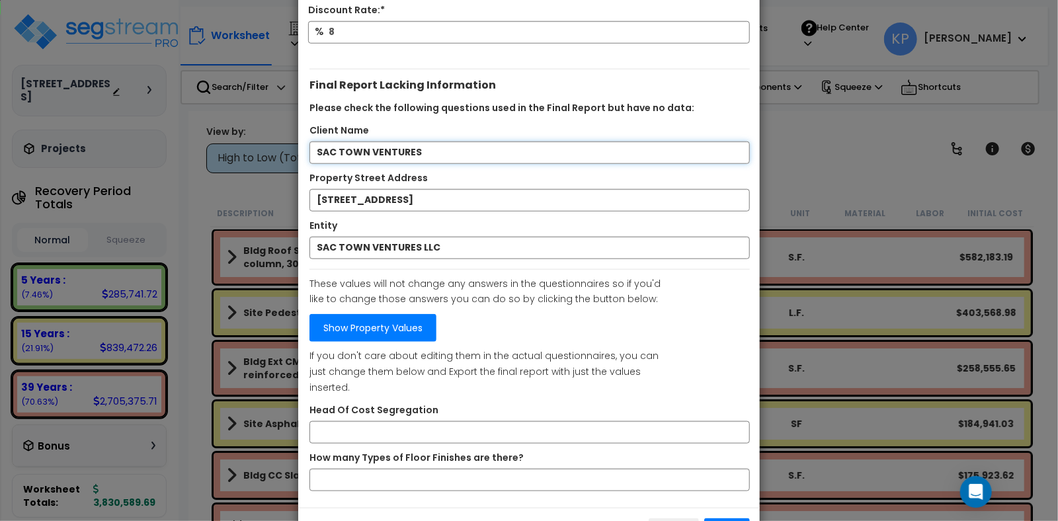
scroll to position [618, 0]
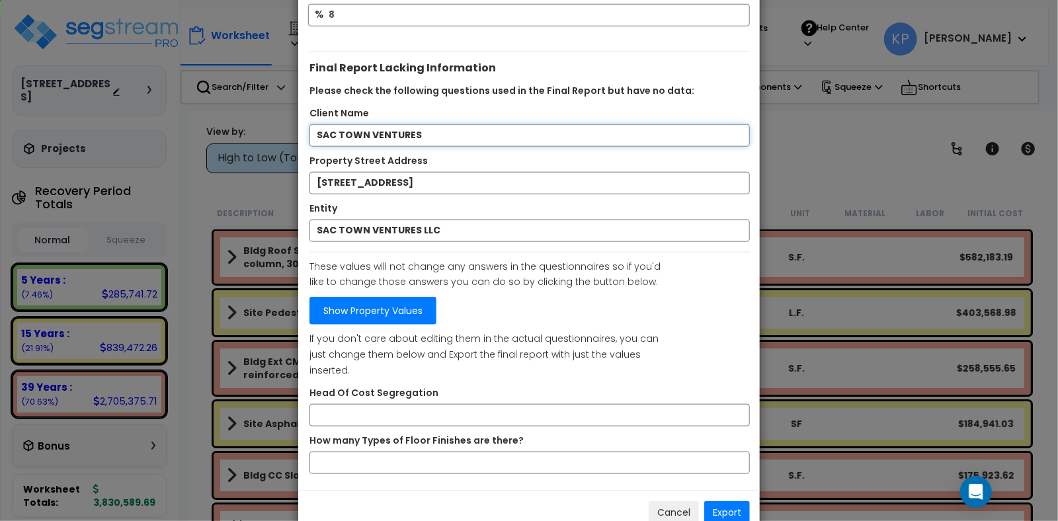
type input "SAC TOWN VENTURES"
click at [731, 501] on button "Export" at bounding box center [728, 512] width 46 height 22
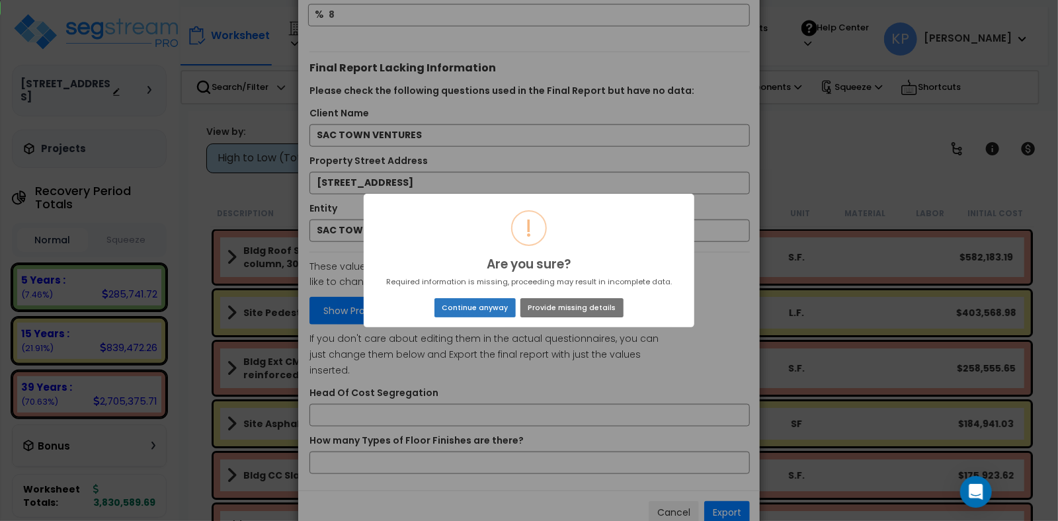
click at [476, 310] on button "Continue anyway" at bounding box center [475, 307] width 81 height 19
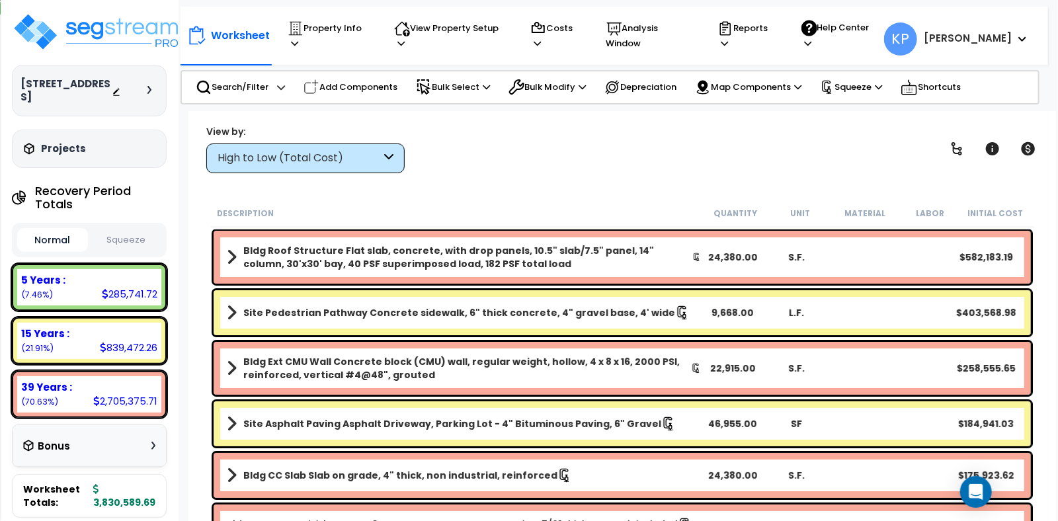
click at [707, 141] on div "View by: High to Low (Total Cost) High to Low (Total Cost)" at bounding box center [622, 148] width 841 height 49
click at [776, 36] on p "Reports" at bounding box center [747, 36] width 58 height 30
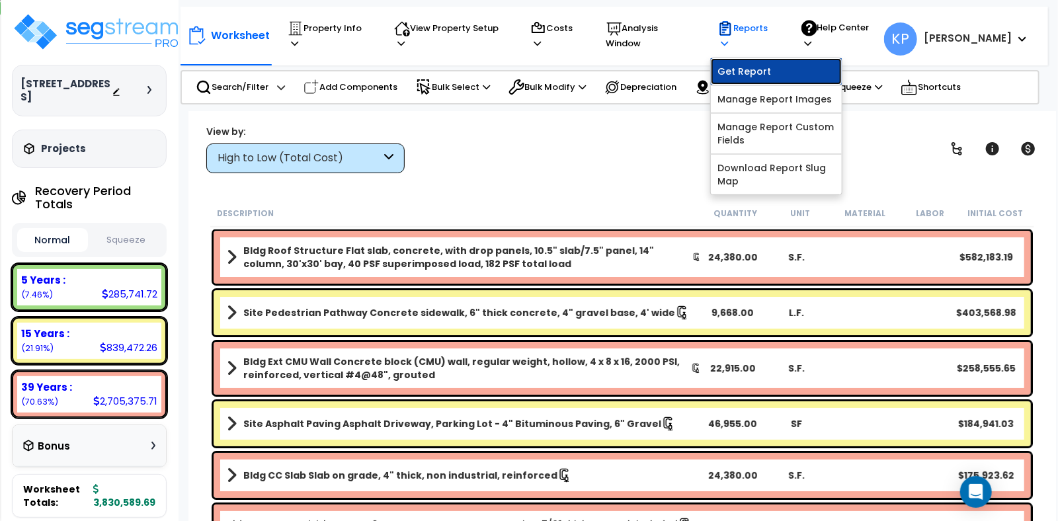
click at [759, 62] on link "Get Report" at bounding box center [776, 71] width 131 height 26
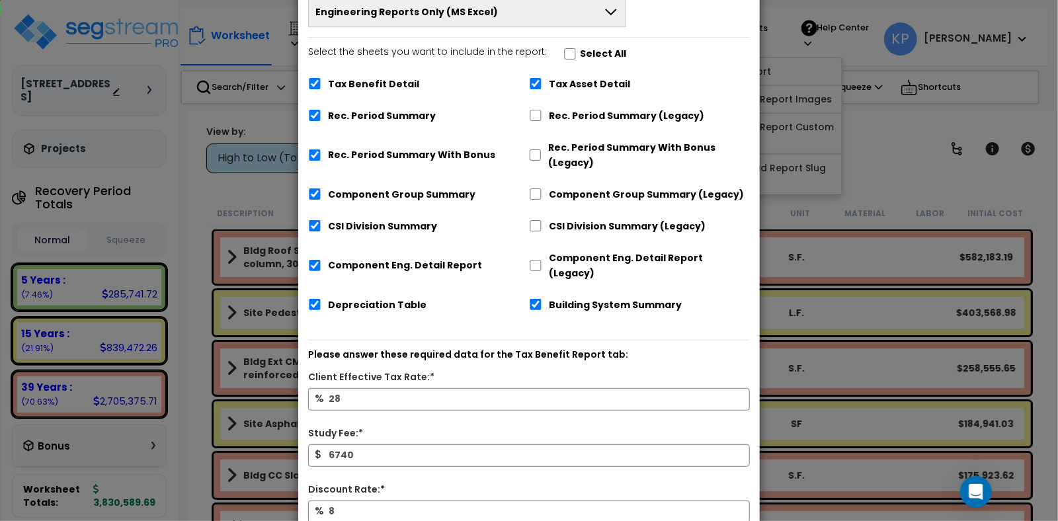
scroll to position [0, 0]
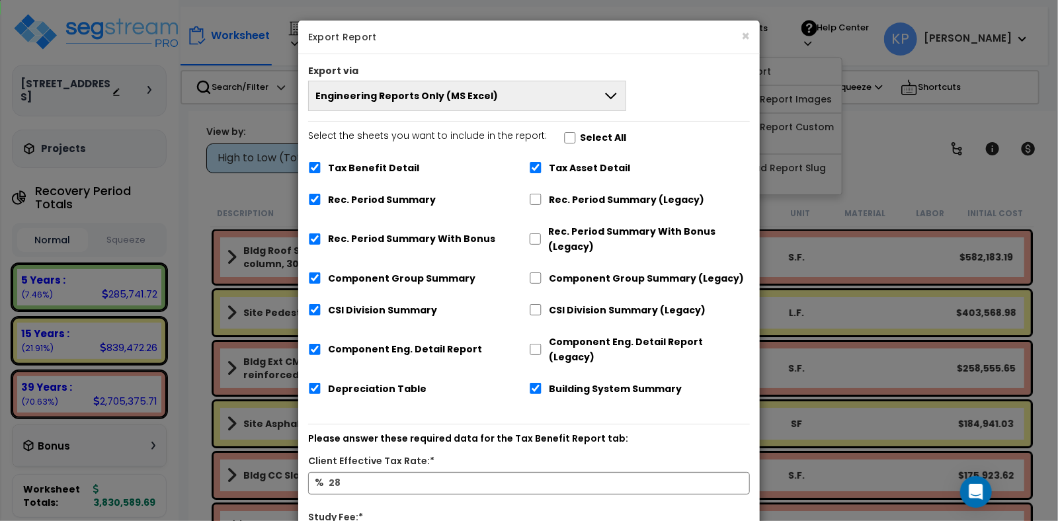
click at [374, 103] on button "Engineering Reports Only (MS Excel)" at bounding box center [467, 96] width 318 height 30
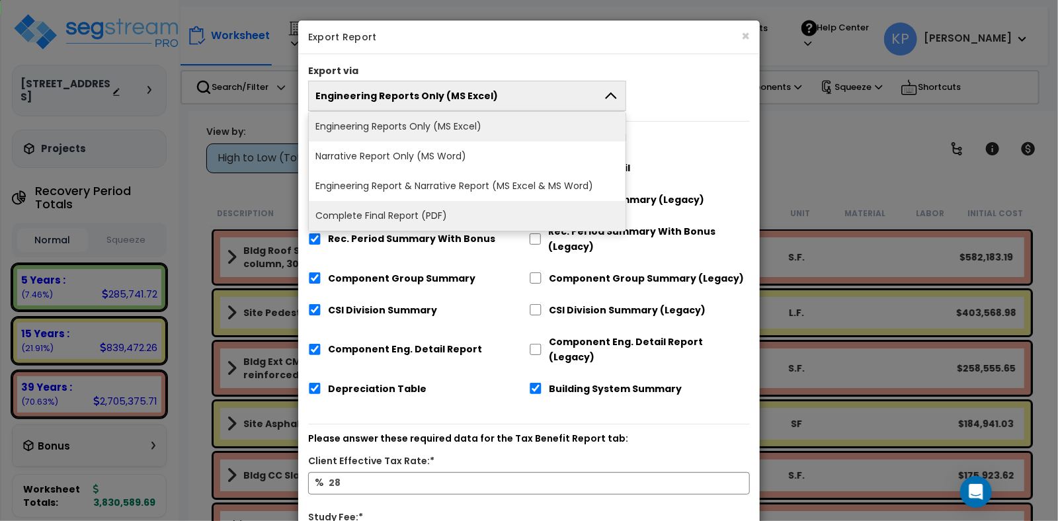
click at [365, 218] on li "Complete Final Report (PDF)" at bounding box center [467, 216] width 317 height 30
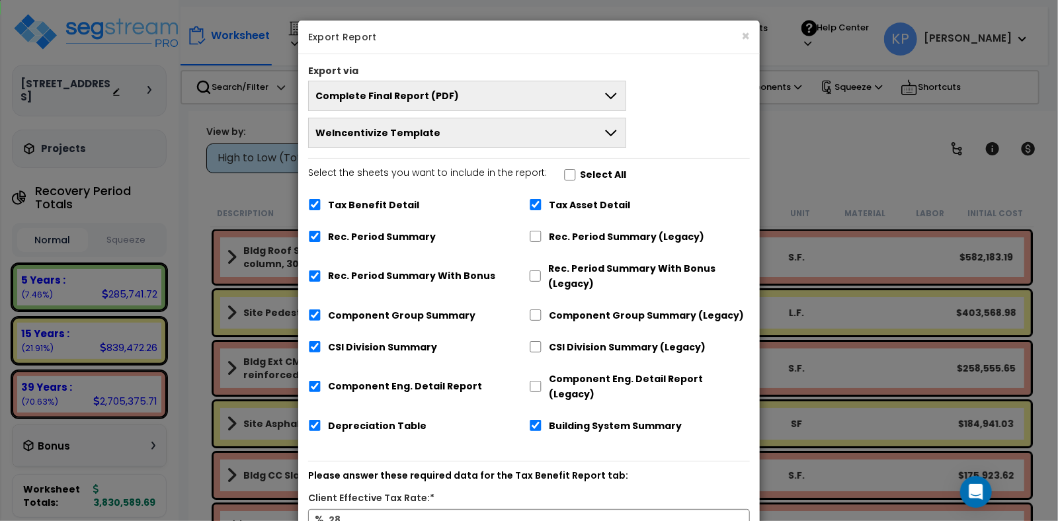
click at [410, 139] on button "WeIncentivize Template" at bounding box center [467, 133] width 318 height 30
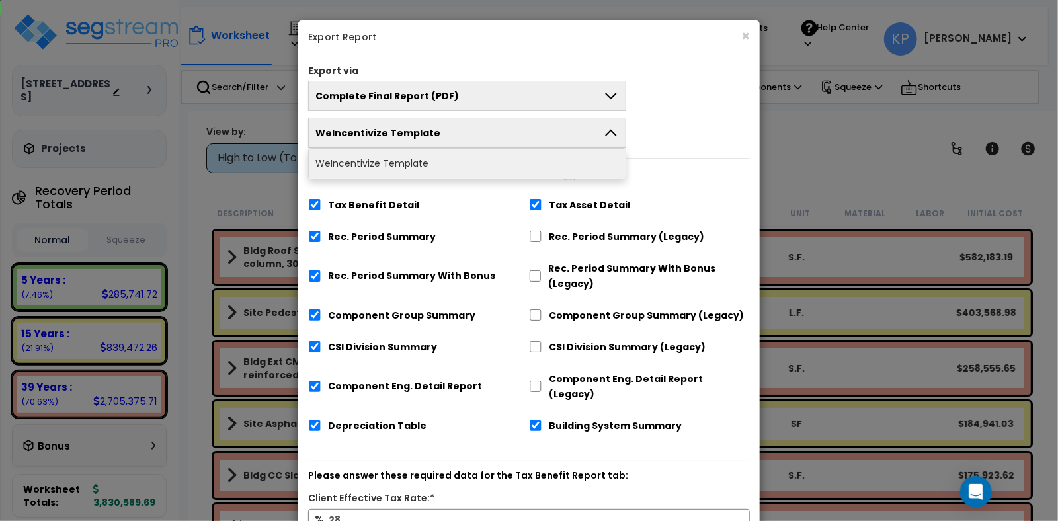
click at [410, 139] on button "WeIncentivize Template" at bounding box center [467, 133] width 318 height 30
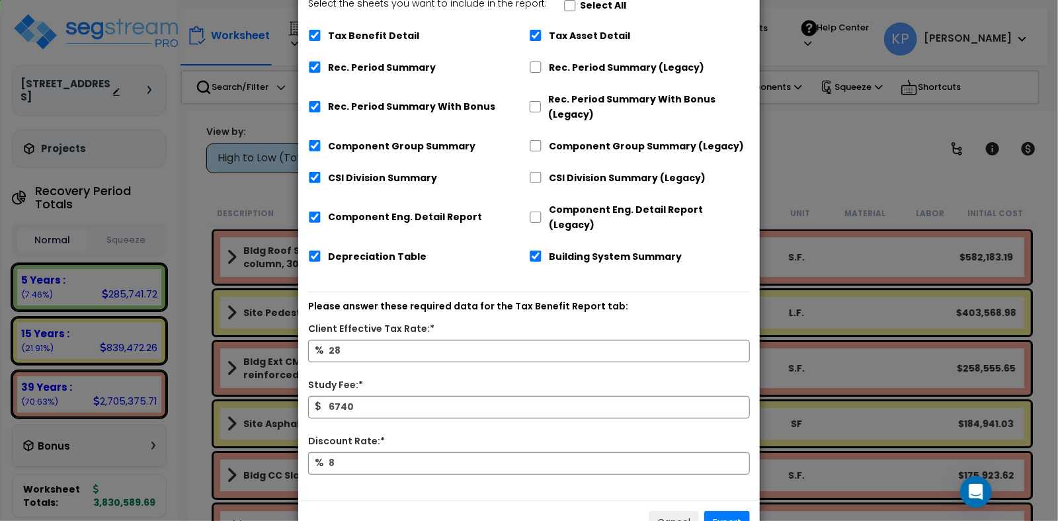
scroll to position [195, 0]
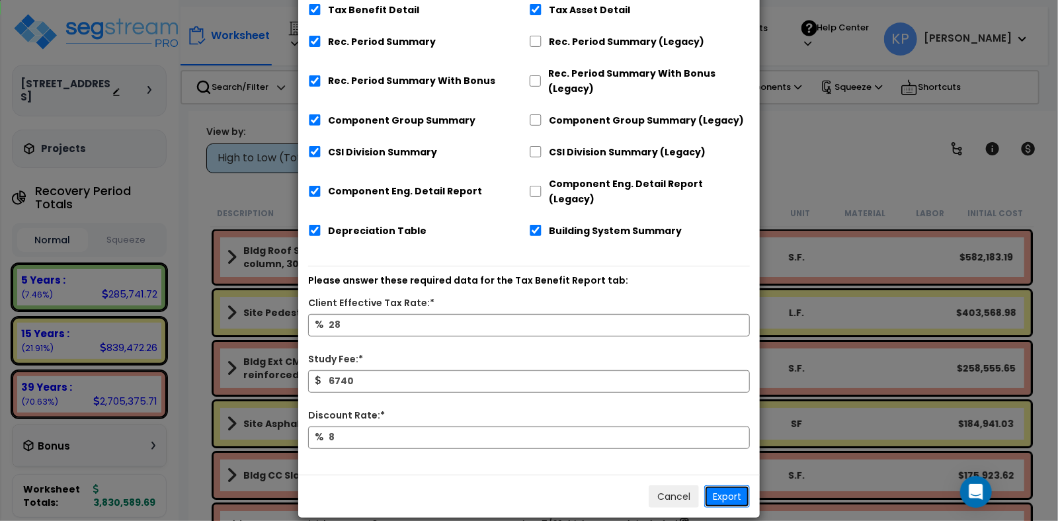
click at [724, 486] on button "Export" at bounding box center [728, 497] width 46 height 22
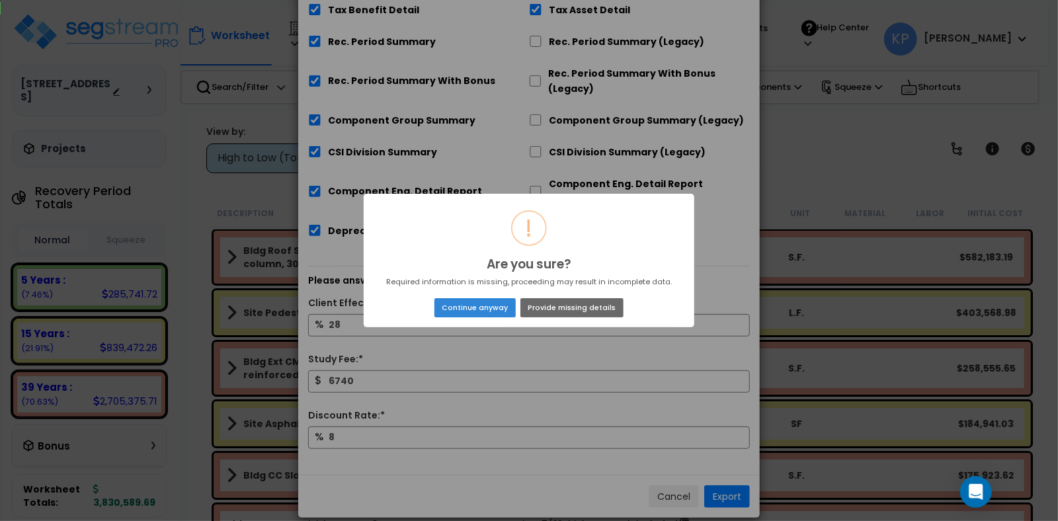
click at [555, 313] on button "Provide missing details" at bounding box center [572, 307] width 103 height 19
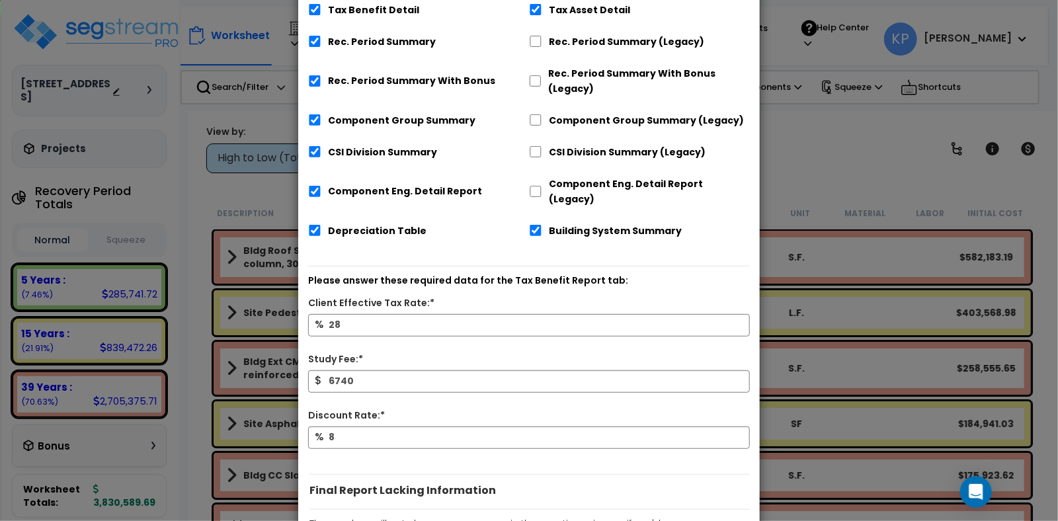
scroll to position [453, 0]
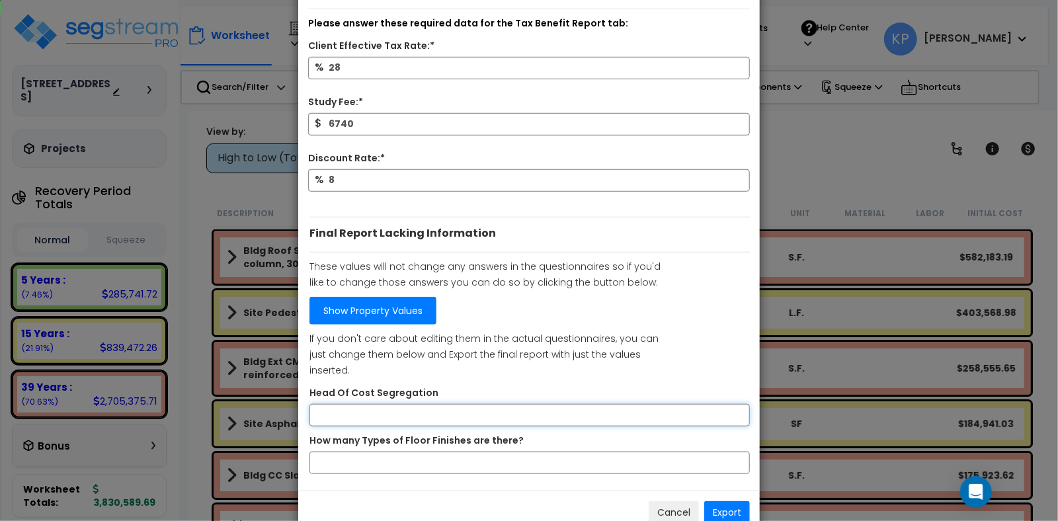
click at [377, 404] on input "Head Of Cost Segregation" at bounding box center [530, 415] width 441 height 22
type input "Tyler Nguyen"
click at [373, 300] on link "Show Property Values" at bounding box center [373, 311] width 127 height 28
click at [409, 452] on input "How many Types of Floor Finishes are there?" at bounding box center [530, 463] width 441 height 22
click at [730, 501] on button "Export" at bounding box center [728, 512] width 46 height 22
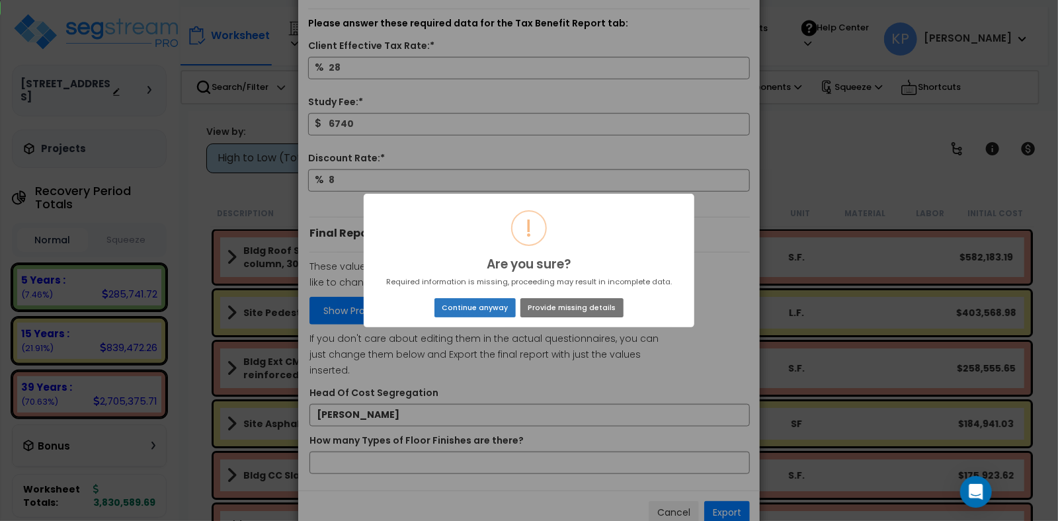
click at [494, 307] on button "Continue anyway" at bounding box center [475, 307] width 81 height 19
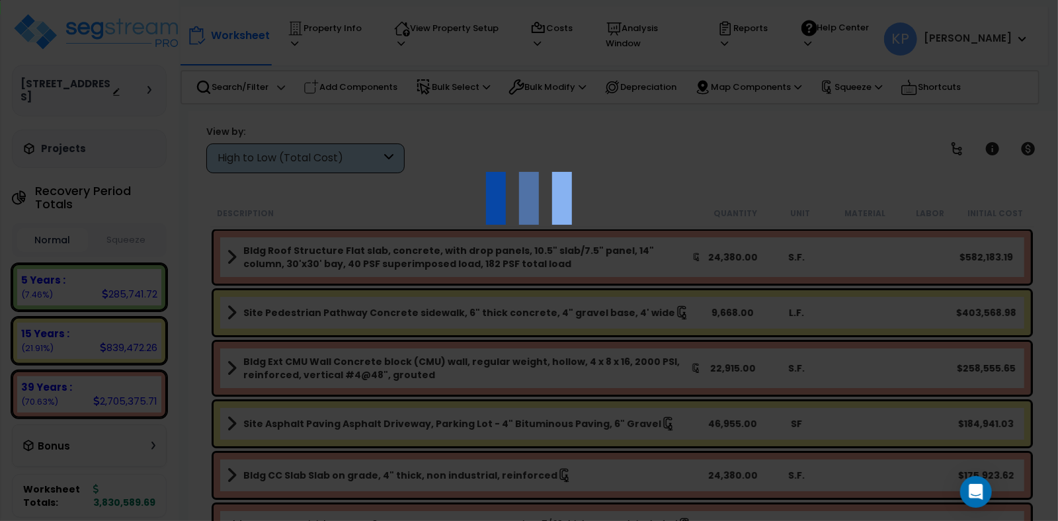
scroll to position [245, 0]
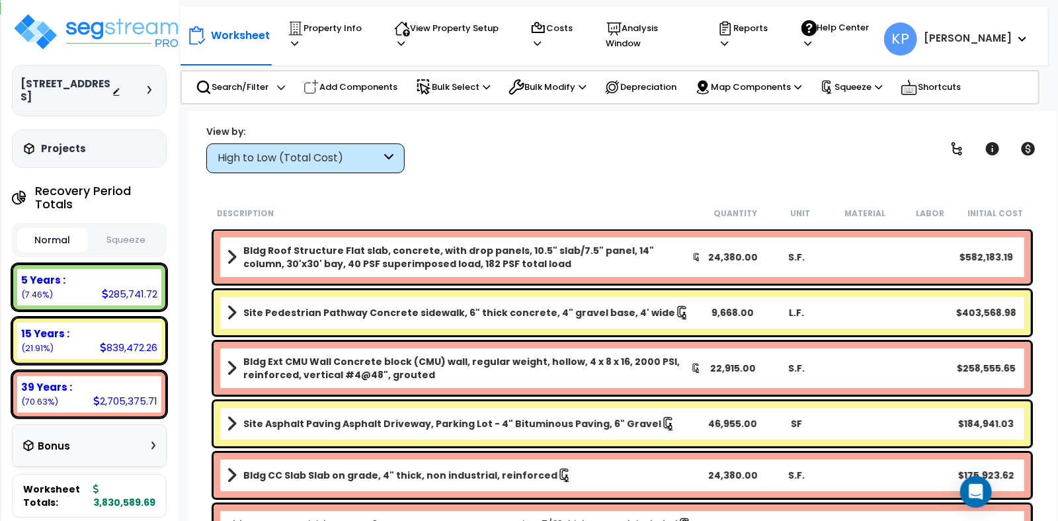
click at [117, 87] on icon at bounding box center [116, 91] width 9 height 9
click at [77, 31] on img at bounding box center [98, 32] width 172 height 40
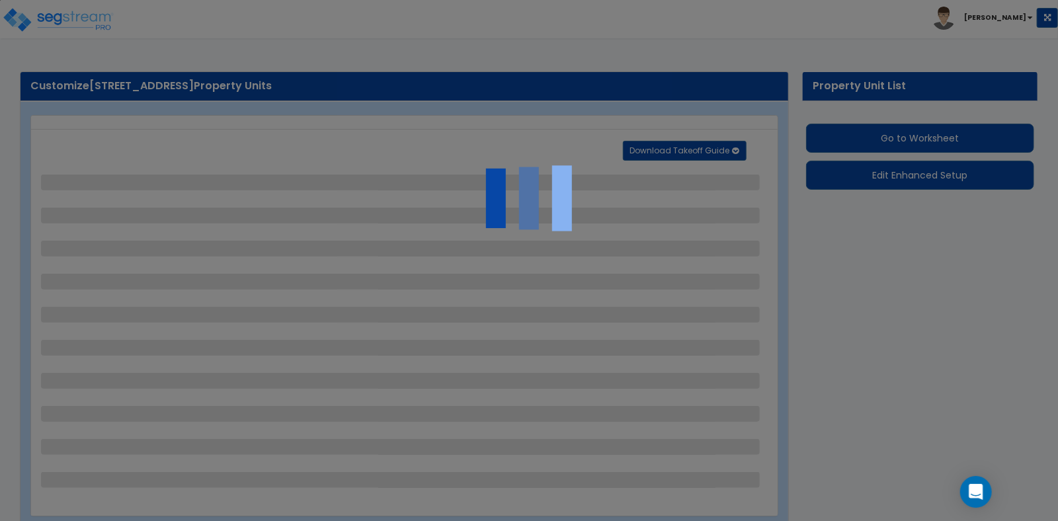
select select "2"
select select "1"
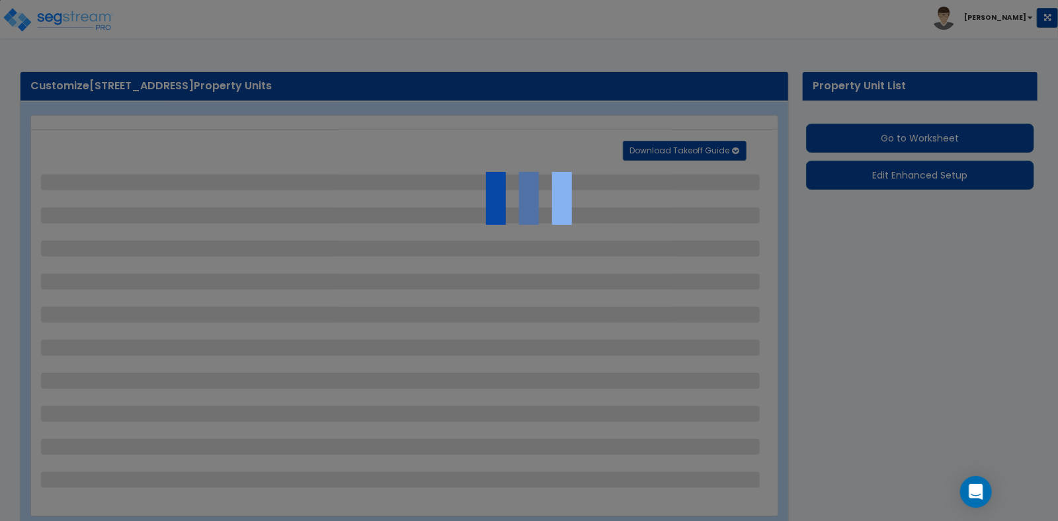
select select "1"
select select "2"
select select "1"
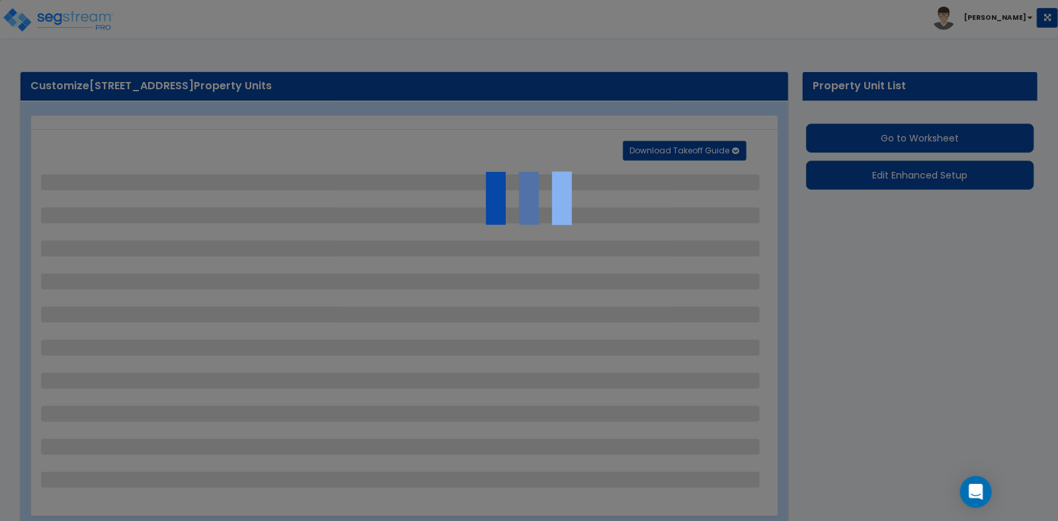
select select "1"
select select "4"
select select "1"
select select "2"
select select "1"
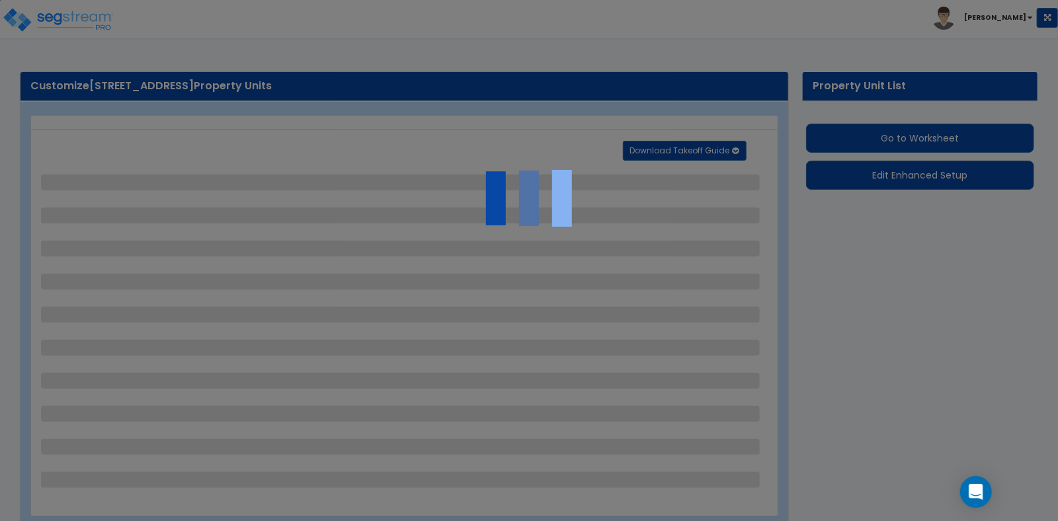
select select "1"
select select "2"
select select "1"
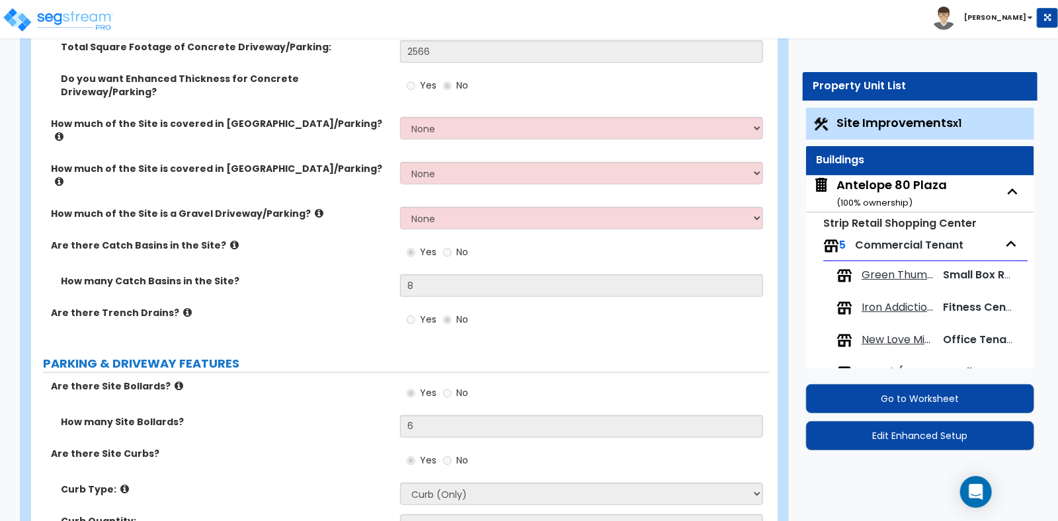
scroll to position [198, 0]
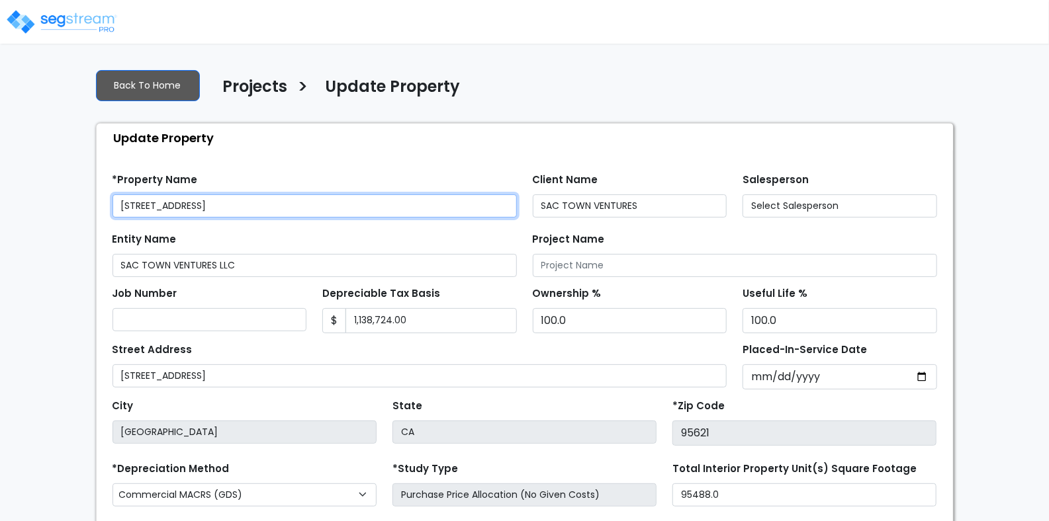
type input "78,830.0"
select select "2024"
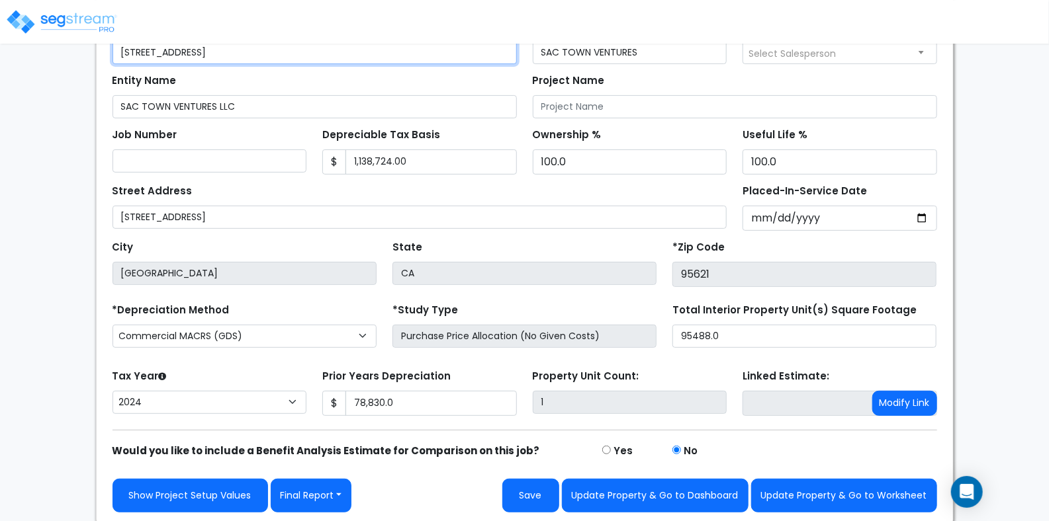
scroll to position [153, 0]
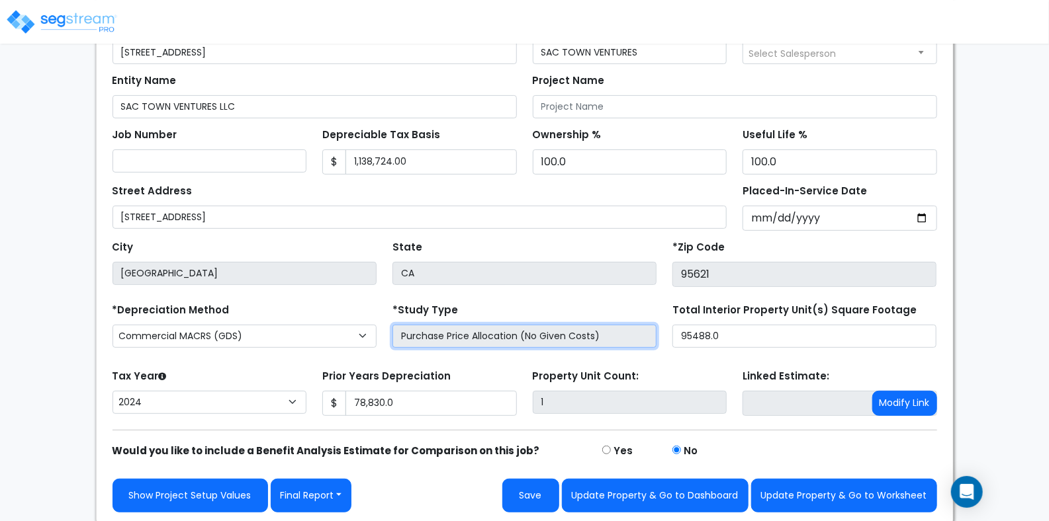
click at [407, 339] on input "Purchase Price Allocation (No Given Costs)" at bounding box center [524, 336] width 264 height 23
click at [425, 337] on input "Purchase Price Allocation (No Given Costs)" at bounding box center [524, 336] width 264 height 23
click at [481, 337] on input "Purchase Price Allocation (No Given Costs)" at bounding box center [524, 336] width 264 height 23
click at [499, 337] on input "Purchase Price Allocation (No Given Costs)" at bounding box center [524, 336] width 264 height 23
click at [505, 337] on input "Purchase Price Allocation (No Given Costs)" at bounding box center [524, 336] width 264 height 23
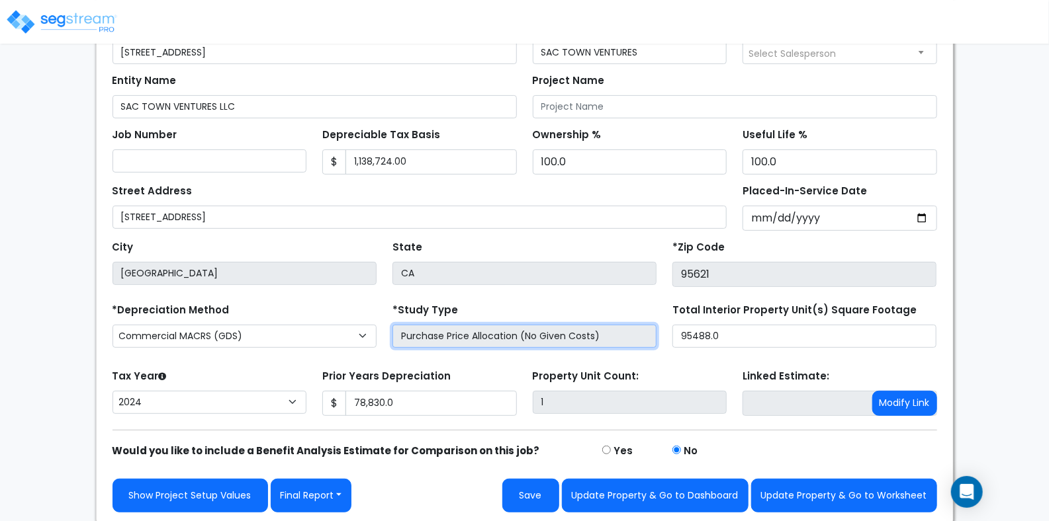
click at [488, 329] on input "Purchase Price Allocation (No Given Costs)" at bounding box center [524, 336] width 264 height 23
click at [472, 333] on input "Purchase Price Allocation (No Given Costs)" at bounding box center [524, 336] width 264 height 23
click at [417, 341] on input "Purchase Price Allocation (No Given Costs)" at bounding box center [524, 336] width 264 height 23
drag, startPoint x: 428, startPoint y: 335, endPoint x: 466, endPoint y: 355, distance: 43.2
click at [433, 339] on input "Purchase Price Allocation (No Given Costs)" at bounding box center [524, 336] width 264 height 23
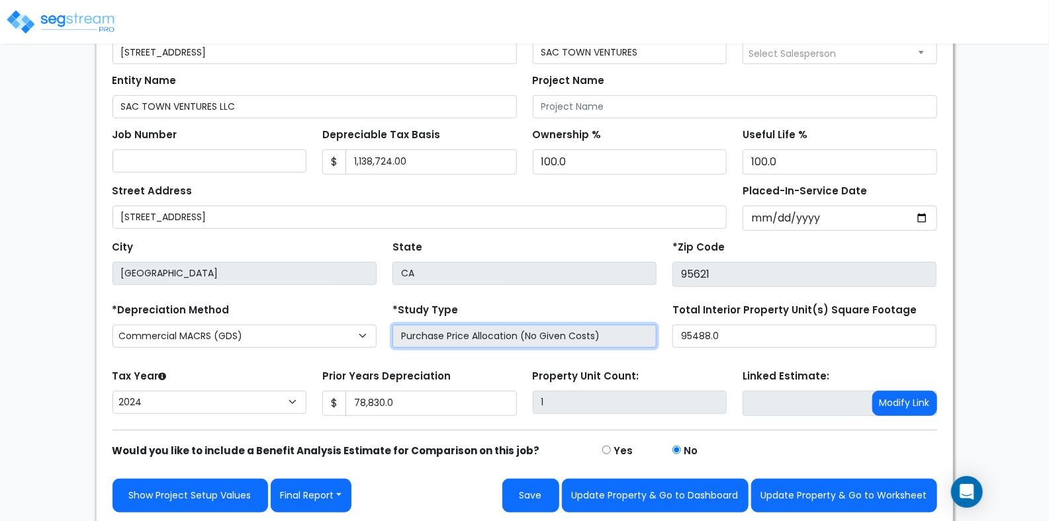
drag, startPoint x: 427, startPoint y: 337, endPoint x: 410, endPoint y: 336, distance: 17.2
click at [427, 337] on input "Purchase Price Allocation (No Given Costs)" at bounding box center [524, 336] width 264 height 23
click at [408, 337] on input "Purchase Price Allocation (No Given Costs)" at bounding box center [524, 336] width 264 height 23
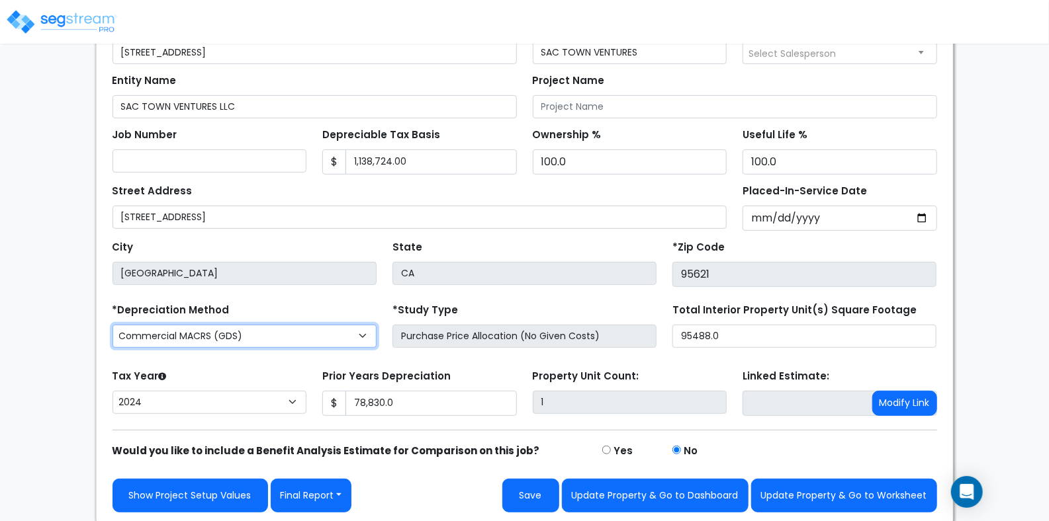
click at [299, 325] on select "Commercial MACRS (GDS) Residential Rental MACRS (GDS) Commercial MACRS (GDS) QIP" at bounding box center [244, 336] width 264 height 23
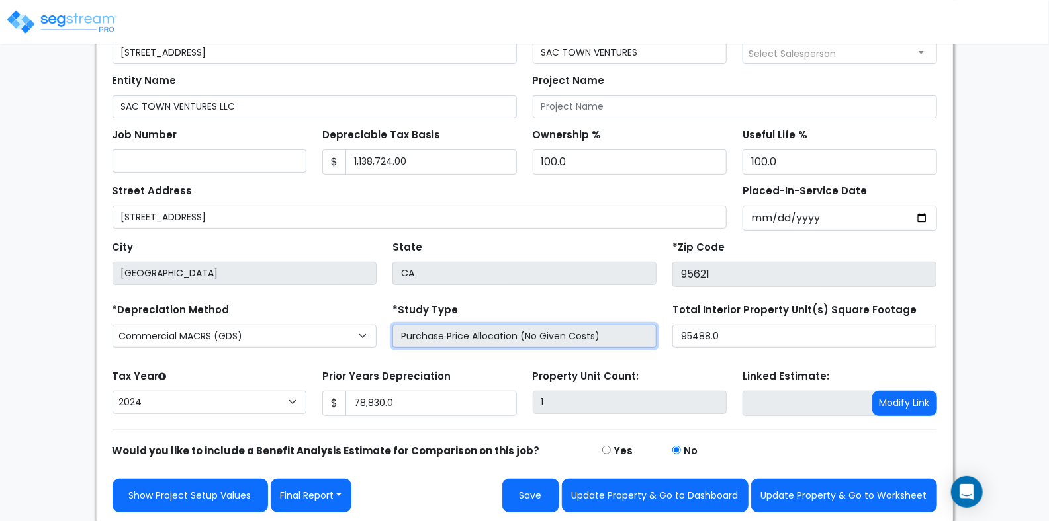
click at [430, 331] on input "Purchase Price Allocation (No Given Costs)" at bounding box center [524, 336] width 264 height 23
click at [540, 344] on input "Purchase Price Allocation (No Given Costs)" at bounding box center [524, 336] width 264 height 23
click at [418, 337] on input "Purchase Price Allocation (No Given Costs)" at bounding box center [524, 336] width 264 height 23
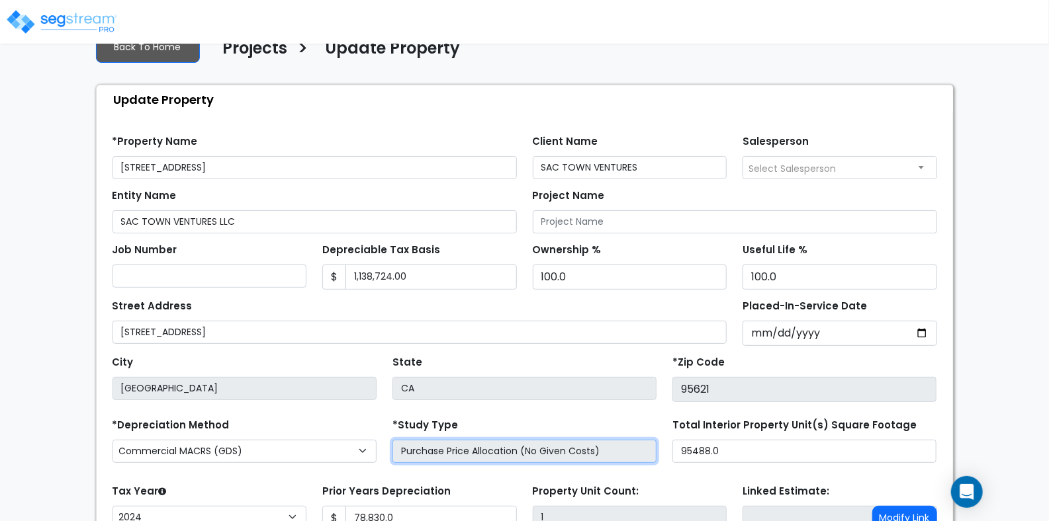
scroll to position [21, 0]
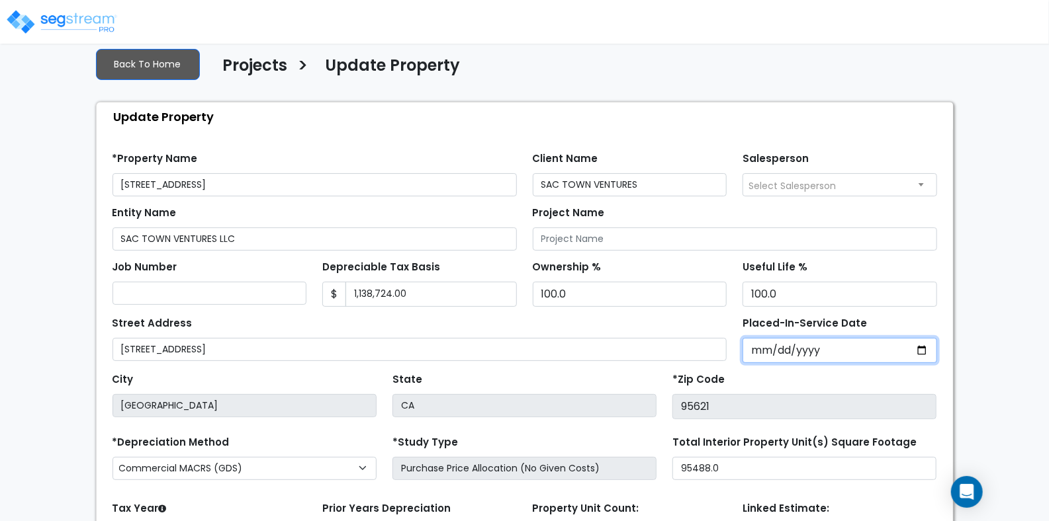
click at [783, 352] on input "2022-06-23" at bounding box center [839, 350] width 194 height 25
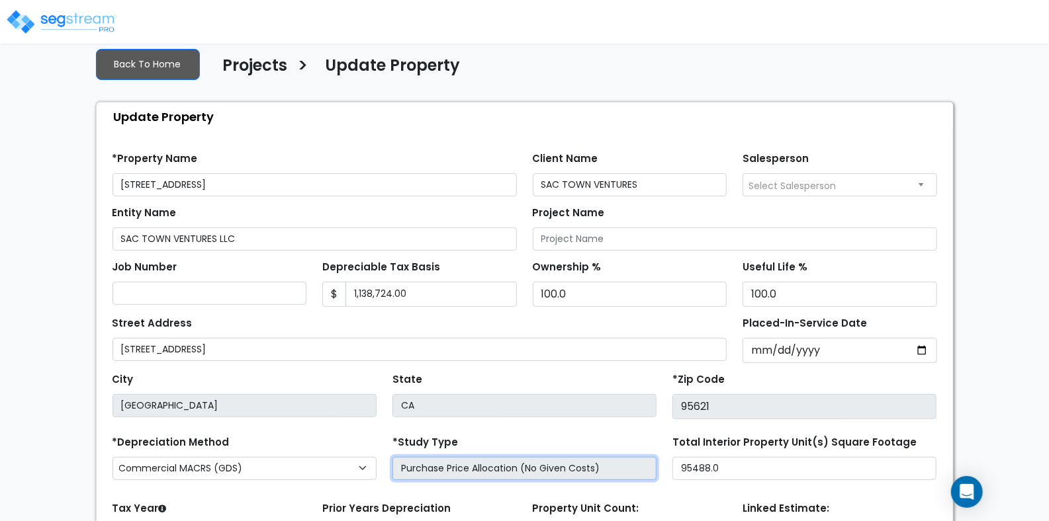
click at [468, 475] on input "Purchase Price Allocation (No Given Costs)" at bounding box center [524, 468] width 264 height 23
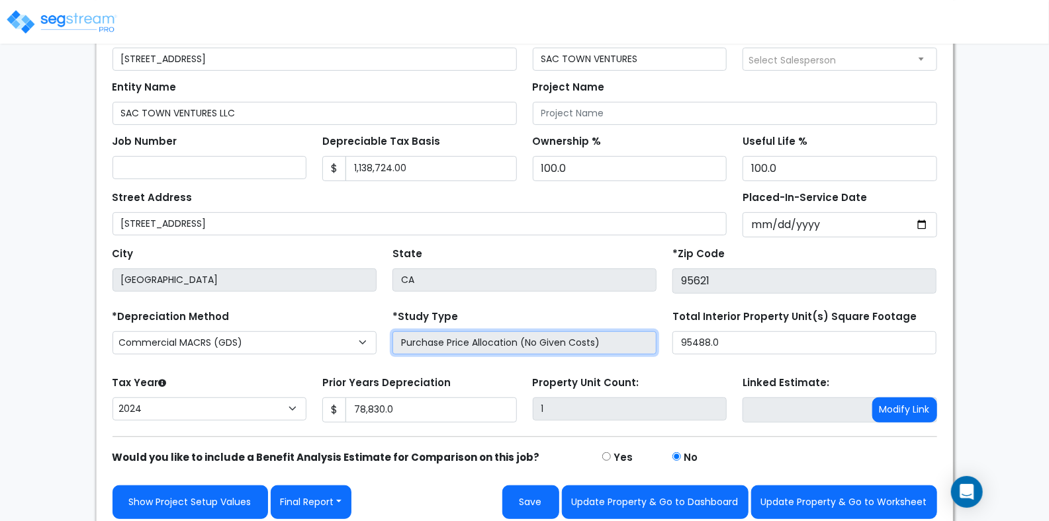
scroll to position [153, 0]
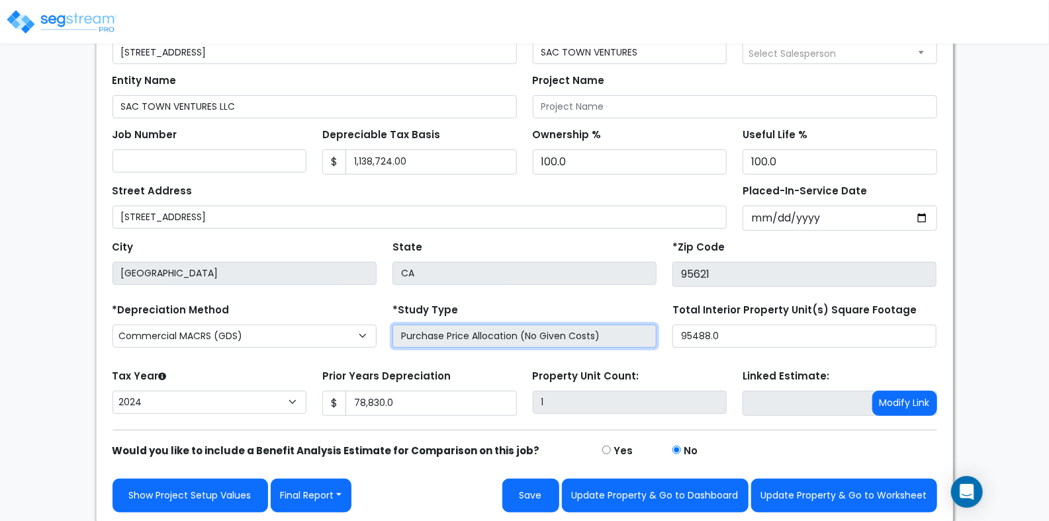
click at [507, 340] on input "Purchase Price Allocation (No Given Costs)" at bounding box center [524, 336] width 264 height 23
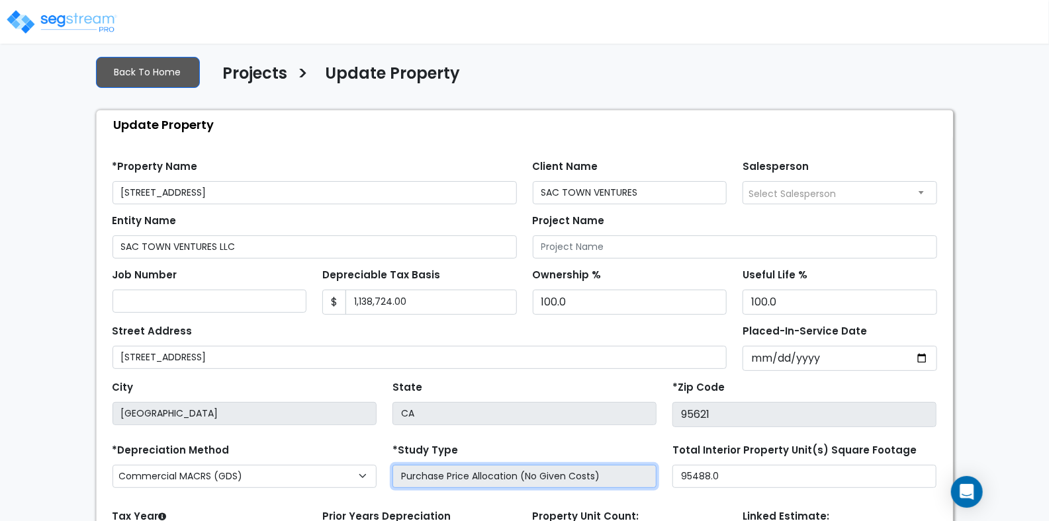
scroll to position [0, 0]
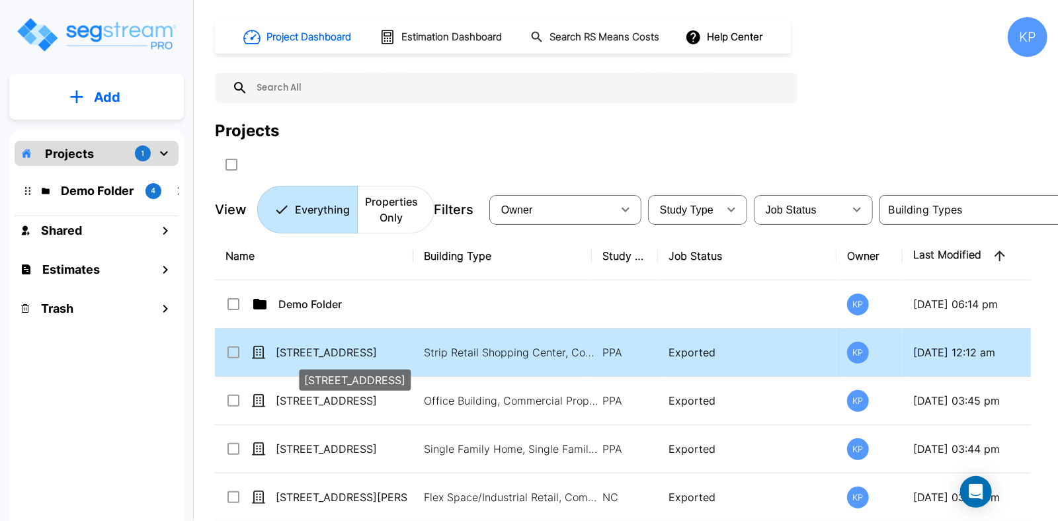
click at [312, 357] on p "[STREET_ADDRESS]" at bounding box center [342, 353] width 132 height 16
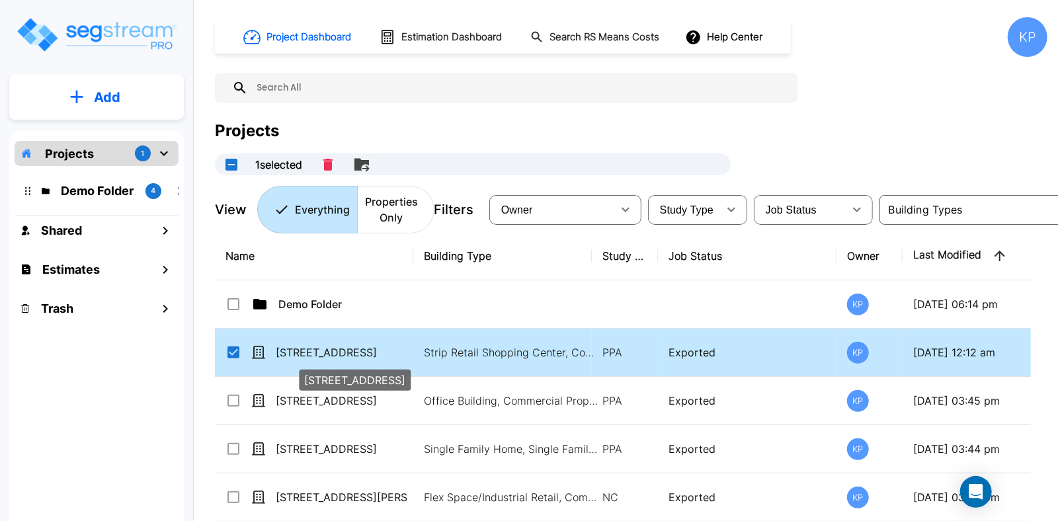
click at [314, 348] on p "[STREET_ADDRESS]" at bounding box center [342, 353] width 132 height 16
checkbox input "false"
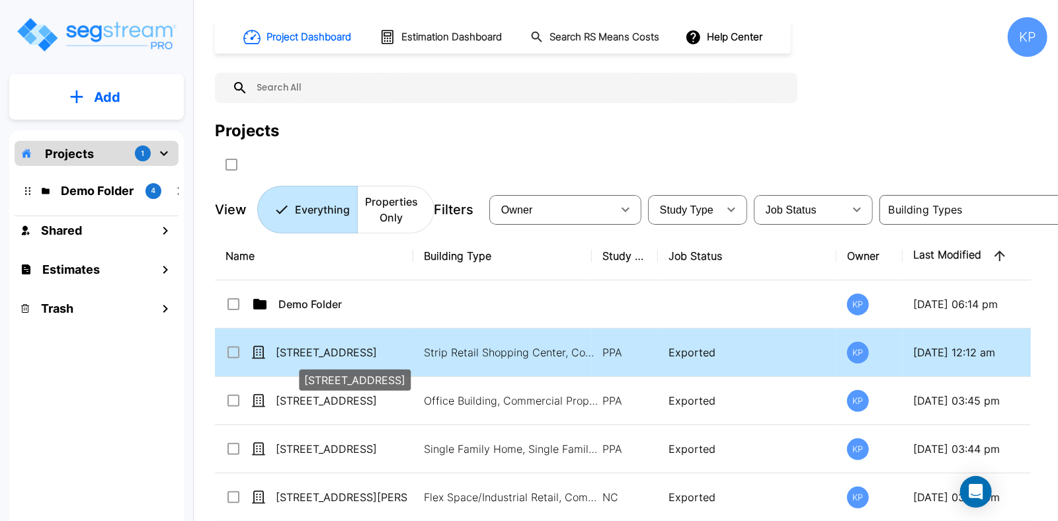
click at [314, 348] on p "[STREET_ADDRESS]" at bounding box center [342, 353] width 132 height 16
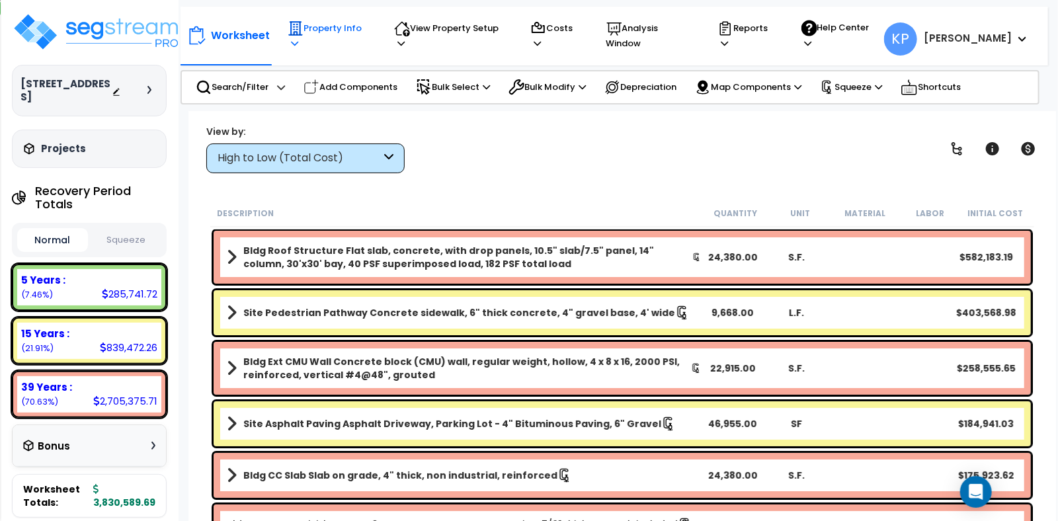
click at [345, 32] on p "Property Info" at bounding box center [328, 36] width 81 height 30
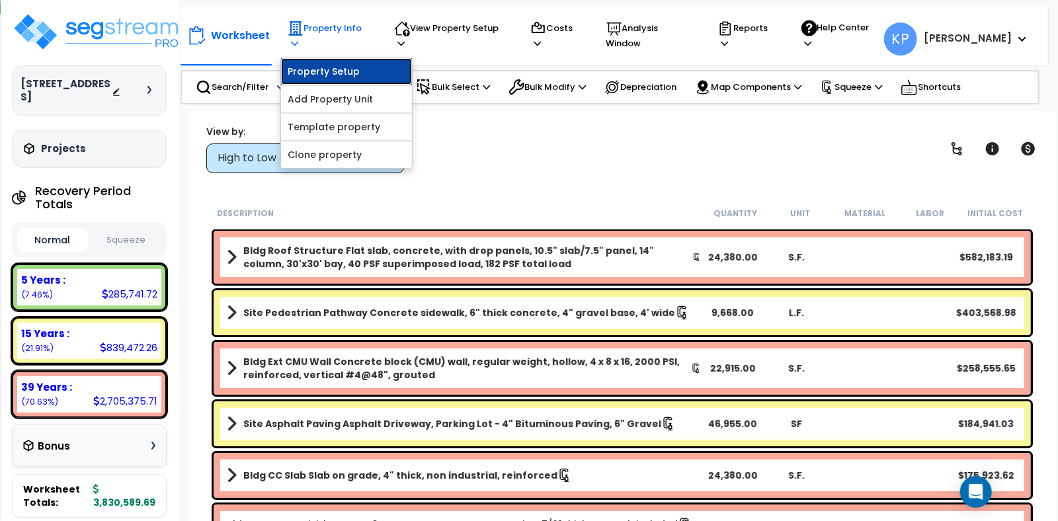
click at [324, 59] on link "Property Setup" at bounding box center [346, 71] width 131 height 26
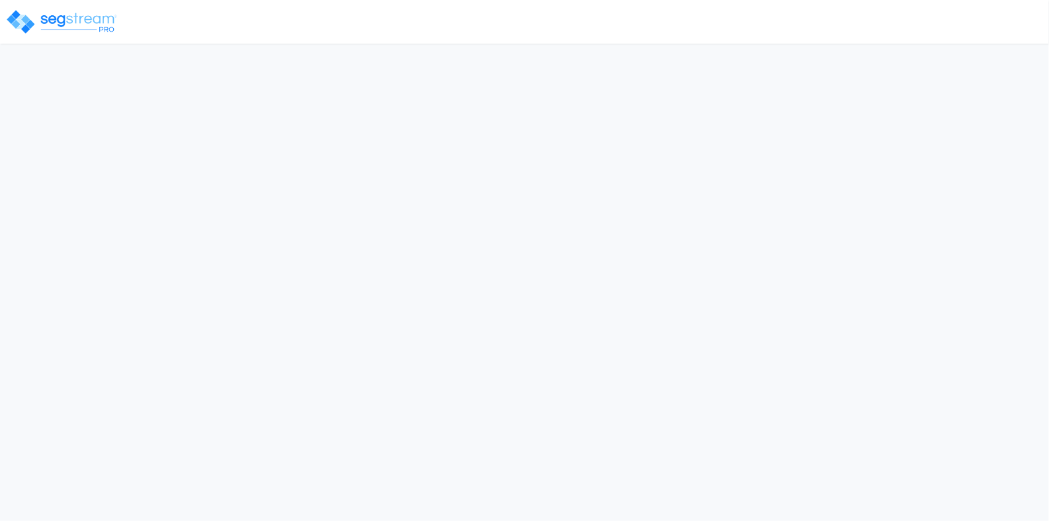
select select "2024"
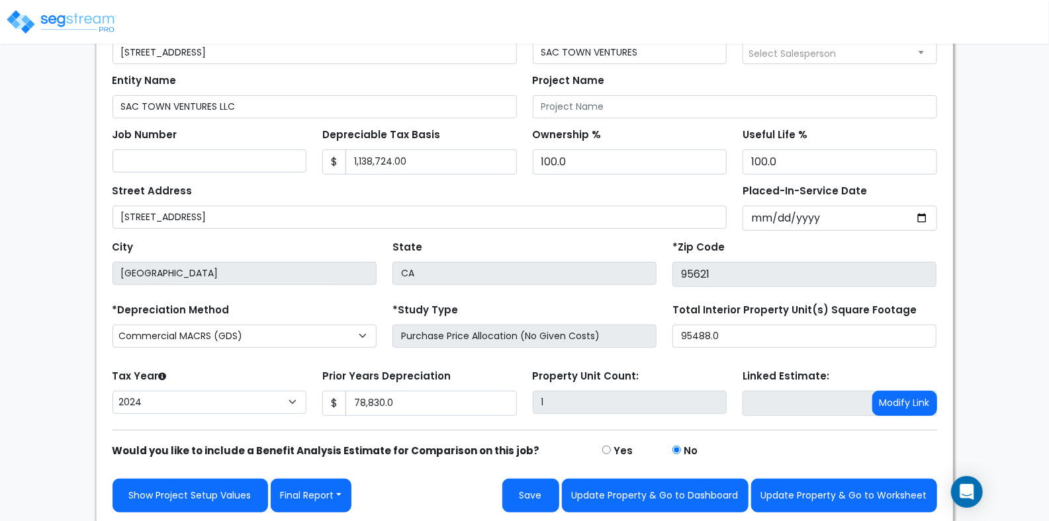
scroll to position [153, 0]
click at [483, 334] on input "Purchase Price Allocation (No Given Costs)" at bounding box center [524, 336] width 264 height 23
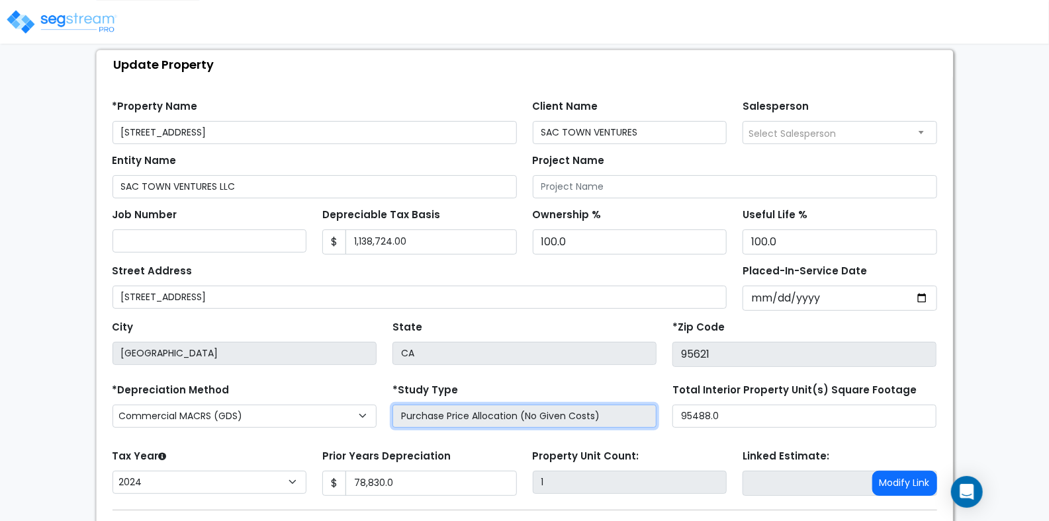
scroll to position [0, 0]
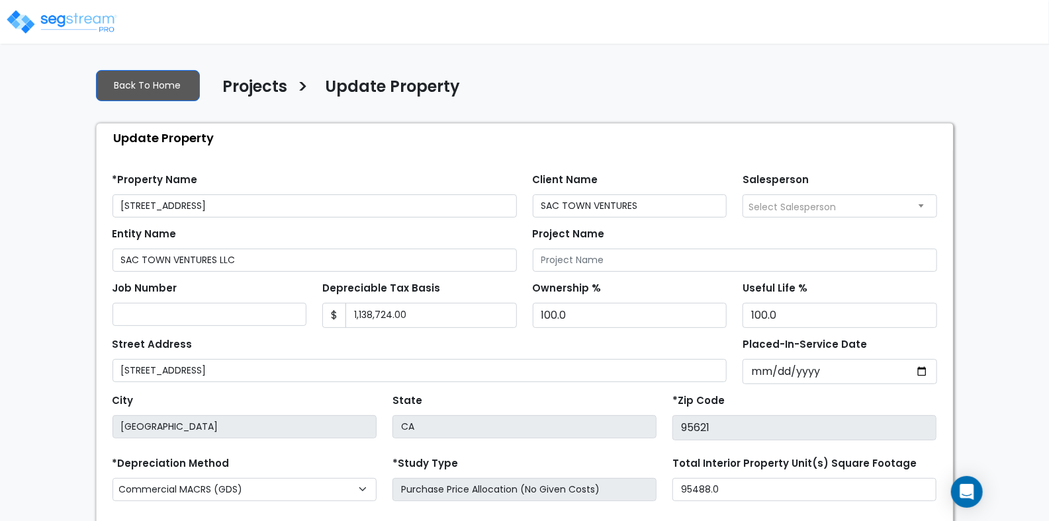
click at [71, 21] on img at bounding box center [61, 22] width 112 height 26
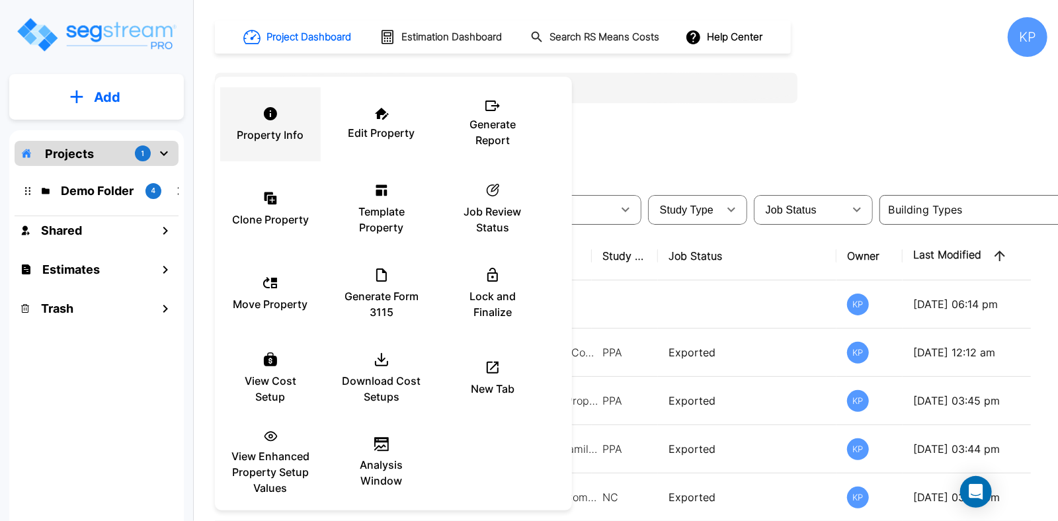
click at [275, 132] on p "Property Info" at bounding box center [270, 135] width 67 height 16
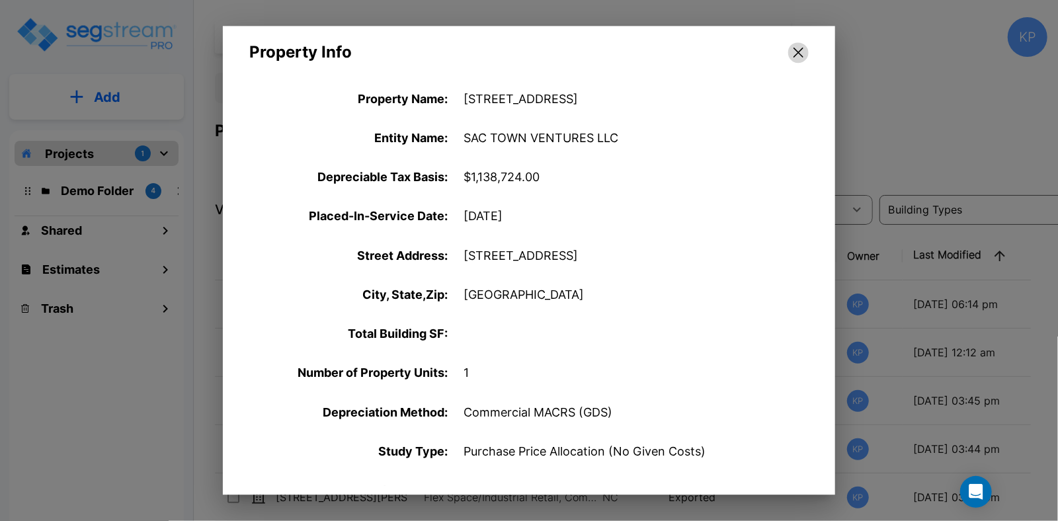
click at [792, 58] on button "button" at bounding box center [799, 52] width 21 height 21
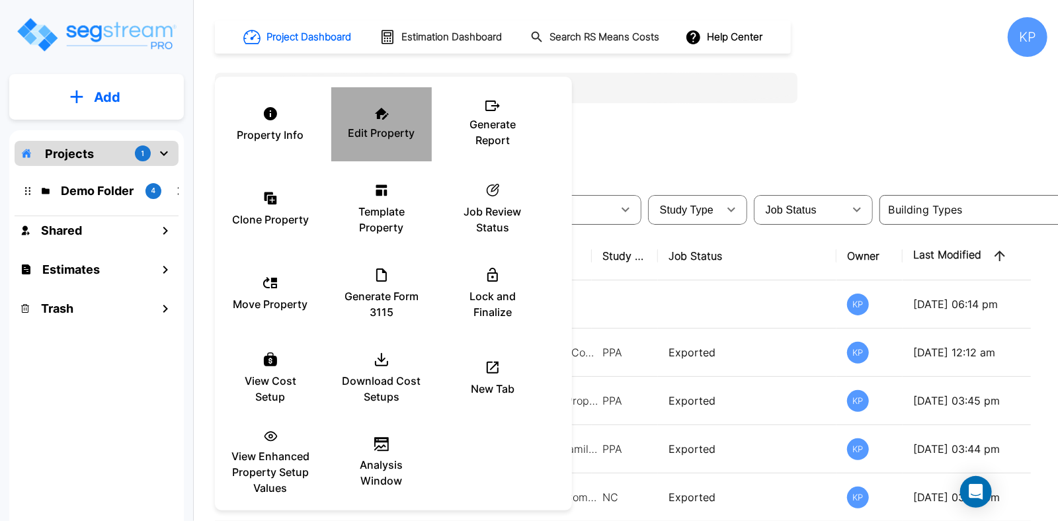
click at [377, 134] on p "Edit Property" at bounding box center [382, 133] width 67 height 16
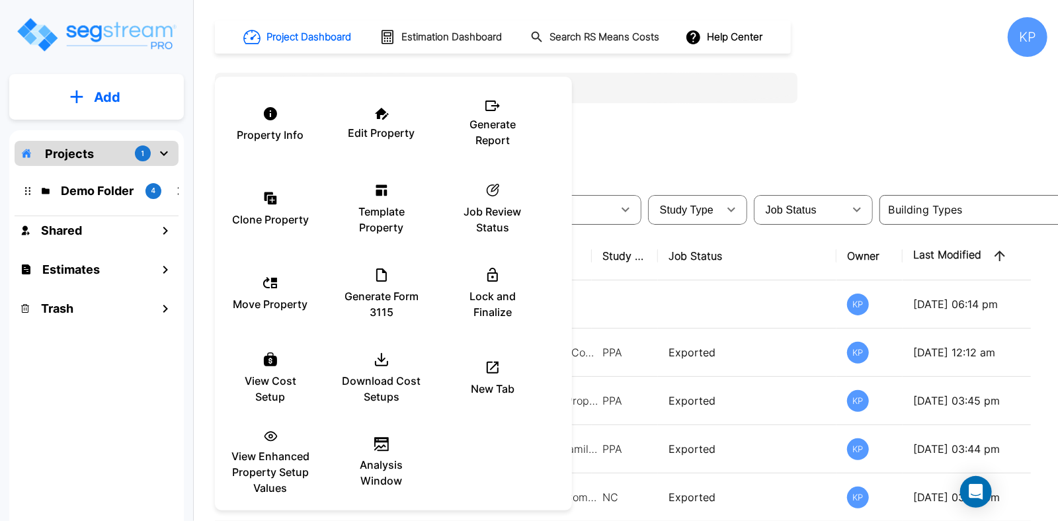
click at [97, 159] on div at bounding box center [529, 260] width 1058 height 521
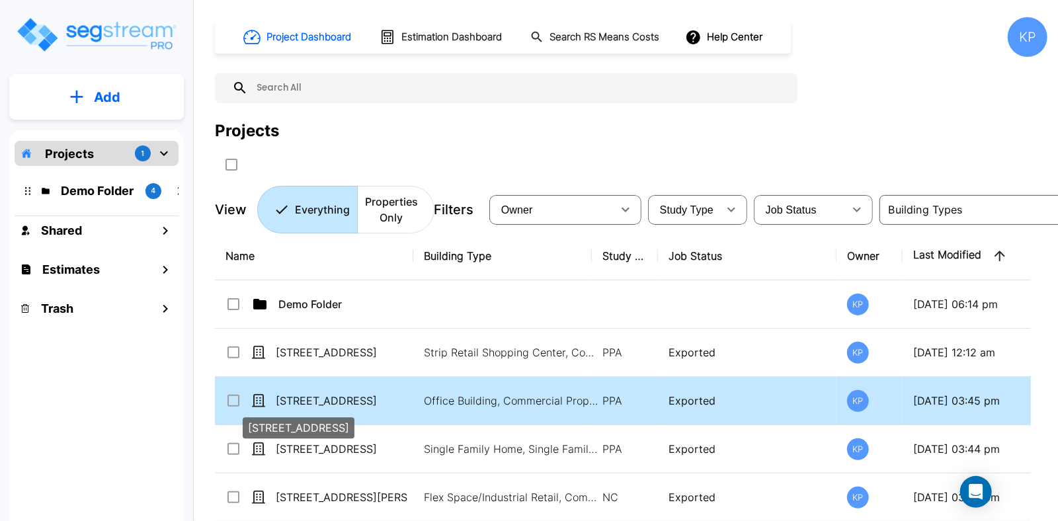
click at [325, 403] on p "[STREET_ADDRESS]" at bounding box center [342, 401] width 132 height 16
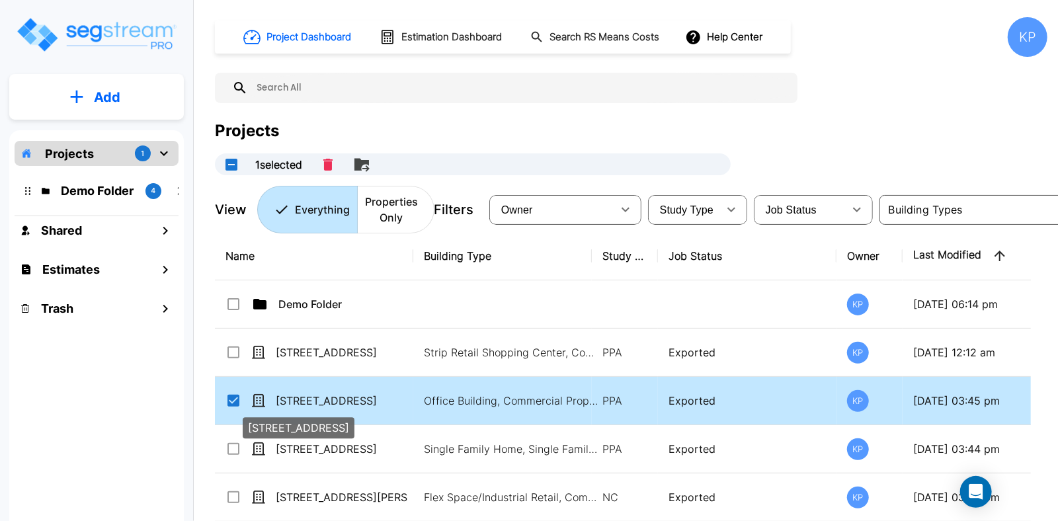
click at [355, 398] on p "[STREET_ADDRESS]" at bounding box center [342, 401] width 132 height 16
checkbox input "false"
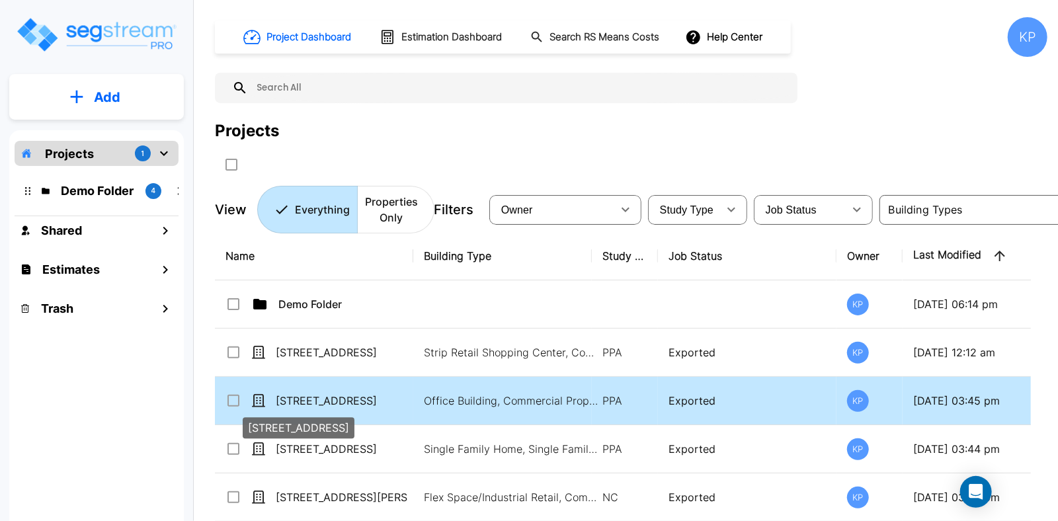
click at [355, 398] on p "[STREET_ADDRESS]" at bounding box center [342, 401] width 132 height 16
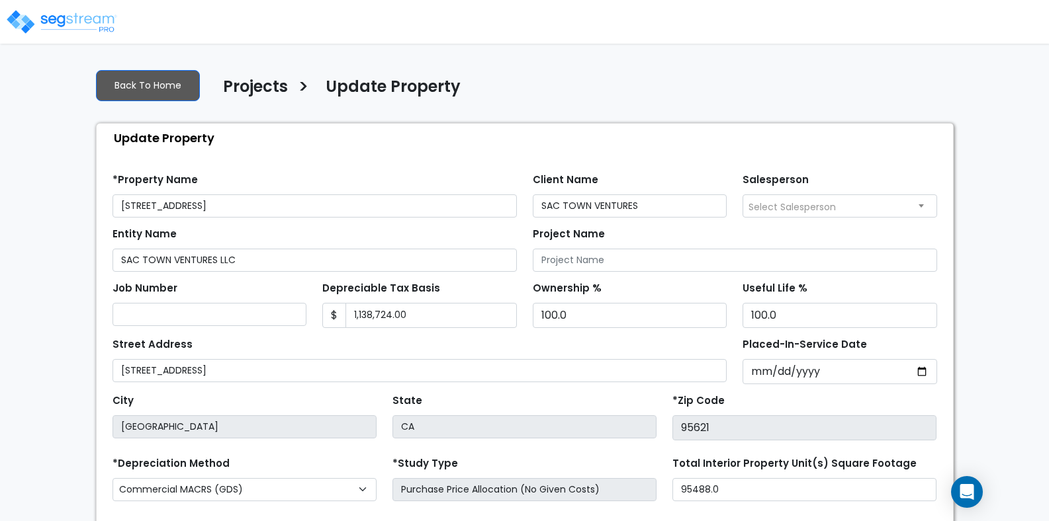
select select "2024"
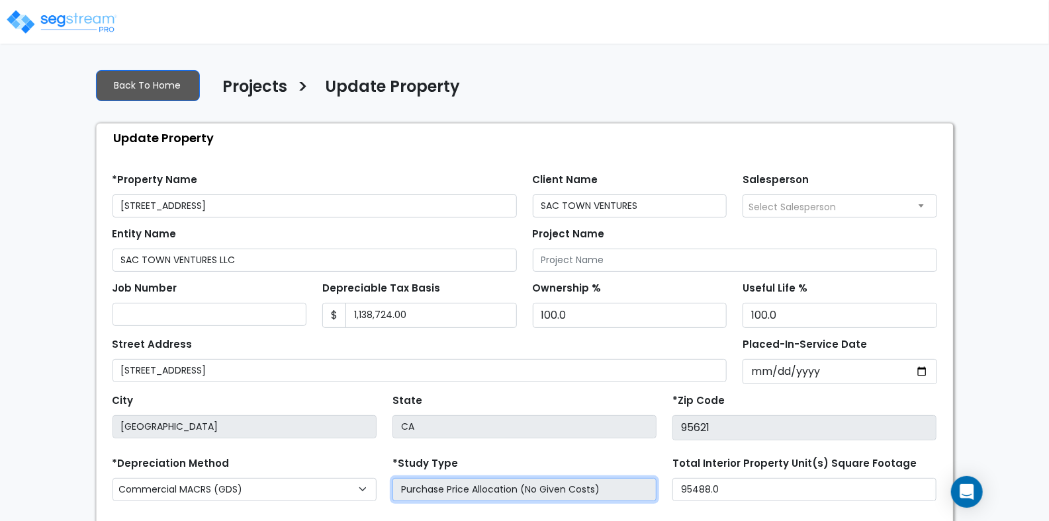
click at [427, 492] on input "Purchase Price Allocation (No Given Costs)" at bounding box center [524, 489] width 264 height 23
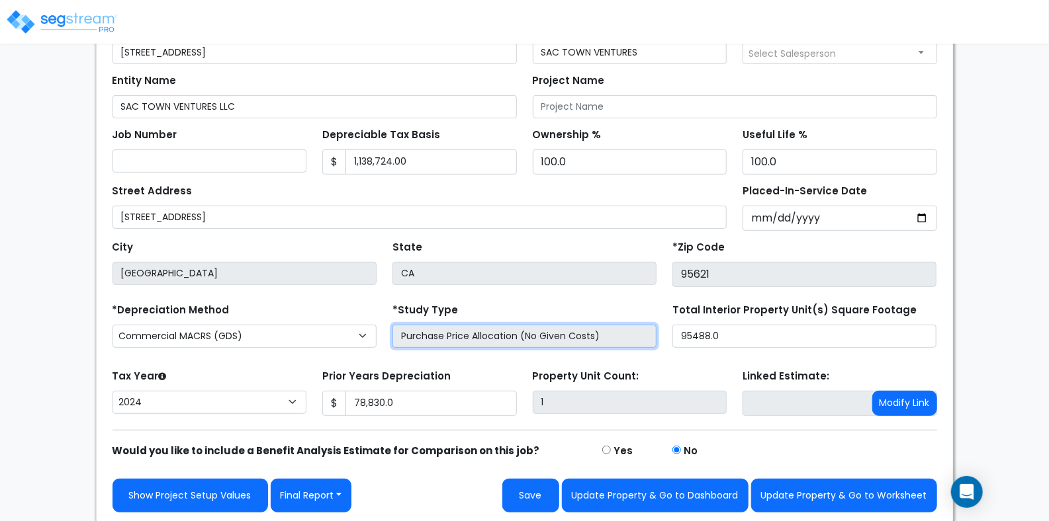
scroll to position [153, 0]
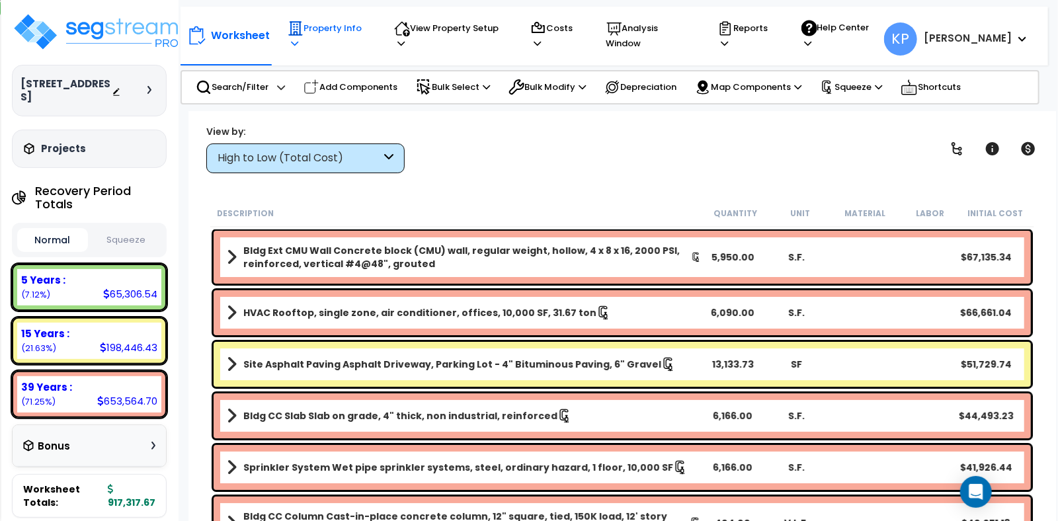
click at [333, 35] on p "Property Info" at bounding box center [328, 36] width 81 height 30
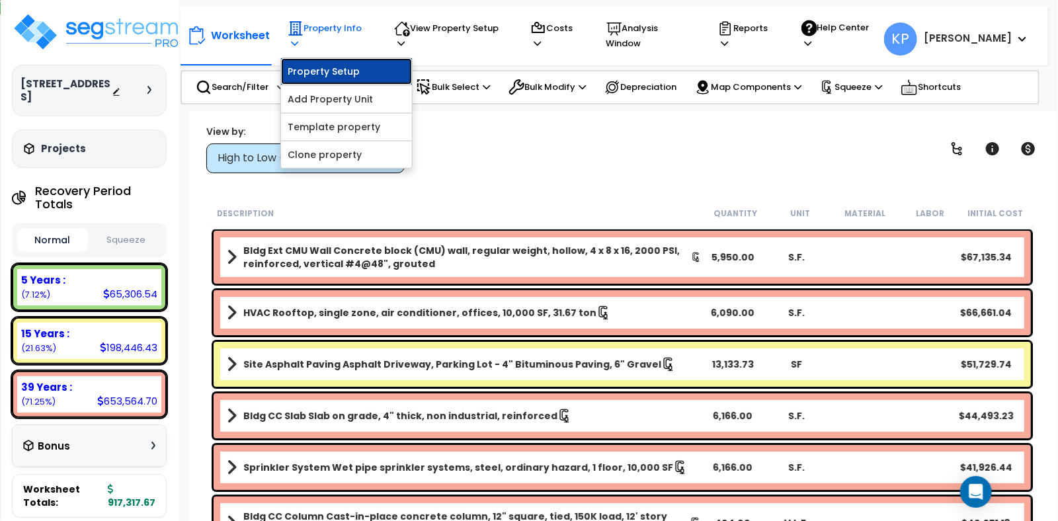
click at [334, 66] on link "Property Setup" at bounding box center [346, 71] width 131 height 26
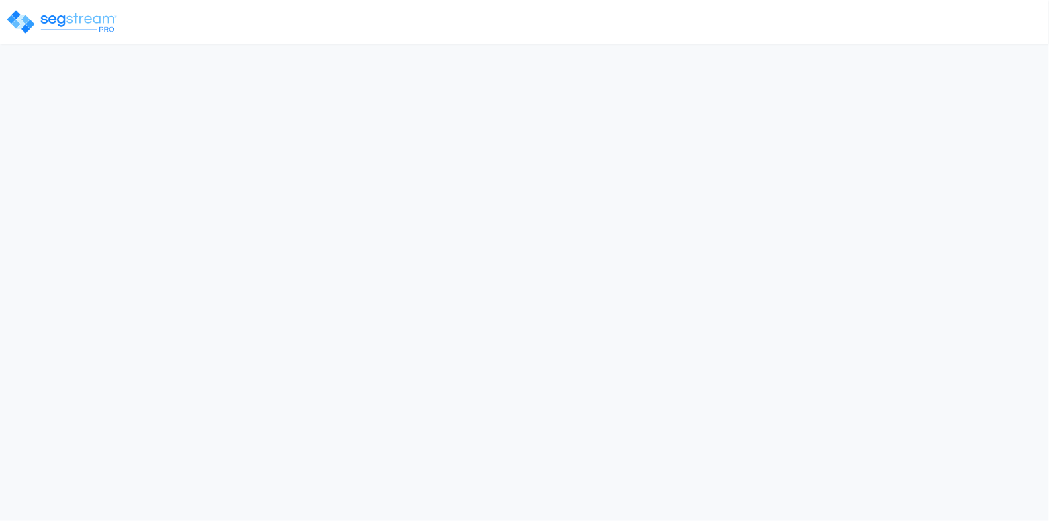
select select "2024"
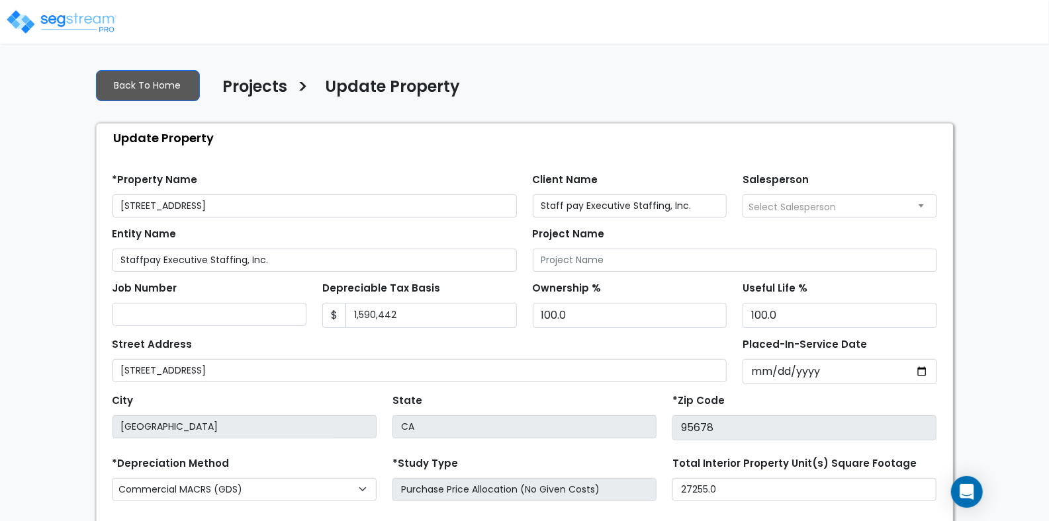
scroll to position [132, 0]
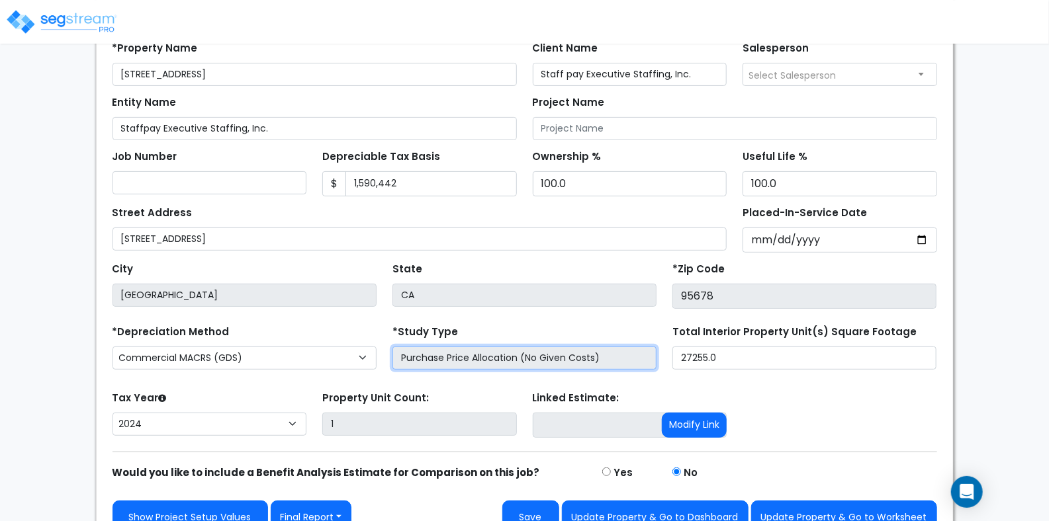
click at [531, 357] on input "Purchase Price Allocation (No Given Costs)" at bounding box center [524, 358] width 264 height 23
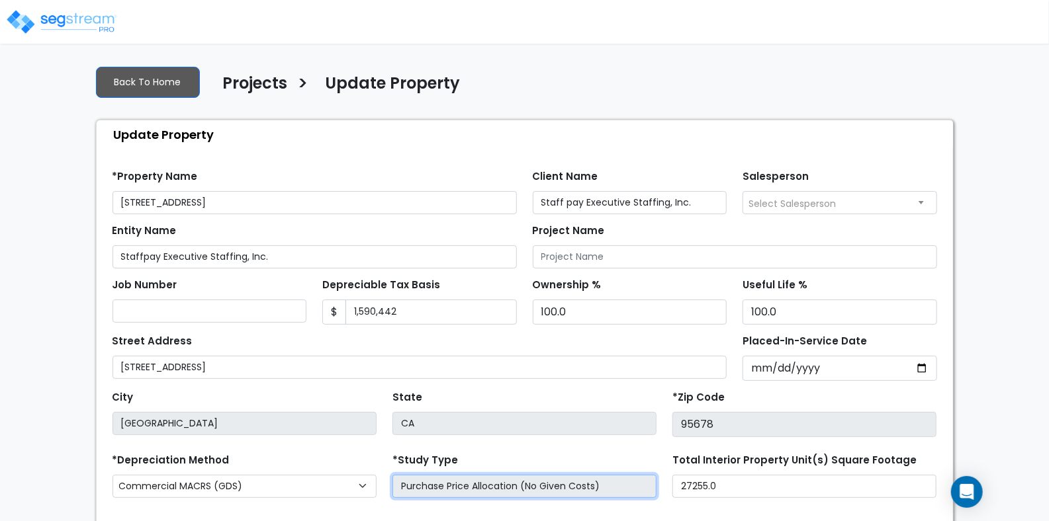
scroll to position [0, 0]
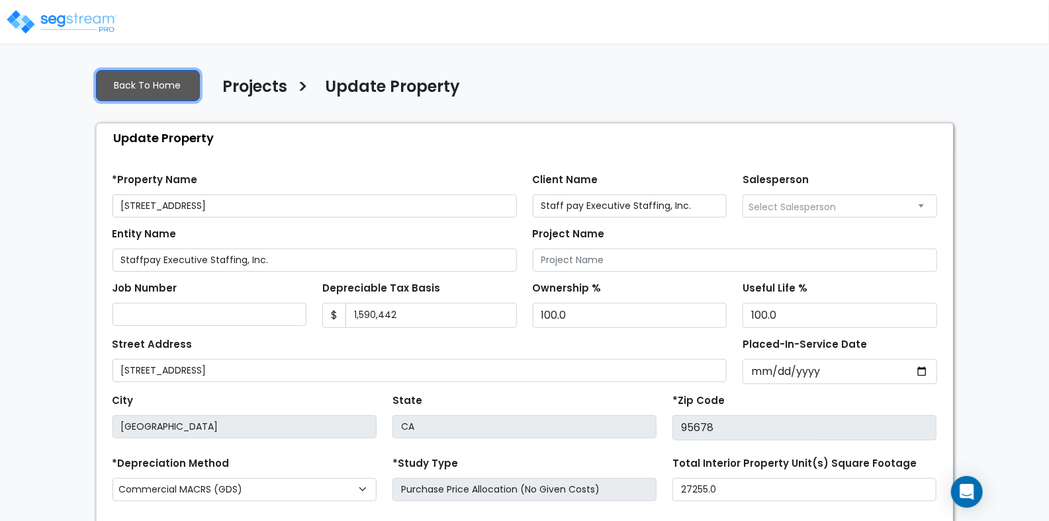
click at [162, 85] on link "Back To Home" at bounding box center [148, 85] width 104 height 31
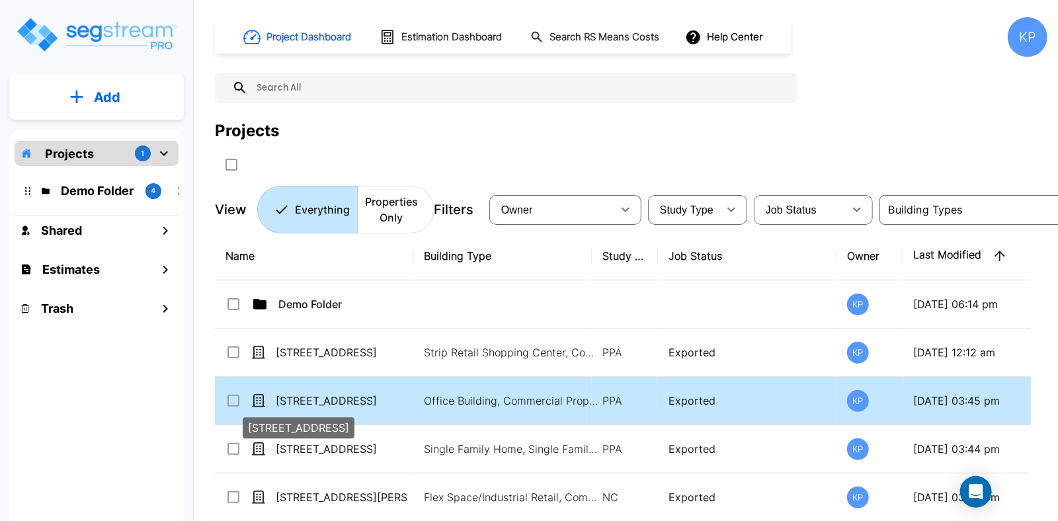
click at [312, 400] on p "[STREET_ADDRESS]" at bounding box center [342, 401] width 132 height 16
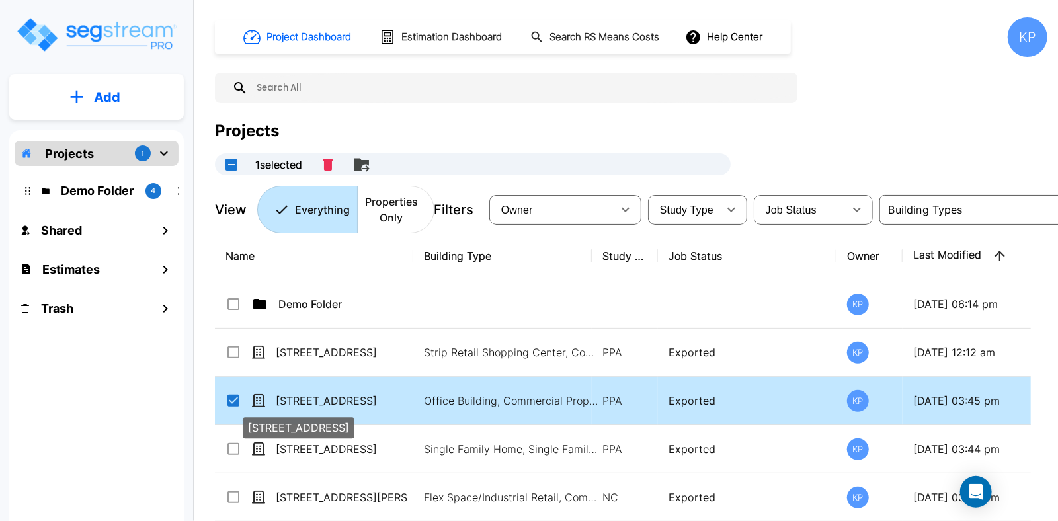
click at [312, 400] on p "[STREET_ADDRESS]" at bounding box center [342, 401] width 132 height 16
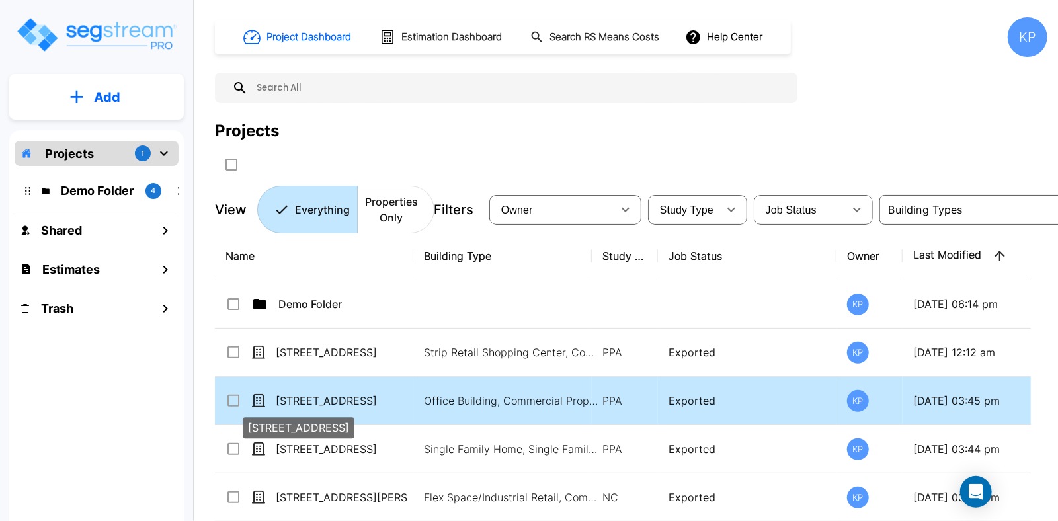
click at [312, 400] on p "[STREET_ADDRESS]" at bounding box center [342, 401] width 132 height 16
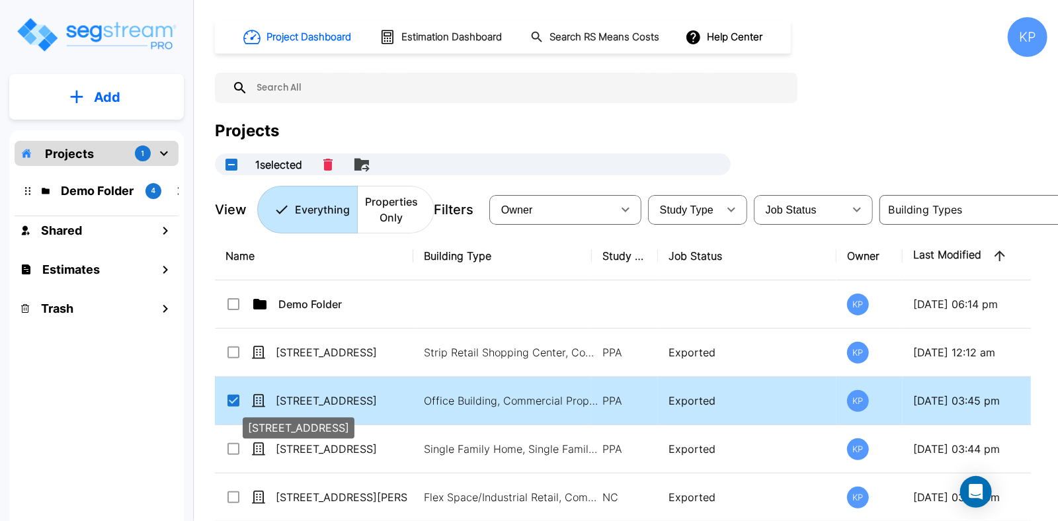
click at [314, 397] on p "[STREET_ADDRESS]" at bounding box center [342, 401] width 132 height 16
checkbox input "false"
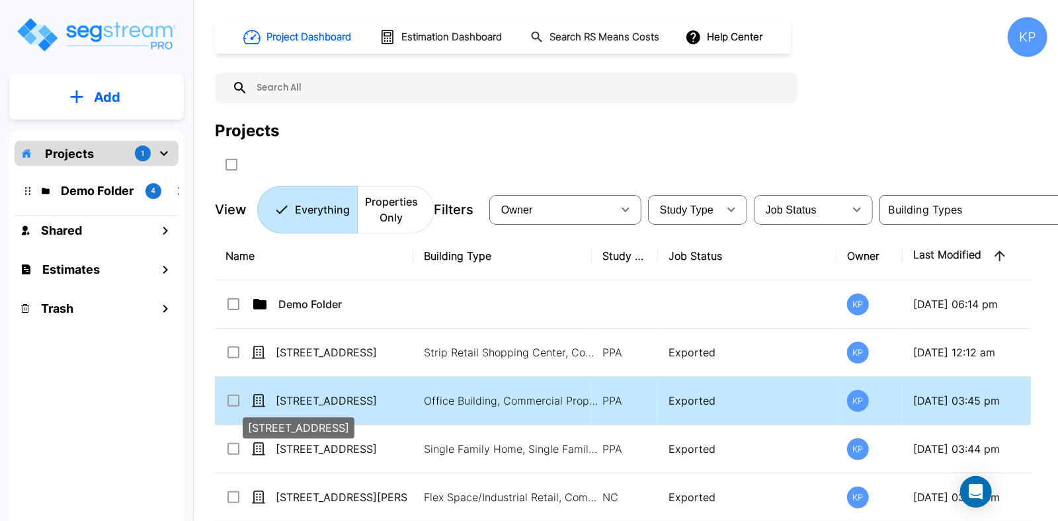
click at [314, 397] on p "[STREET_ADDRESS]" at bounding box center [342, 401] width 132 height 16
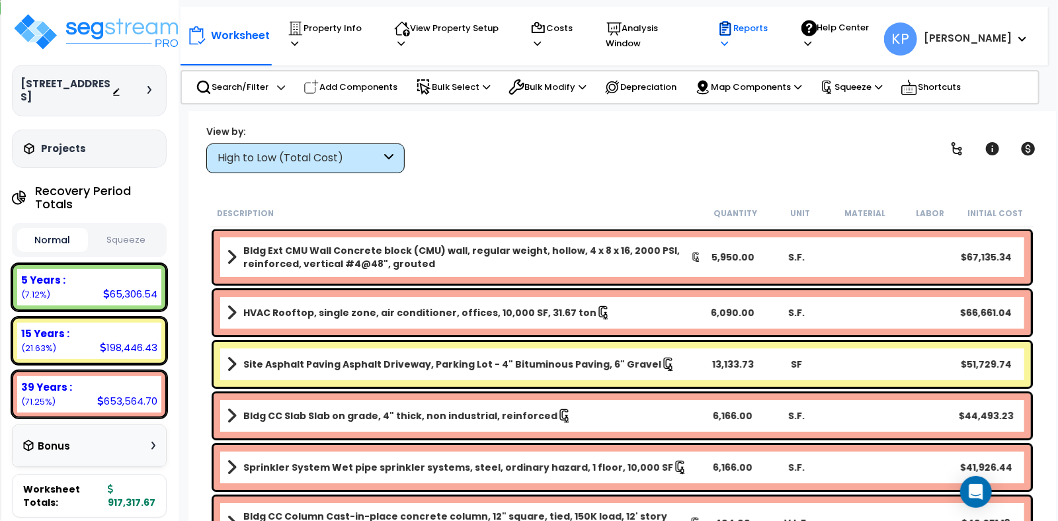
click at [769, 28] on p "Reports" at bounding box center [747, 36] width 58 height 30
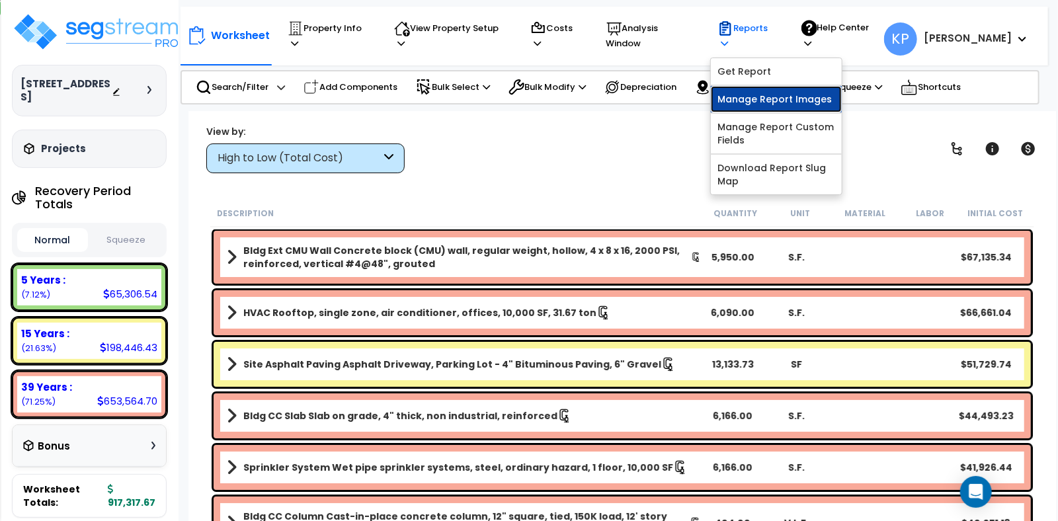
click at [783, 93] on link "Manage Report Images" at bounding box center [776, 99] width 131 height 26
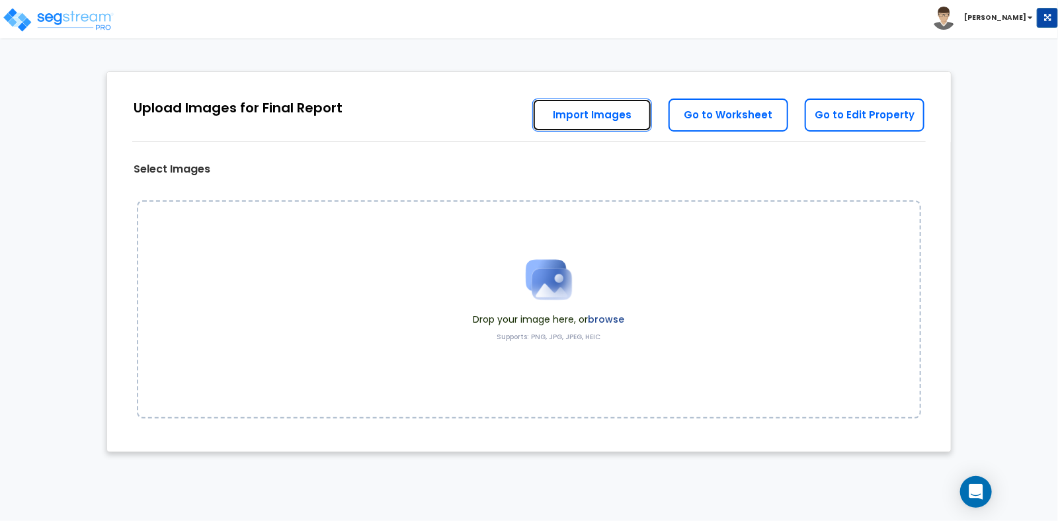
click at [573, 119] on link "Import Images" at bounding box center [593, 115] width 120 height 33
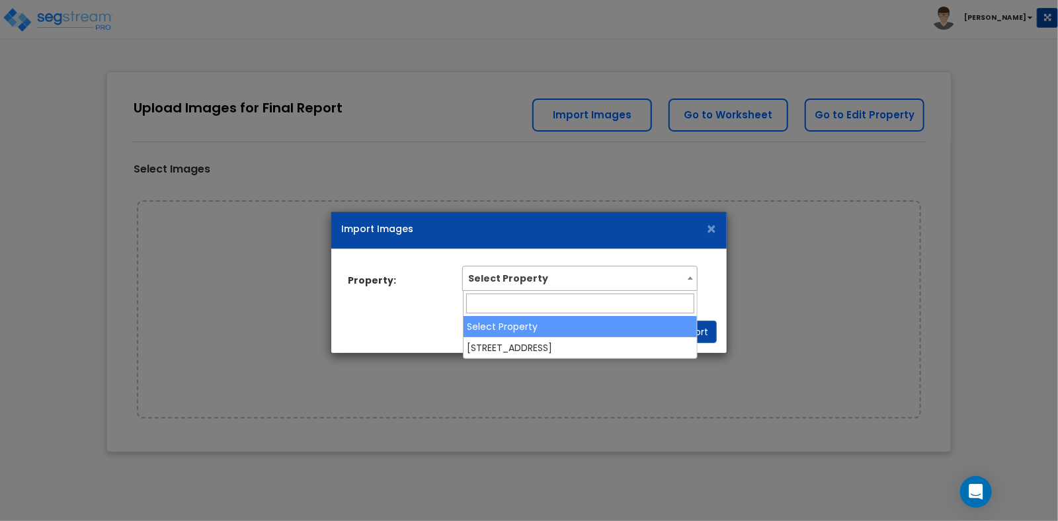
click at [508, 286] on span "Select Property" at bounding box center [580, 277] width 234 height 21
click at [714, 231] on span "×" at bounding box center [711, 229] width 11 height 23
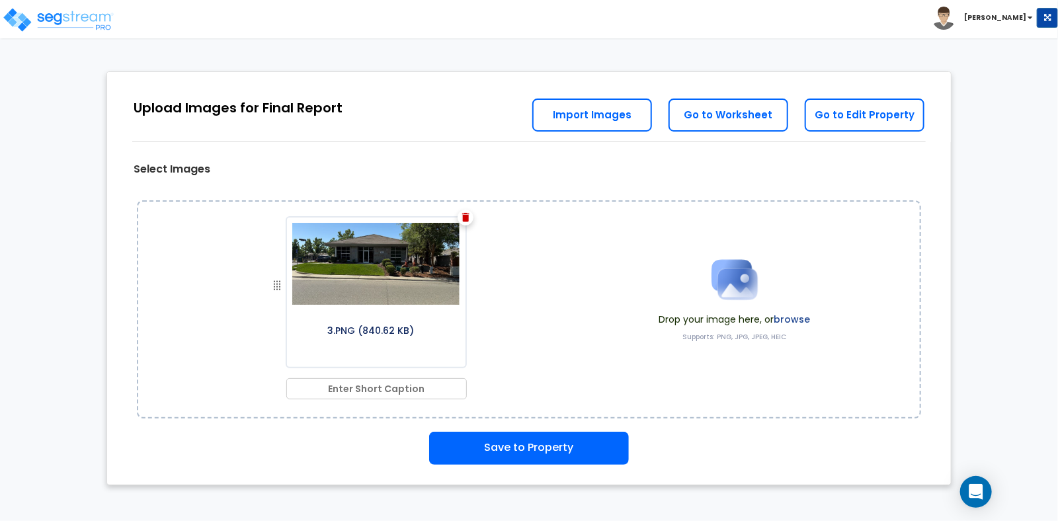
drag, startPoint x: 343, startPoint y: 379, endPoint x: 343, endPoint y: 386, distance: 6.6
click input "text"
paste input "Property Right Side"
type input "Property Right Side"
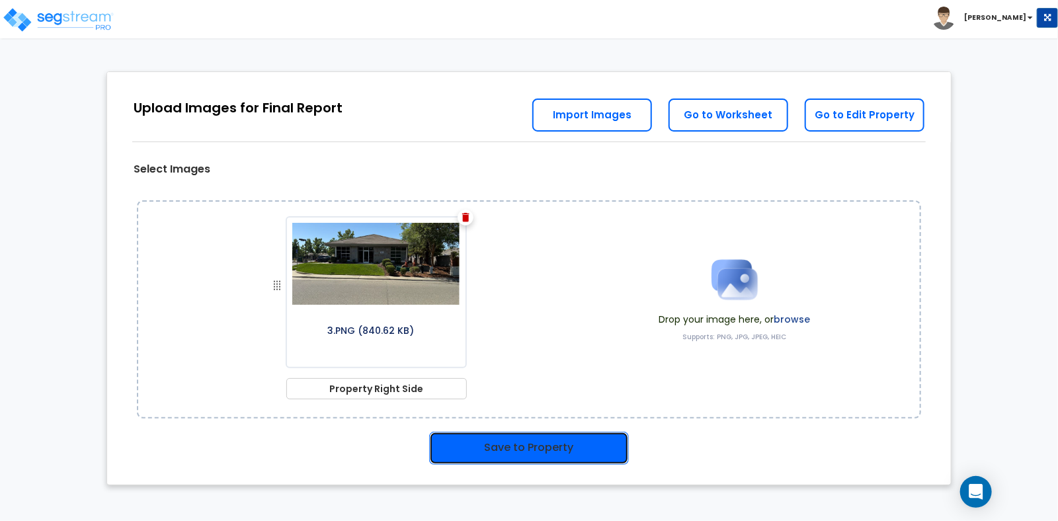
click button "Save to Property"
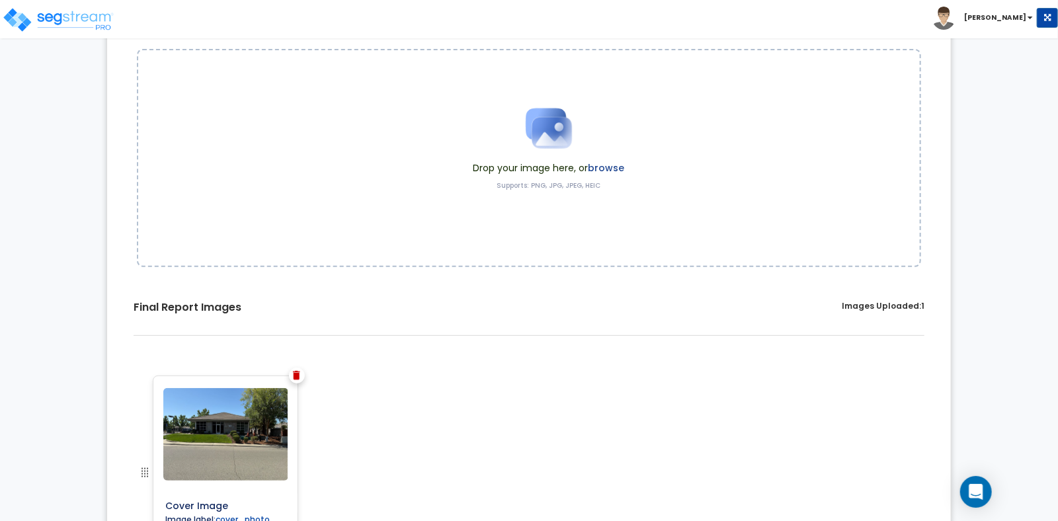
scroll to position [151, 0]
click at [568, 134] on img at bounding box center [549, 129] width 66 height 66
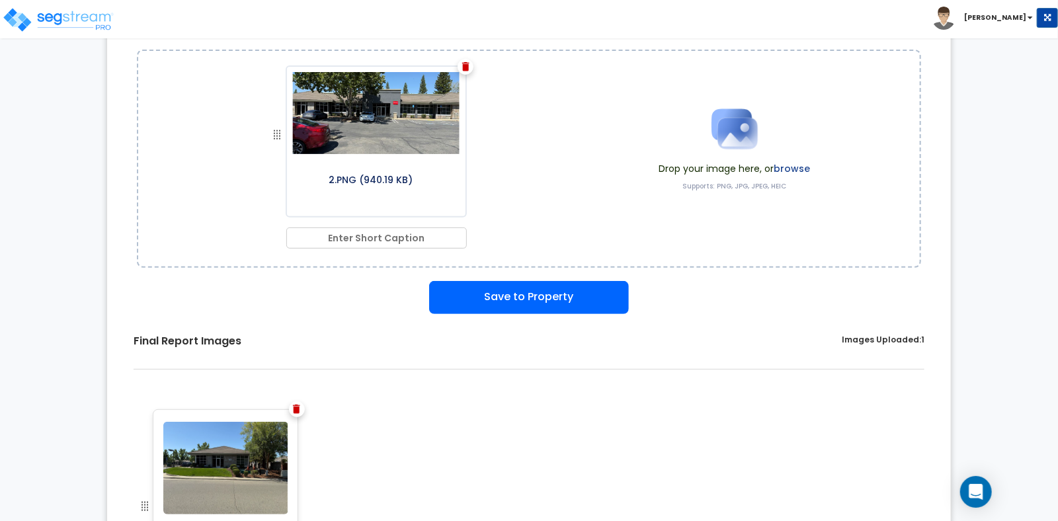
click at [728, 141] on img at bounding box center [735, 129] width 66 height 66
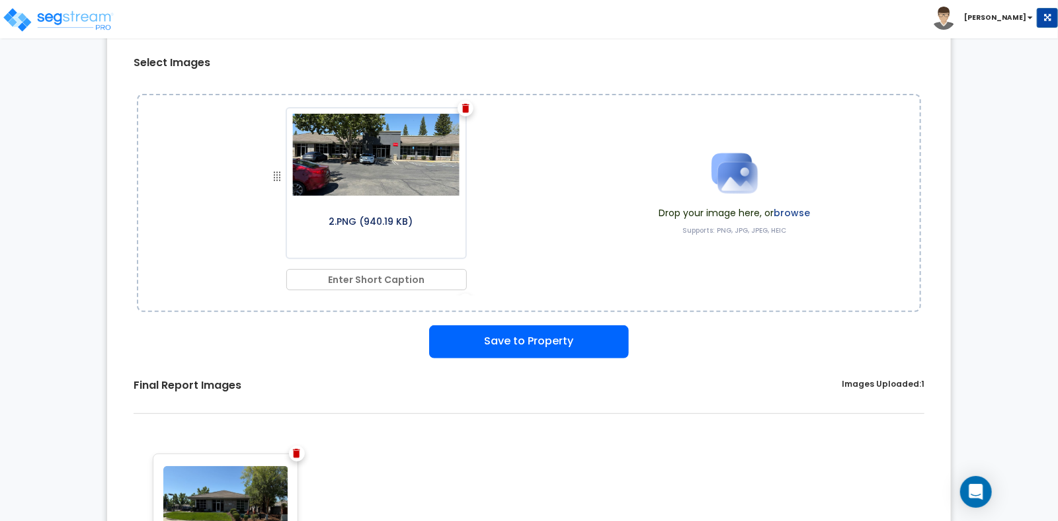
scroll to position [132, 0]
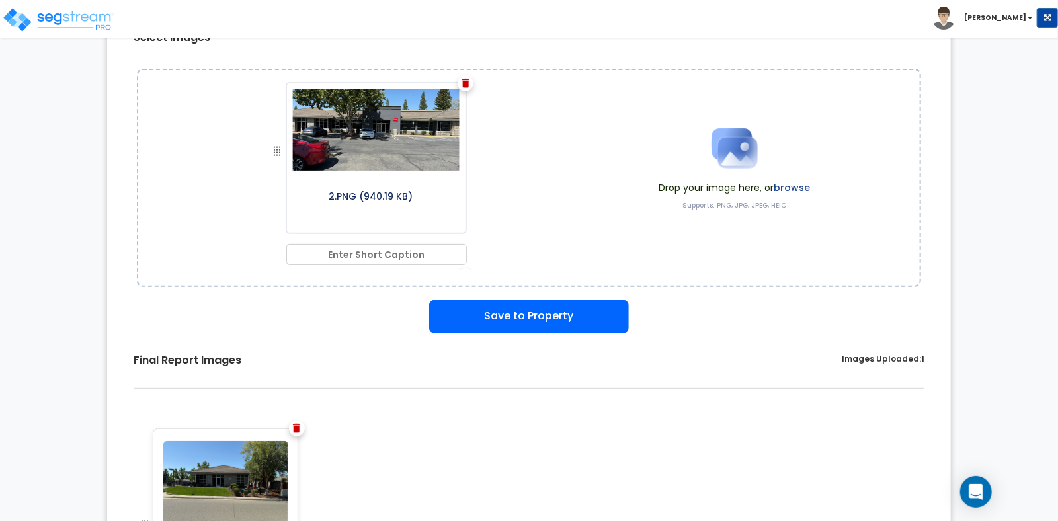
click at [331, 256] on input "text" at bounding box center [376, 254] width 181 height 21
paste input "Property Front"
type input "Property Front"
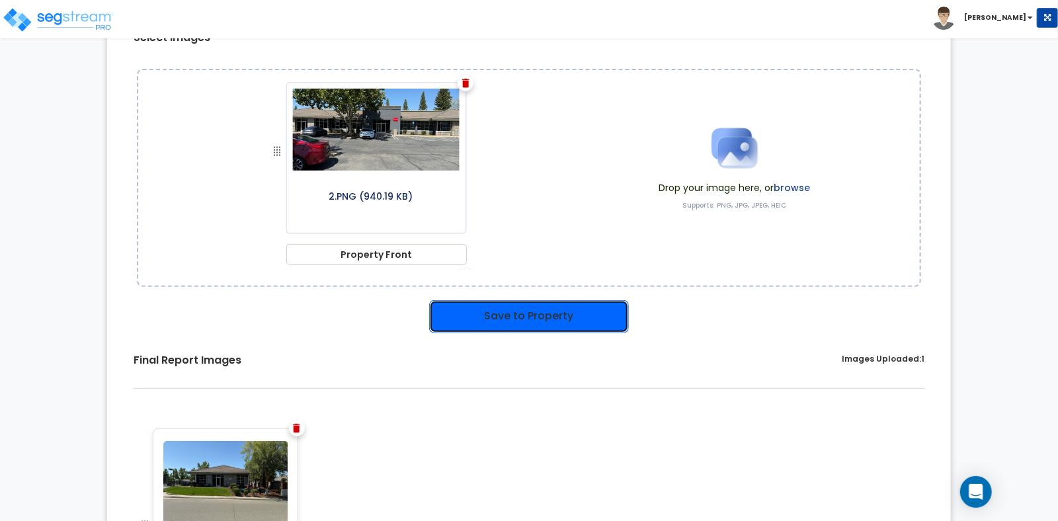
click at [486, 323] on button "Save to Property" at bounding box center [529, 316] width 200 height 33
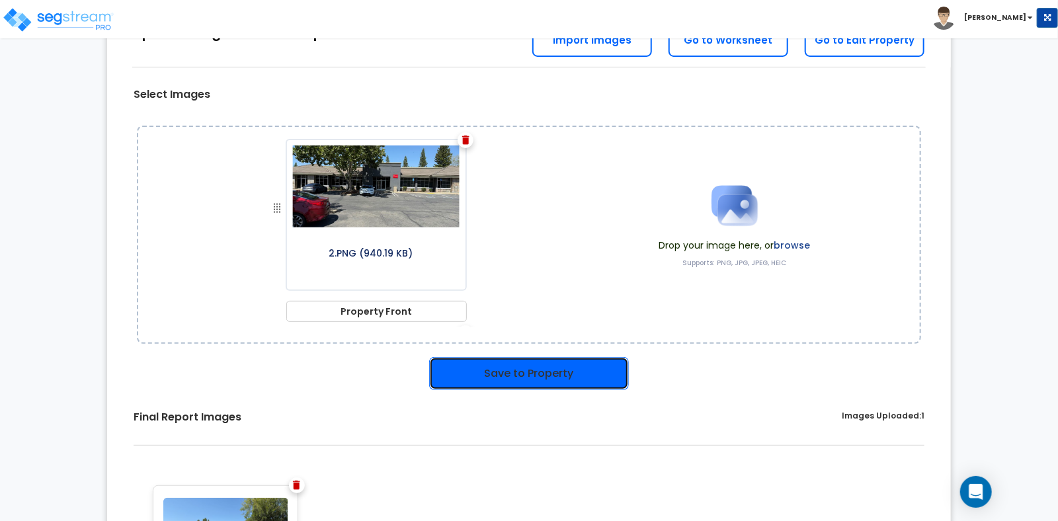
scroll to position [189, 0]
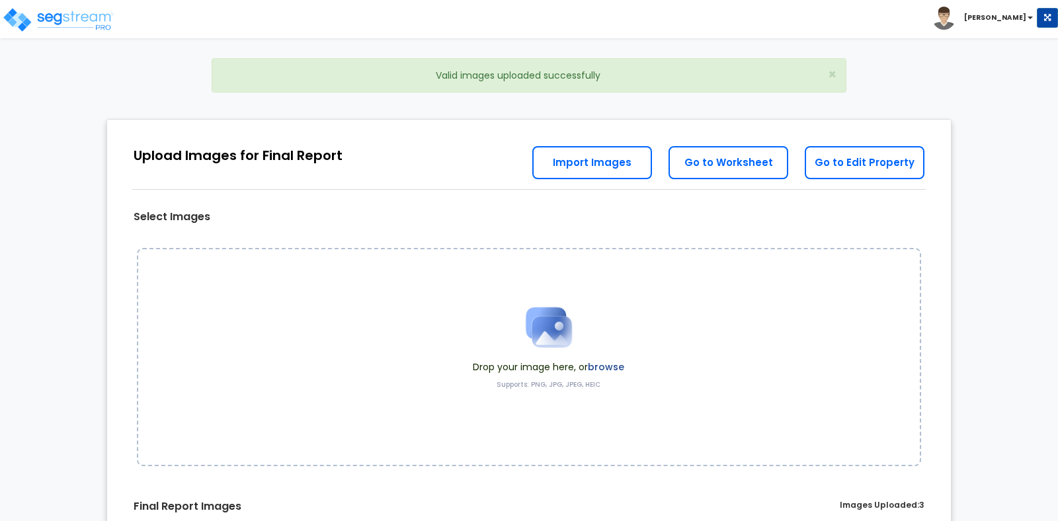
scroll to position [179, 0]
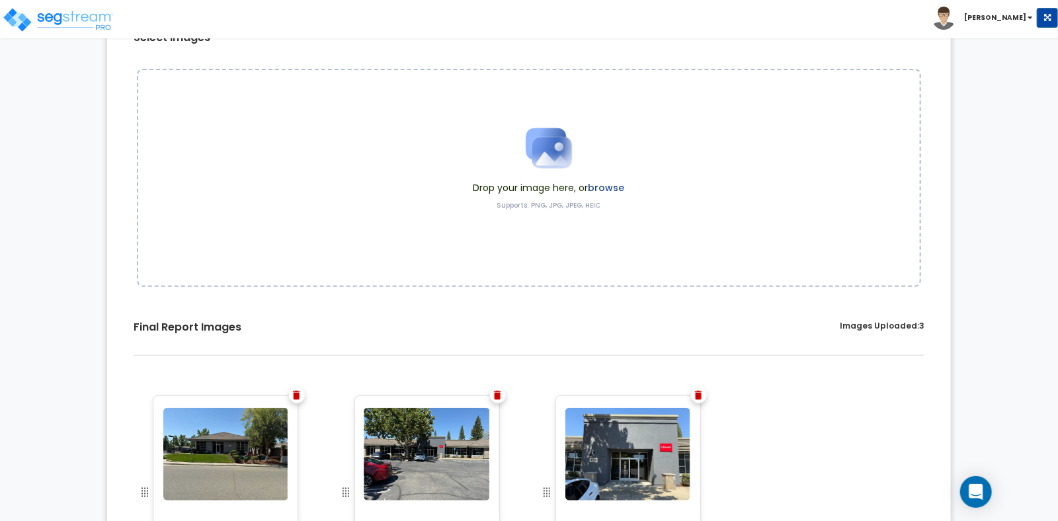
click at [544, 146] on img at bounding box center [549, 148] width 66 height 66
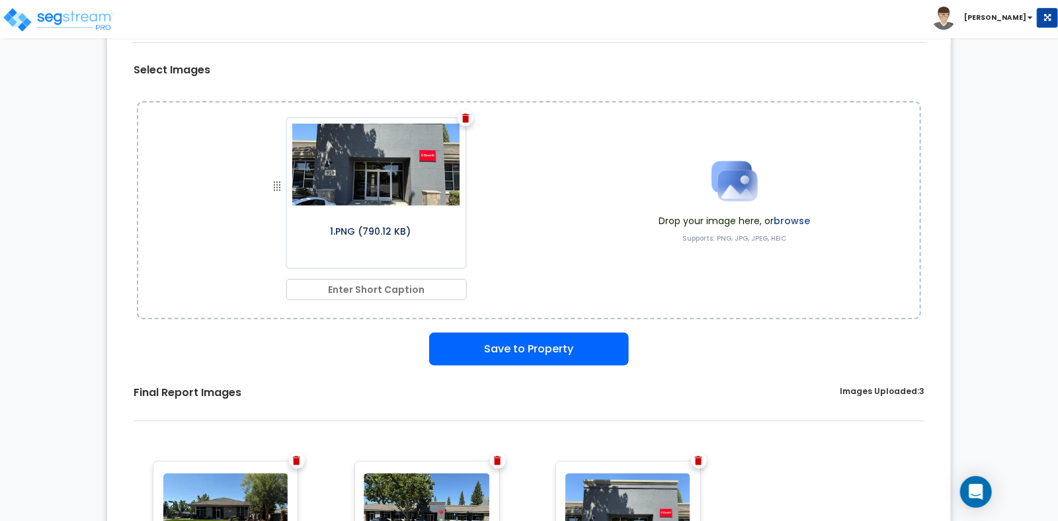
scroll to position [132, 0]
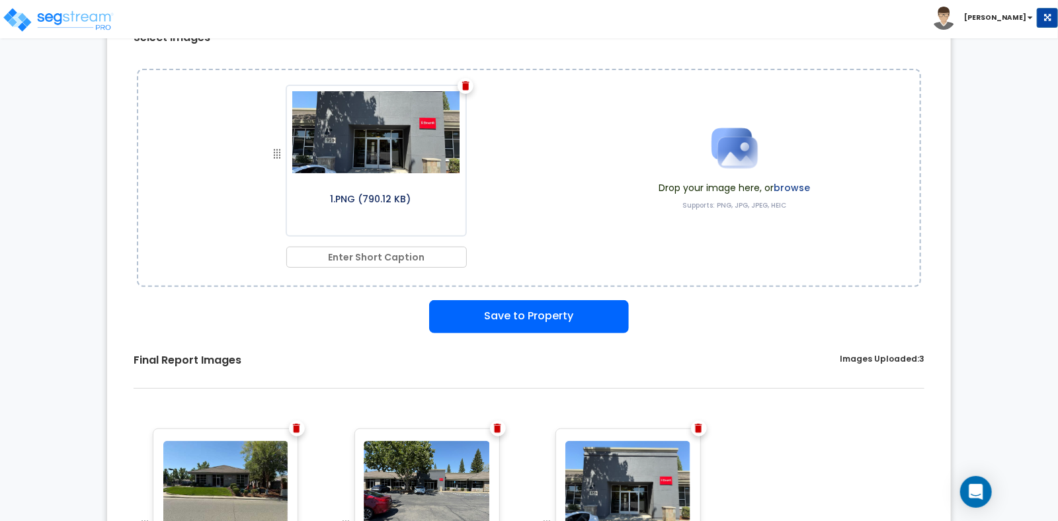
click at [387, 261] on input "text" at bounding box center [376, 257] width 181 height 21
paste input "Property Front"
type input "Property Front"
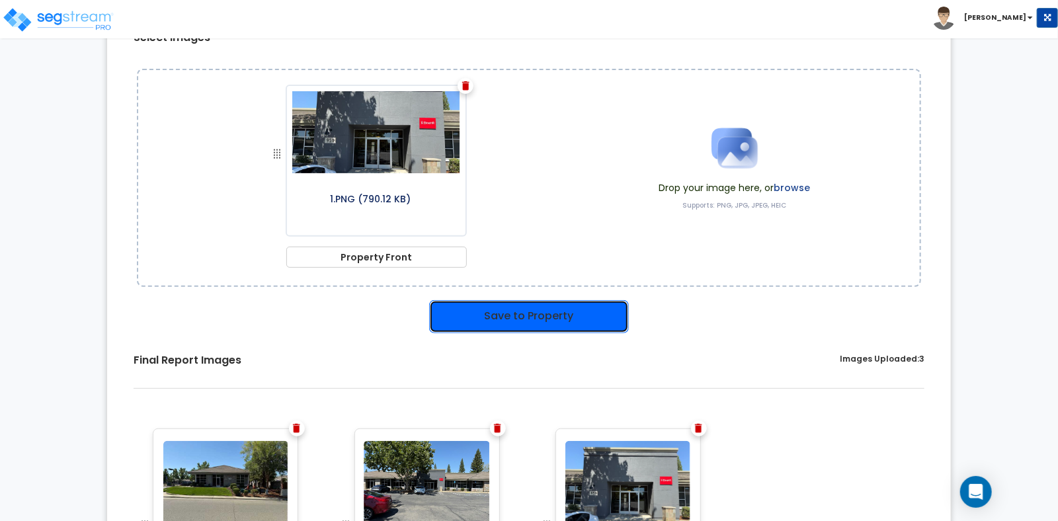
click at [467, 314] on button "Save to Property" at bounding box center [529, 316] width 200 height 33
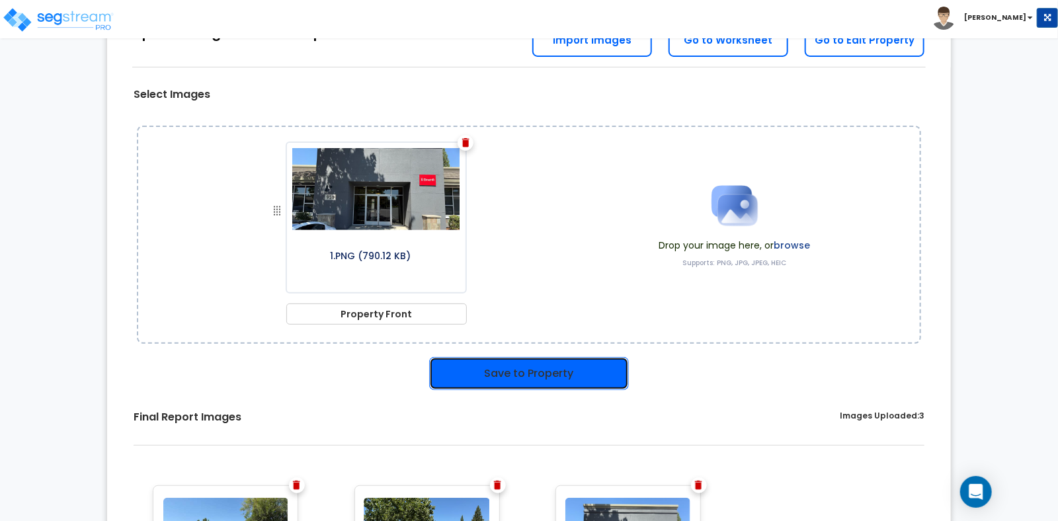
scroll to position [189, 0]
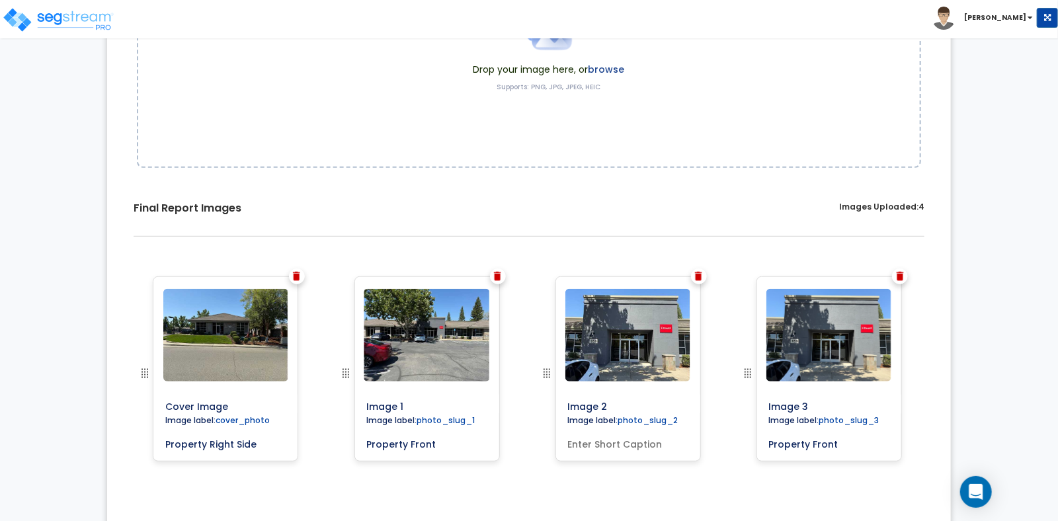
scroll to position [273, 0]
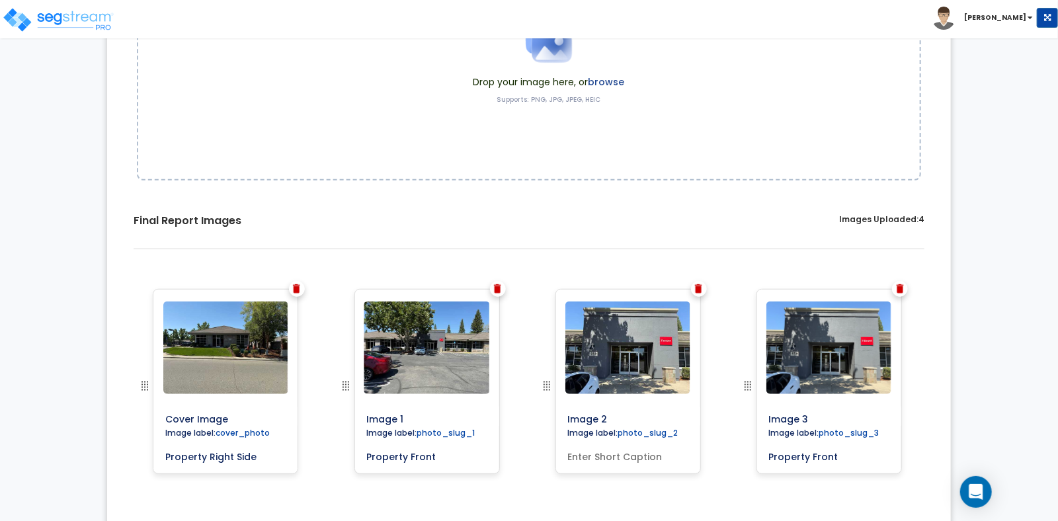
click at [700, 284] on img at bounding box center [698, 288] width 7 height 9
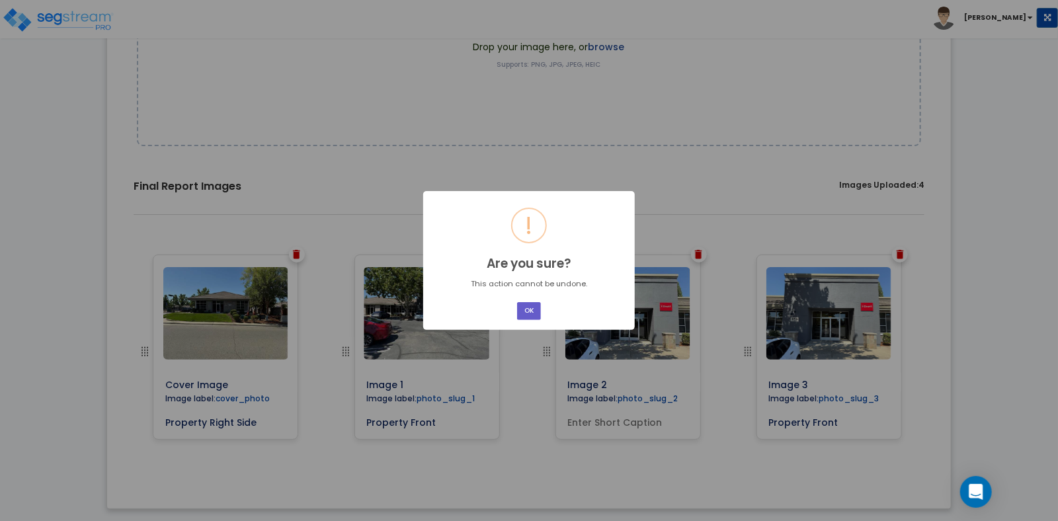
click at [527, 305] on button "OK" at bounding box center [529, 311] width 24 height 18
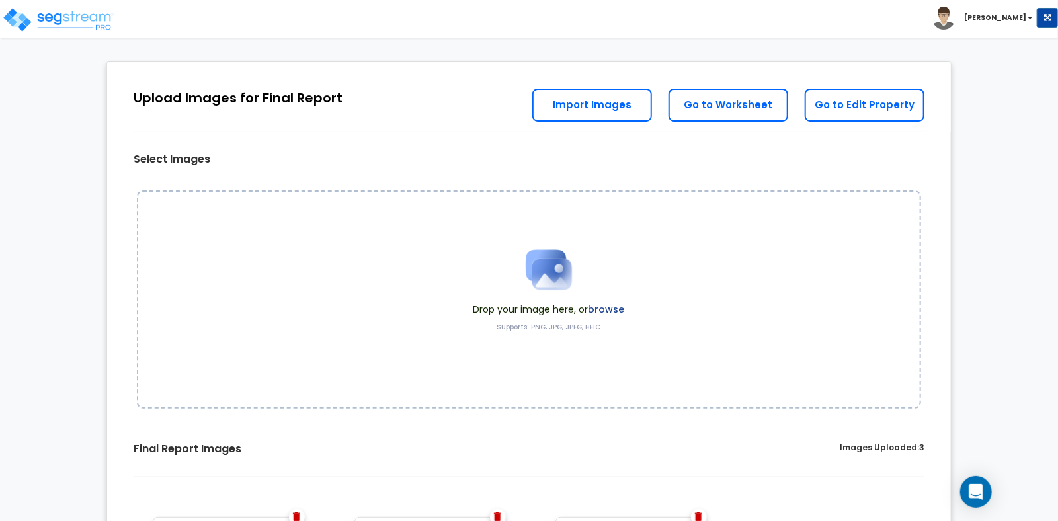
scroll to position [0, 0]
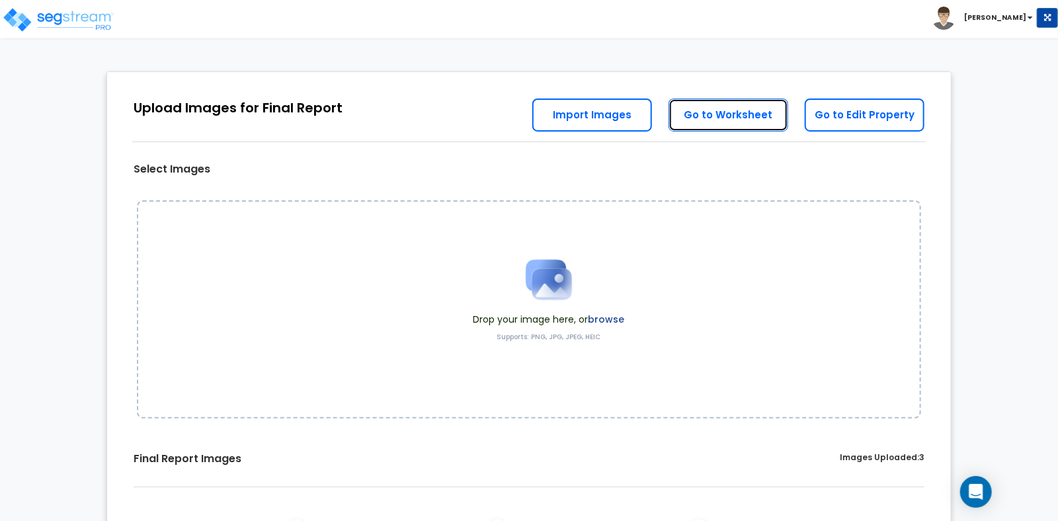
click at [702, 113] on link "Go to Worksheet" at bounding box center [729, 115] width 120 height 33
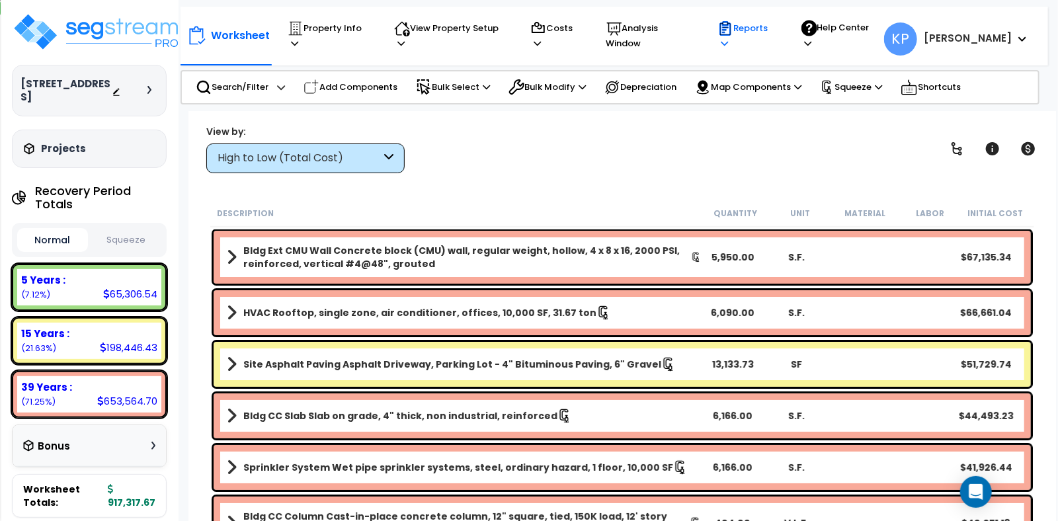
click at [758, 34] on p "Reports" at bounding box center [747, 36] width 58 height 30
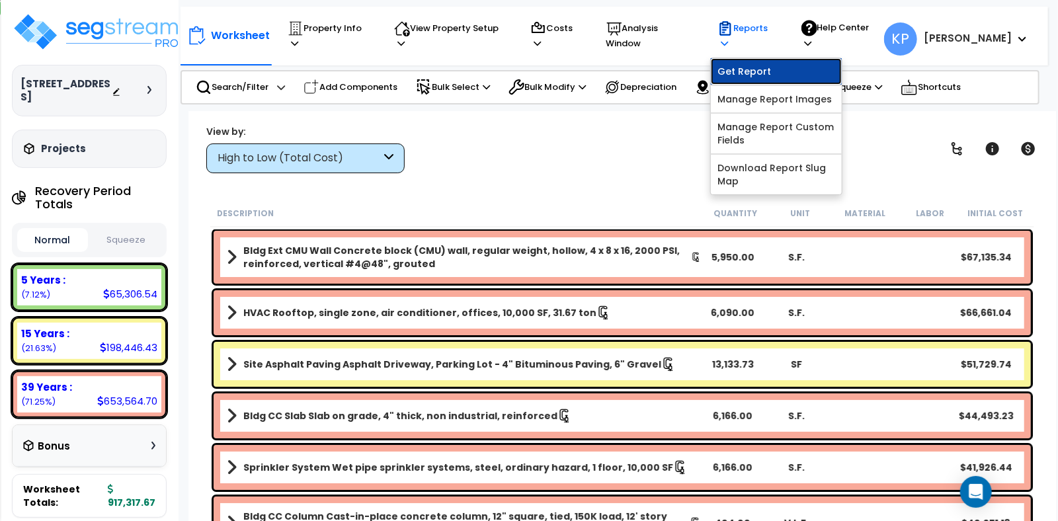
click at [751, 63] on link "Get Report" at bounding box center [776, 71] width 131 height 26
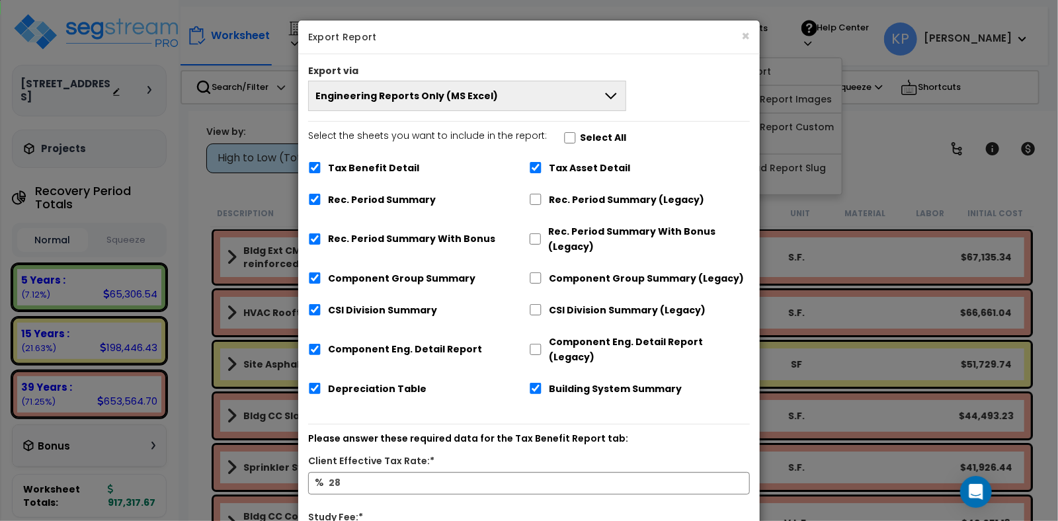
click at [433, 95] on span "Engineering Reports Only (MS Excel)" at bounding box center [407, 95] width 183 height 13
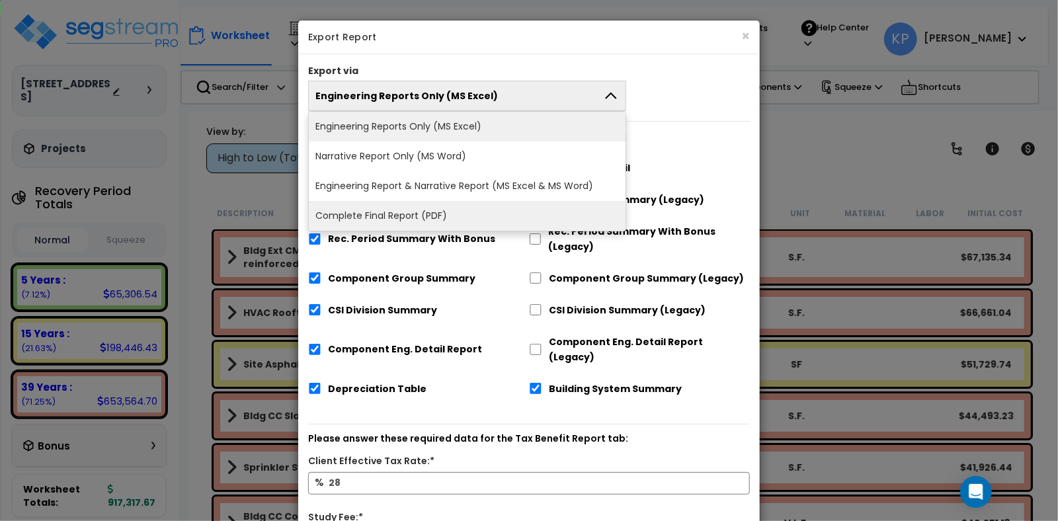
click at [394, 220] on li "Complete Final Report (PDF)" at bounding box center [467, 216] width 317 height 30
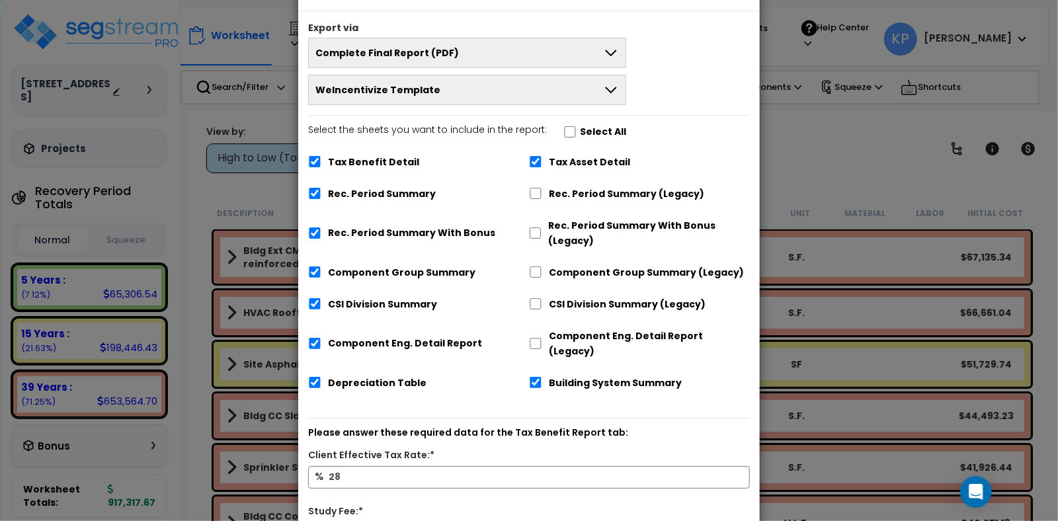
scroll to position [195, 0]
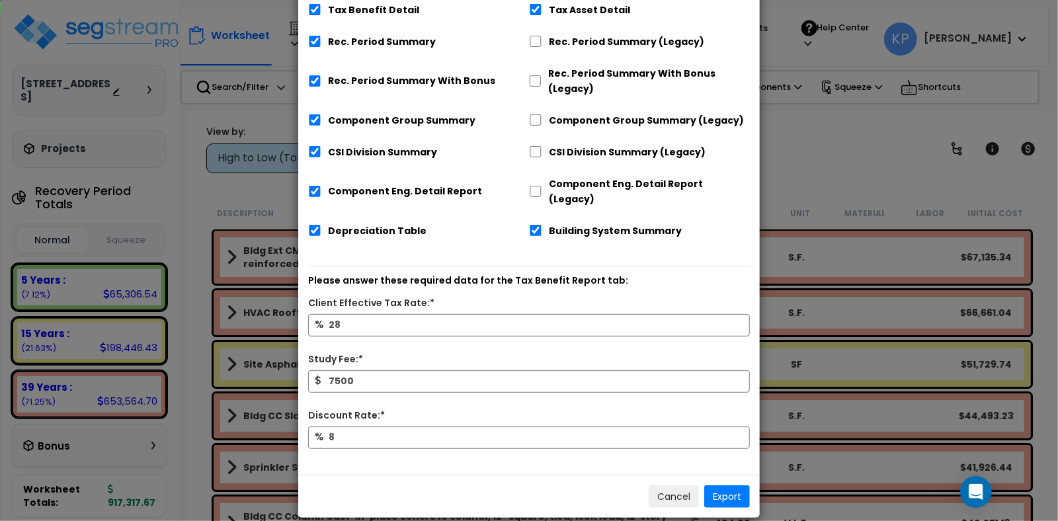
click at [396, 439] on div "% 8" at bounding box center [529, 446] width 462 height 38
type input "5,000"
click at [721, 486] on button "Export" at bounding box center [728, 497] width 46 height 22
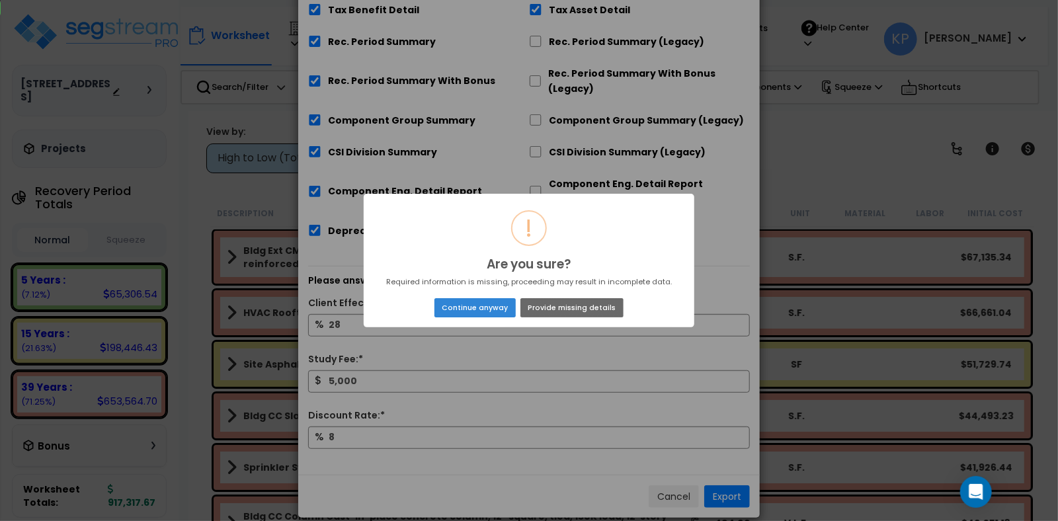
click at [572, 306] on button "Provide missing details" at bounding box center [572, 307] width 103 height 19
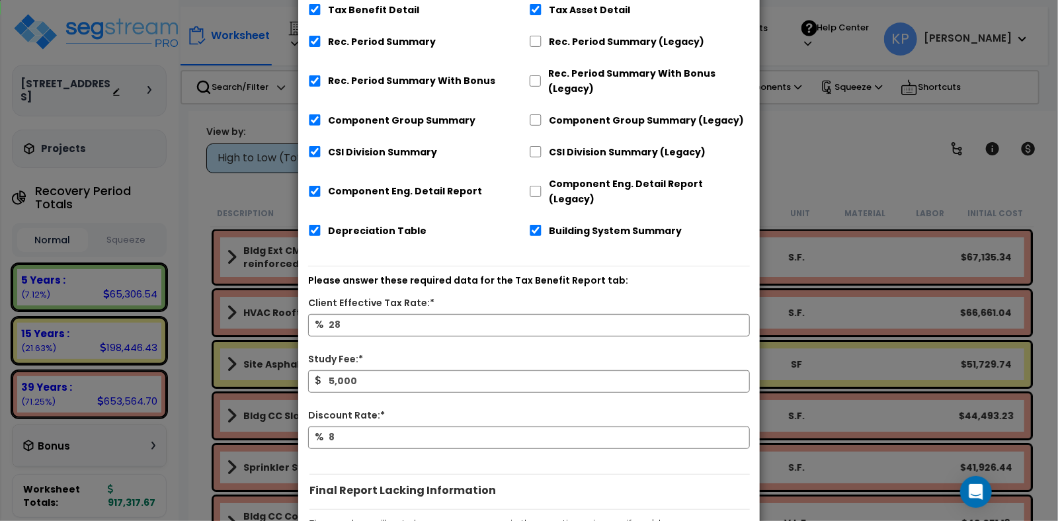
scroll to position [405, 0]
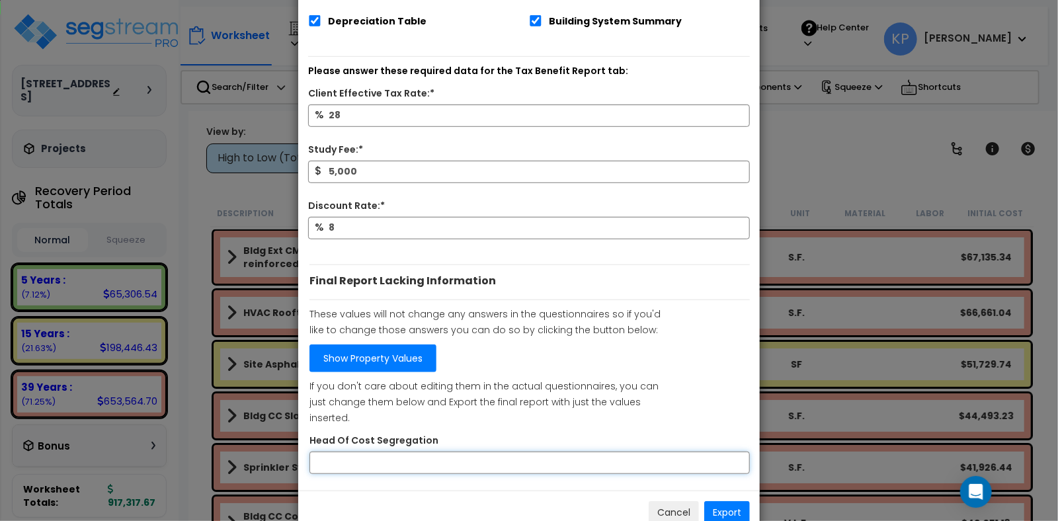
click at [359, 452] on input "Head Of Cost Segregation" at bounding box center [530, 463] width 441 height 22
type input "Tyler Nguyen"
click at [734, 501] on button "Export" at bounding box center [728, 512] width 46 height 22
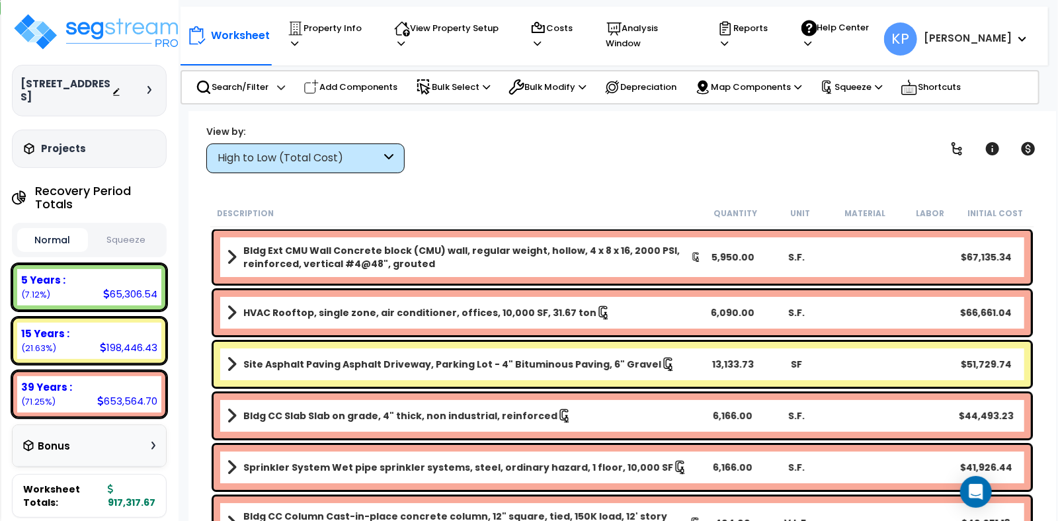
click at [132, 29] on img at bounding box center [98, 32] width 172 height 40
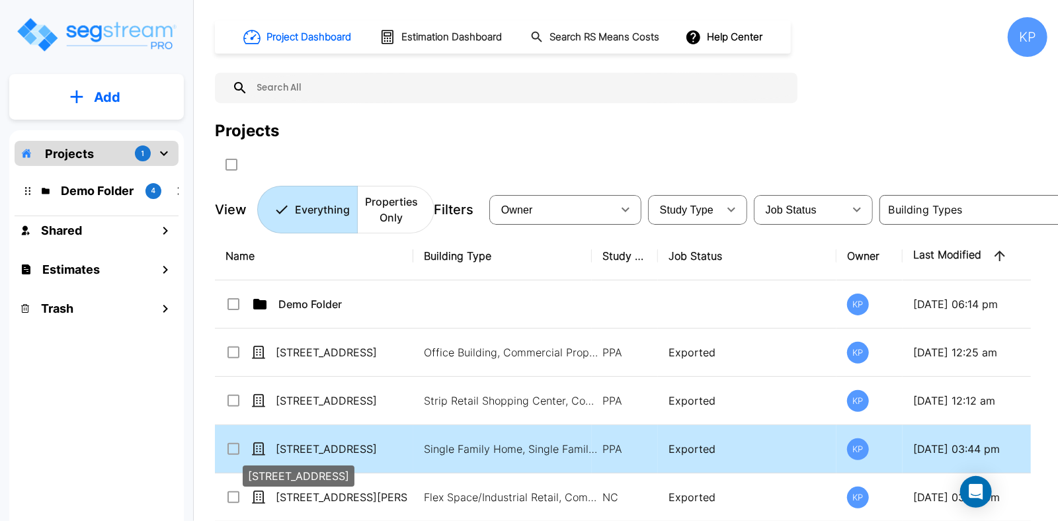
click at [318, 447] on p "[STREET_ADDRESS]" at bounding box center [342, 449] width 132 height 16
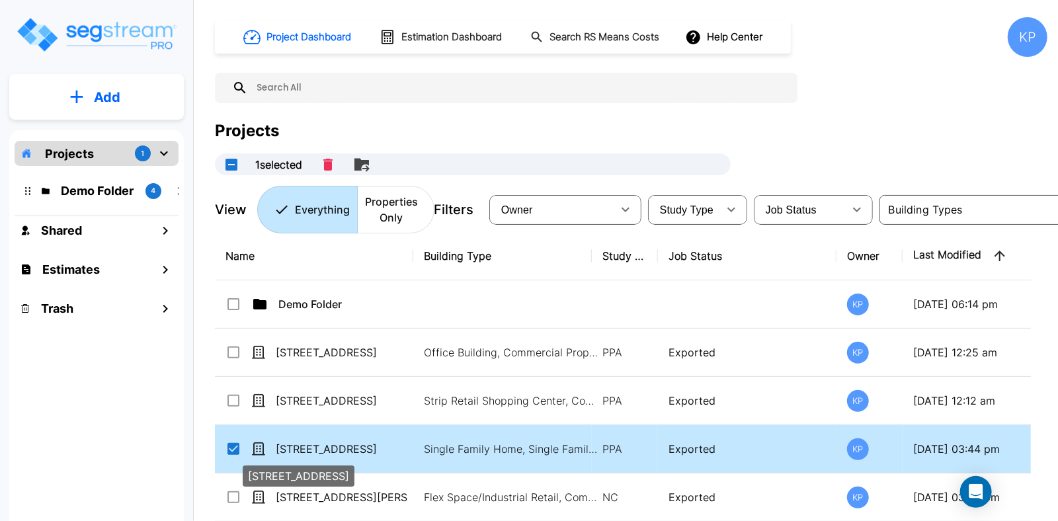
click at [318, 445] on p "[STREET_ADDRESS]" at bounding box center [342, 449] width 132 height 16
checkbox input "false"
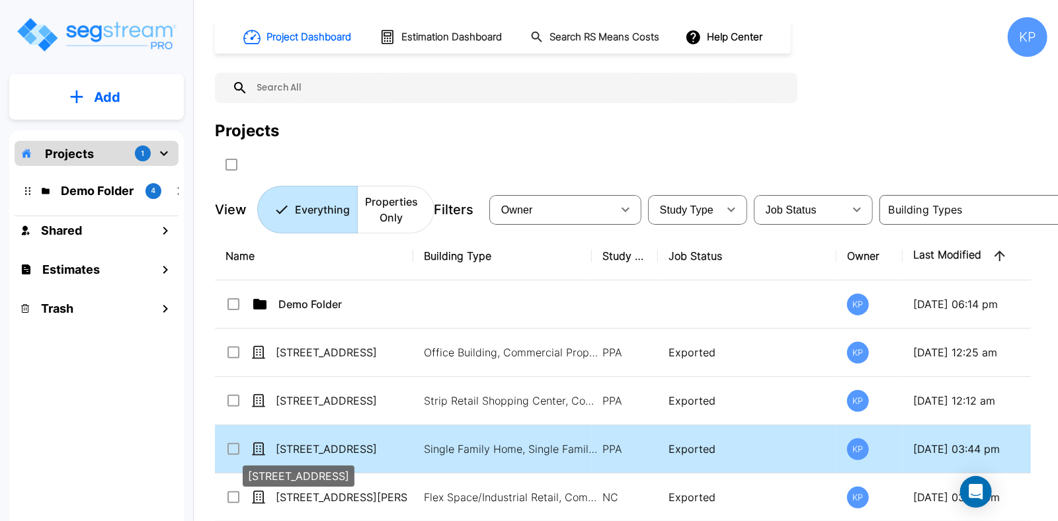
click at [318, 445] on p "[STREET_ADDRESS]" at bounding box center [342, 449] width 132 height 16
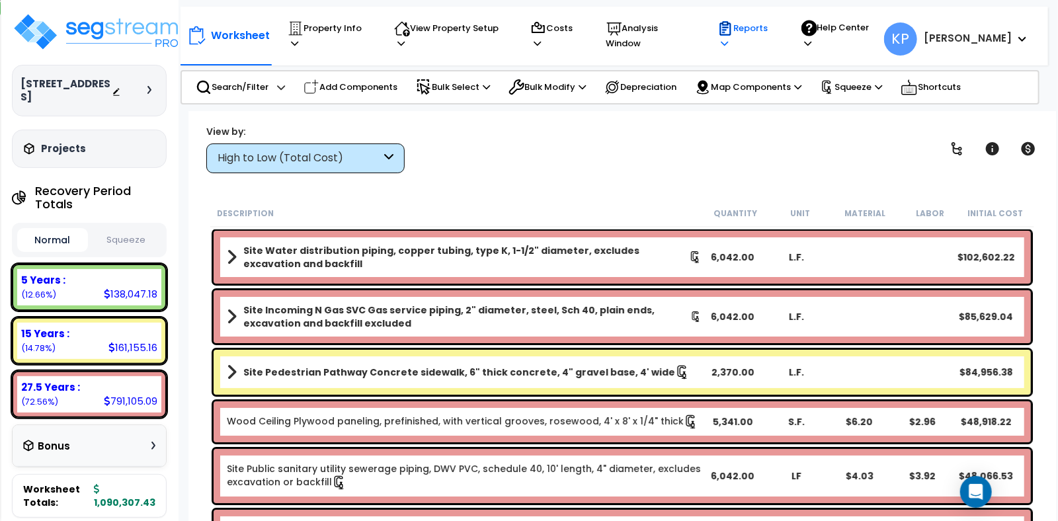
click at [764, 39] on p "Reports" at bounding box center [747, 36] width 58 height 30
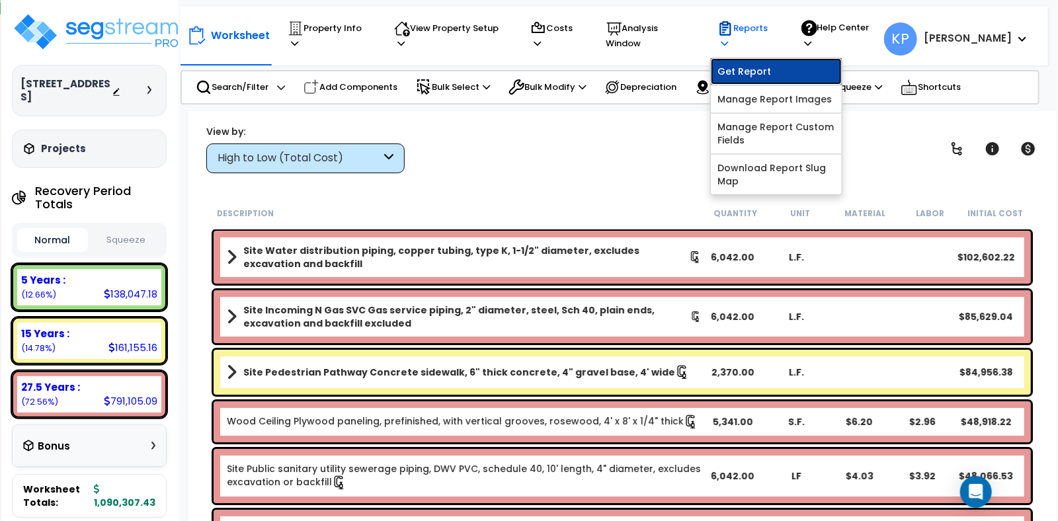
click at [754, 62] on link "Get Report" at bounding box center [776, 71] width 131 height 26
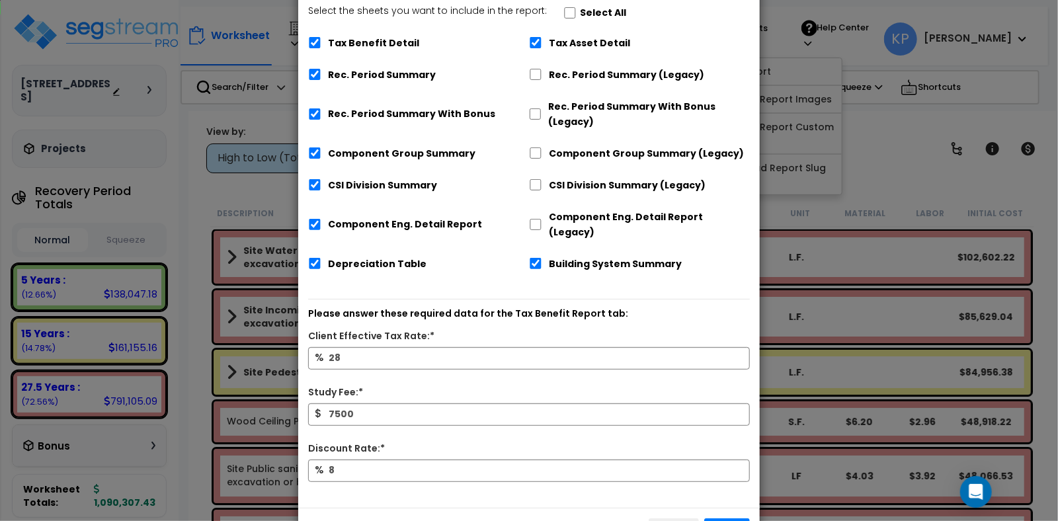
scroll to position [132, 0]
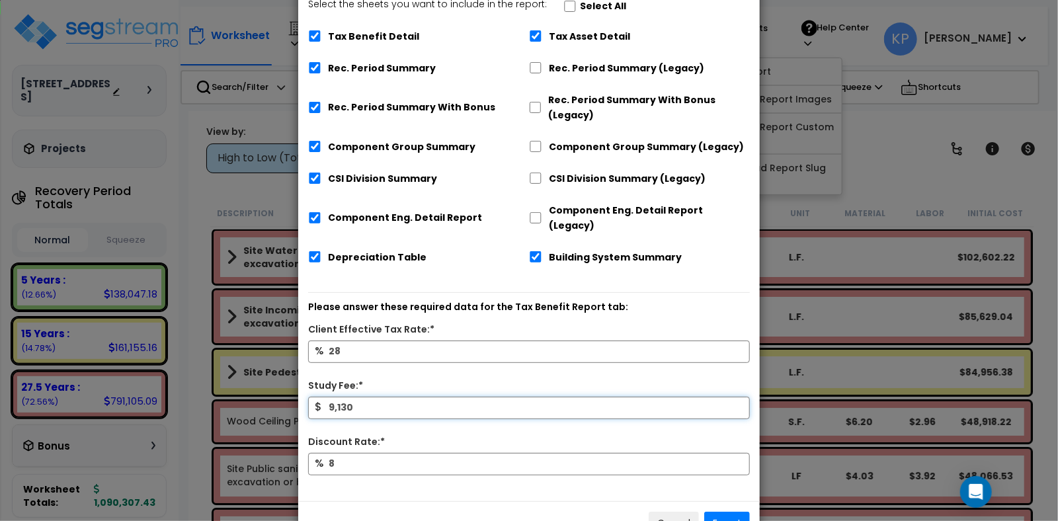
type input "9,130"
click at [719, 512] on button "Export" at bounding box center [728, 523] width 46 height 22
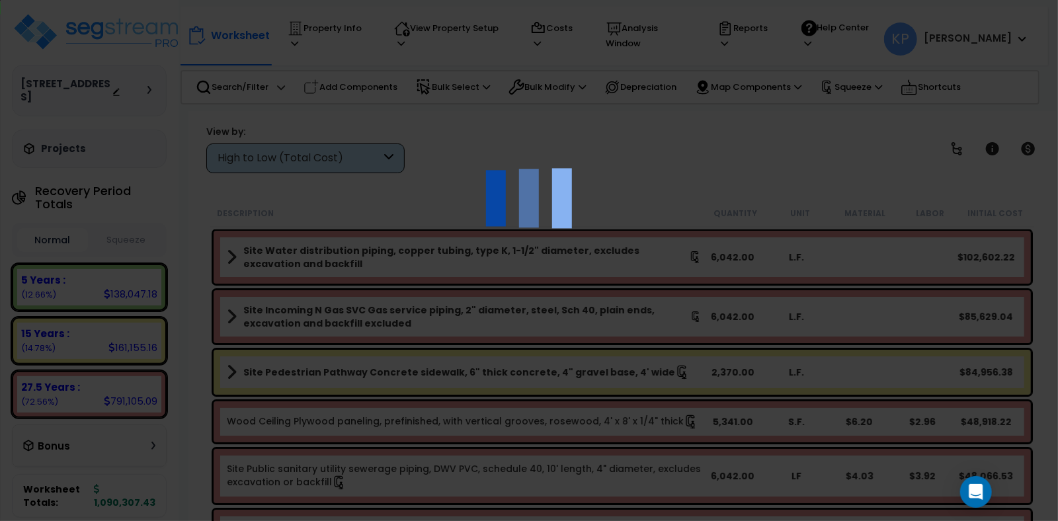
scroll to position [0, 0]
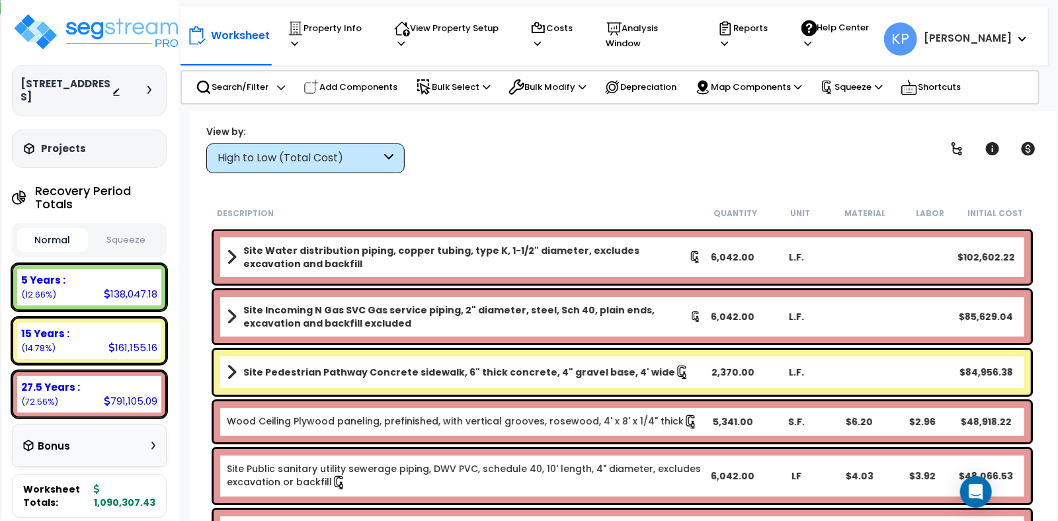
click at [885, 132] on div "View by: High to Low (Total Cost) High to Low (Total Cost)" at bounding box center [622, 148] width 841 height 49
click at [776, 35] on p "Reports" at bounding box center [747, 36] width 58 height 30
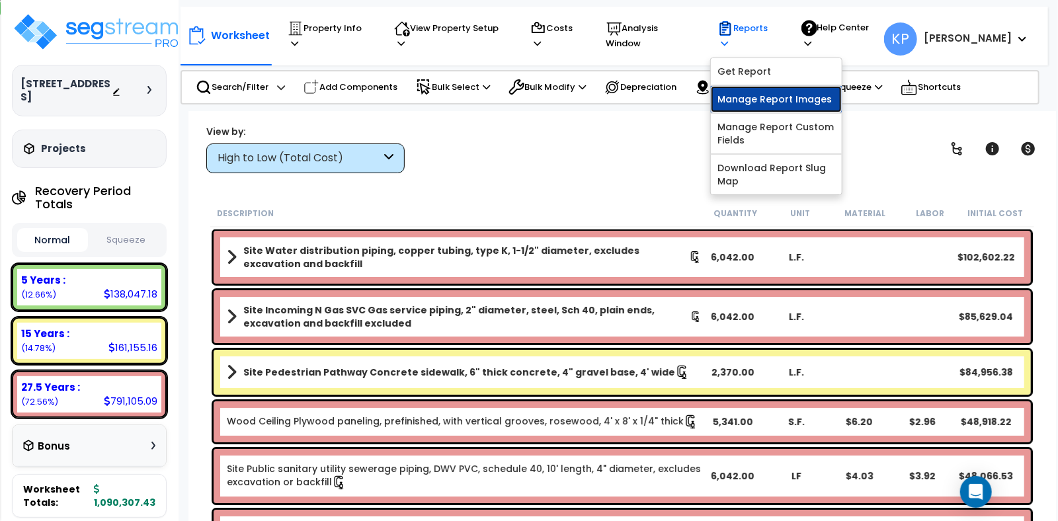
click at [759, 86] on link "Manage Report Images" at bounding box center [776, 99] width 131 height 26
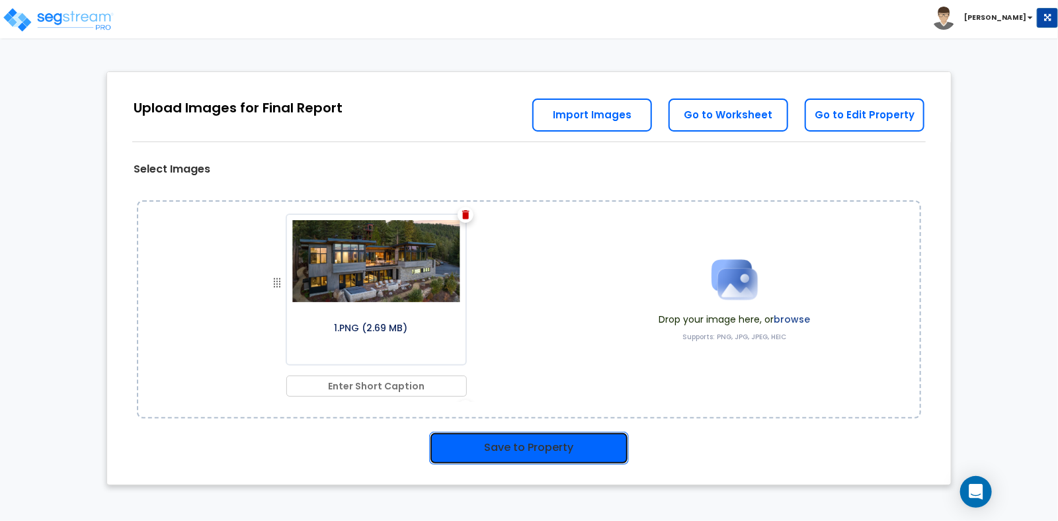
click at [541, 449] on button "Save to Property" at bounding box center [529, 448] width 200 height 33
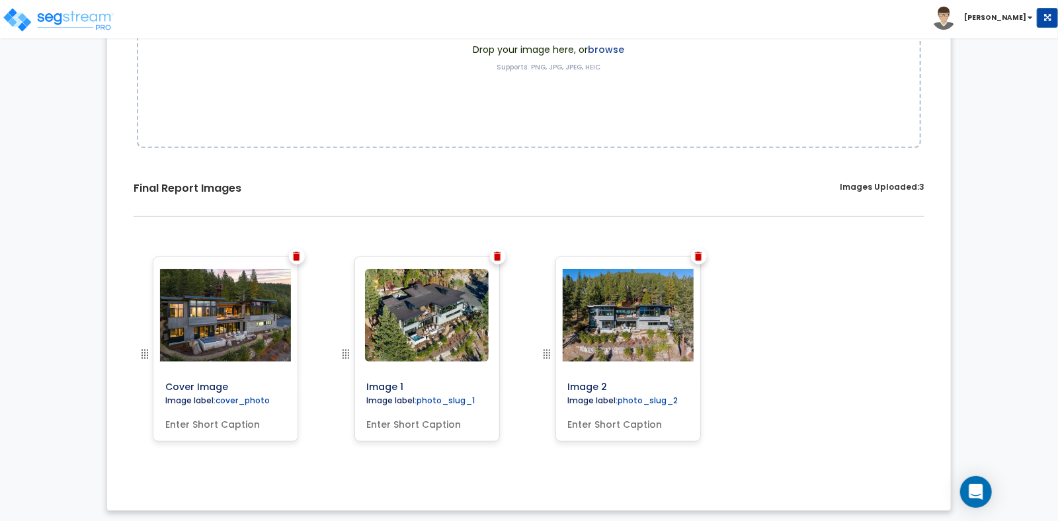
scroll to position [273, 0]
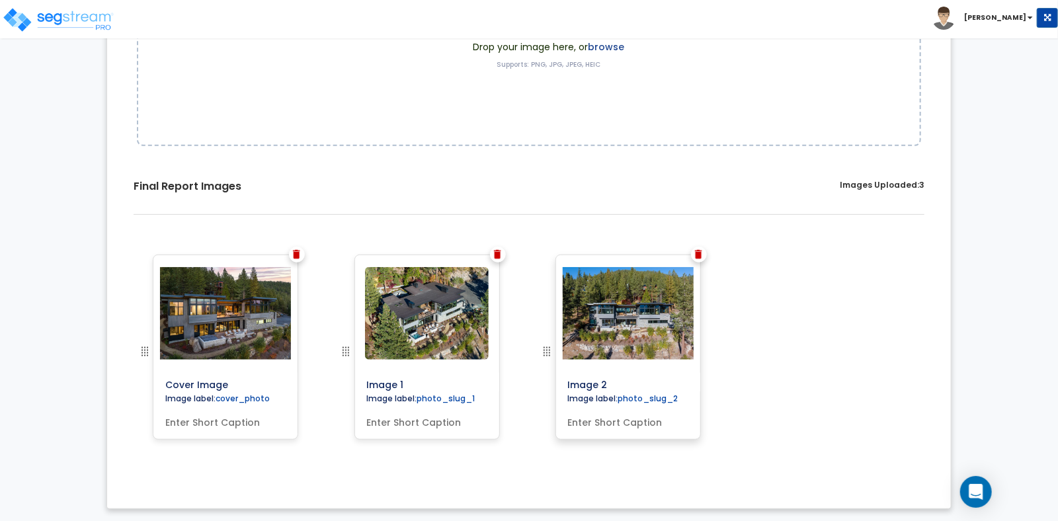
click at [611, 423] on input "text" at bounding box center [628, 420] width 131 height 19
click at [586, 425] on input "Fo" at bounding box center [628, 420] width 131 height 19
drag, startPoint x: 580, startPoint y: 423, endPoint x: 563, endPoint y: 425, distance: 17.3
click at [563, 425] on input "Fo" at bounding box center [628, 420] width 131 height 19
paste input "Property Front"
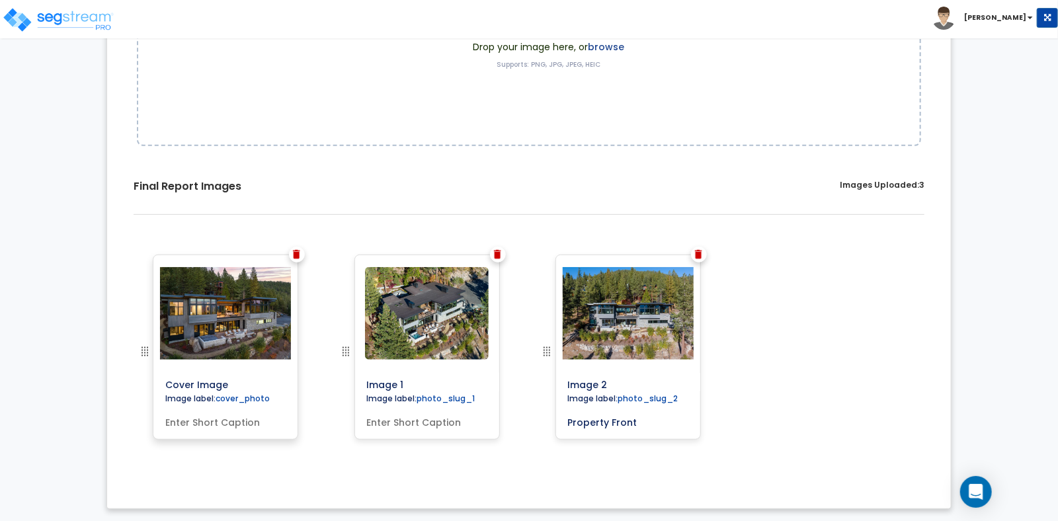
type input "Property Front"
click at [210, 418] on input "text" at bounding box center [225, 420] width 131 height 19
paste input "Property Front"
type input "Property Front"
click at [410, 419] on input "text" at bounding box center [427, 420] width 131 height 19
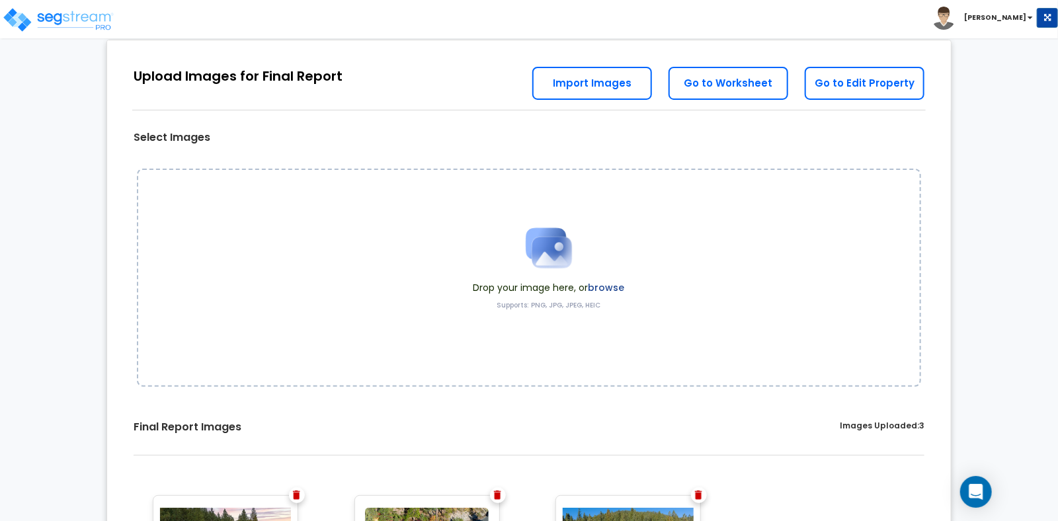
scroll to position [0, 0]
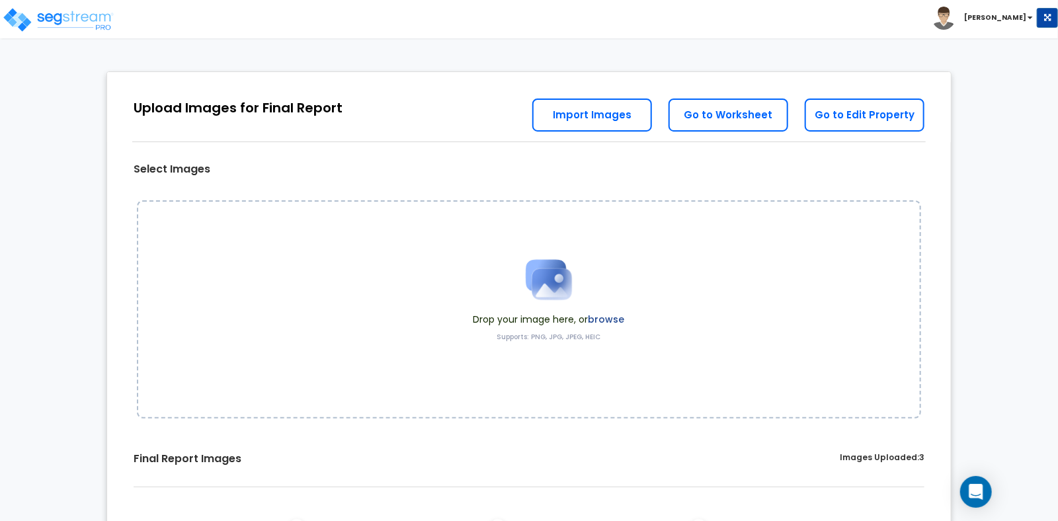
click at [194, 108] on div "Upload Images for Final Report" at bounding box center [238, 108] width 209 height 19
click at [820, 118] on link "Go to Edit Property" at bounding box center [865, 115] width 120 height 33
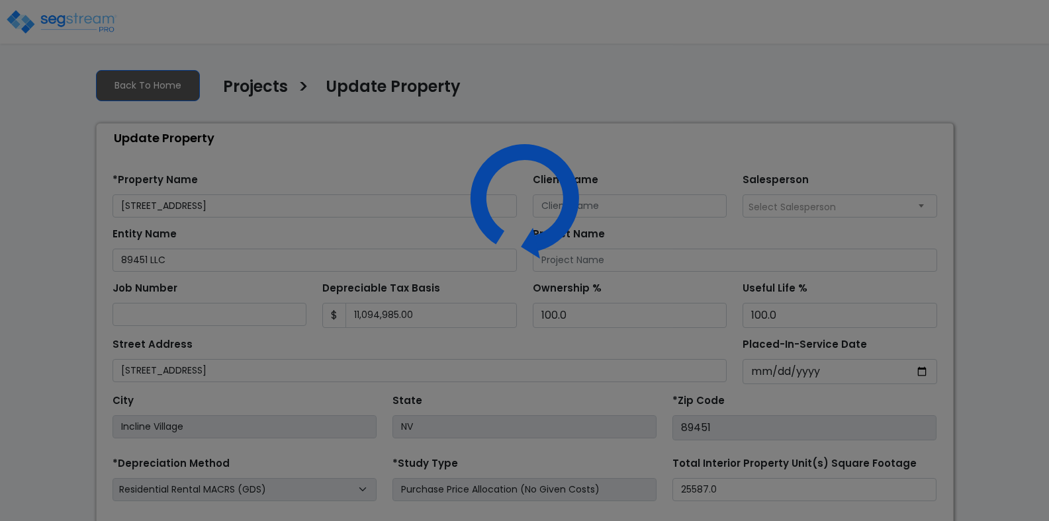
select select "2024"
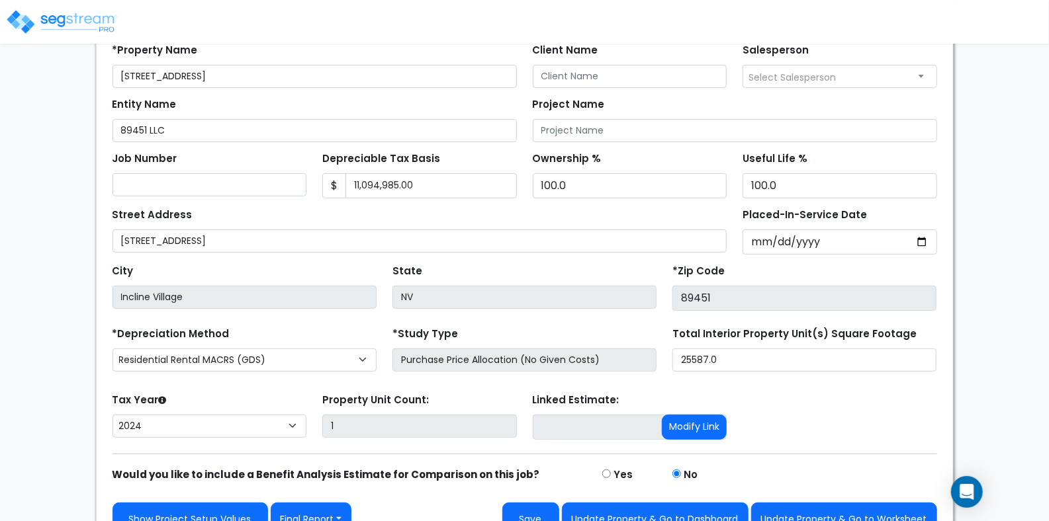
scroll to position [153, 0]
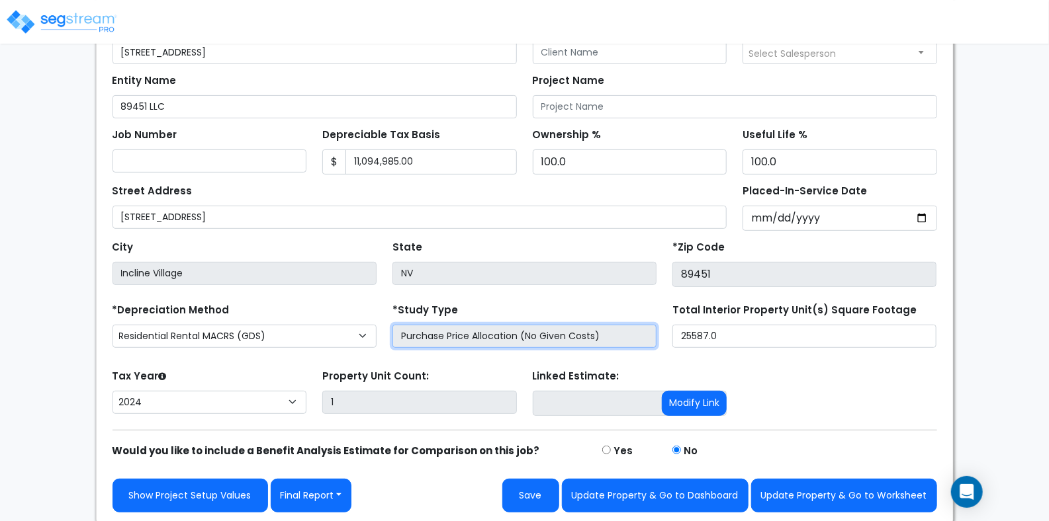
click at [519, 341] on input "Purchase Price Allocation (No Given Costs)" at bounding box center [524, 336] width 264 height 23
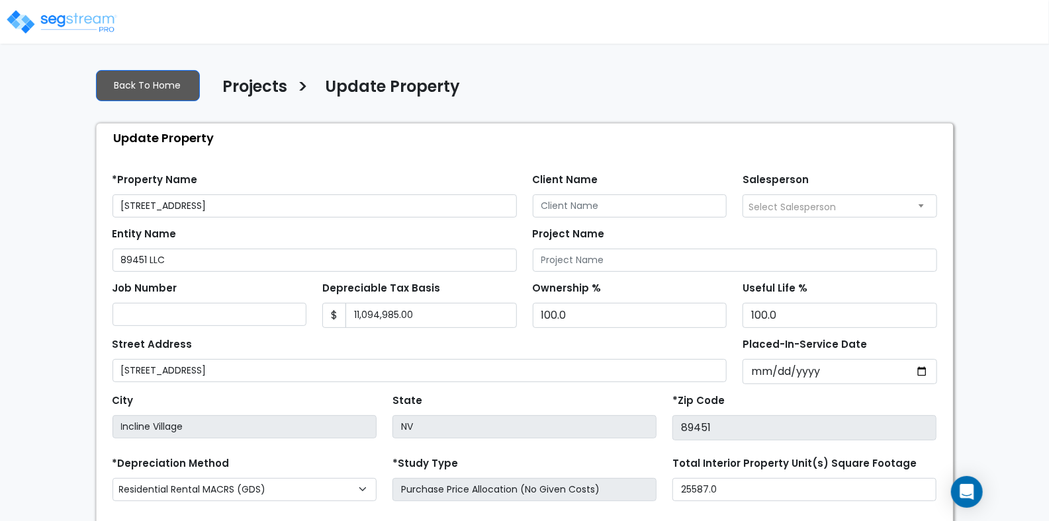
click at [56, 21] on img at bounding box center [61, 22] width 112 height 26
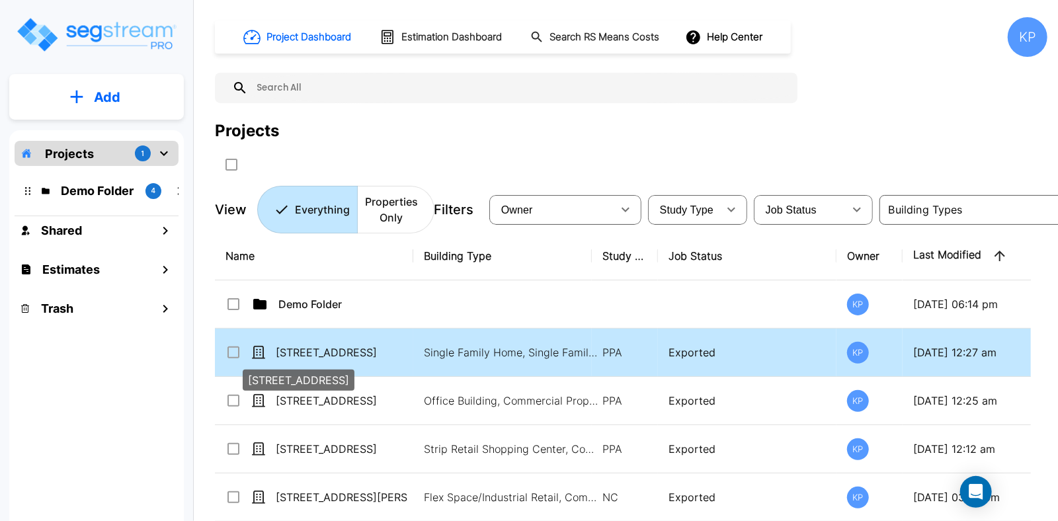
click at [296, 353] on p "[STREET_ADDRESS]" at bounding box center [342, 353] width 132 height 16
checkbox input "true"
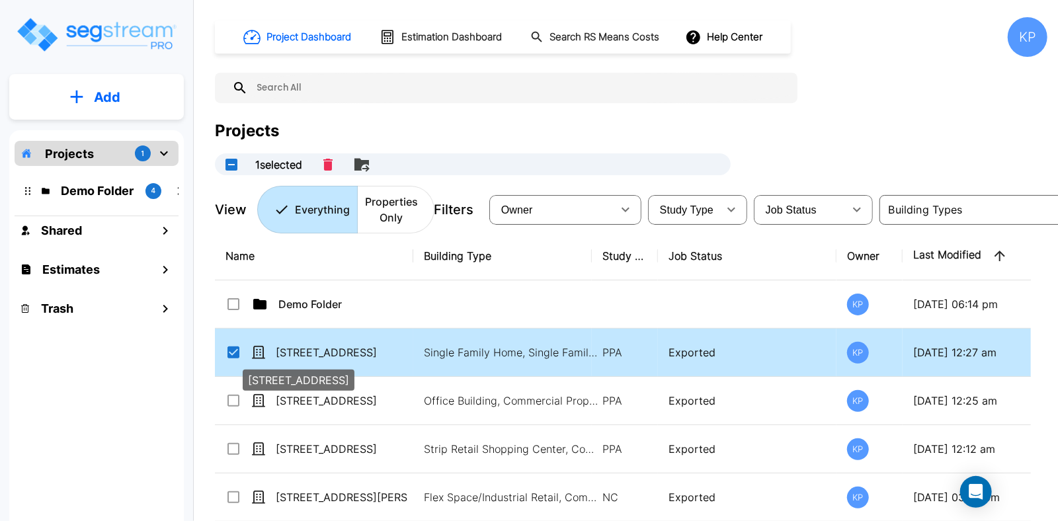
click at [296, 353] on p "[STREET_ADDRESS]" at bounding box center [342, 353] width 132 height 16
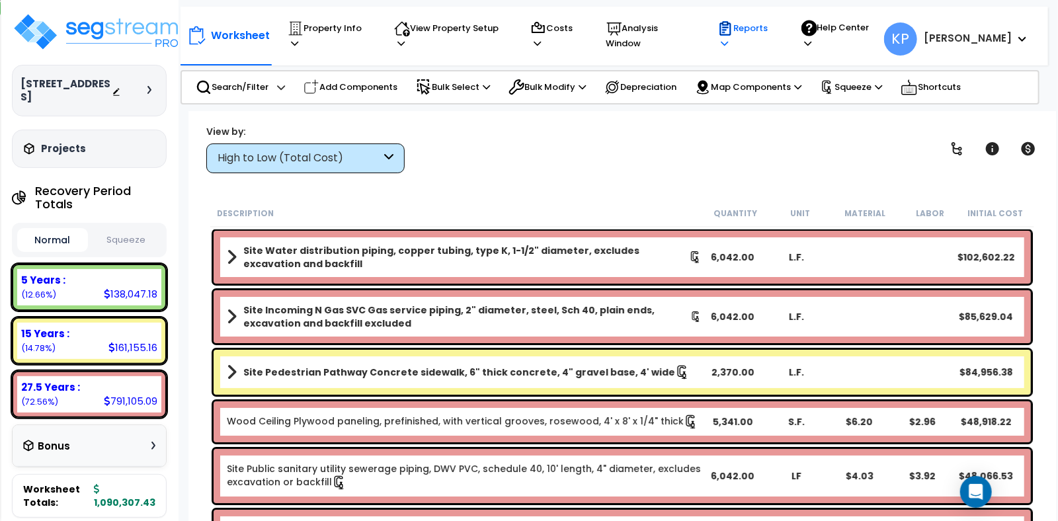
click at [776, 26] on p "Reports" at bounding box center [747, 36] width 58 height 30
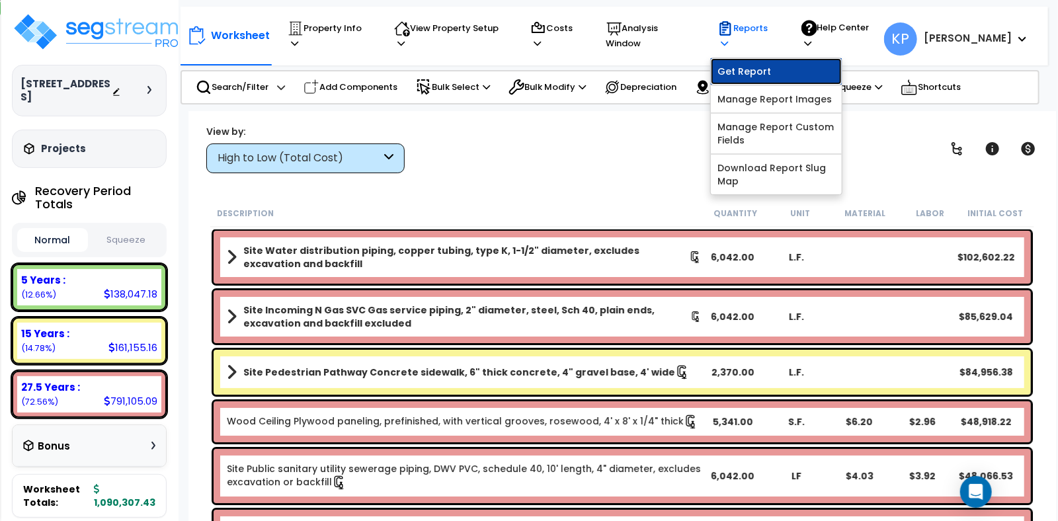
click at [771, 66] on link "Get Report" at bounding box center [776, 71] width 131 height 26
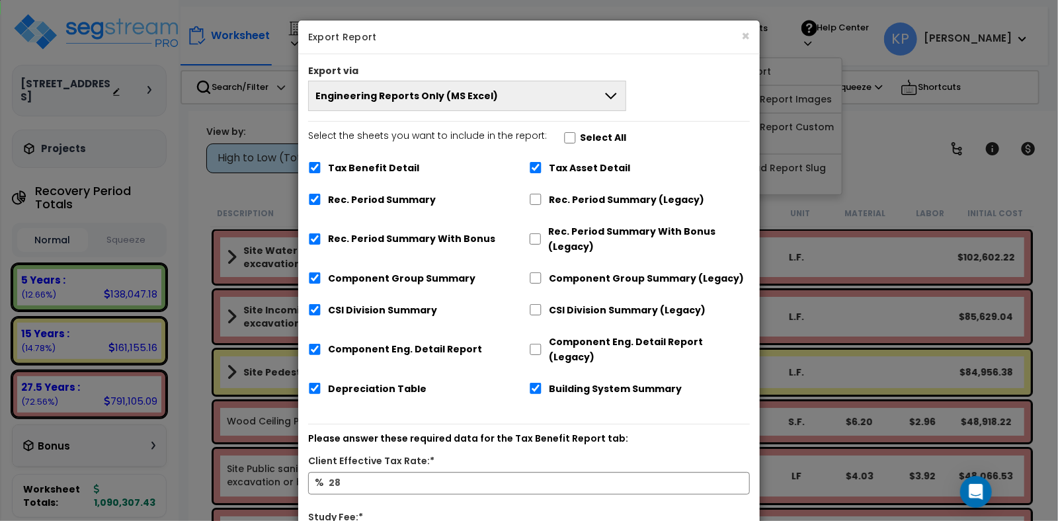
click at [535, 101] on button "Engineering Reports Only (MS Excel)" at bounding box center [467, 96] width 318 height 30
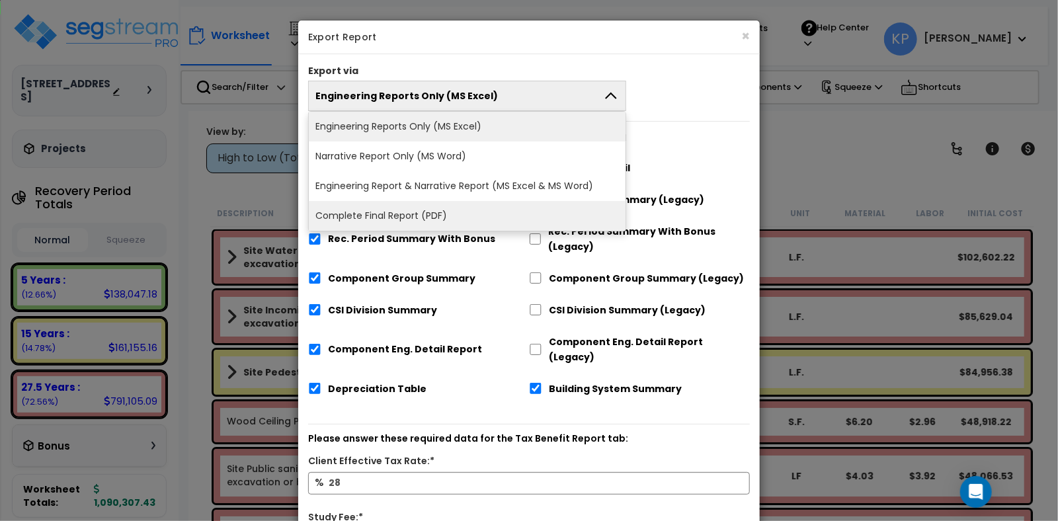
click at [405, 215] on li "Complete Final Report (PDF)" at bounding box center [467, 216] width 317 height 30
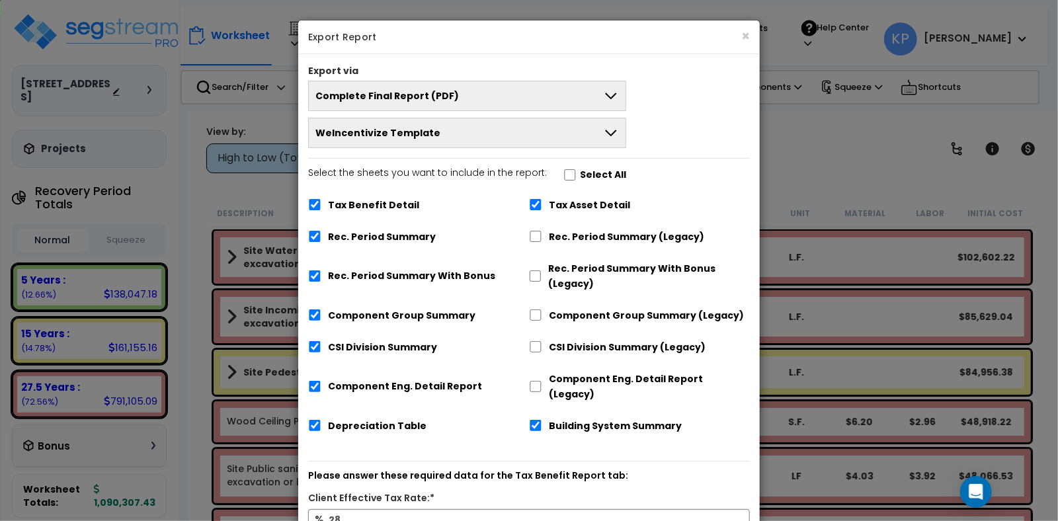
scroll to position [195, 0]
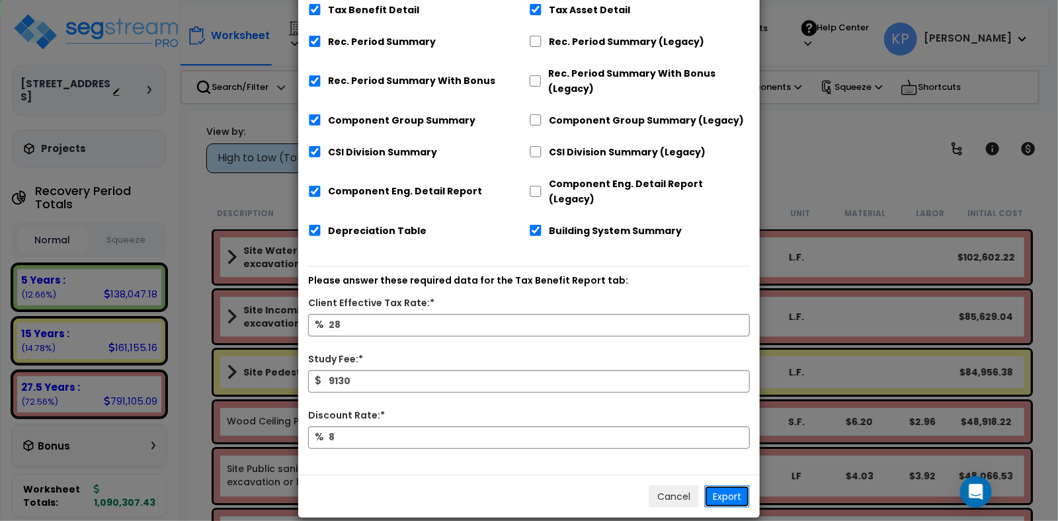
click at [726, 486] on button "Export" at bounding box center [728, 497] width 46 height 22
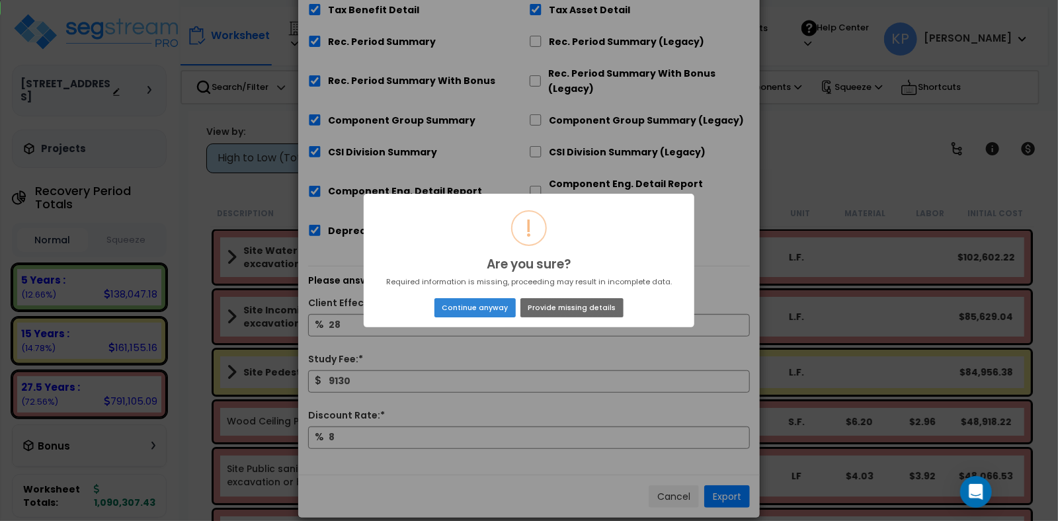
click at [582, 308] on button "Provide missing details" at bounding box center [572, 307] width 103 height 19
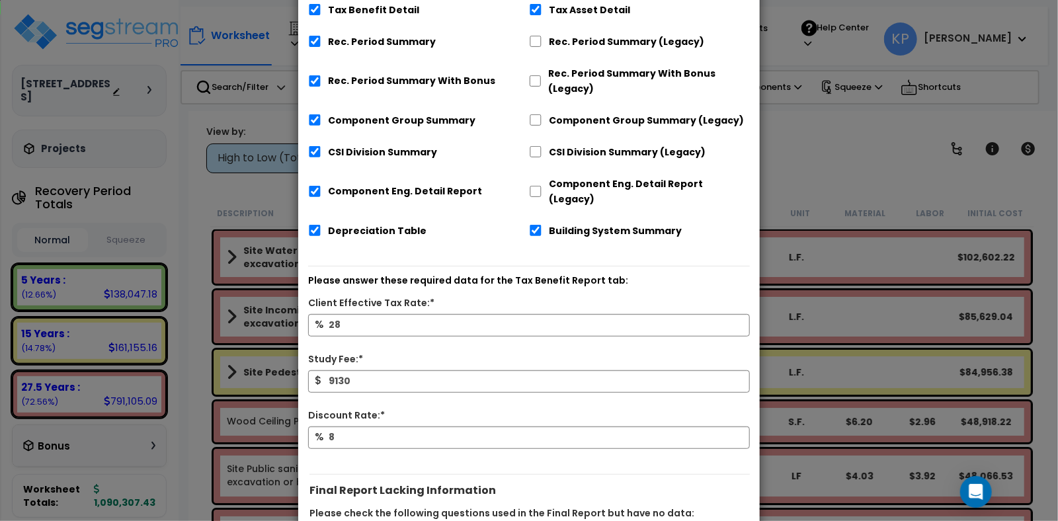
scroll to position [475, 0]
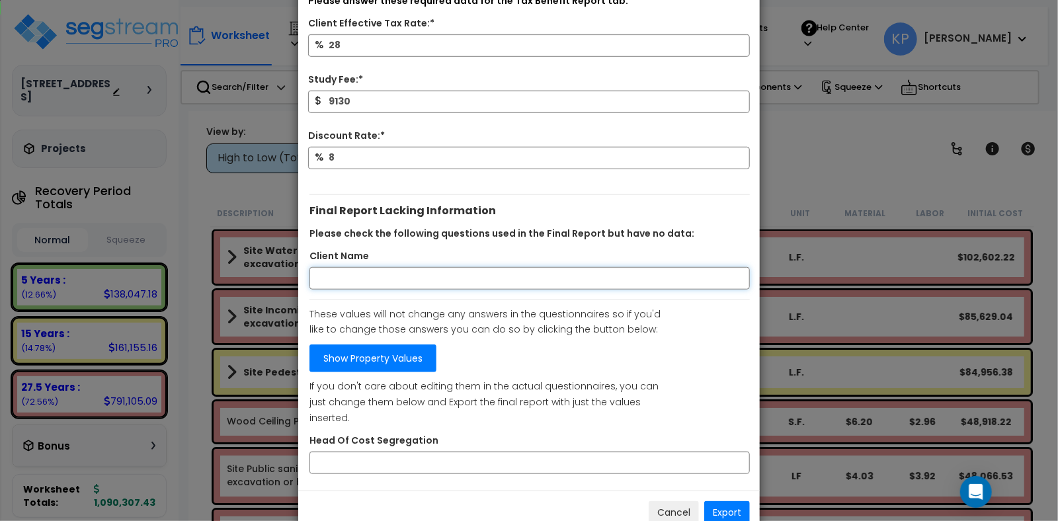
click at [419, 267] on input "Client Name" at bounding box center [530, 278] width 441 height 22
click at [353, 267] on input "Client Name" at bounding box center [530, 278] width 441 height 22
type input "89451 llc"
click at [356, 452] on input "Head Of Cost Segregation" at bounding box center [530, 463] width 441 height 22
type input "Tyler Nguyen"
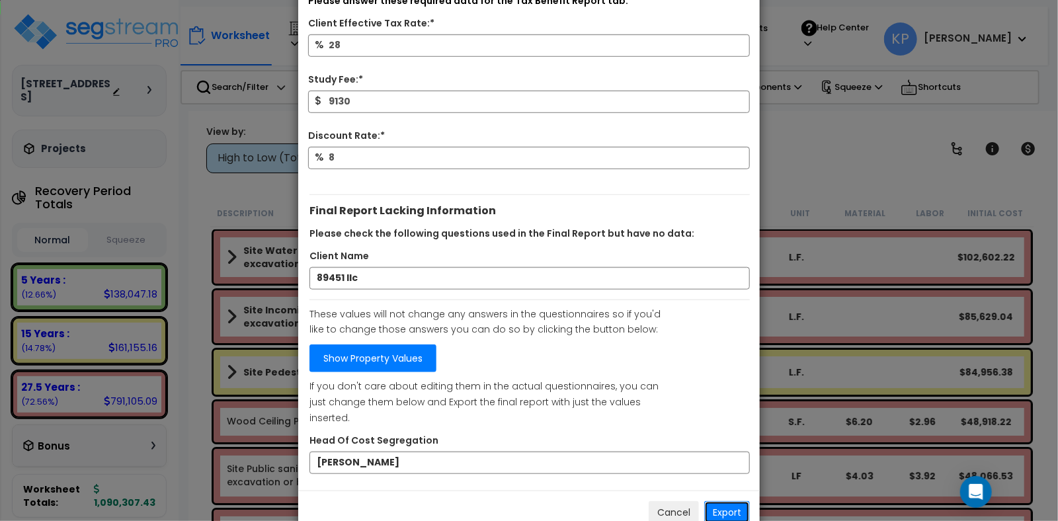
click at [733, 501] on button "Export" at bounding box center [728, 512] width 46 height 22
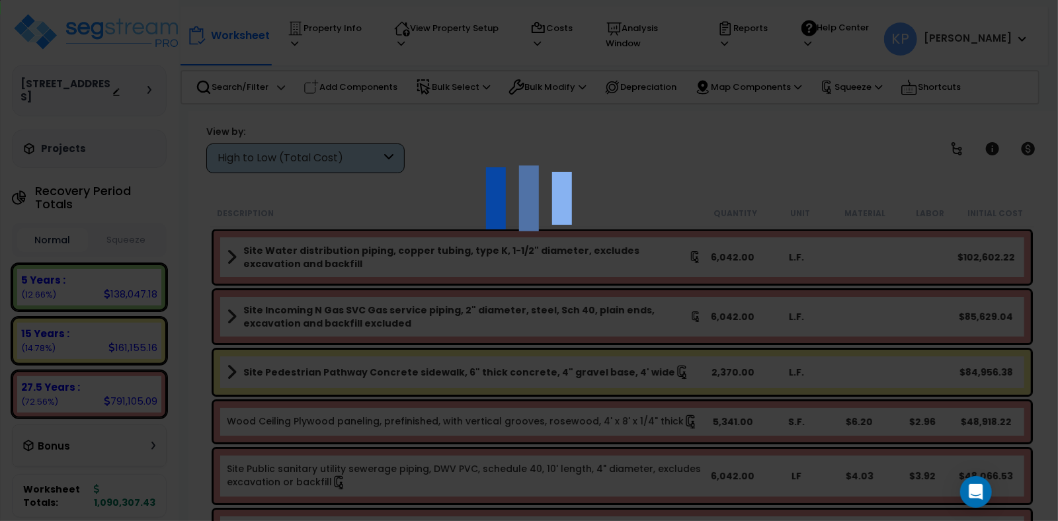
scroll to position [267, 0]
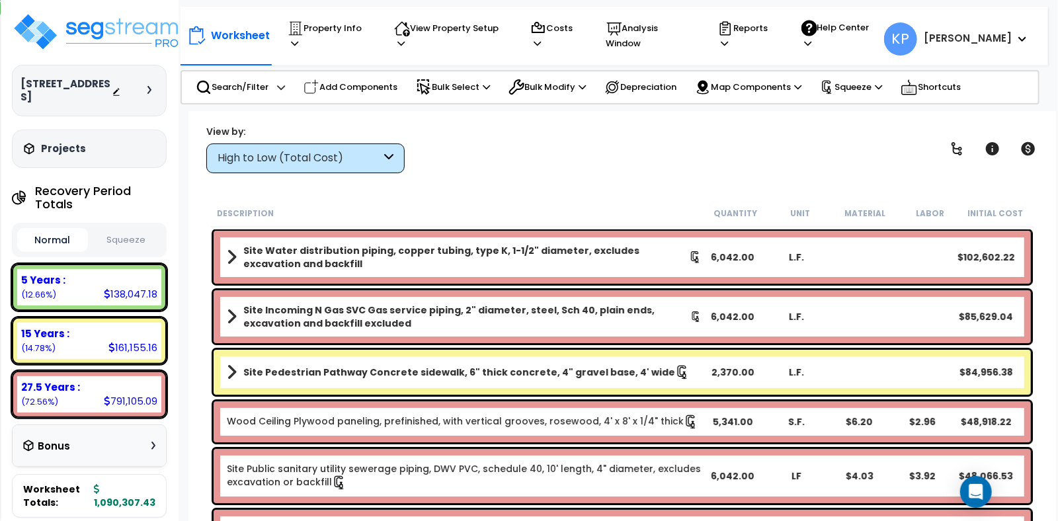
click at [96, 27] on img at bounding box center [98, 32] width 172 height 40
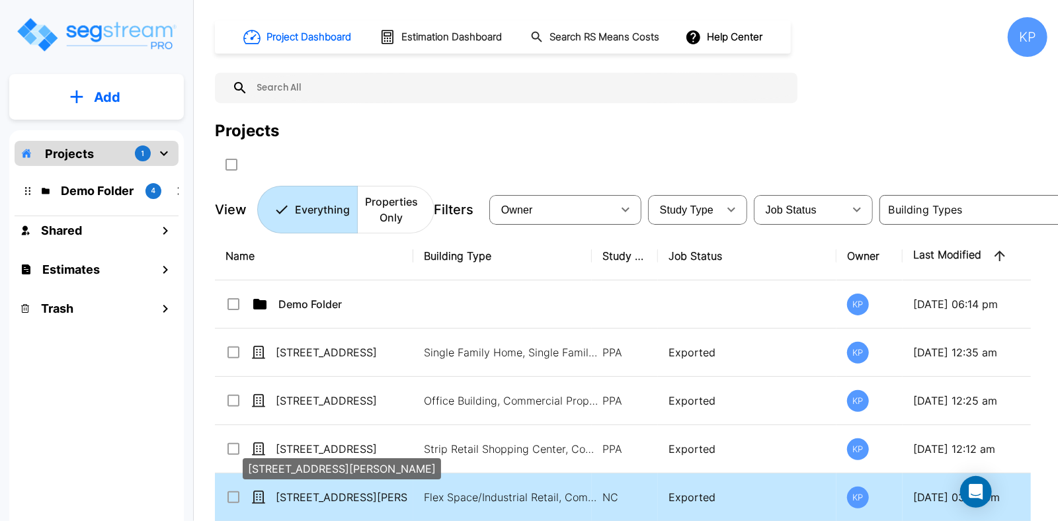
click at [323, 499] on p "[STREET_ADDRESS][PERSON_NAME]" at bounding box center [342, 498] width 132 height 16
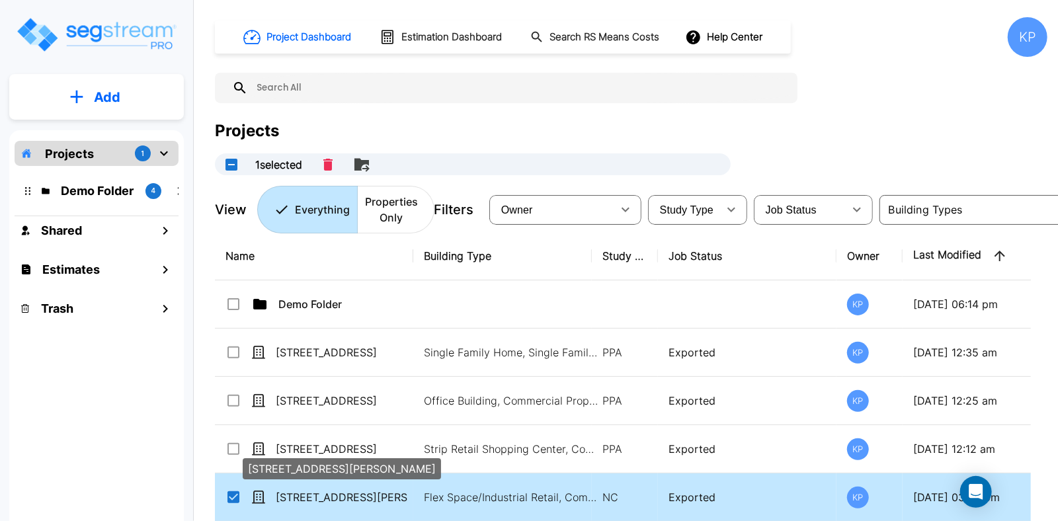
click at [323, 495] on p "[STREET_ADDRESS][PERSON_NAME]" at bounding box center [342, 498] width 132 height 16
checkbox input "false"
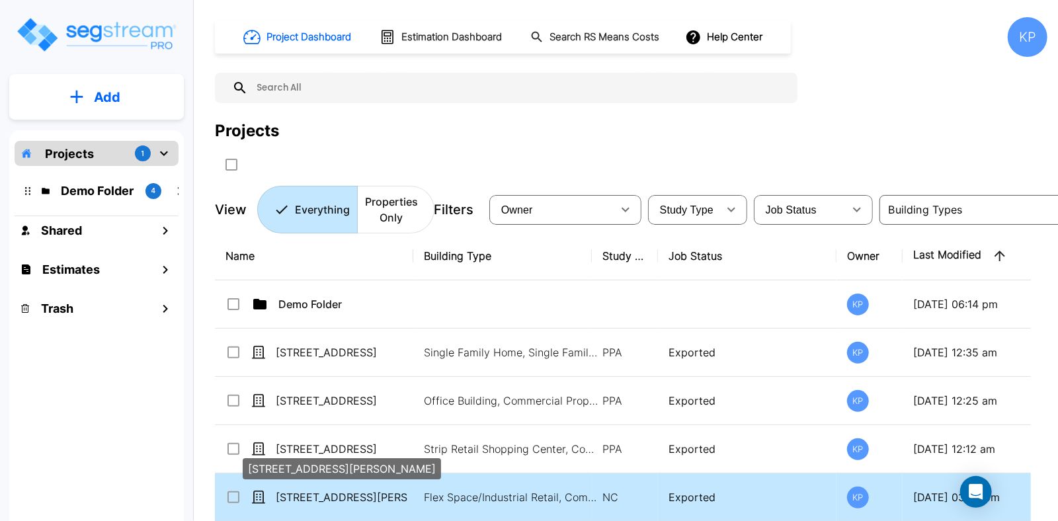
click at [323, 495] on p "[STREET_ADDRESS][PERSON_NAME]" at bounding box center [342, 498] width 132 height 16
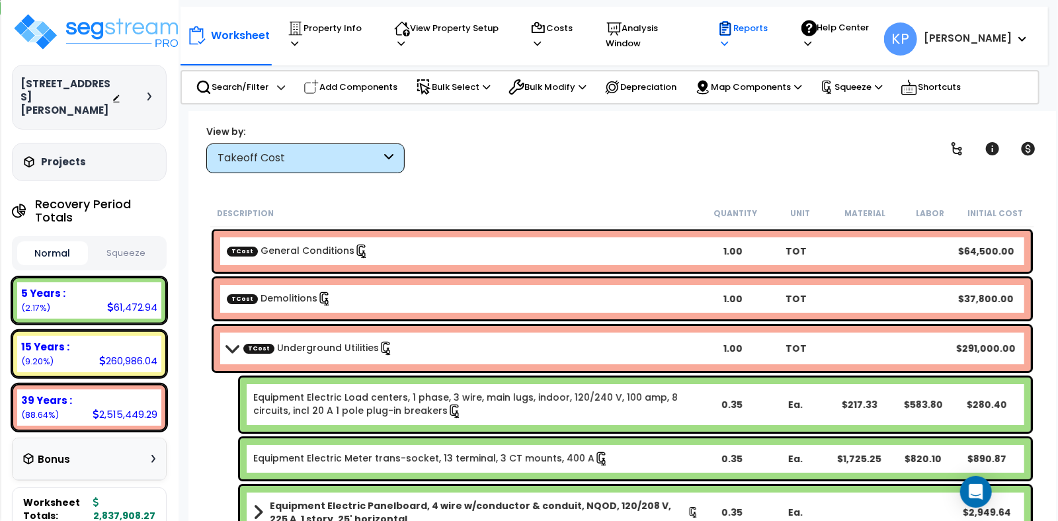
click at [776, 34] on p "Reports" at bounding box center [747, 36] width 58 height 30
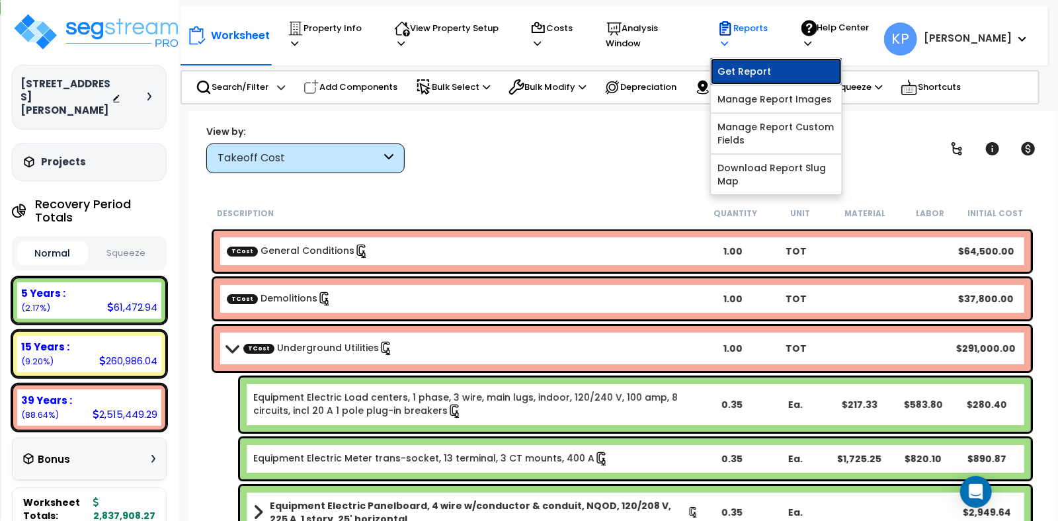
click at [777, 63] on link "Get Report" at bounding box center [776, 71] width 131 height 26
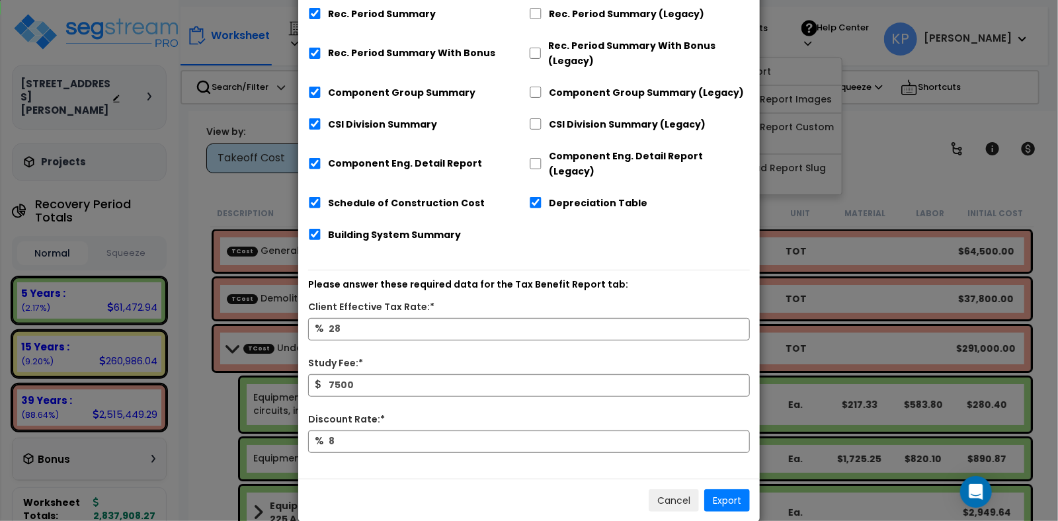
scroll to position [190, 0]
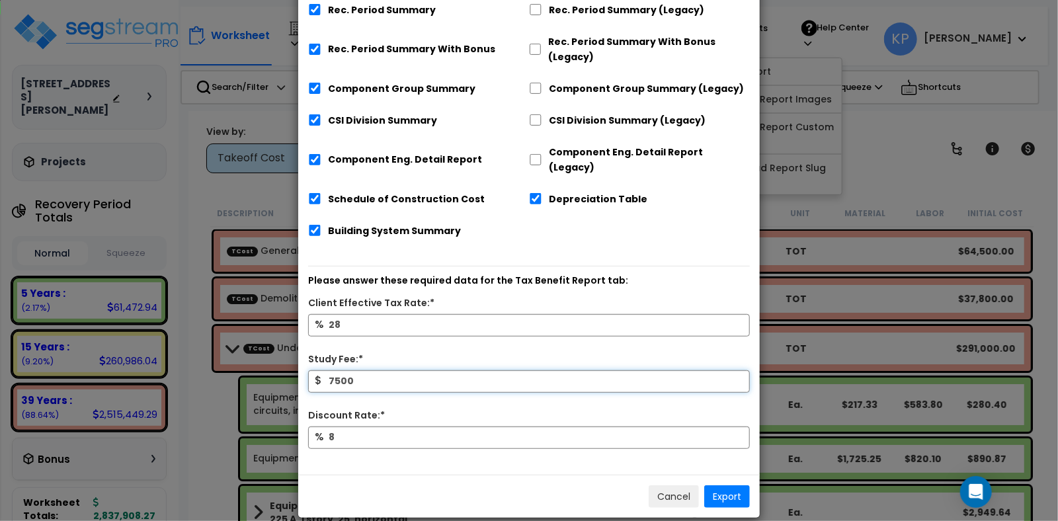
click at [407, 370] on input "7500" at bounding box center [529, 381] width 442 height 22
type input "5,870"
click at [352, 427] on input "8" at bounding box center [529, 438] width 442 height 22
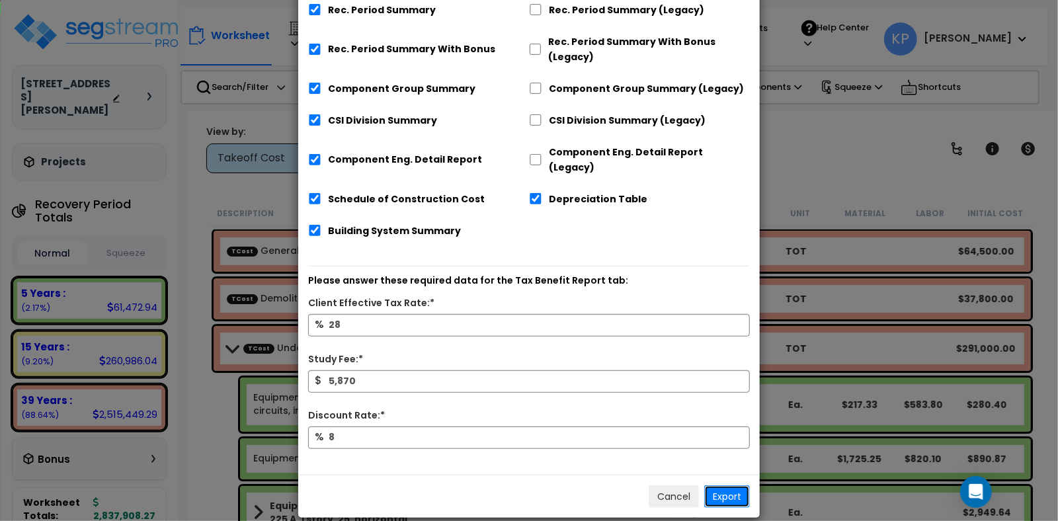
click at [716, 486] on button "Export" at bounding box center [728, 497] width 46 height 22
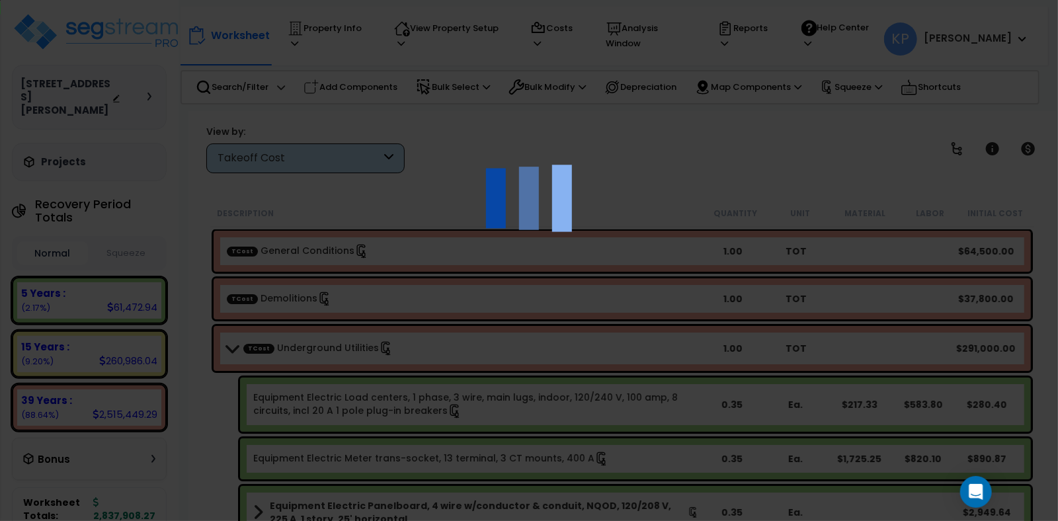
scroll to position [0, 0]
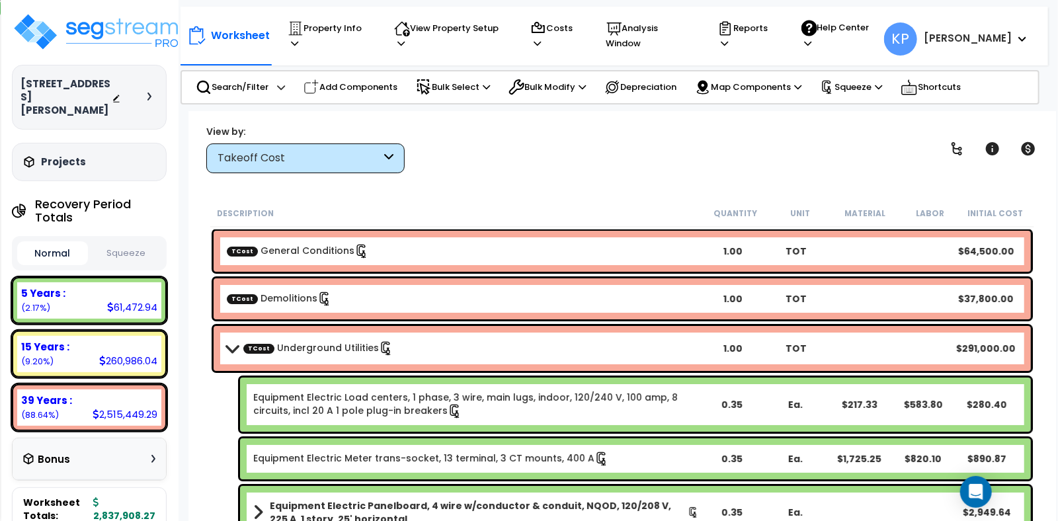
click at [824, 118] on div "Worksheet Property Info Property Setup Add Property Unit Template property Clon…" at bounding box center [623, 371] width 868 height 521
click at [728, 39] on icon at bounding box center [724, 43] width 7 height 9
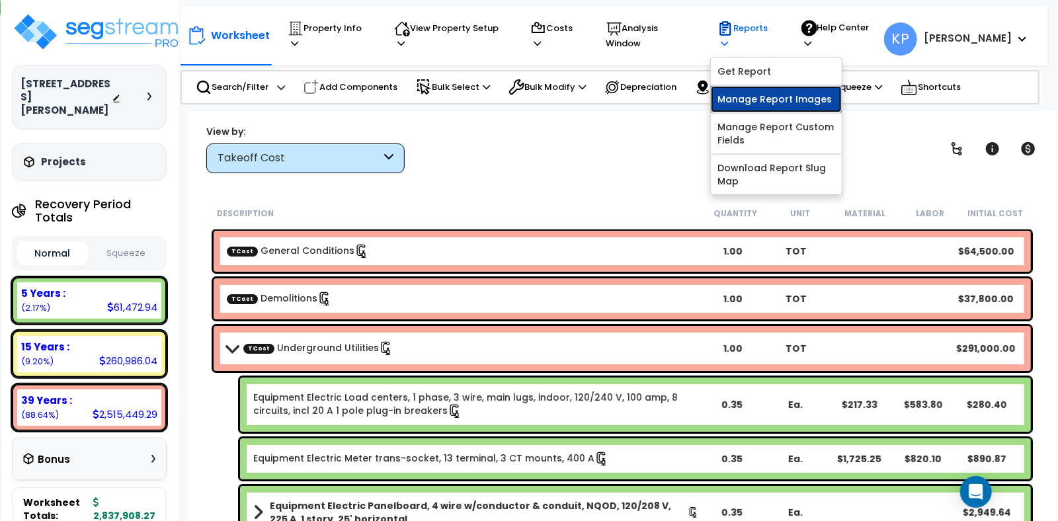
click at [791, 94] on link "Manage Report Images" at bounding box center [776, 99] width 131 height 26
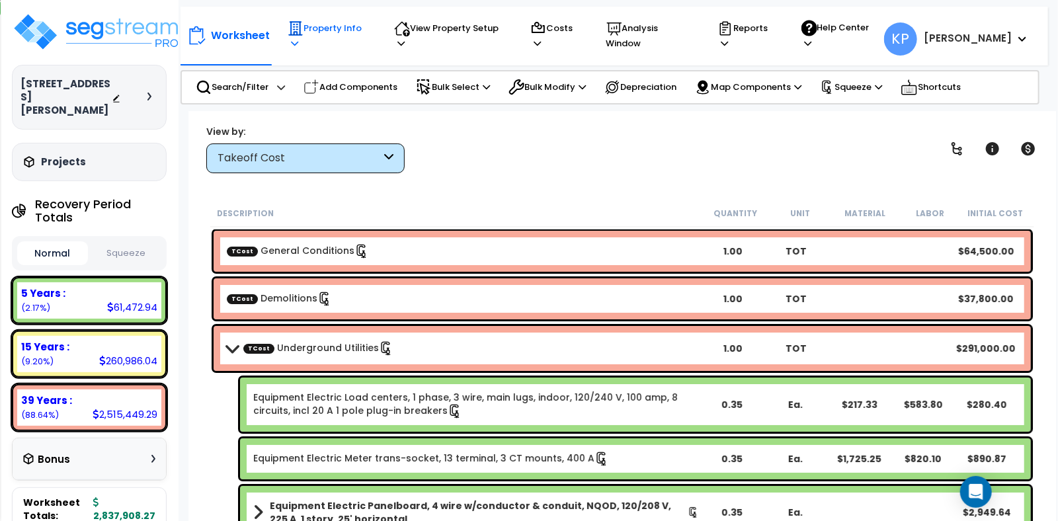
click at [363, 26] on p "Property Info" at bounding box center [328, 36] width 81 height 30
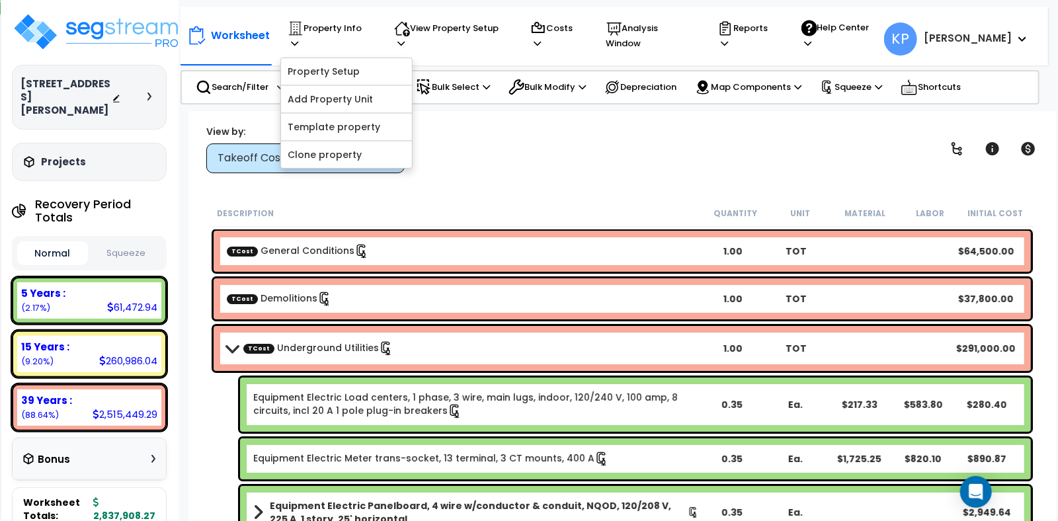
drag, startPoint x: 64, startPoint y: 108, endPoint x: 8, endPoint y: 79, distance: 63.3
click at [8, 79] on div "250 Gibson Drive Roseville, CA 95678 Depreciable Tax Basis : $2,837,908.27 Plac…" at bounding box center [89, 260] width 179 height 521
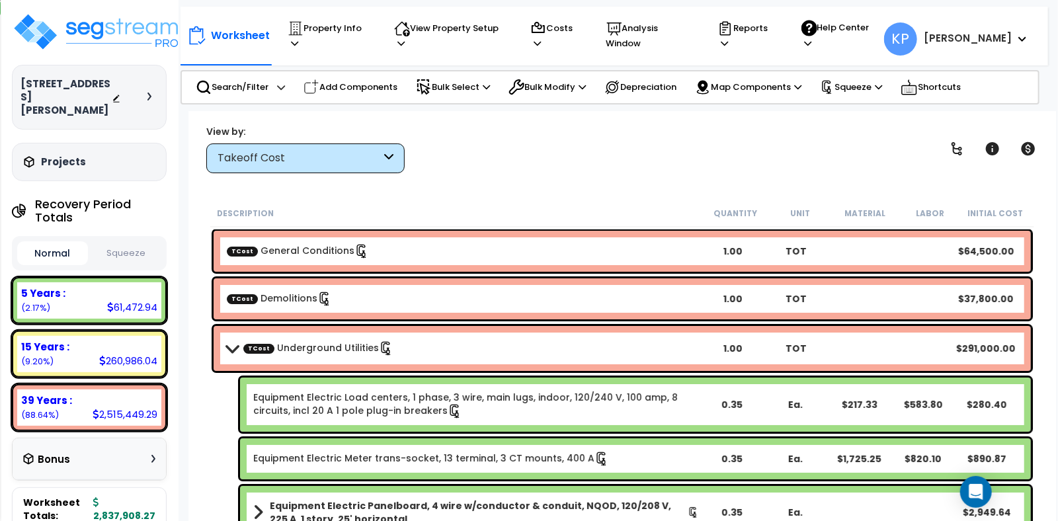
copy h3 "[STREET_ADDRESS][PERSON_NAME]"
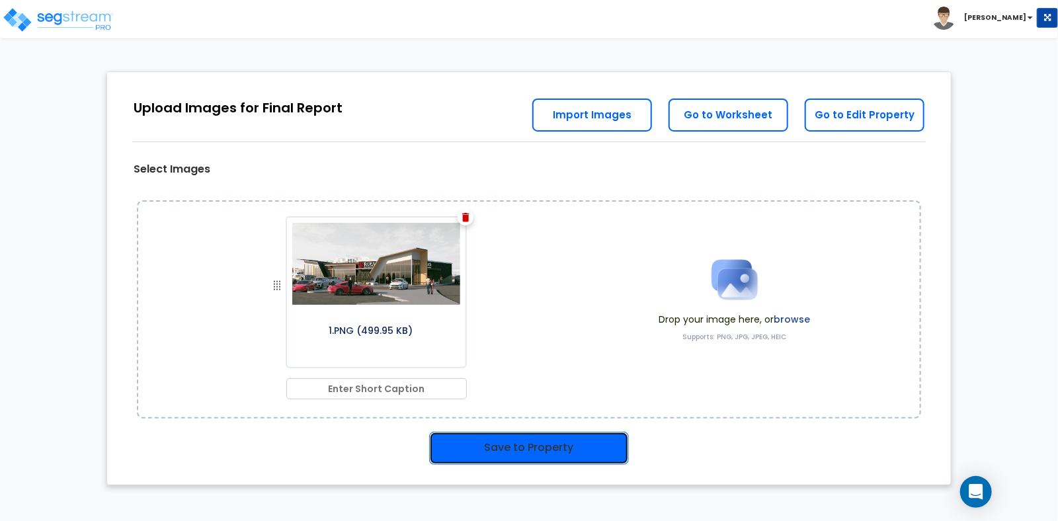
click at [459, 432] on button "Save to Property" at bounding box center [529, 448] width 200 height 33
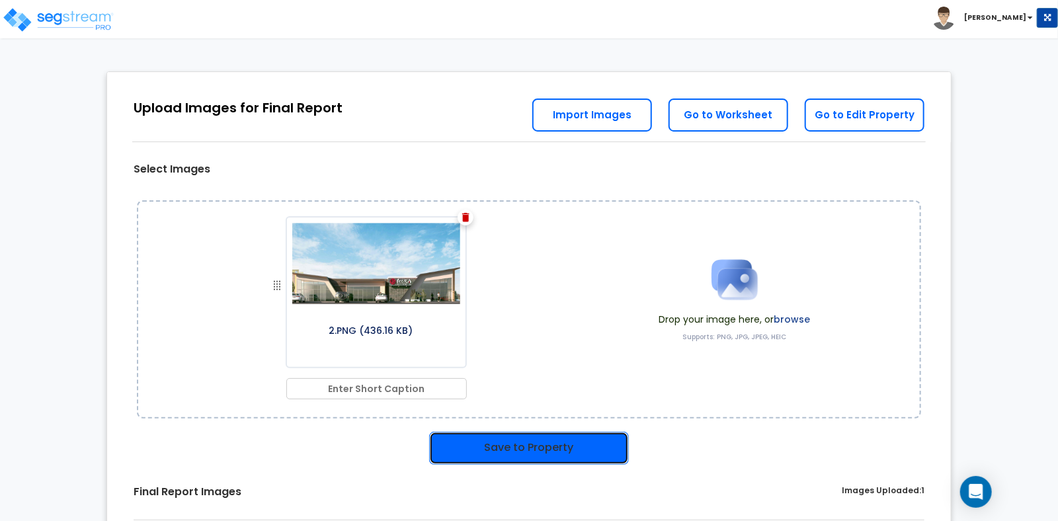
click at [541, 442] on button "Save to Property" at bounding box center [529, 448] width 200 height 33
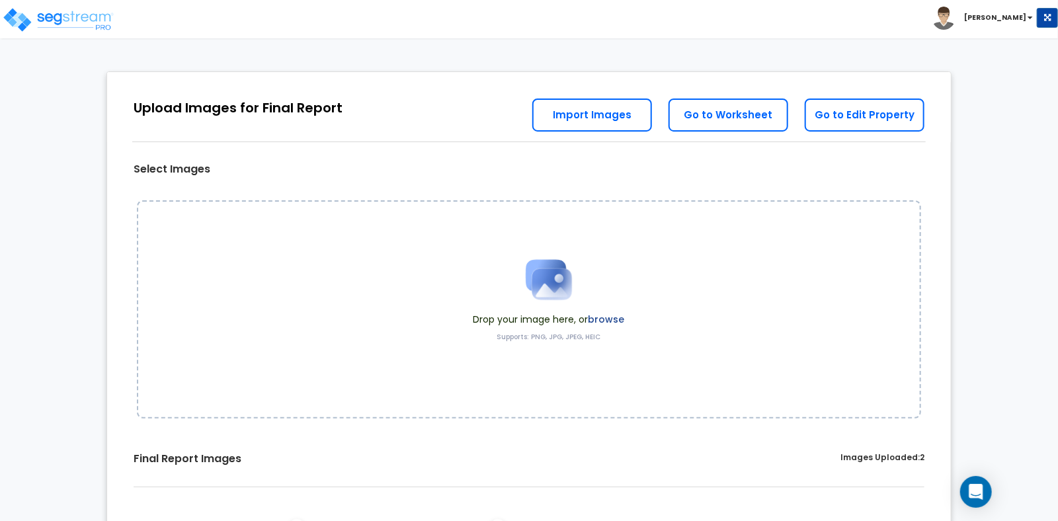
scroll to position [198, 0]
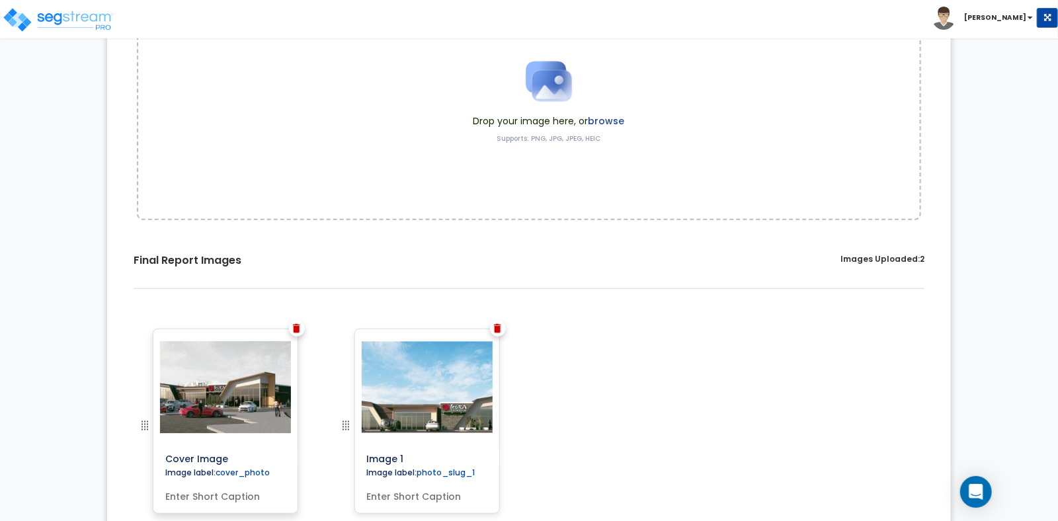
click at [206, 497] on input "text" at bounding box center [225, 494] width 131 height 19
click at [169, 492] on input "text" at bounding box center [225, 494] width 131 height 19
paste input "Property Front"
type input "Property Front"
click at [371, 499] on input "text" at bounding box center [427, 494] width 131 height 19
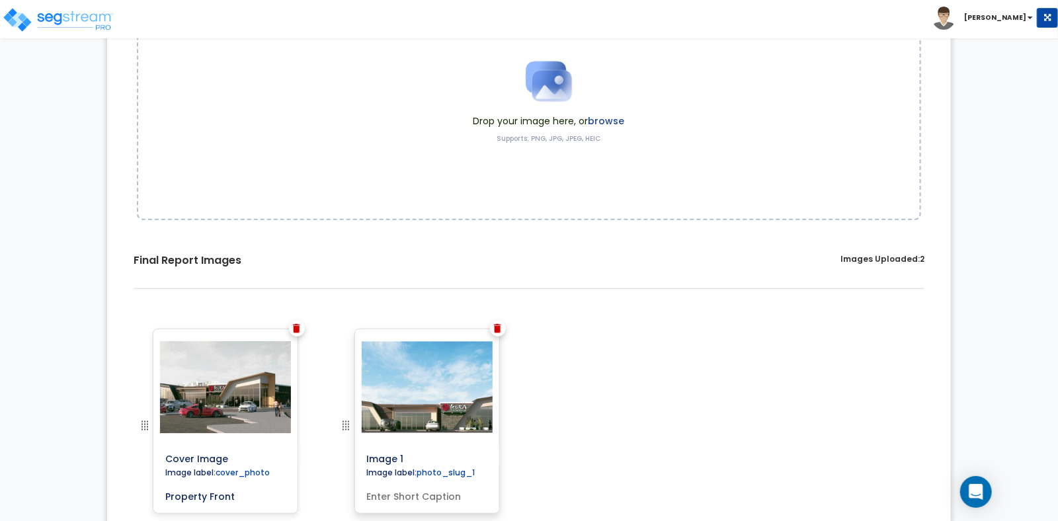
paste input "Property Front"
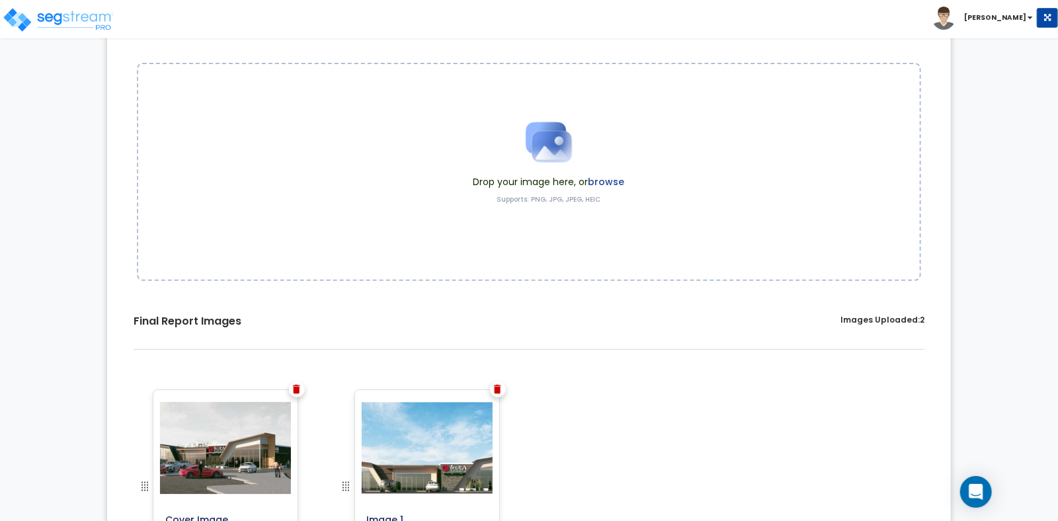
scroll to position [0, 0]
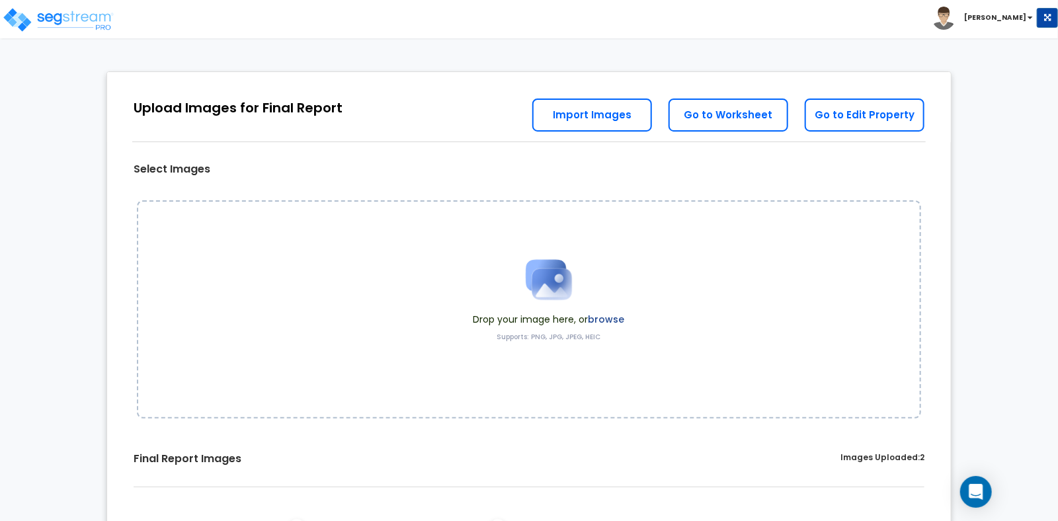
type input "Property Front"
click at [719, 121] on link "Go to Worksheet" at bounding box center [729, 115] width 120 height 33
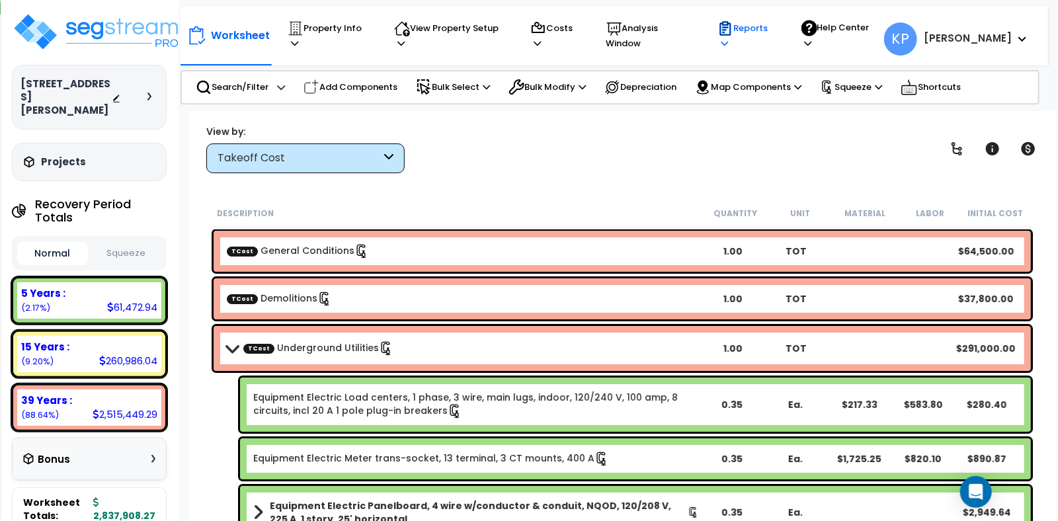
click at [776, 36] on p "Reports" at bounding box center [747, 36] width 58 height 30
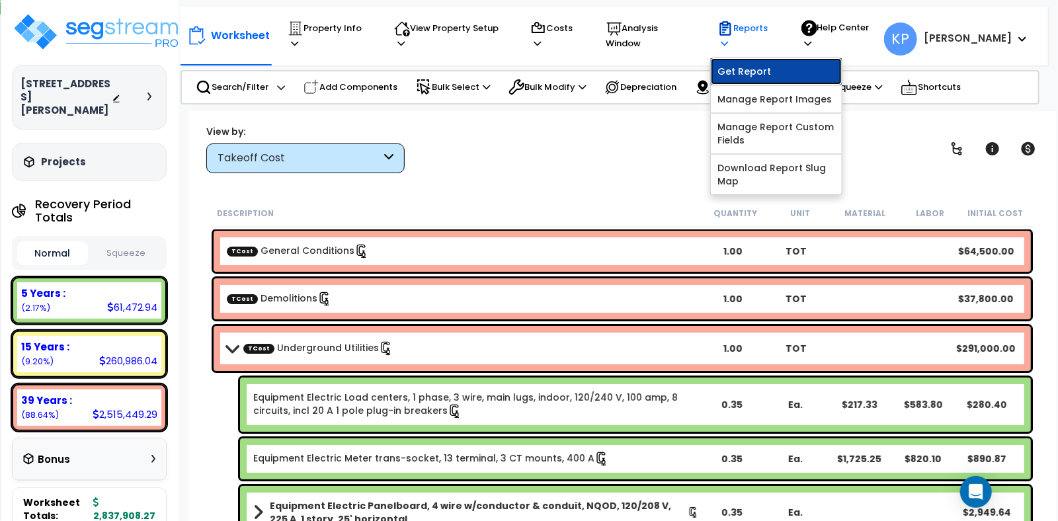
click at [759, 64] on link "Get Report" at bounding box center [776, 71] width 131 height 26
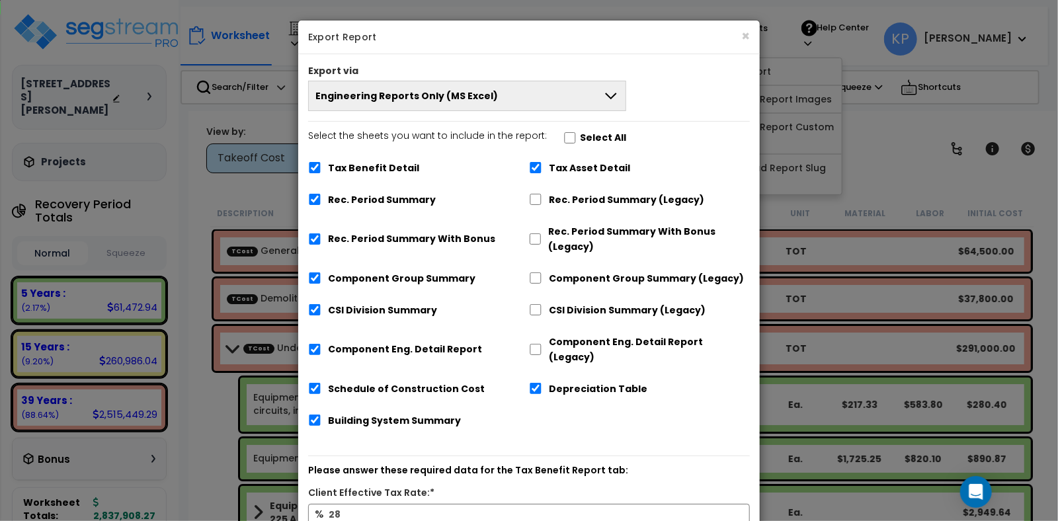
click at [388, 100] on span "Engineering Reports Only (MS Excel)" at bounding box center [407, 95] width 183 height 13
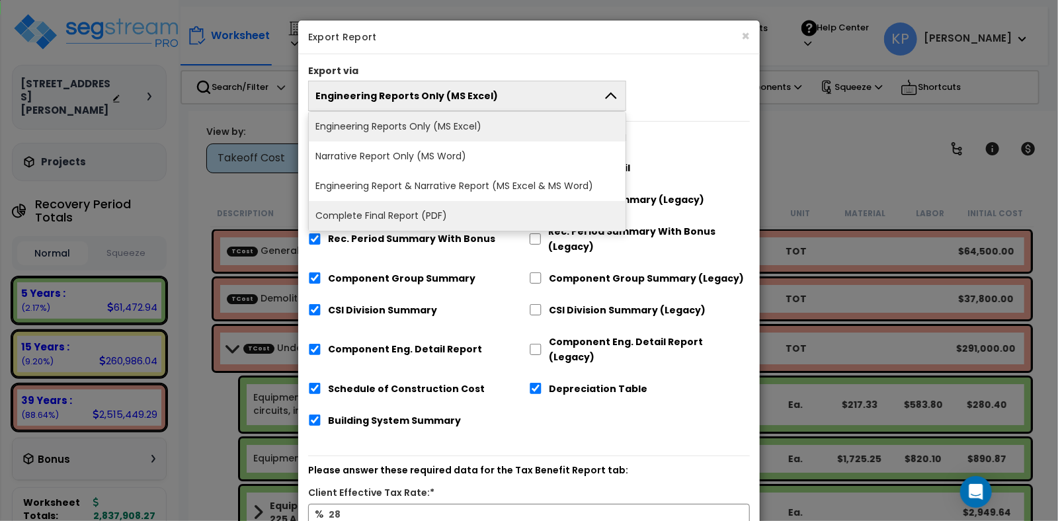
click at [365, 217] on li "Complete Final Report (PDF)" at bounding box center [467, 216] width 317 height 30
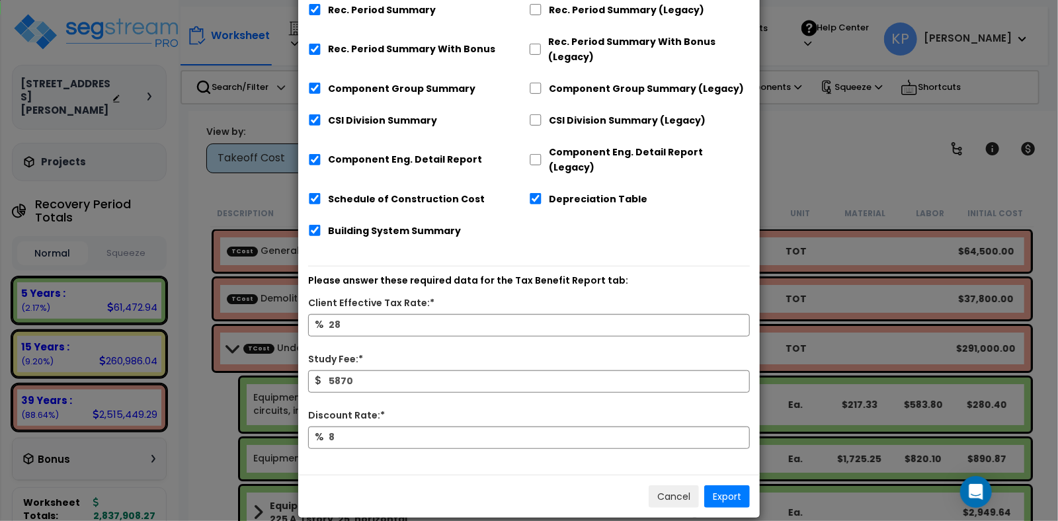
scroll to position [227, 0]
click at [735, 486] on button "Export" at bounding box center [728, 497] width 46 height 22
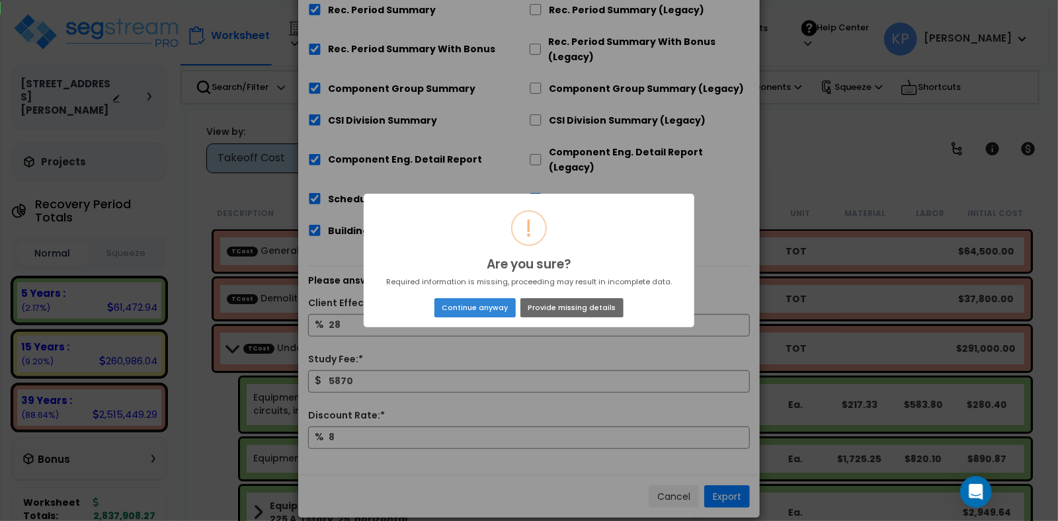
click at [544, 310] on button "Provide missing details" at bounding box center [572, 307] width 103 height 19
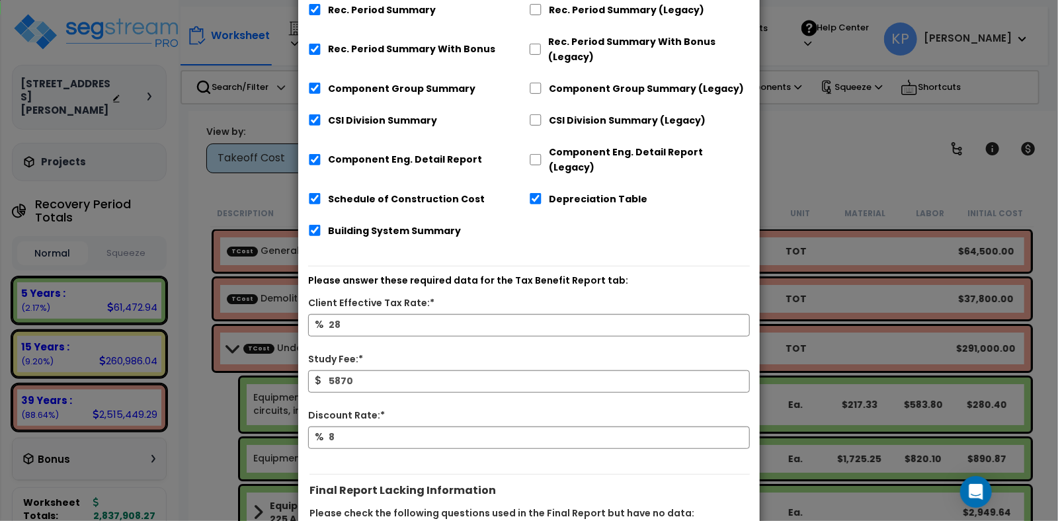
scroll to position [602, 0]
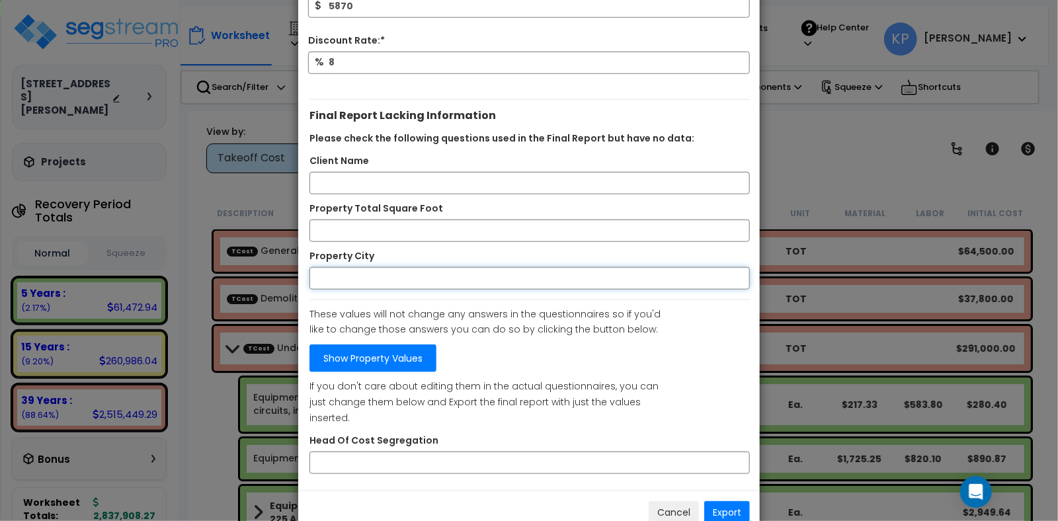
click at [347, 267] on input "Property City" at bounding box center [530, 278] width 441 height 22
type input "r"
type input "[GEOGRAPHIC_DATA]"
click at [358, 220] on input "Property Total Square Foot" at bounding box center [530, 231] width 441 height 22
click at [331, 172] on input "Client Name" at bounding box center [530, 183] width 441 height 22
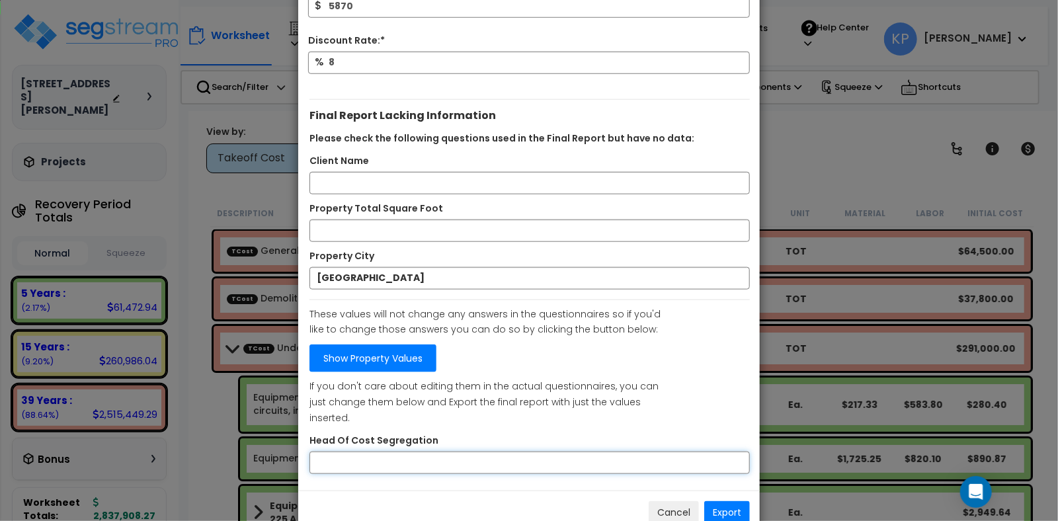
click at [337, 452] on input "Head Of Cost Segregation" at bounding box center [530, 463] width 441 height 22
type input "[PERSON_NAME]"
click at [319, 172] on input "Client Name" at bounding box center [530, 183] width 441 height 22
type input "t"
type input "TO VENTURE HOLDING LLC"
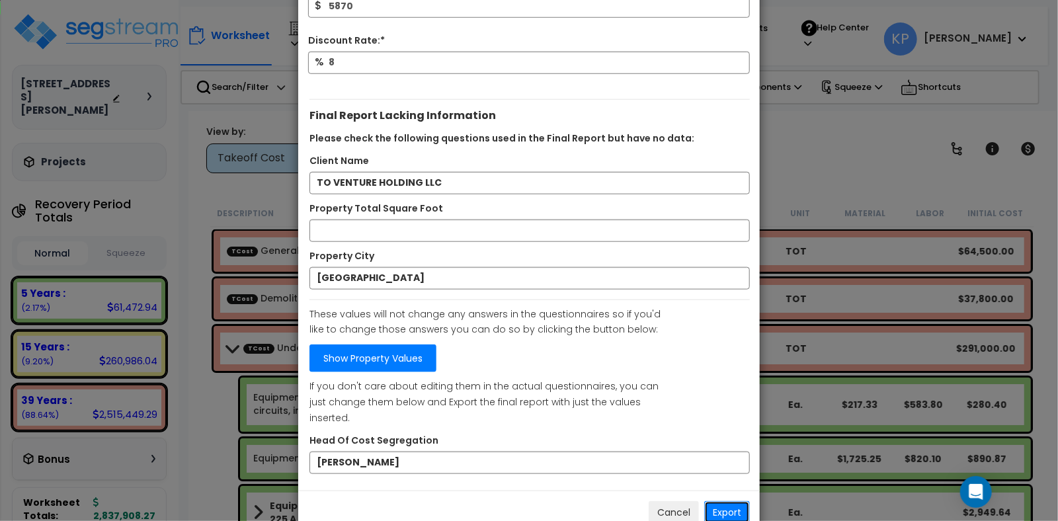
click at [742, 501] on button "Export" at bounding box center [728, 512] width 46 height 22
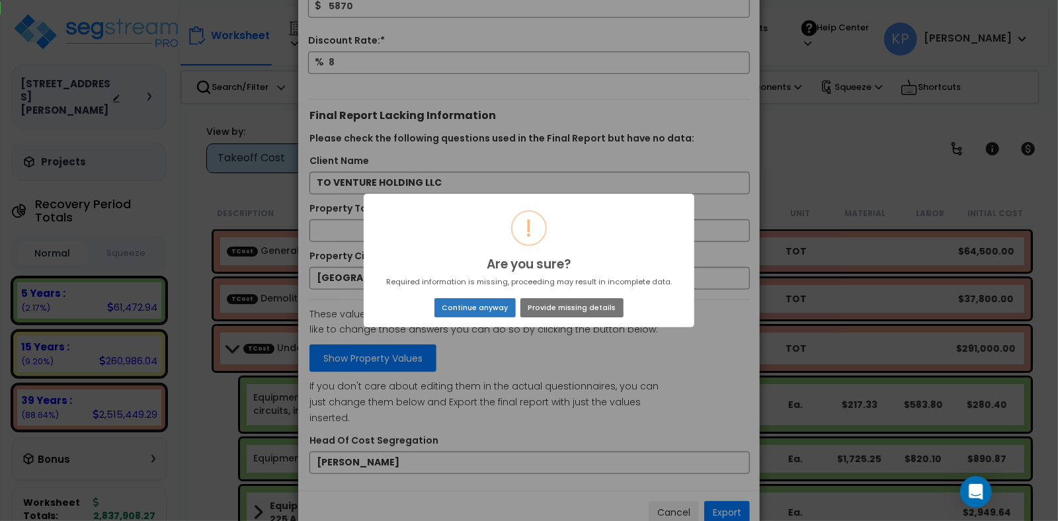
click at [499, 307] on button "Continue anyway" at bounding box center [475, 307] width 81 height 19
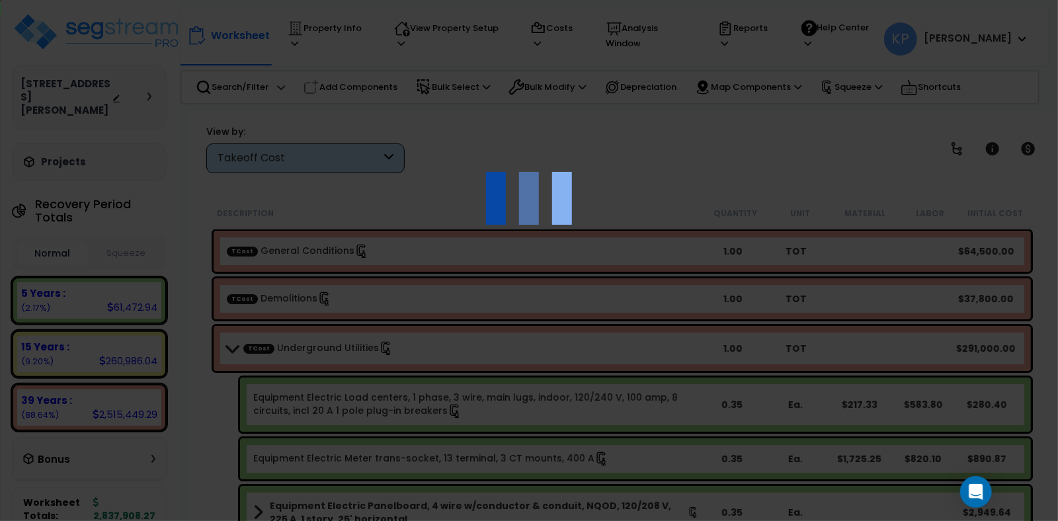
scroll to position [394, 0]
